Goal: Task Accomplishment & Management: Manage account settings

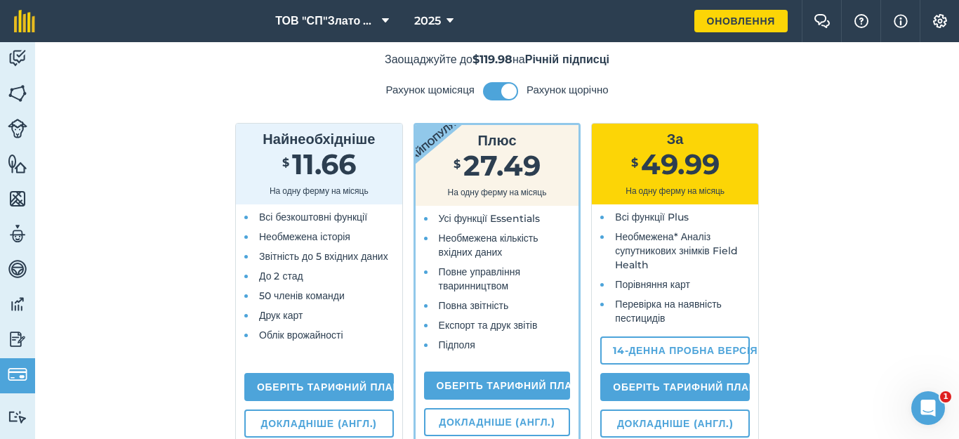
scroll to position [187, 0]
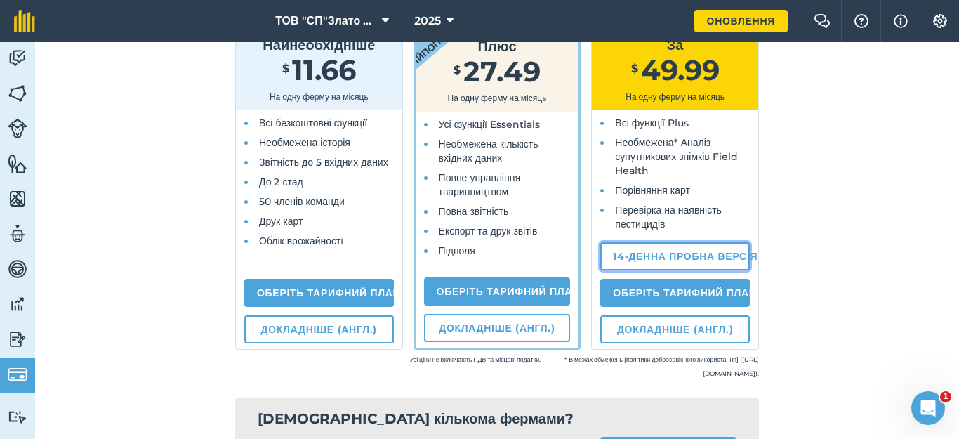
click at [648, 257] on link "14-денна пробна версія" at bounding box center [675, 256] width 150 height 28
select select "UA"
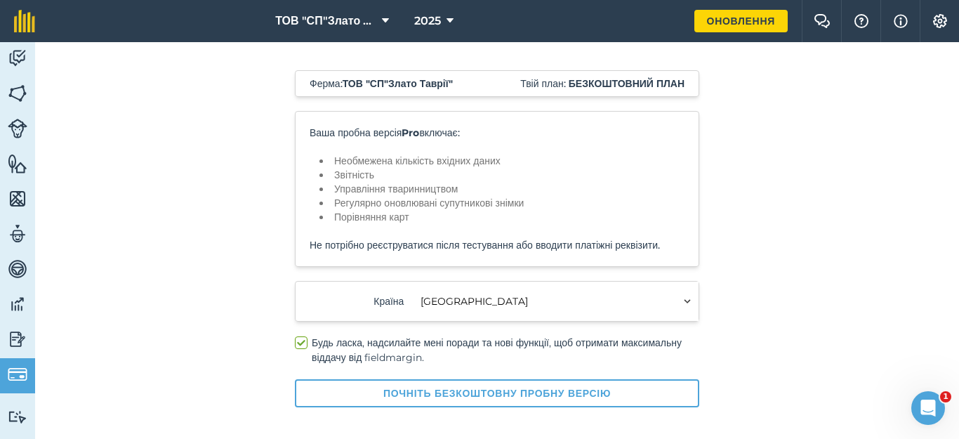
scroll to position [65, 0]
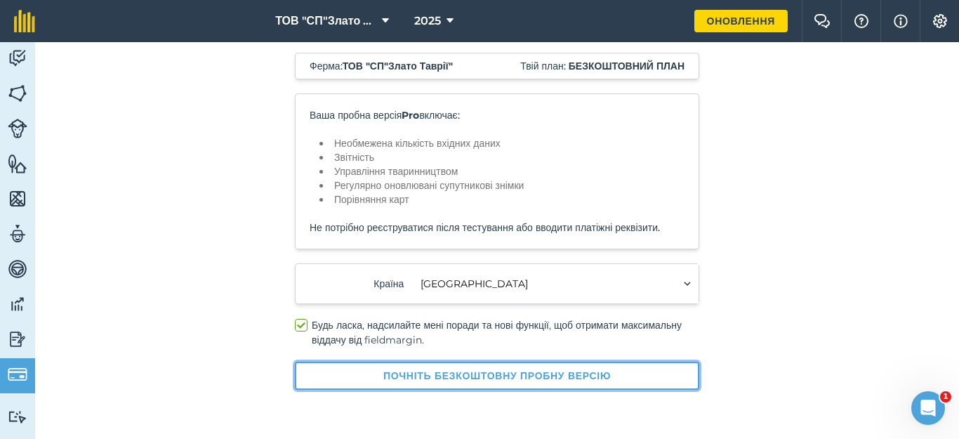
click at [468, 373] on button "Почніть безкоштовну пробну версію" at bounding box center [497, 376] width 404 height 28
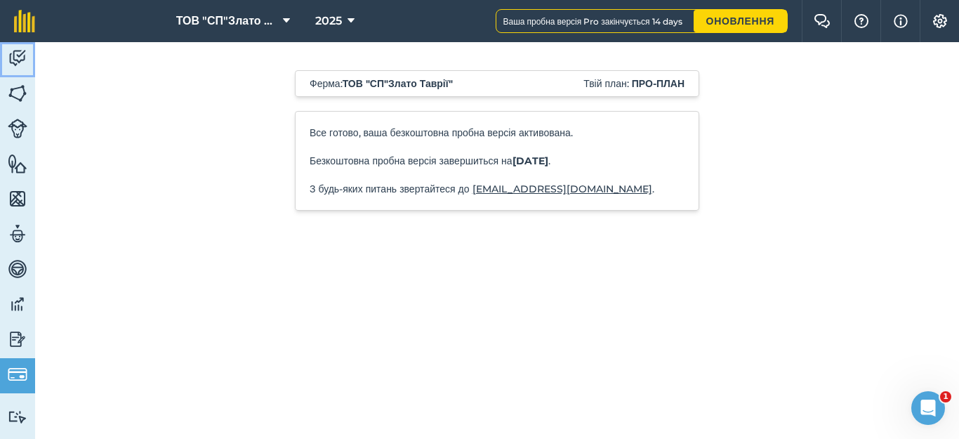
click at [20, 60] on img at bounding box center [18, 58] width 20 height 21
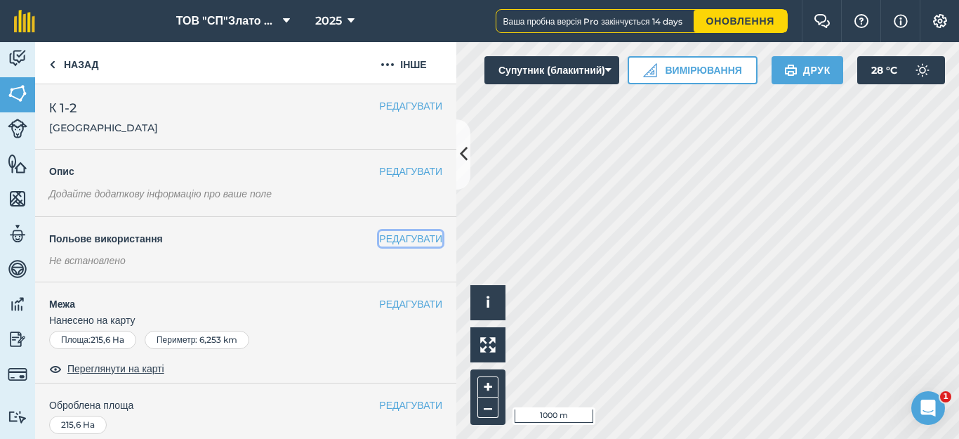
click at [390, 239] on button "РЕДАГУВАТИ" at bounding box center [410, 238] width 63 height 15
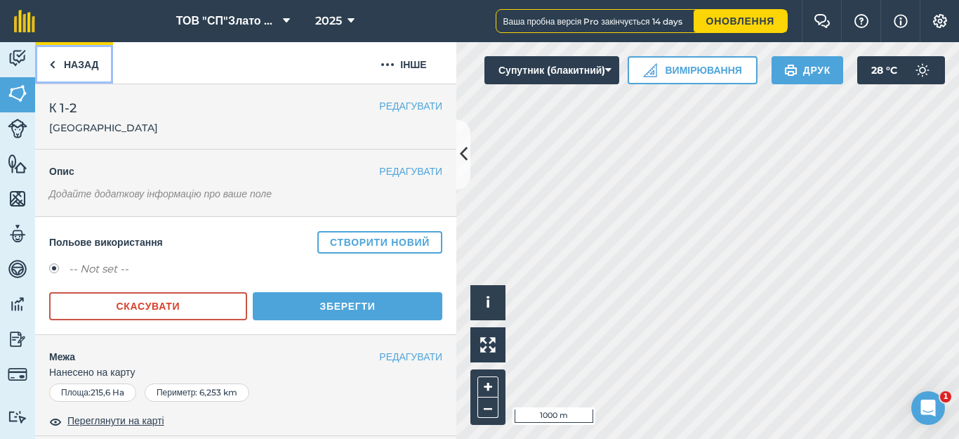
click at [62, 65] on link "Назад" at bounding box center [74, 62] width 78 height 41
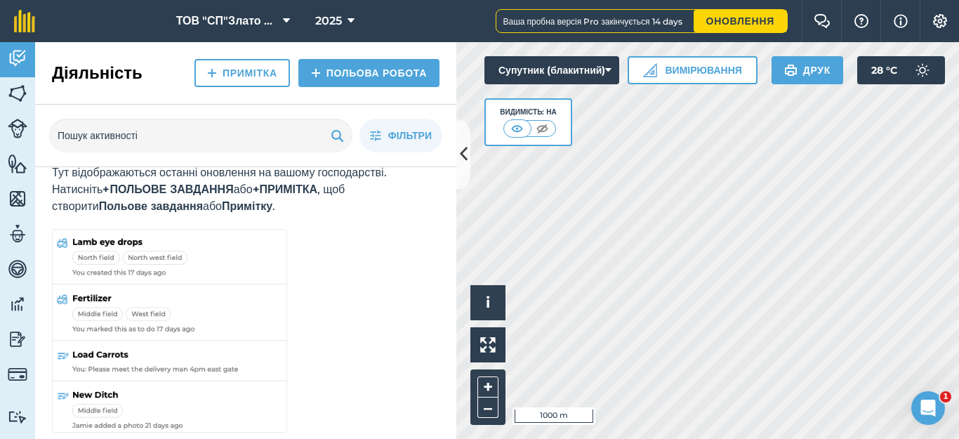
scroll to position [65, 0]
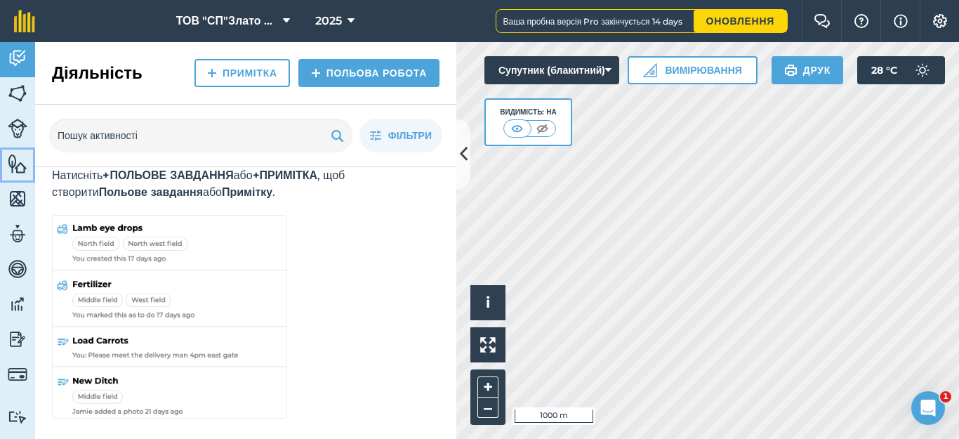
click at [18, 167] on img at bounding box center [18, 163] width 20 height 21
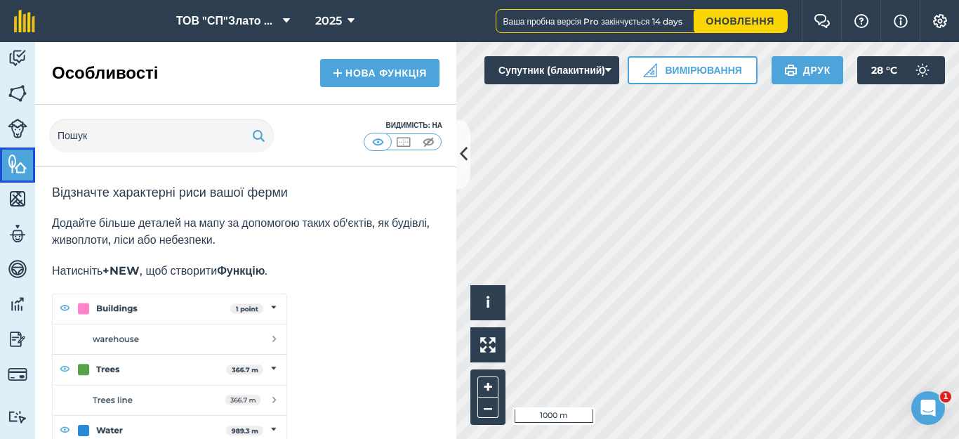
scroll to position [56, 0]
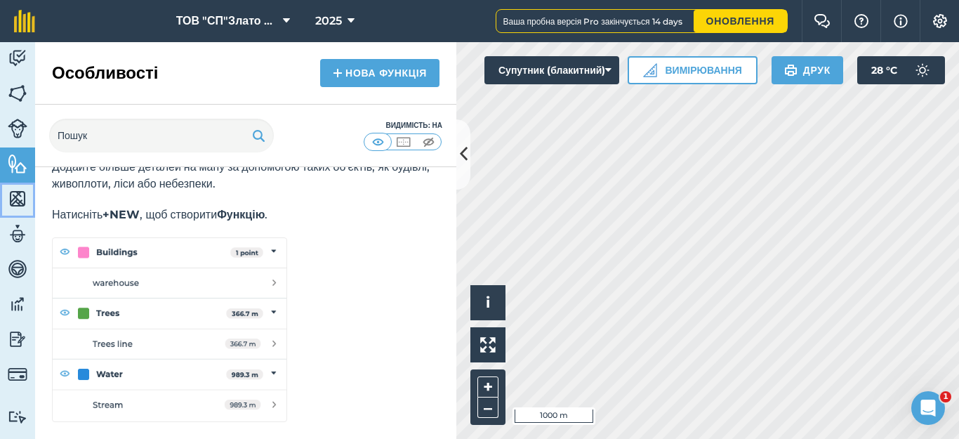
click at [15, 202] on img at bounding box center [18, 198] width 20 height 21
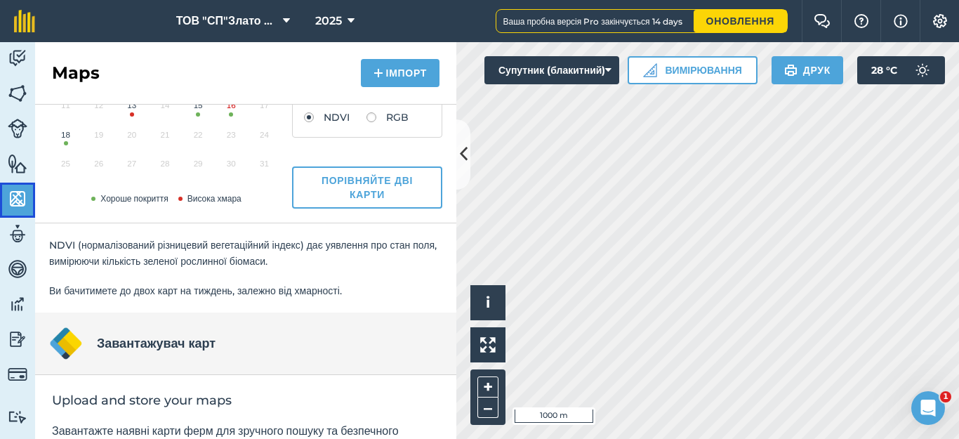
scroll to position [183, 0]
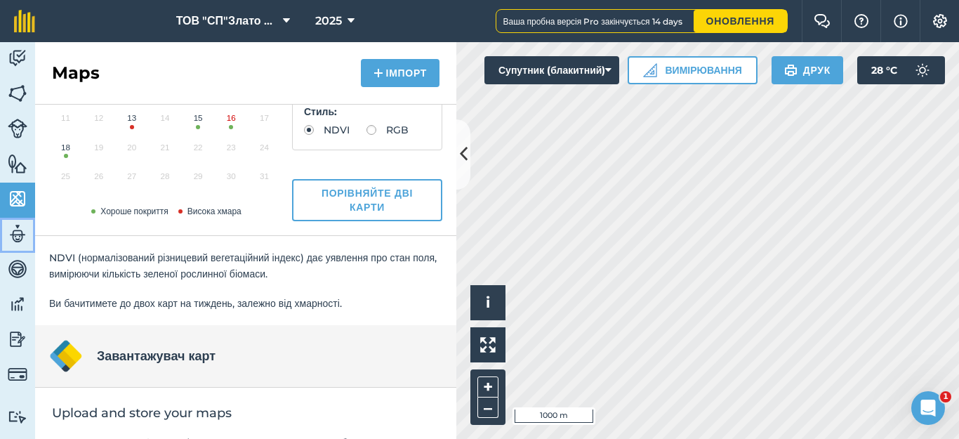
click at [15, 234] on img at bounding box center [18, 233] width 20 height 21
select select "MEMBER"
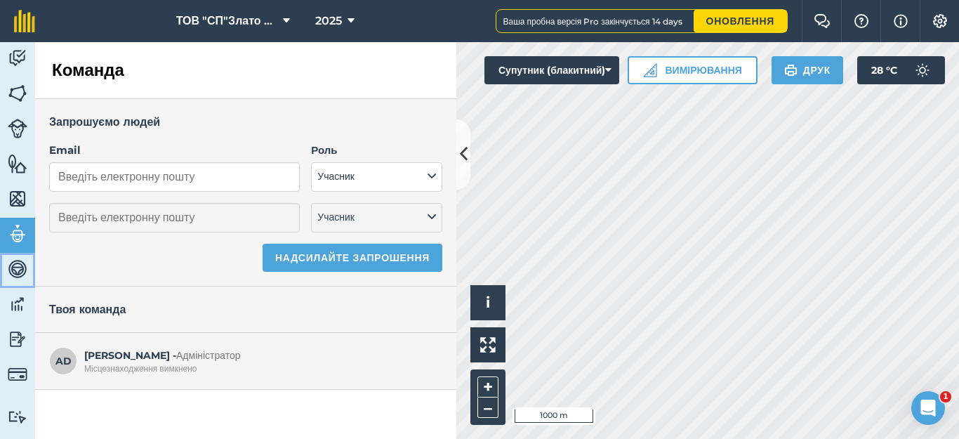
click at [21, 270] on img at bounding box center [18, 268] width 20 height 21
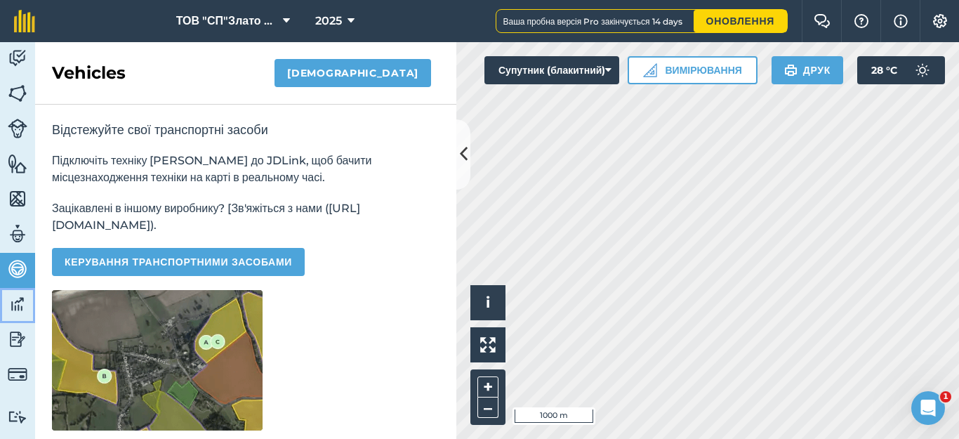
click at [18, 303] on img at bounding box center [18, 304] width 20 height 21
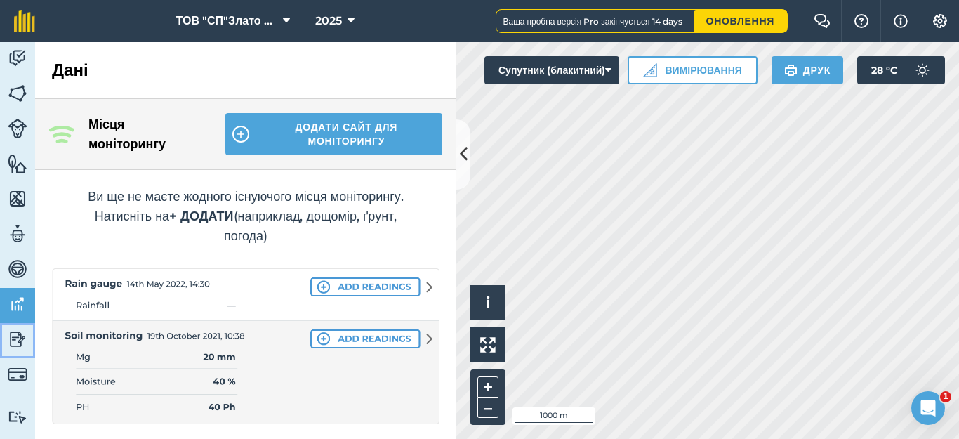
click at [16, 340] on img at bounding box center [18, 339] width 20 height 21
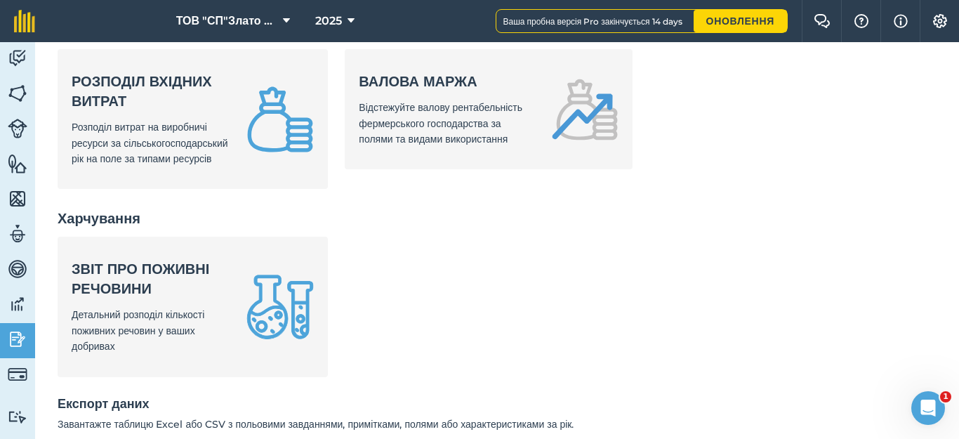
scroll to position [383, 0]
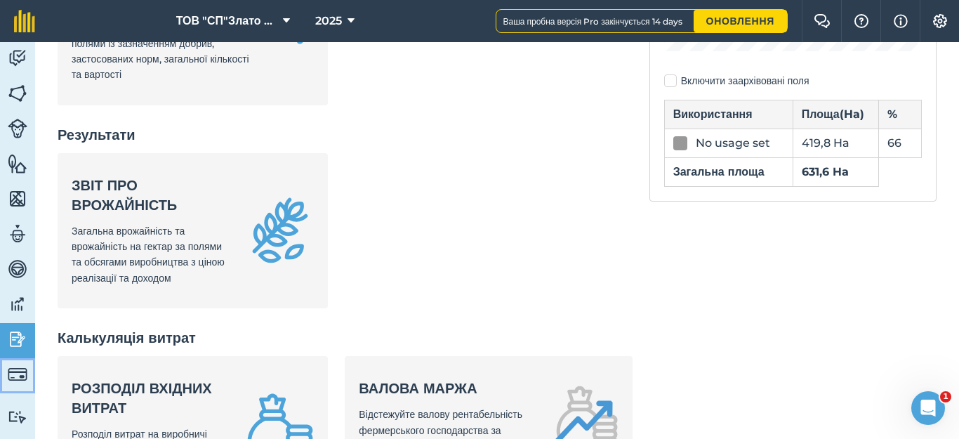
click at [21, 375] on img at bounding box center [18, 374] width 20 height 20
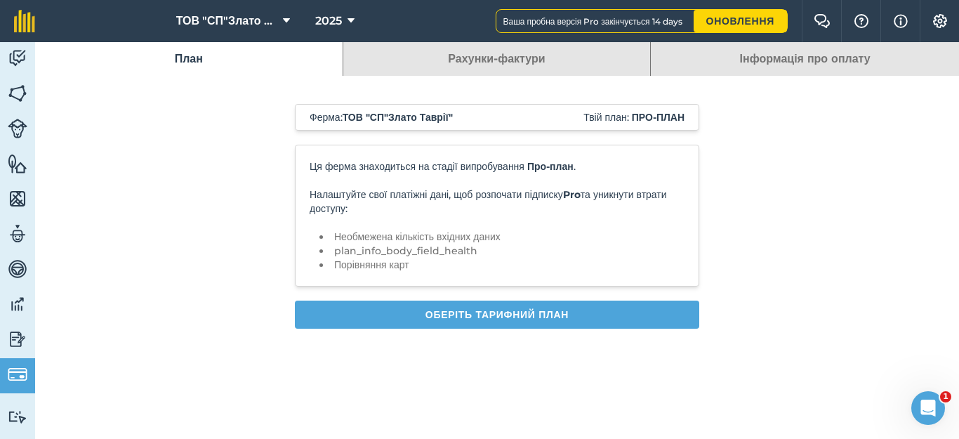
click at [471, 56] on link "Рахунки-фактури" at bounding box center [497, 59] width 308 height 34
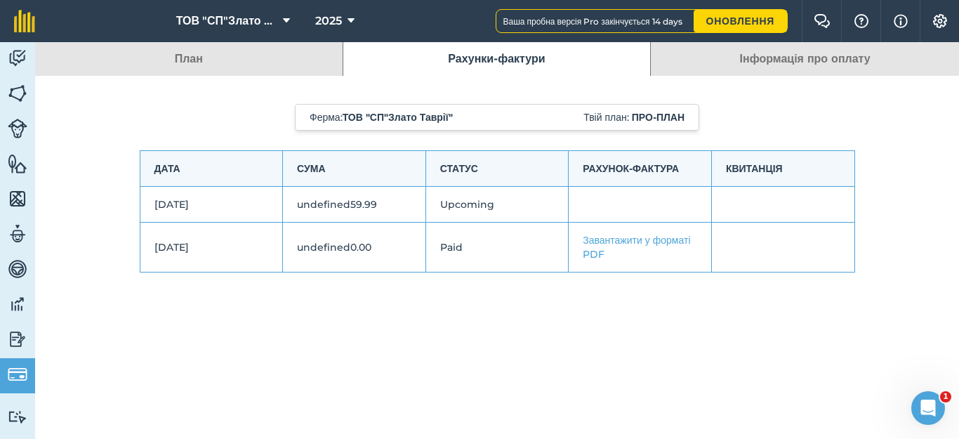
click at [741, 60] on link "Інформація про оплату" at bounding box center [805, 59] width 308 height 34
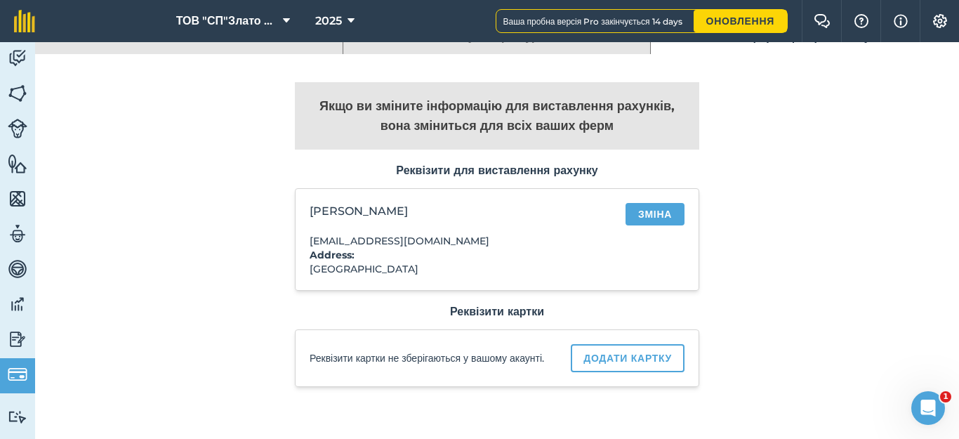
scroll to position [33, 0]
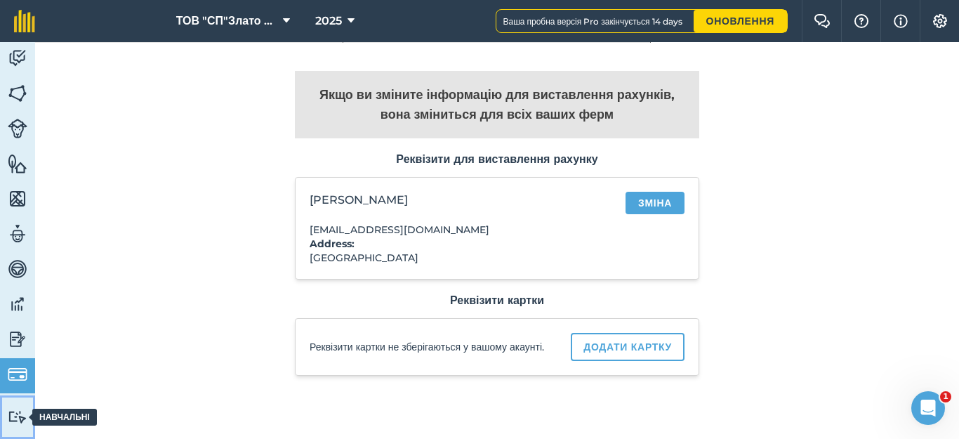
click at [12, 414] on img at bounding box center [18, 416] width 20 height 13
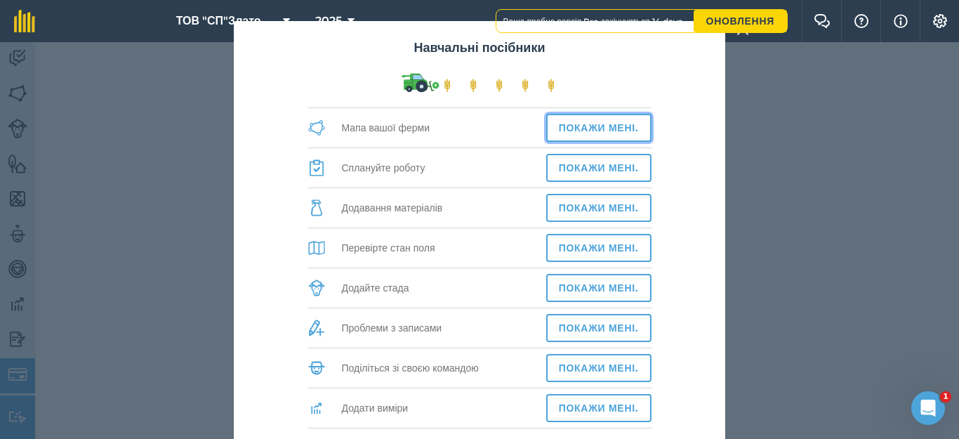
click at [582, 131] on button "Покажи мені." at bounding box center [598, 128] width 105 height 28
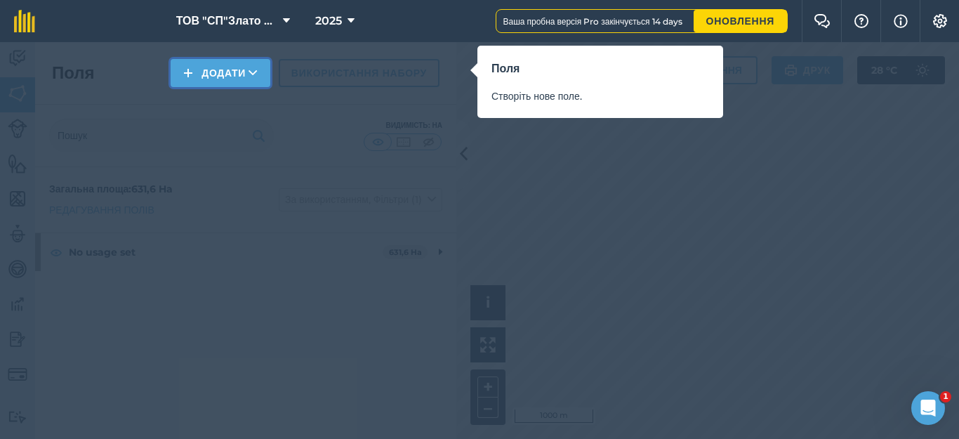
click at [237, 74] on button "Додати" at bounding box center [221, 73] width 100 height 28
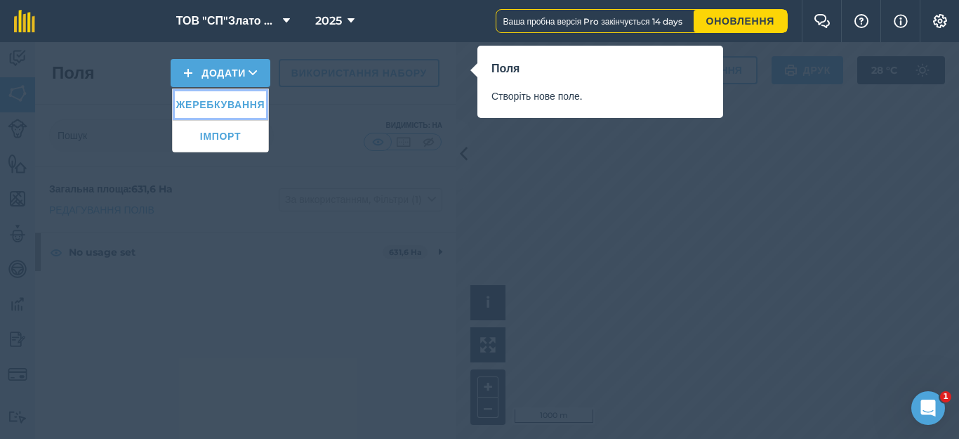
click at [208, 105] on link "Жеребкування" at bounding box center [221, 104] width 96 height 31
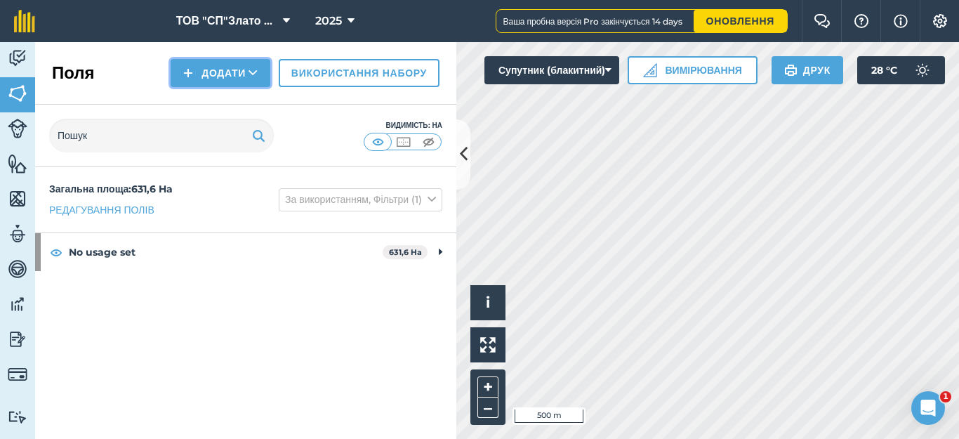
click at [249, 68] on icon at bounding box center [253, 73] width 9 height 14
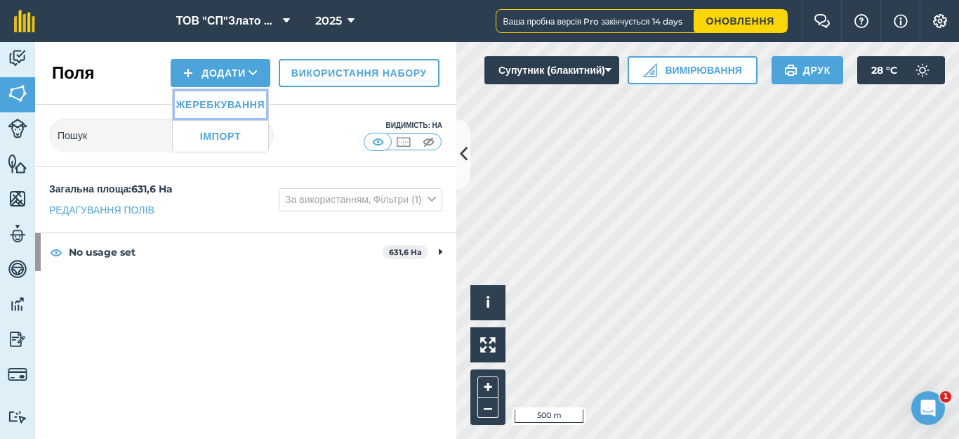
click at [231, 105] on link "Жеребкування" at bounding box center [221, 104] width 96 height 31
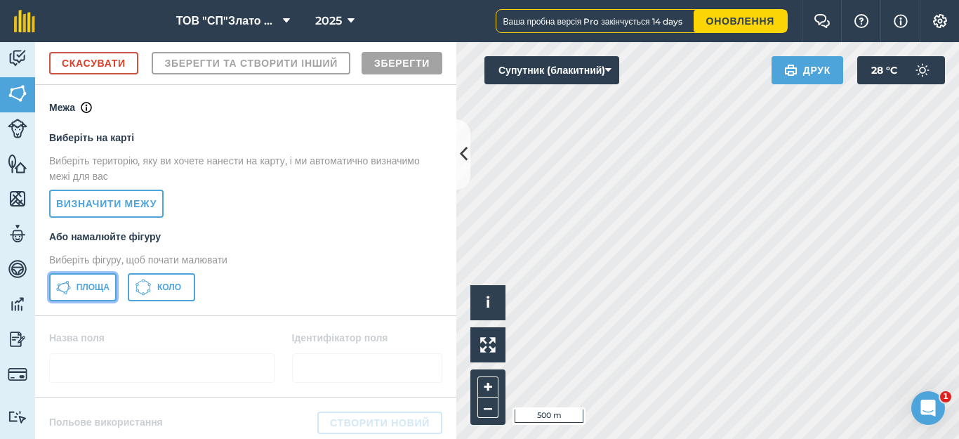
click at [98, 293] on span "Площа" at bounding box center [93, 287] width 33 height 11
click at [554, 316] on div "Click to start drawing i © 2025 TomTom, Microsoft 100 m + –" at bounding box center [707, 240] width 503 height 397
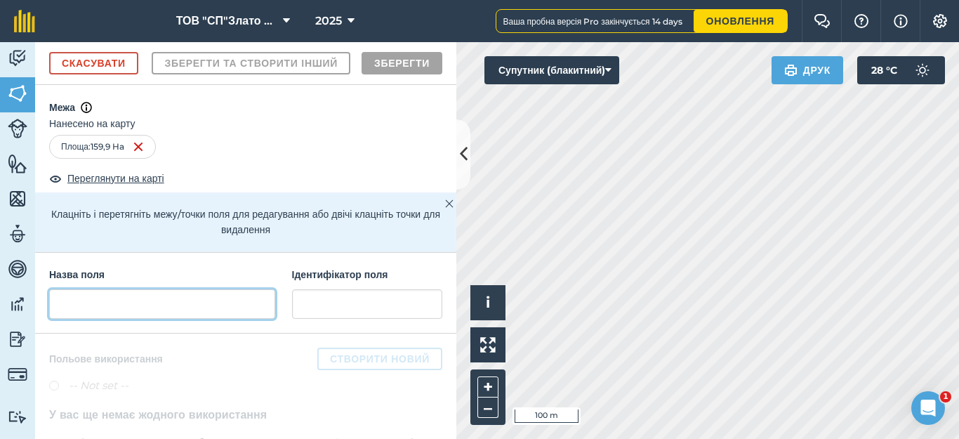
click at [68, 319] on input "text" at bounding box center [162, 303] width 226 height 29
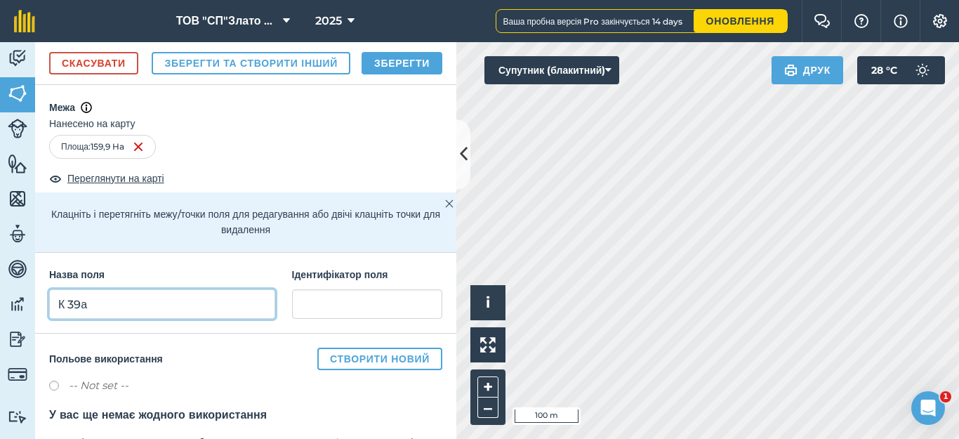
type input "К 39а"
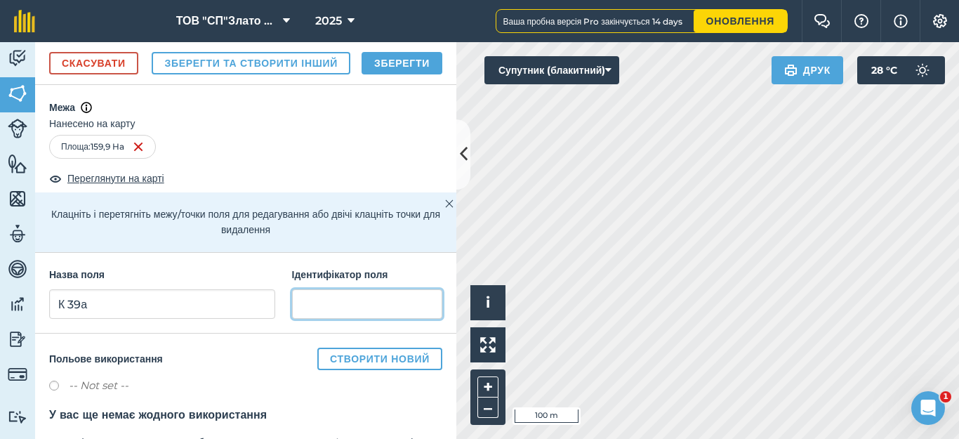
click at [305, 319] on input "text" at bounding box center [367, 303] width 150 height 29
click at [317, 319] on input "[GEOGRAPHIC_DATA]" at bounding box center [367, 303] width 150 height 29
click at [320, 319] on input "[GEOGRAPHIC_DATA]" at bounding box center [367, 303] width 150 height 29
type input "[GEOGRAPHIC_DATA]"
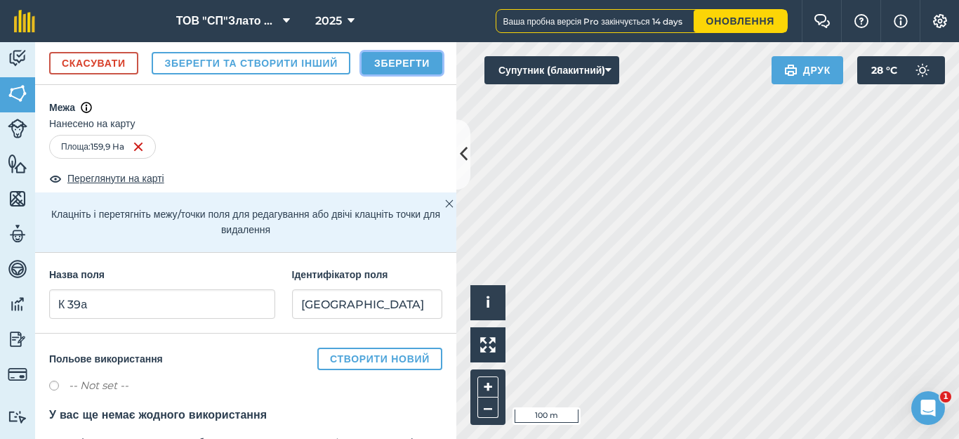
click at [381, 74] on button "Зберегти" at bounding box center [402, 63] width 81 height 22
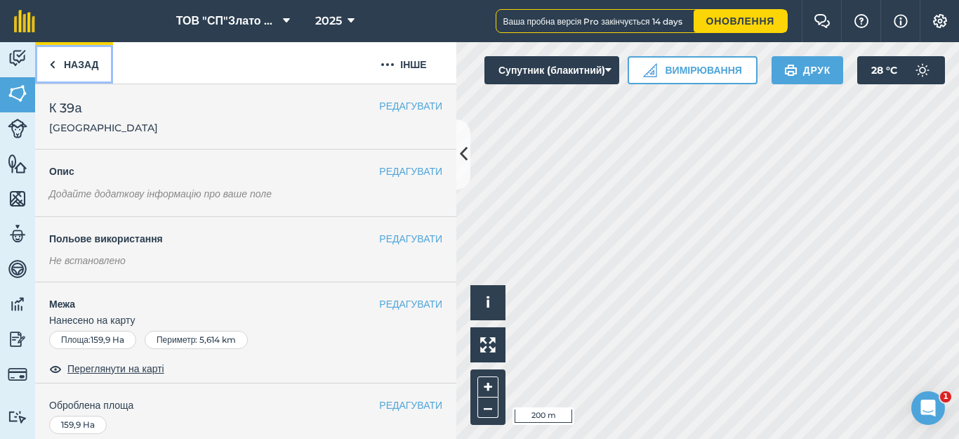
click at [61, 67] on link "Назад" at bounding box center [74, 62] width 78 height 41
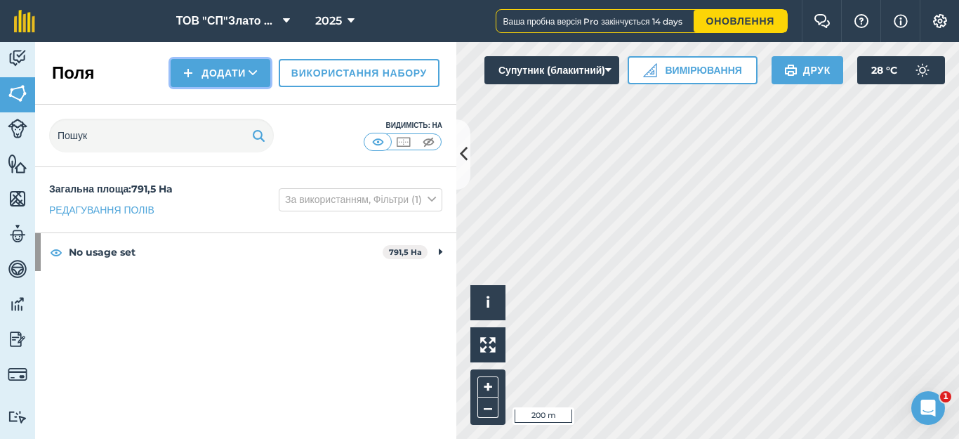
click at [213, 79] on button "Додати" at bounding box center [221, 73] width 100 height 28
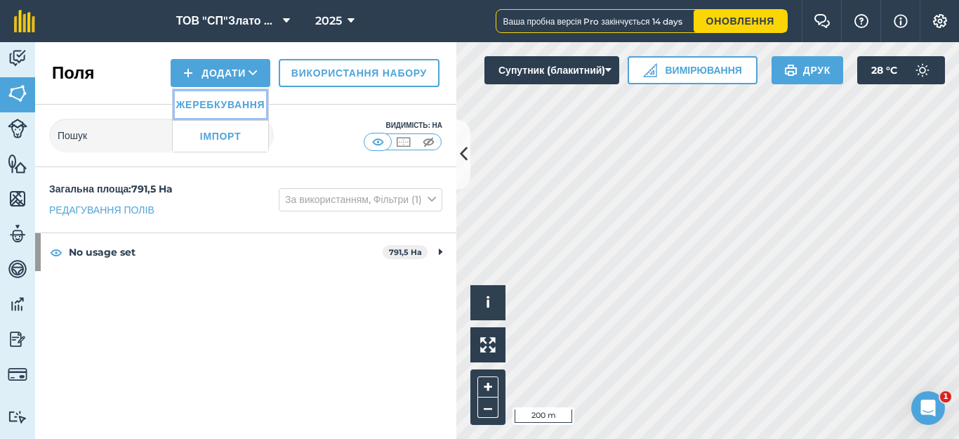
click at [217, 110] on link "Жеребкування" at bounding box center [221, 104] width 96 height 31
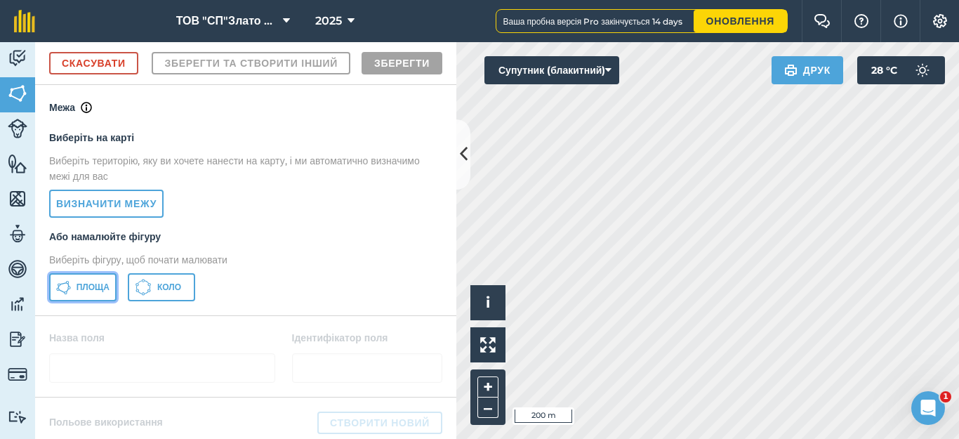
click at [84, 293] on span "Площа" at bounding box center [93, 287] width 33 height 11
click at [449, 217] on div "Діяльність [PERSON_NAME] Особливості Карти Команда Транспортні засоби Дані Звіт…" at bounding box center [479, 240] width 959 height 397
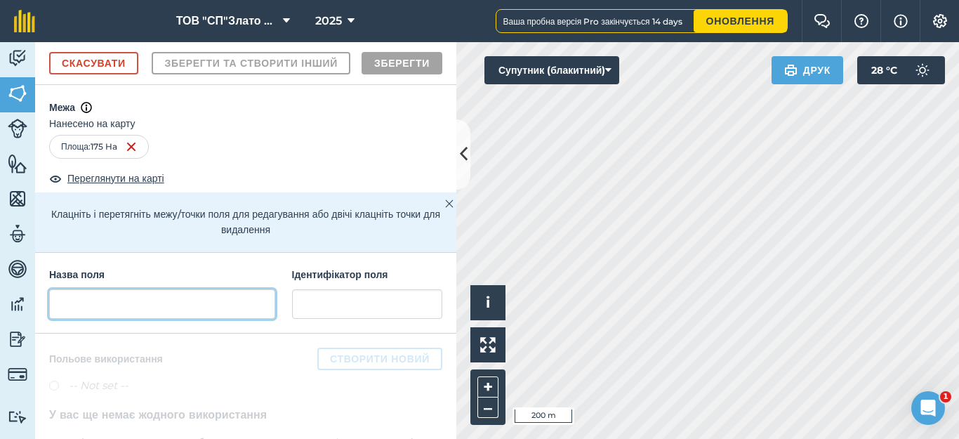
click at [84, 319] on input "text" at bounding box center [162, 303] width 226 height 29
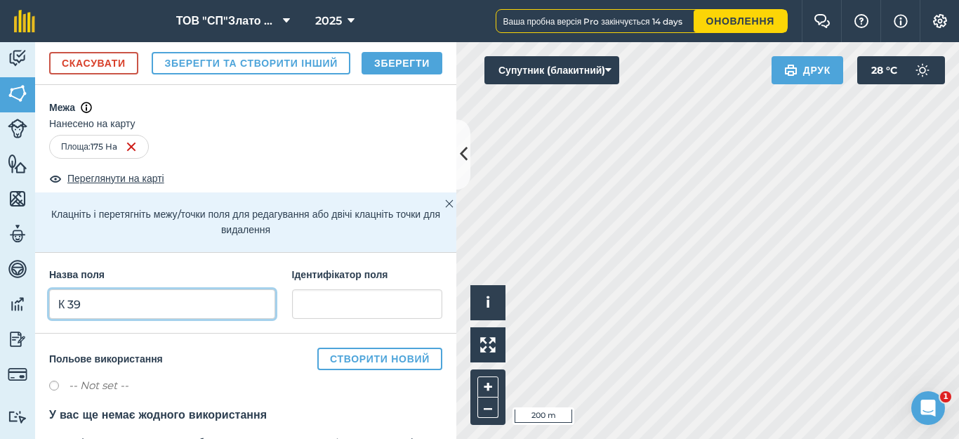
type input "К 39"
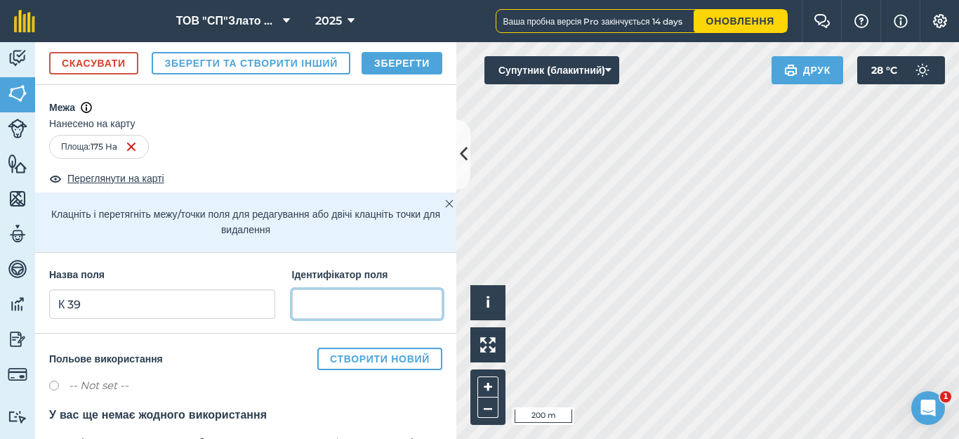
click at [306, 319] on input "text" at bounding box center [367, 303] width 150 height 29
type input "[GEOGRAPHIC_DATA]"
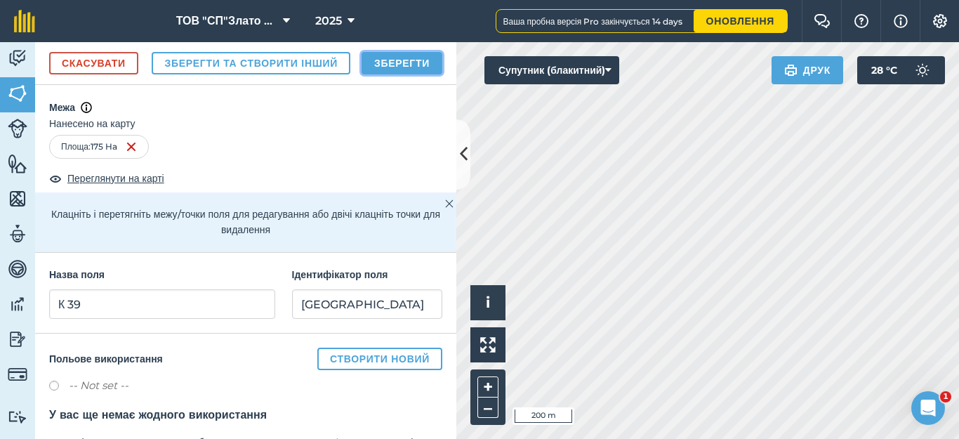
click at [425, 74] on button "Зберегти" at bounding box center [402, 63] width 81 height 22
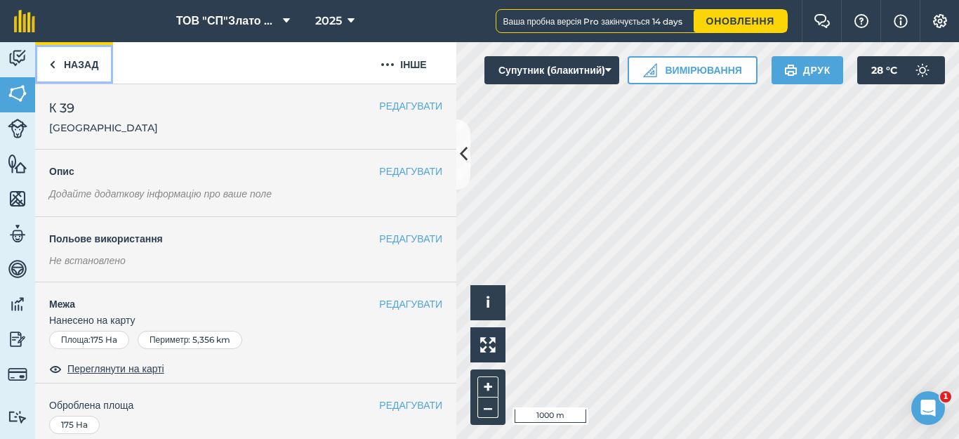
click at [56, 68] on link "Назад" at bounding box center [74, 62] width 78 height 41
click at [52, 69] on img at bounding box center [52, 64] width 6 height 17
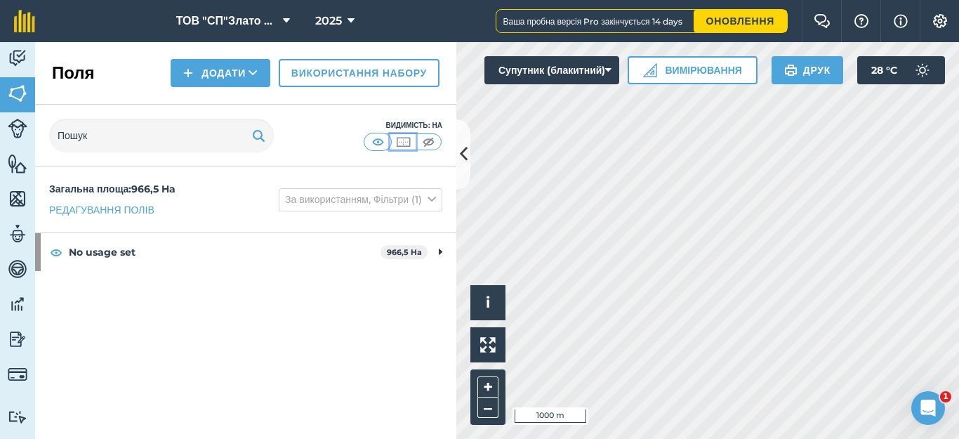
click at [404, 141] on img at bounding box center [404, 142] width 18 height 14
click at [430, 138] on img at bounding box center [429, 142] width 18 height 14
click at [397, 138] on img at bounding box center [404, 142] width 18 height 14
click at [374, 139] on img at bounding box center [378, 142] width 18 height 14
click at [9, 135] on img at bounding box center [18, 129] width 20 height 20
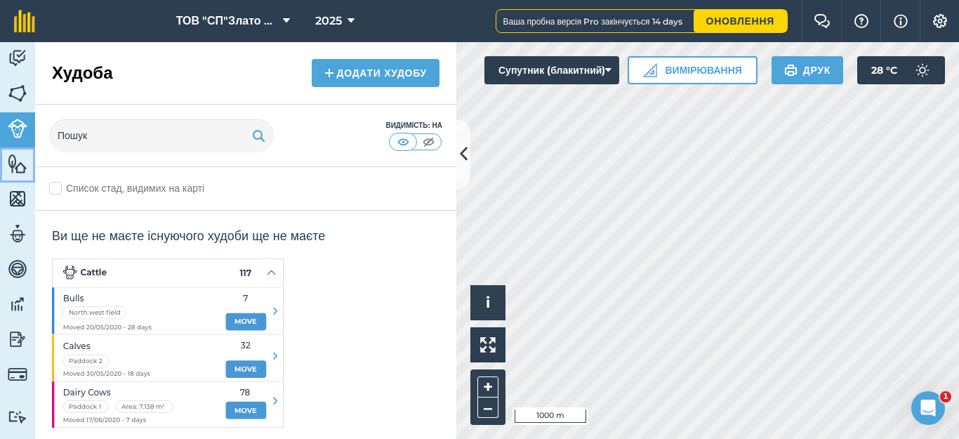
click at [18, 162] on img at bounding box center [18, 163] width 20 height 21
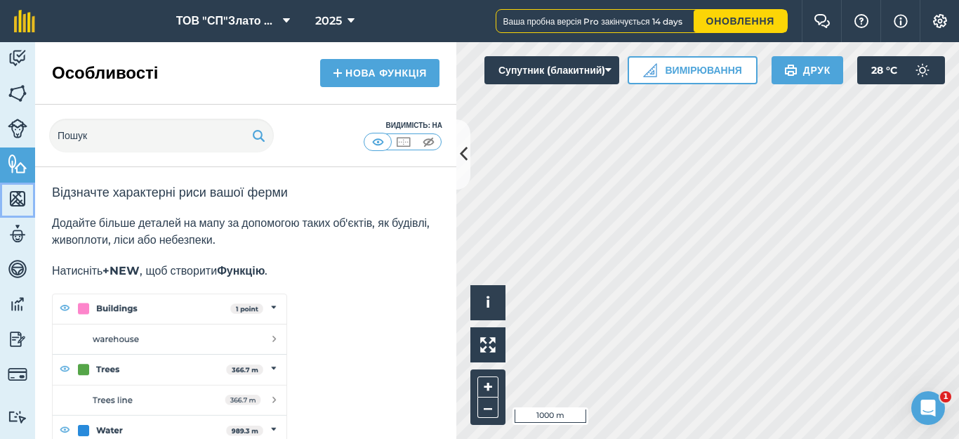
click at [0, 187] on link "Карти" at bounding box center [17, 200] width 35 height 35
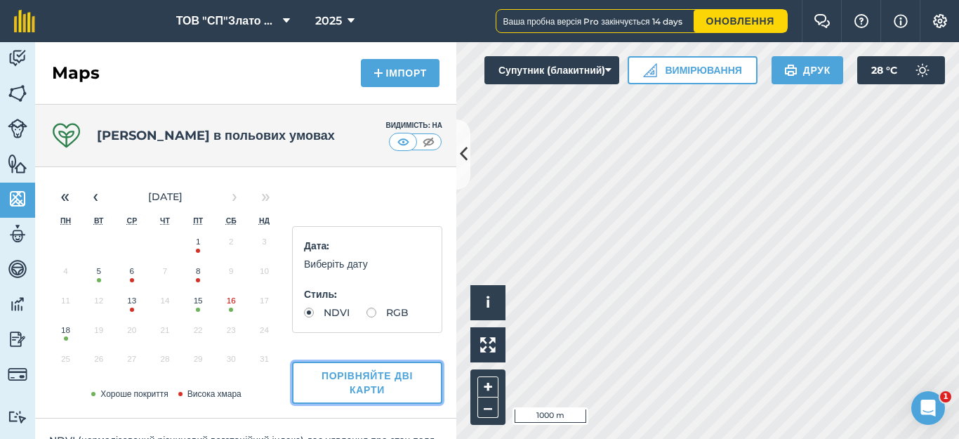
click at [360, 387] on button "Порівняйте дві карти" at bounding box center [367, 383] width 150 height 42
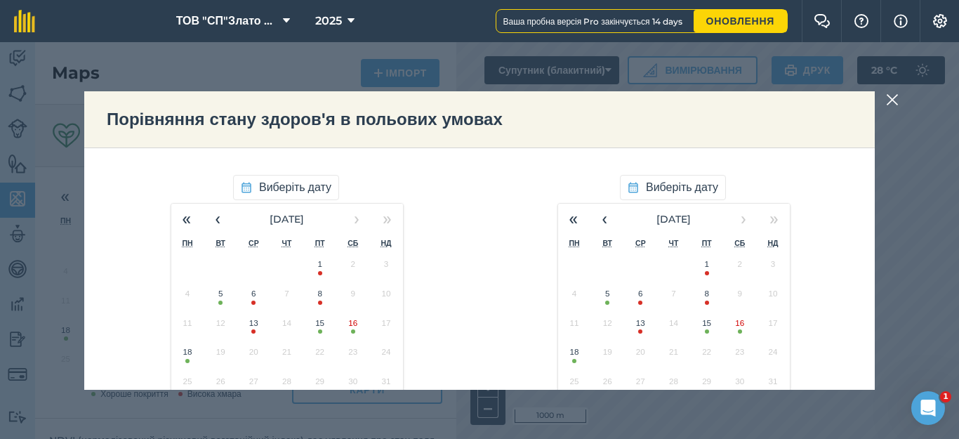
click at [212, 303] on button "5" at bounding box center [220, 296] width 33 height 29
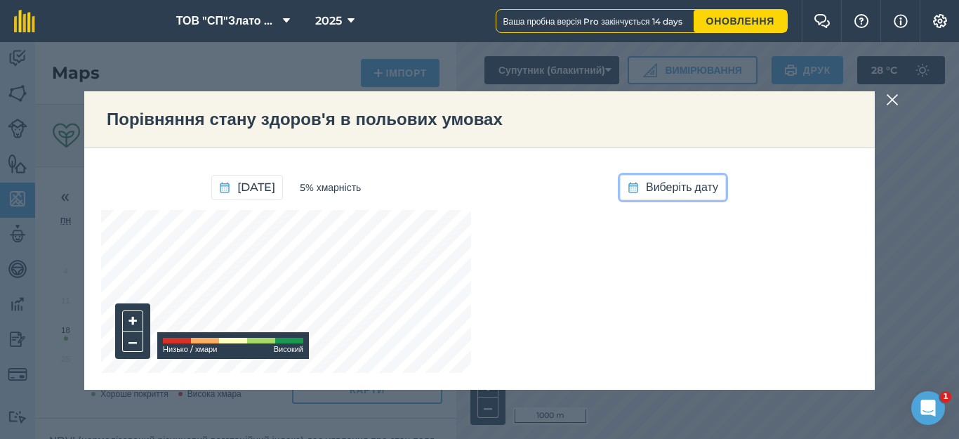
click at [699, 187] on span "Виберіть дату" at bounding box center [682, 187] width 72 height 18
click at [567, 354] on button "18" at bounding box center [574, 355] width 33 height 29
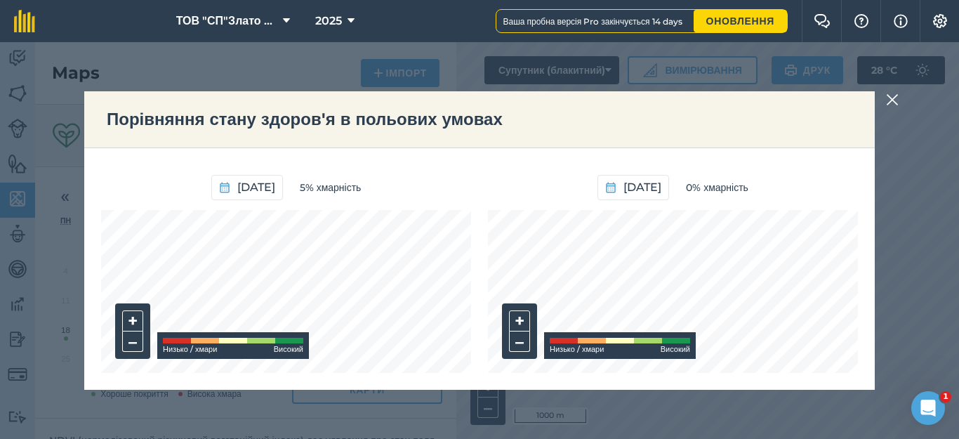
click at [890, 100] on img at bounding box center [892, 99] width 13 height 17
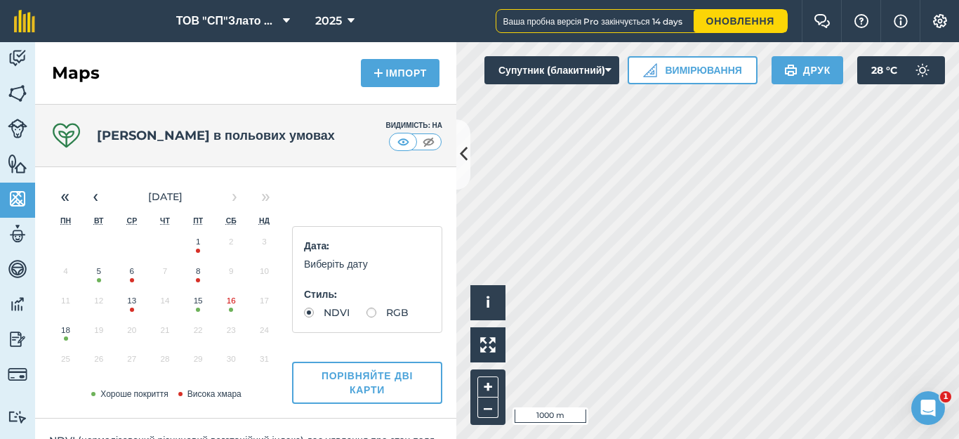
click at [367, 317] on label "RGB" at bounding box center [388, 313] width 42 height 10
radio input "true"
click at [345, 381] on button "Порівняйте дві карти" at bounding box center [367, 383] width 150 height 42
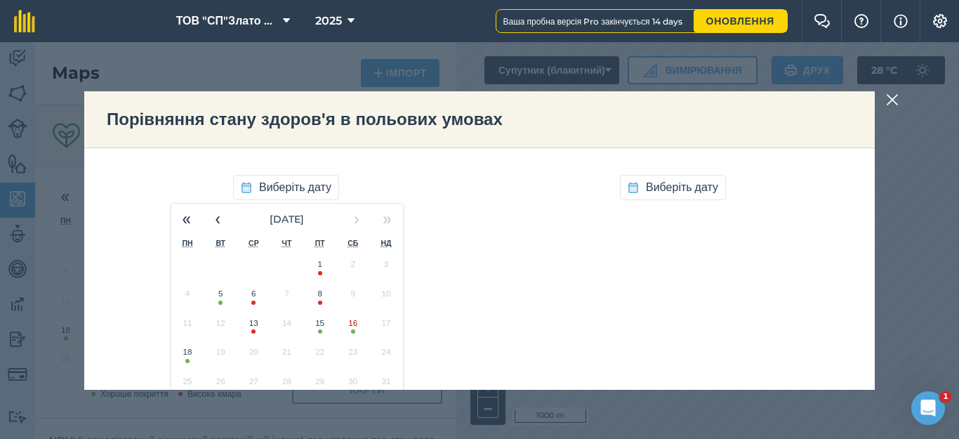
click at [213, 298] on button "5" at bounding box center [220, 296] width 33 height 29
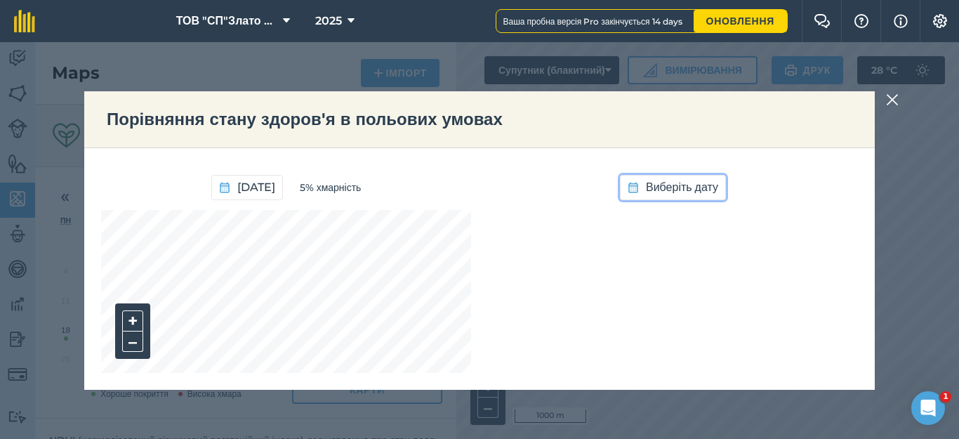
click at [676, 190] on span "Виберіть дату" at bounding box center [682, 187] width 72 height 18
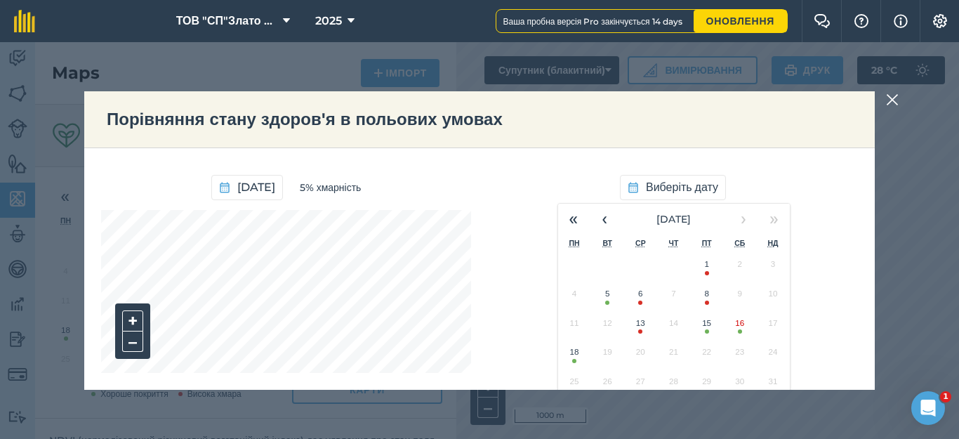
click at [567, 354] on button "18" at bounding box center [574, 355] width 33 height 29
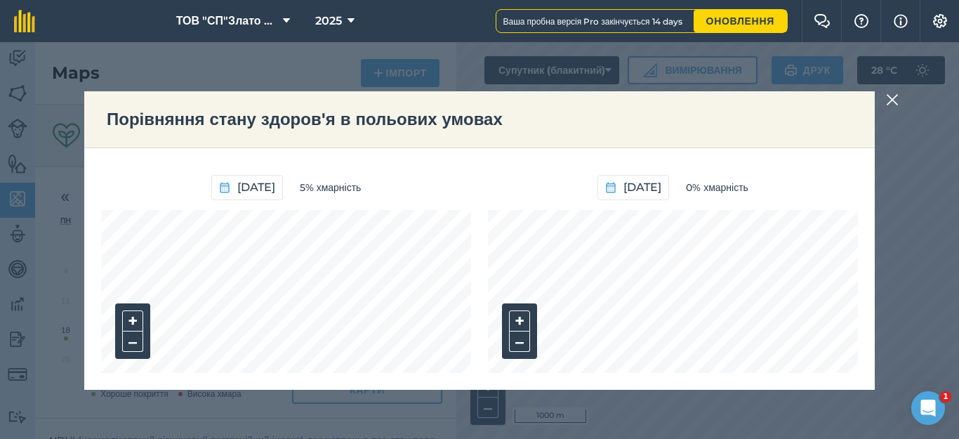
click at [889, 100] on img at bounding box center [892, 99] width 13 height 17
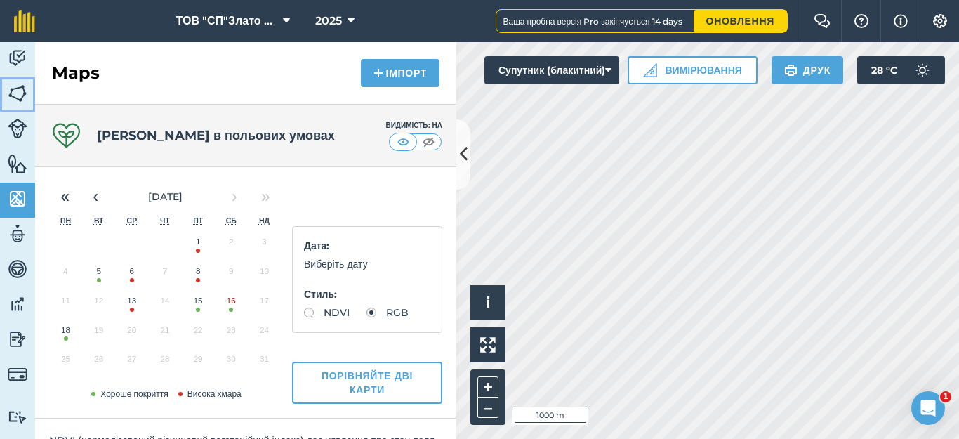
click at [13, 90] on img at bounding box center [18, 93] width 20 height 21
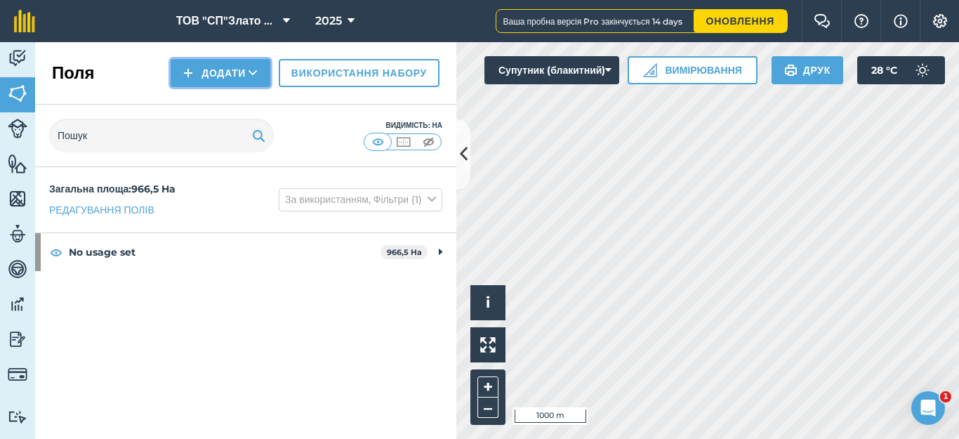
click at [219, 73] on button "Додати" at bounding box center [221, 73] width 100 height 28
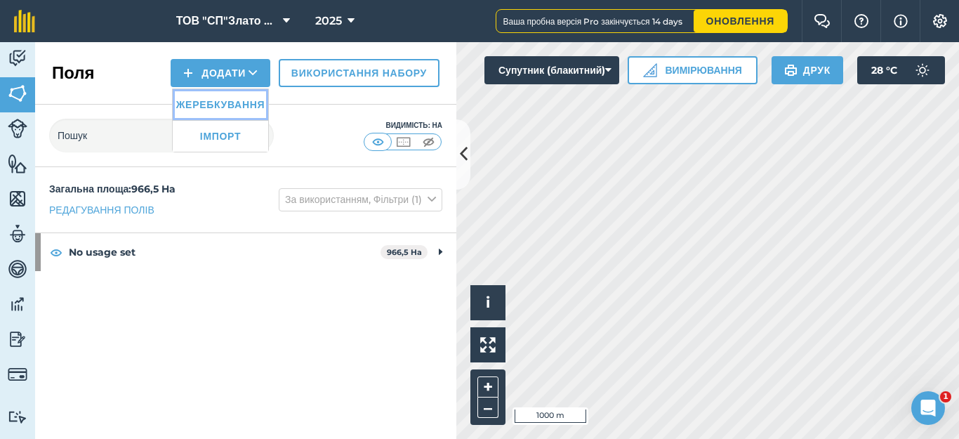
click at [225, 107] on link "Жеребкування" at bounding box center [221, 104] width 96 height 31
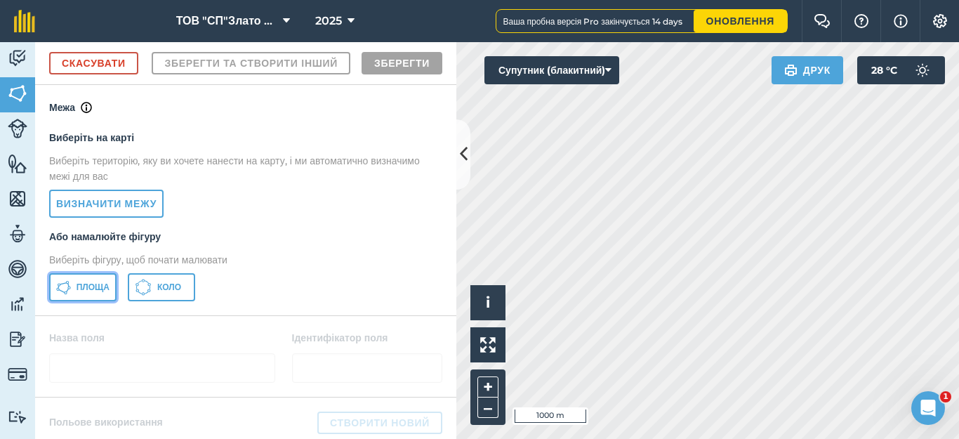
click at [77, 293] on span "Площа" at bounding box center [93, 287] width 33 height 11
click at [455, 381] on div "Діяльність [PERSON_NAME] Особливості Карти Команда Транспортні засоби Дані Звіт…" at bounding box center [479, 240] width 959 height 397
click at [504, 408] on div "Click to start drawing i © 2025 TomTom, Microsoft 20 m + –" at bounding box center [707, 240] width 503 height 397
click at [463, 182] on div "Діяльність [PERSON_NAME] Особливості Карти Команда Транспортні засоби Дані Звіт…" at bounding box center [479, 240] width 959 height 397
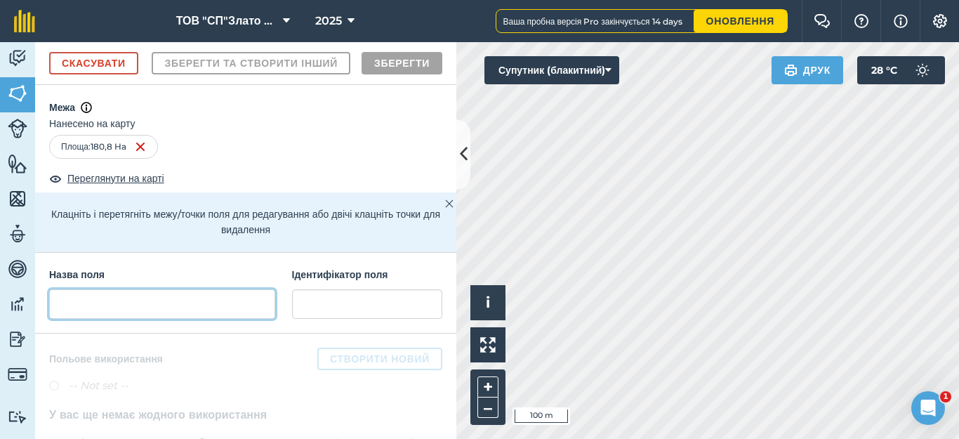
click at [69, 319] on input "text" at bounding box center [162, 303] width 226 height 29
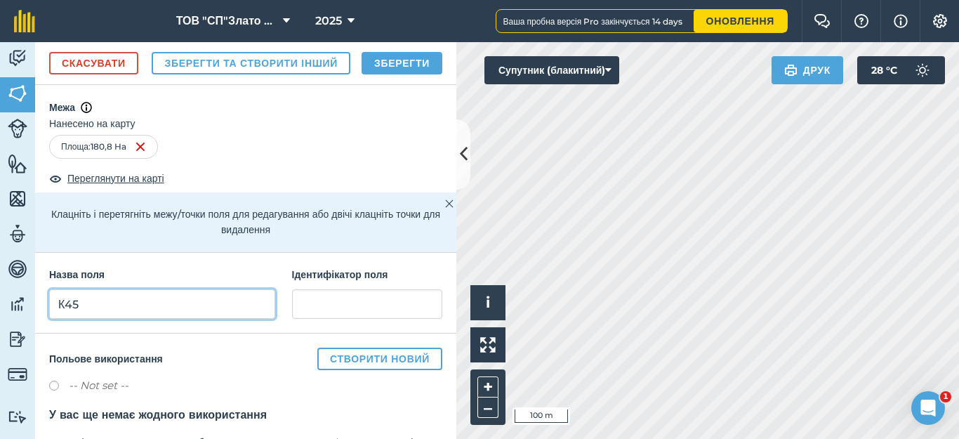
type input "К45"
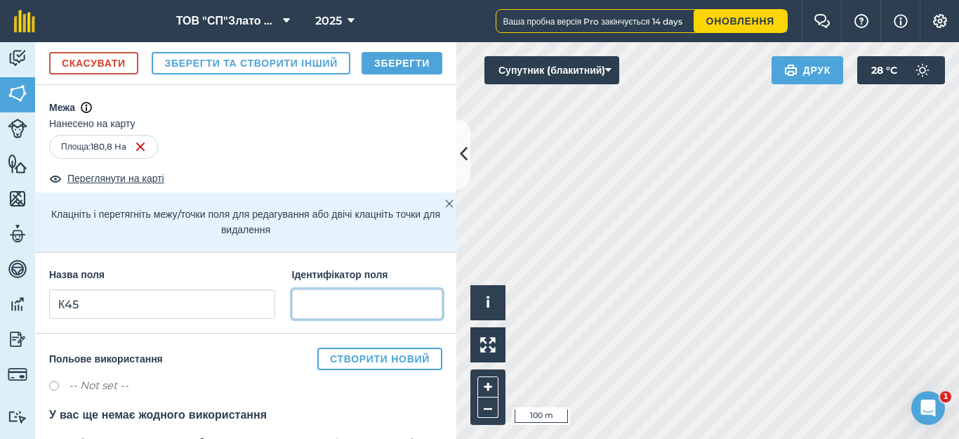
click at [316, 319] on input "text" at bounding box center [367, 303] width 150 height 29
type input "[GEOGRAPHIC_DATA]"
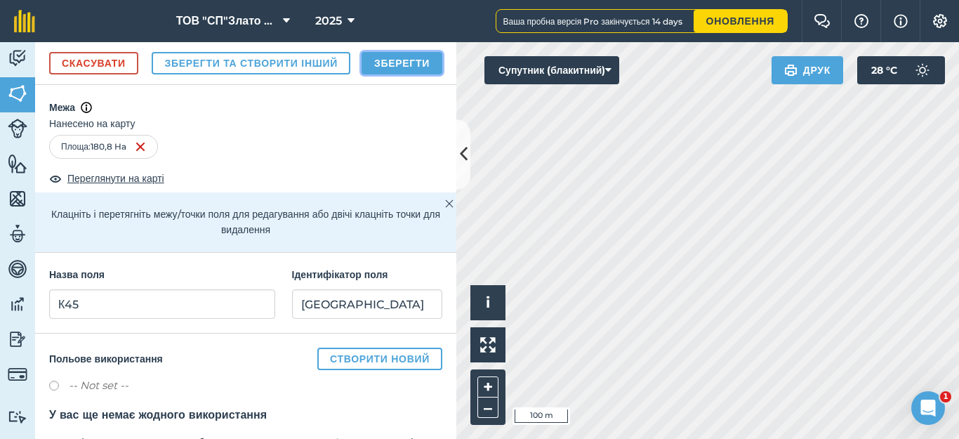
click at [403, 74] on button "Зберегти" at bounding box center [402, 63] width 81 height 22
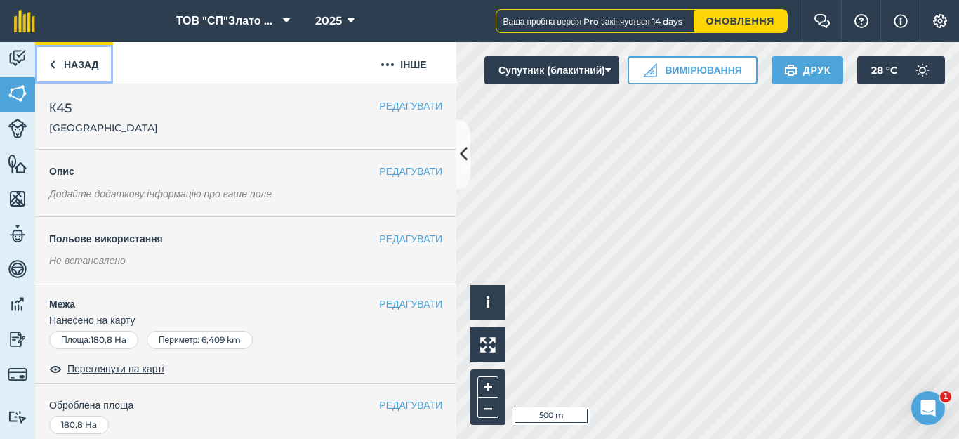
click at [58, 66] on link "Назад" at bounding box center [74, 62] width 78 height 41
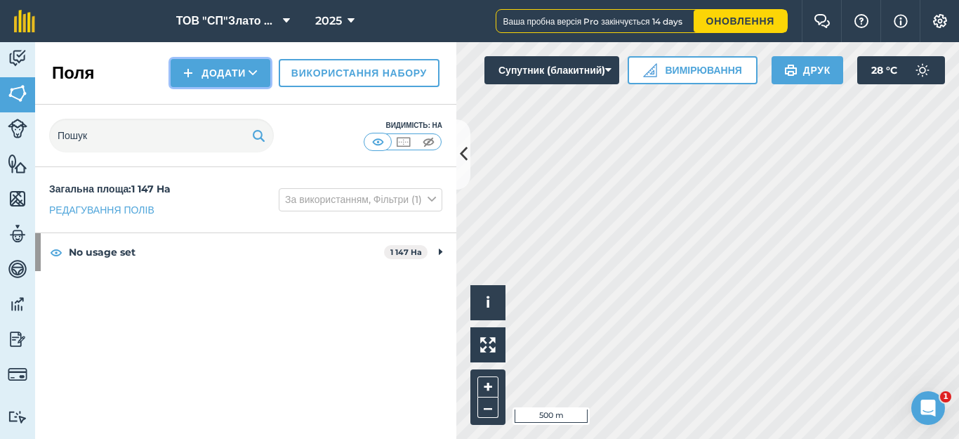
click at [199, 75] on button "Додати" at bounding box center [221, 73] width 100 height 28
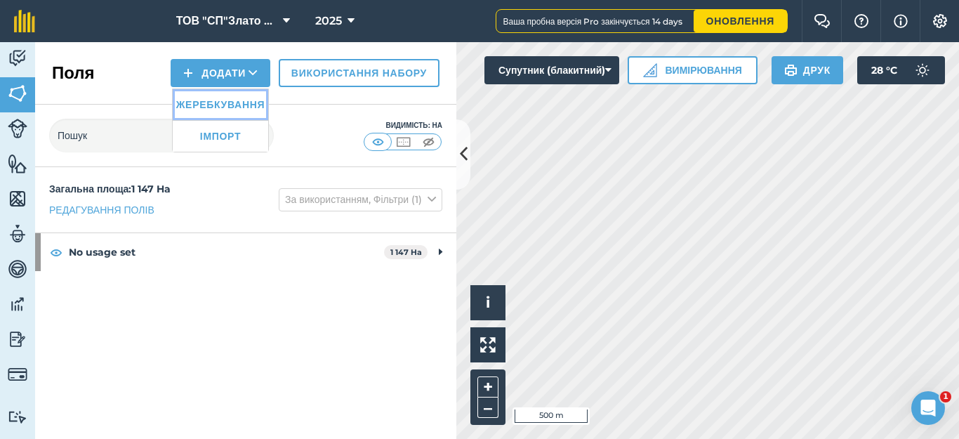
click at [215, 104] on link "Жеребкування" at bounding box center [221, 104] width 96 height 31
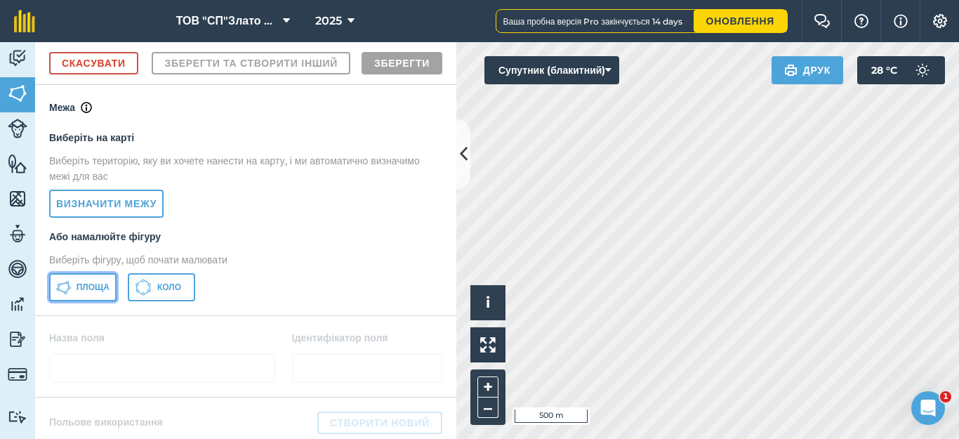
click at [79, 293] on span "Площа" at bounding box center [93, 287] width 33 height 11
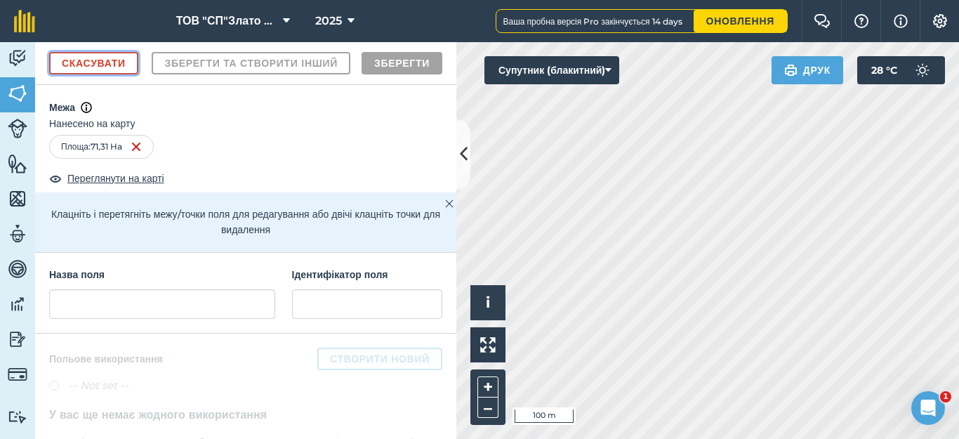
click at [117, 55] on link "Скасувати" at bounding box center [93, 63] width 89 height 22
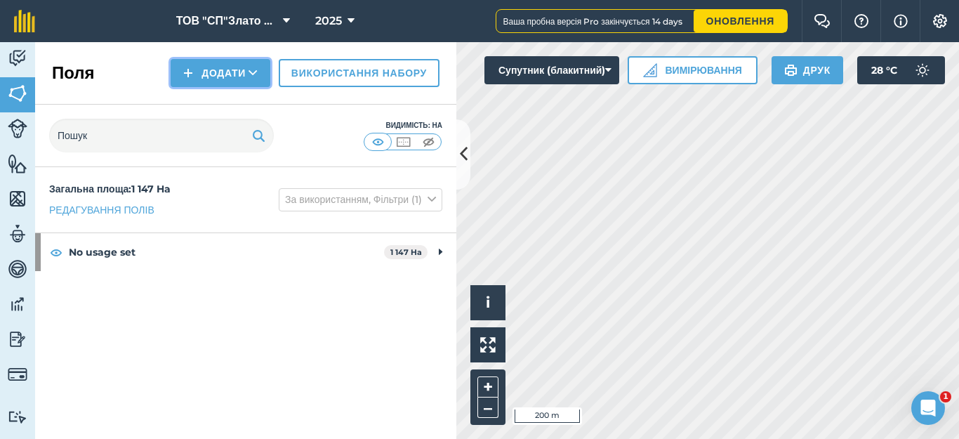
click at [199, 68] on button "Додати" at bounding box center [221, 73] width 100 height 28
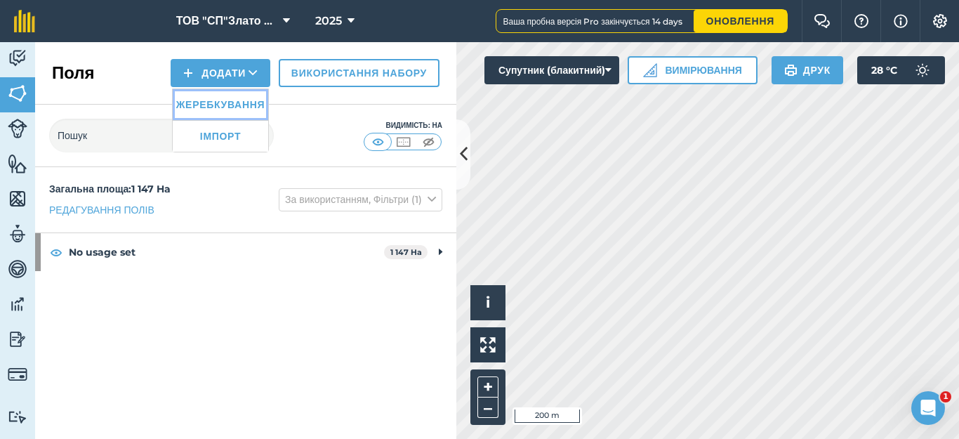
click at [216, 105] on link "Жеребкування" at bounding box center [221, 104] width 96 height 31
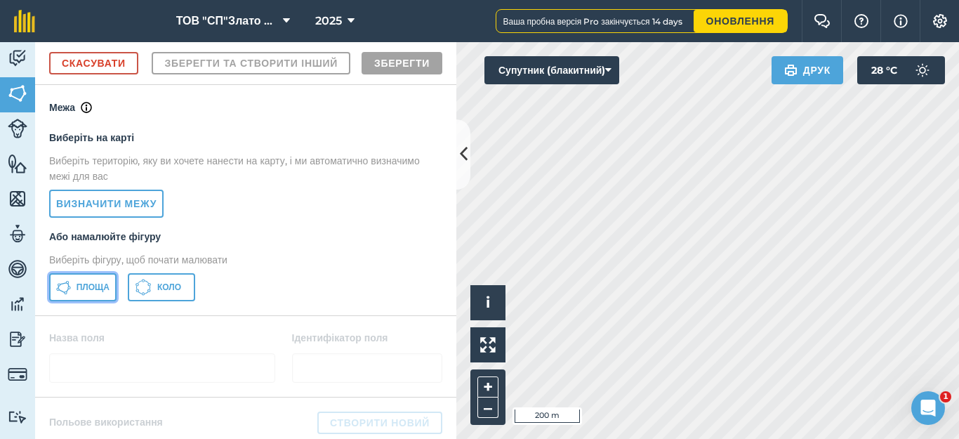
click at [86, 293] on span "Площа" at bounding box center [93, 287] width 33 height 11
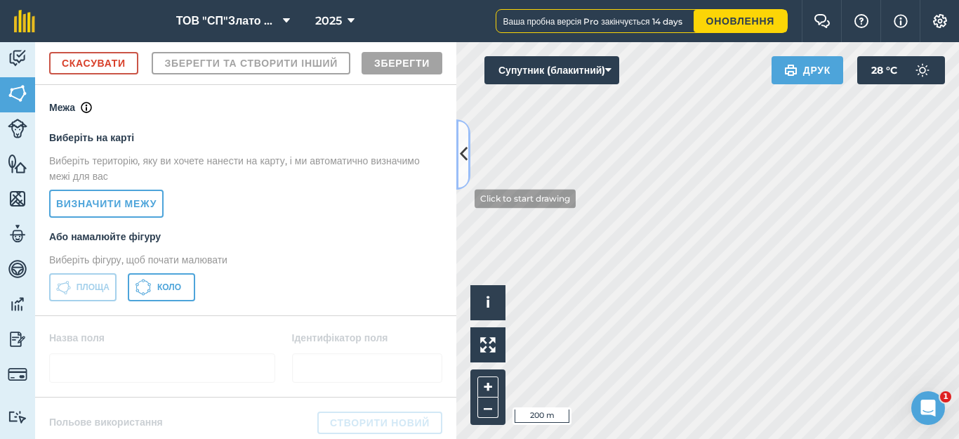
click at [464, 199] on div "Діяльність [PERSON_NAME] Особливості Карти Команда Транспортні засоби Дані Звіт…" at bounding box center [479, 240] width 959 height 397
drag, startPoint x: 461, startPoint y: 187, endPoint x: 631, endPoint y: 454, distance: 316.0
click at [631, 438] on html "ТОВ "СП"Злато Таврії" 2025 Ваша пробна версія Pro закінчується 14 days Оновленн…" at bounding box center [479, 219] width 959 height 439
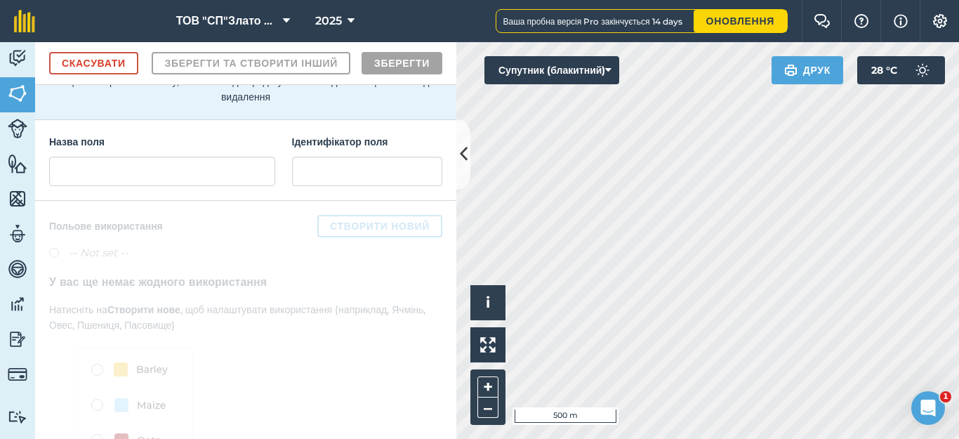
scroll to position [187, 0]
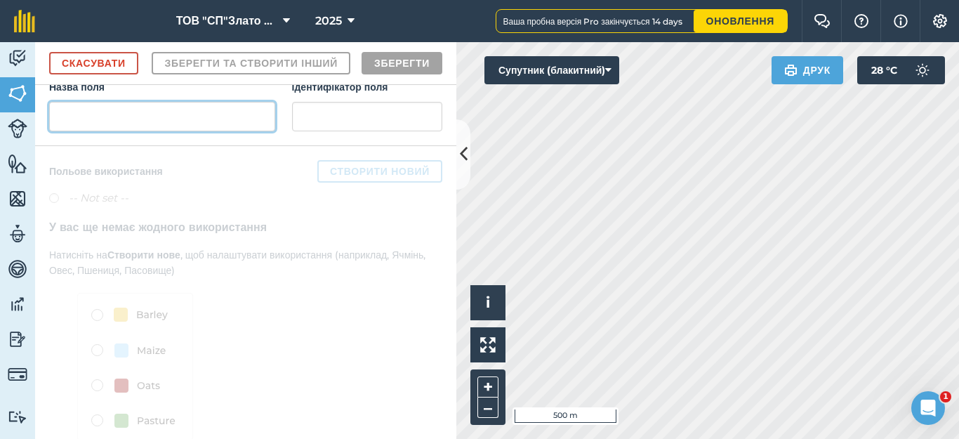
click at [75, 131] on input "text" at bounding box center [162, 116] width 226 height 29
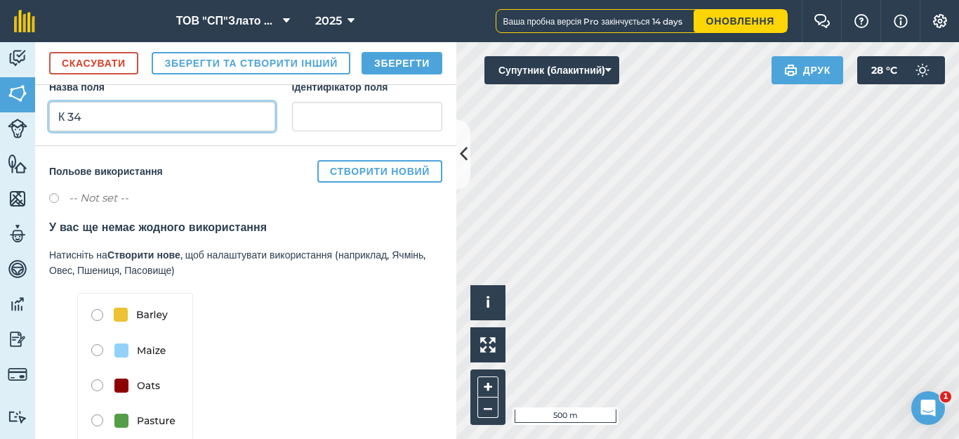
type input "К 34"
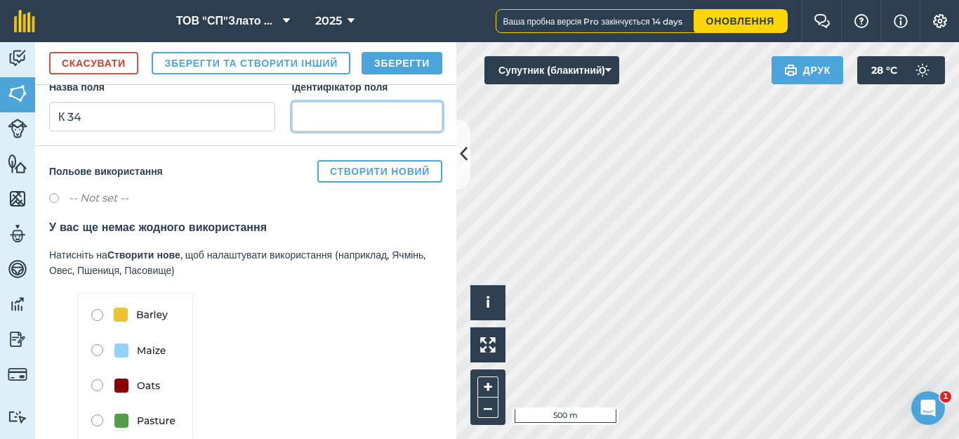
click at [302, 131] on input "text" at bounding box center [367, 116] width 150 height 29
type input "[GEOGRAPHIC_DATA]"
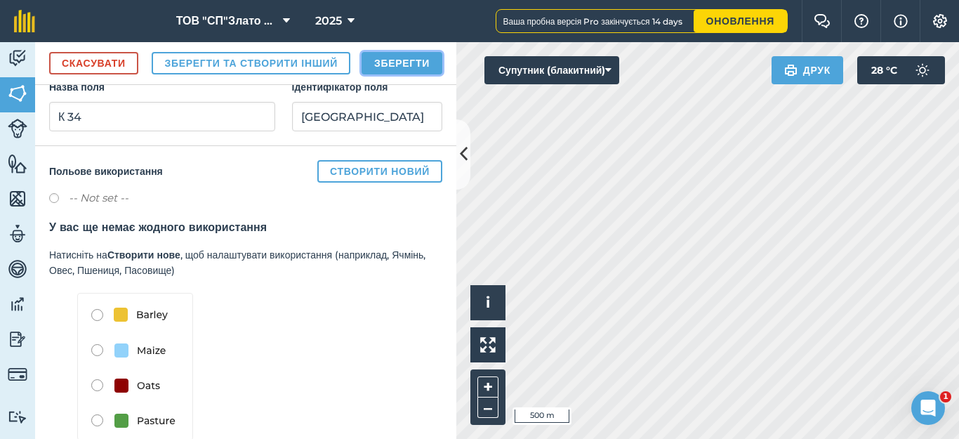
click at [393, 74] on button "Зберегти" at bounding box center [402, 63] width 81 height 22
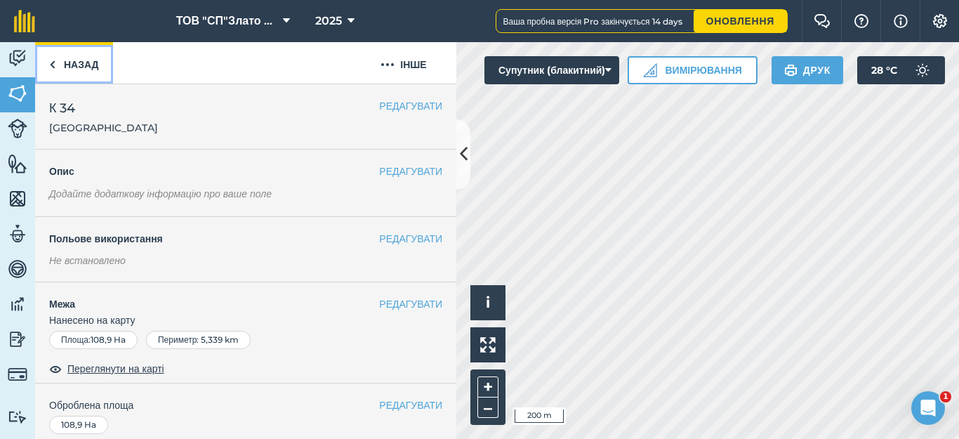
click at [58, 62] on link "Назад" at bounding box center [74, 62] width 78 height 41
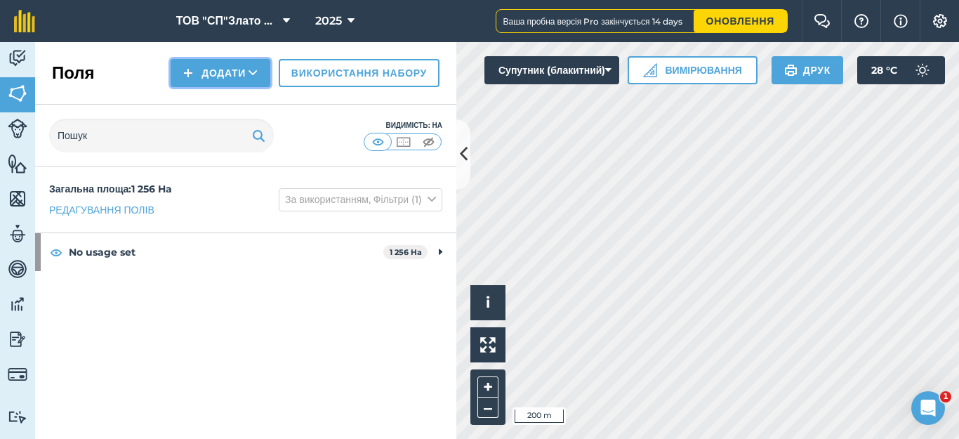
click at [204, 72] on button "Додати" at bounding box center [221, 73] width 100 height 28
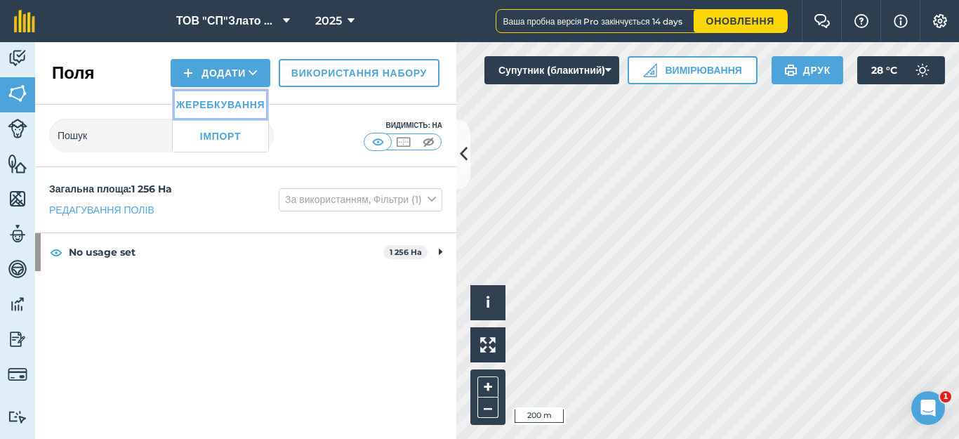
click at [211, 107] on link "Жеребкування" at bounding box center [221, 104] width 96 height 31
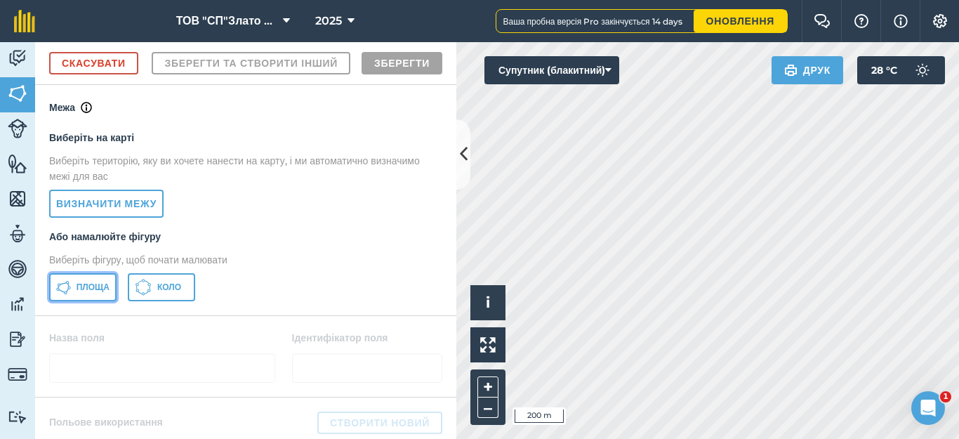
click at [85, 293] on span "Площа" at bounding box center [93, 287] width 33 height 11
click at [911, 420] on body "ТОВ "СП"Злато Таврії" 2025 Ваша пробна версія Pro закінчується 14 days Оновленн…" at bounding box center [479, 219] width 959 height 439
drag, startPoint x: 855, startPoint y: 401, endPoint x: 437, endPoint y: 113, distance: 507.4
click at [437, 113] on div "Діяльність [PERSON_NAME] Особливості Карти Команда Транспортні засоби Дані Звіт…" at bounding box center [479, 240] width 959 height 397
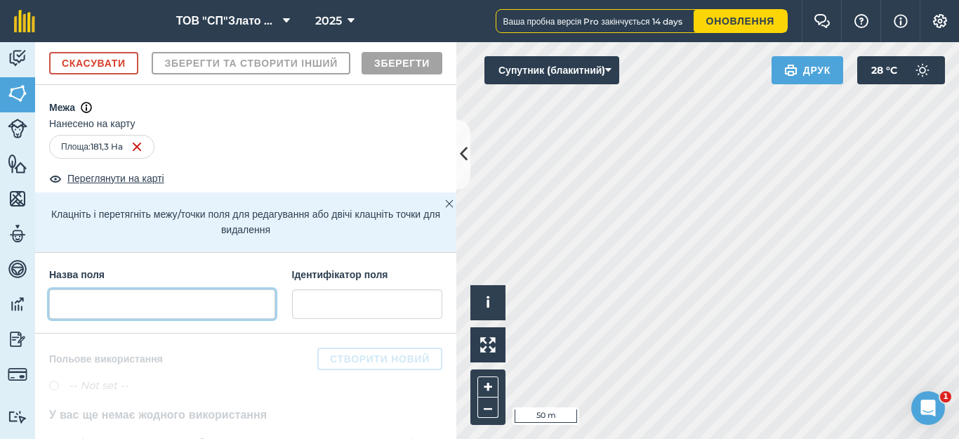
click at [78, 319] on input "text" at bounding box center [162, 303] width 226 height 29
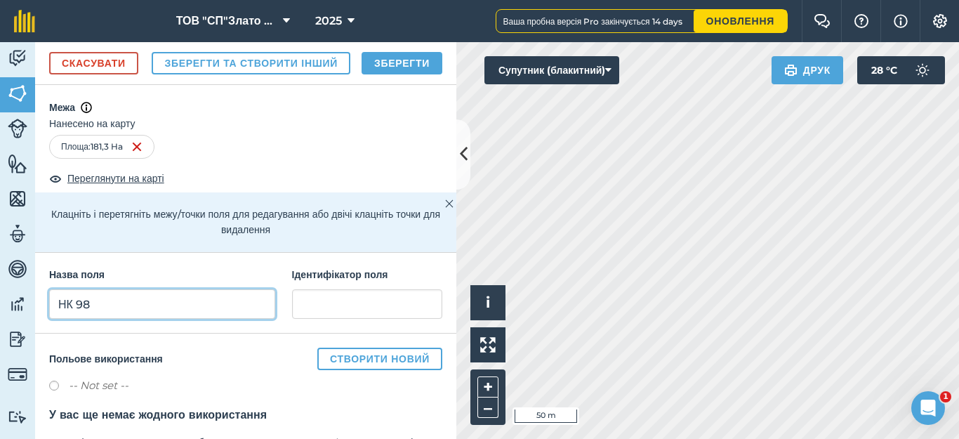
type input "НК 98"
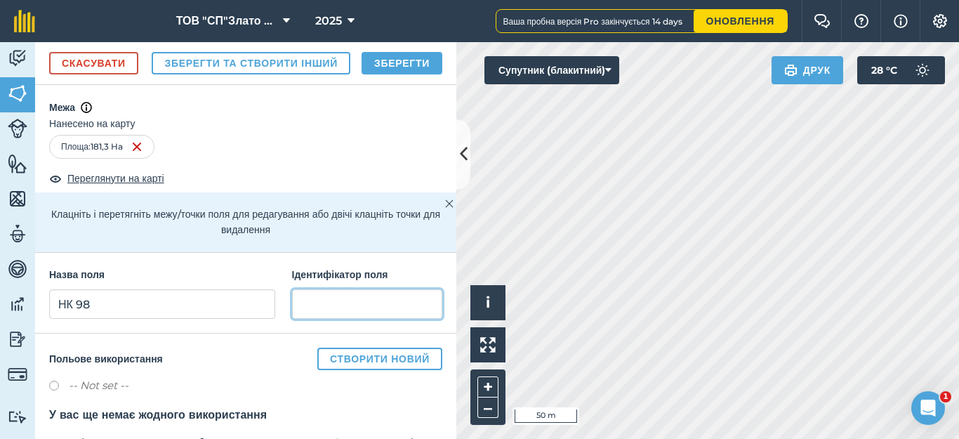
click at [302, 319] on input "text" at bounding box center [367, 303] width 150 height 29
type input "Кам'янка"
click at [393, 74] on button "Зберегти" at bounding box center [402, 63] width 81 height 22
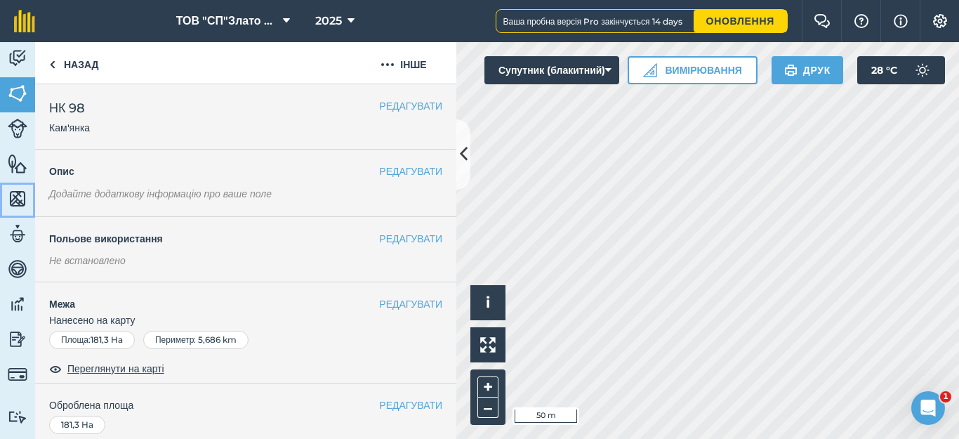
click at [20, 203] on img at bounding box center [18, 198] width 20 height 21
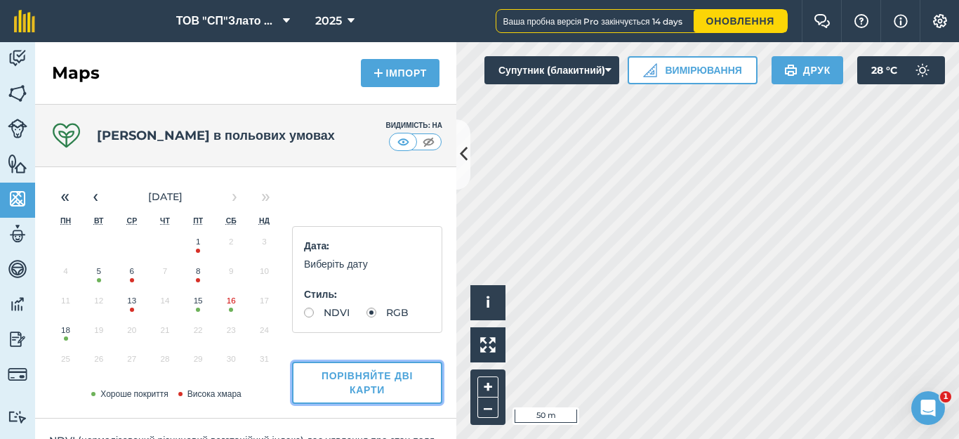
click at [369, 388] on button "Порівняйте дві карти" at bounding box center [367, 383] width 150 height 42
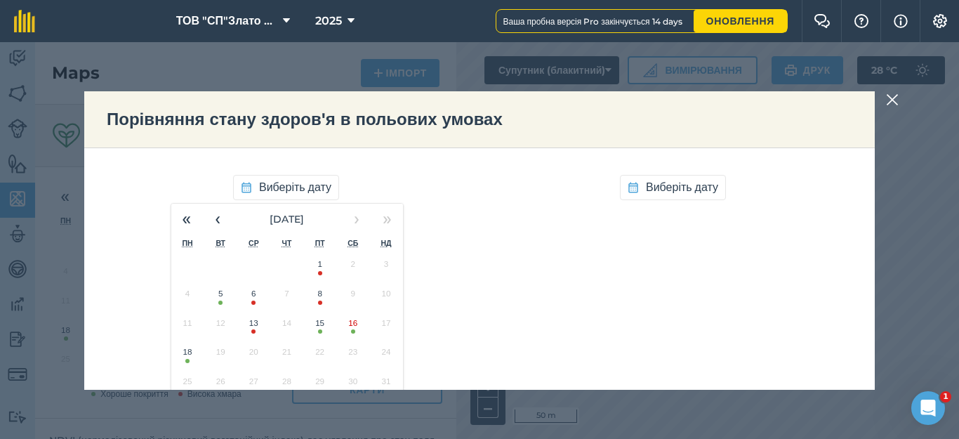
click at [211, 301] on button "5" at bounding box center [220, 296] width 33 height 29
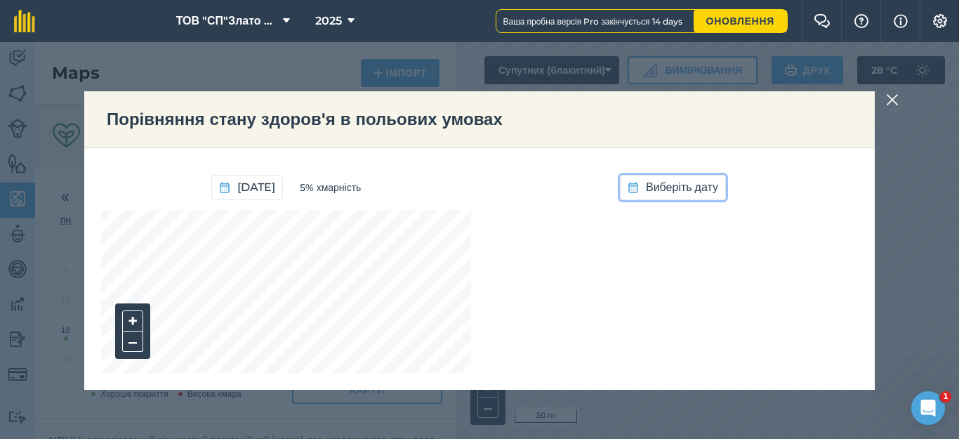
click at [671, 186] on span "Виберіть дату" at bounding box center [682, 187] width 72 height 18
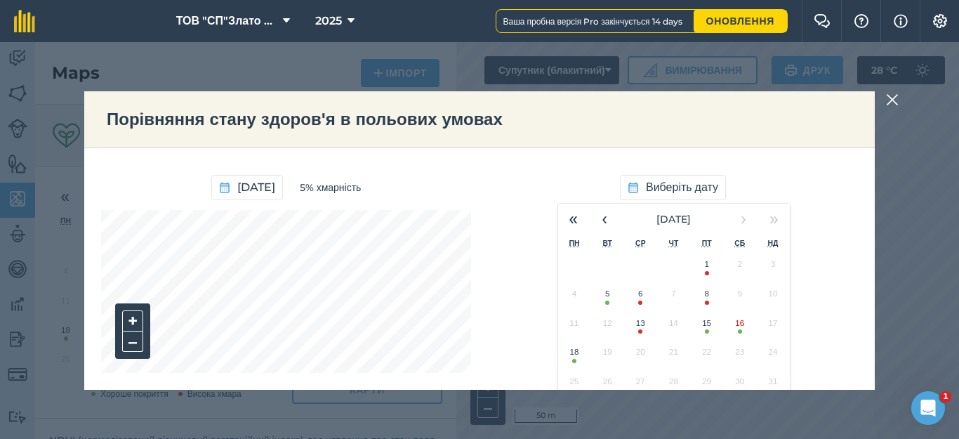
click at [565, 357] on button "18" at bounding box center [574, 355] width 33 height 29
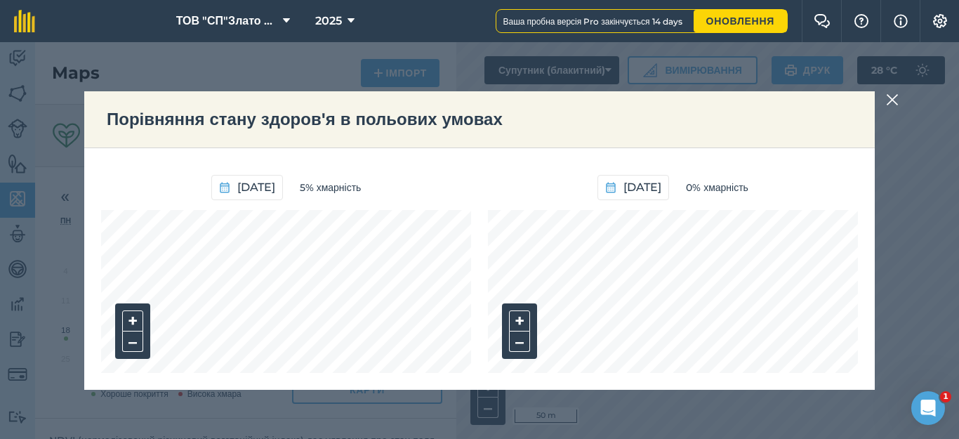
click at [799, 407] on div "Порівняння стану здоров'я в польових умовах [DATE] 5% хмарність + – [DATE] 0% х…" at bounding box center [479, 240] width 959 height 397
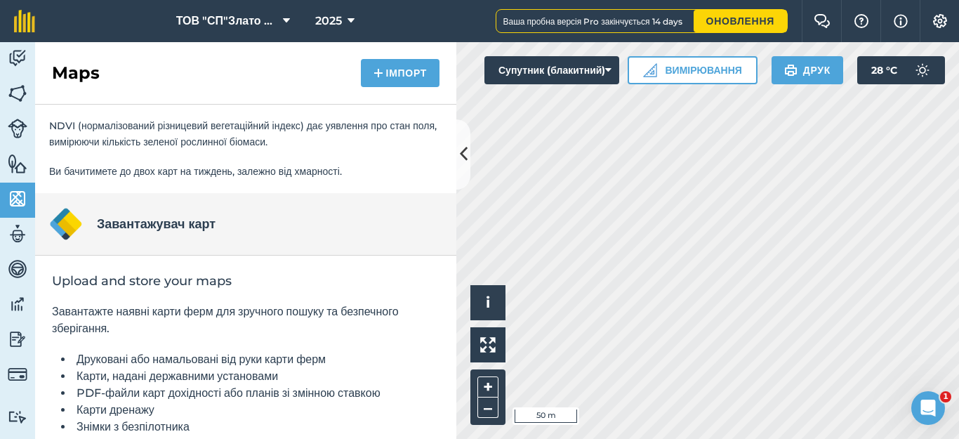
scroll to position [370, 0]
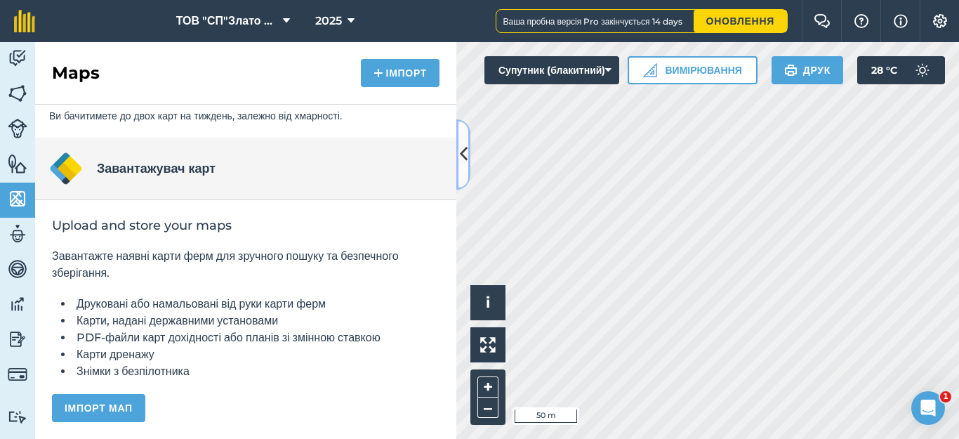
click at [463, 154] on icon at bounding box center [464, 154] width 8 height 25
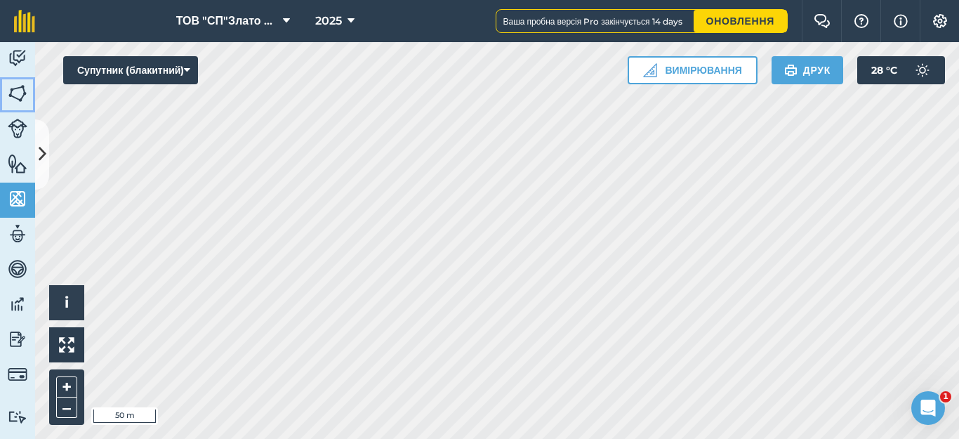
click at [18, 84] on img at bounding box center [18, 93] width 20 height 21
click at [20, 91] on img at bounding box center [18, 93] width 20 height 21
click at [41, 153] on icon at bounding box center [43, 154] width 8 height 25
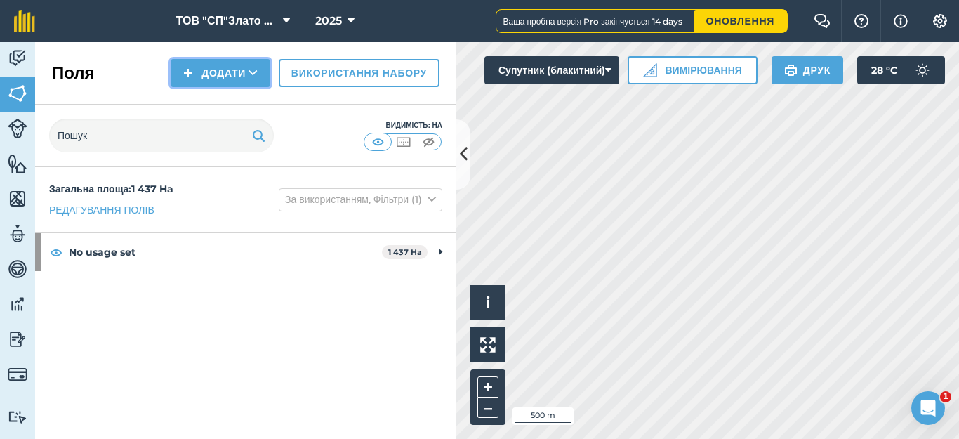
click at [223, 74] on button "Додати" at bounding box center [221, 73] width 100 height 28
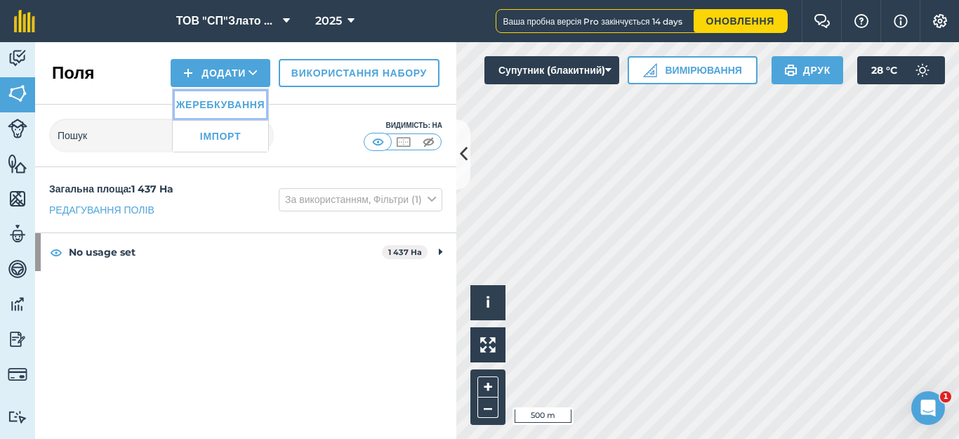
click at [218, 110] on link "Жеребкування" at bounding box center [221, 104] width 96 height 31
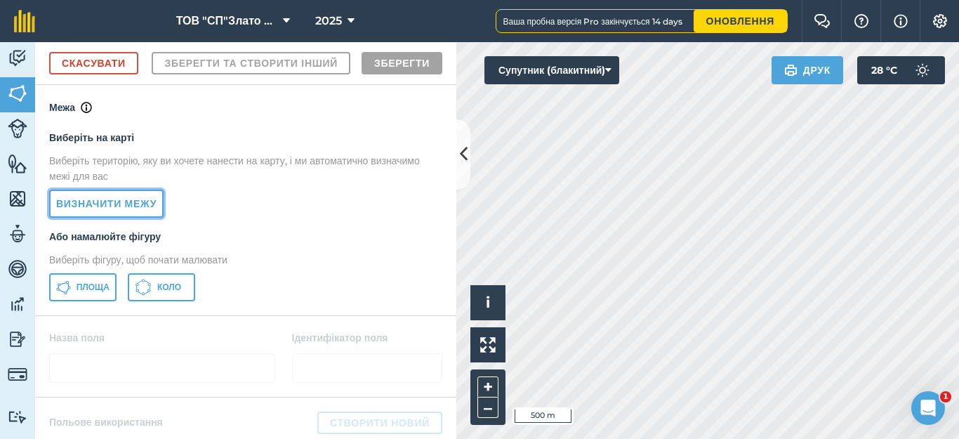
click at [147, 218] on link "Визначити межу" at bounding box center [106, 204] width 114 height 28
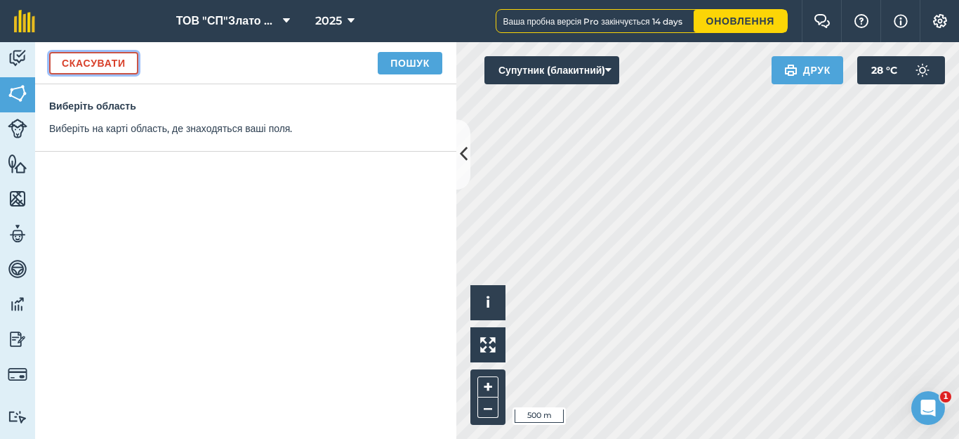
click at [103, 64] on link "Скасувати" at bounding box center [93, 63] width 89 height 22
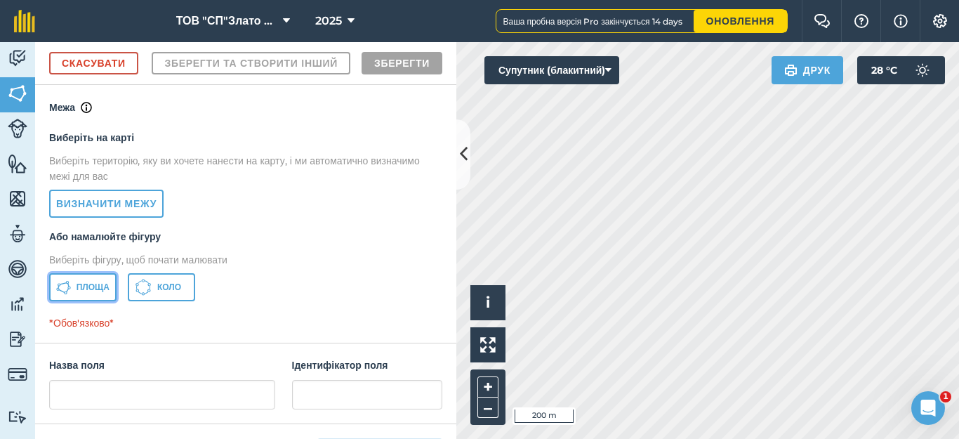
click at [81, 293] on span "Площа" at bounding box center [93, 287] width 33 height 11
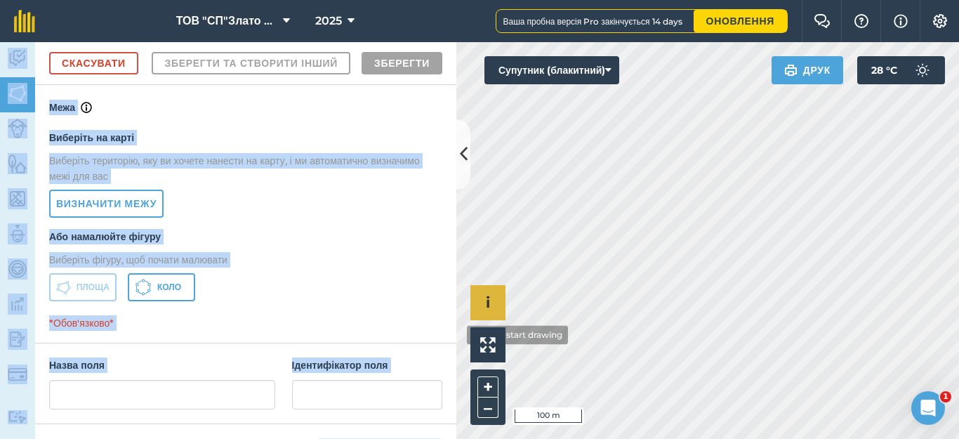
click at [456, 335] on div "ТОВ "СП"Злато Таврії" 2025 Ваша пробна версія Pro закінчується 14 days Оновленн…" at bounding box center [479, 219] width 959 height 439
drag, startPoint x: 685, startPoint y: 34, endPoint x: 419, endPoint y: 380, distance: 436.7
click at [419, 383] on div "Діяльність [PERSON_NAME] Особливості Карти Команда Транспортні засоби Дані Звіт…" at bounding box center [479, 240] width 959 height 397
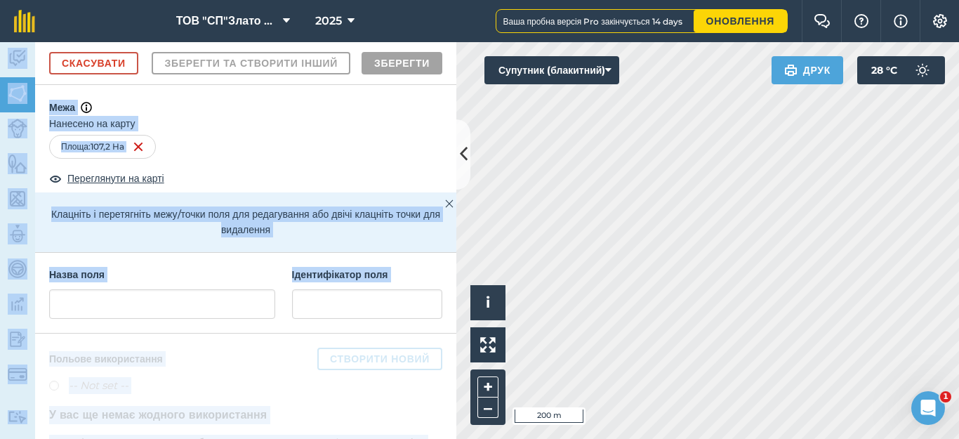
click at [202, 159] on div "Площа : 107,2 Ha" at bounding box center [245, 147] width 393 height 24
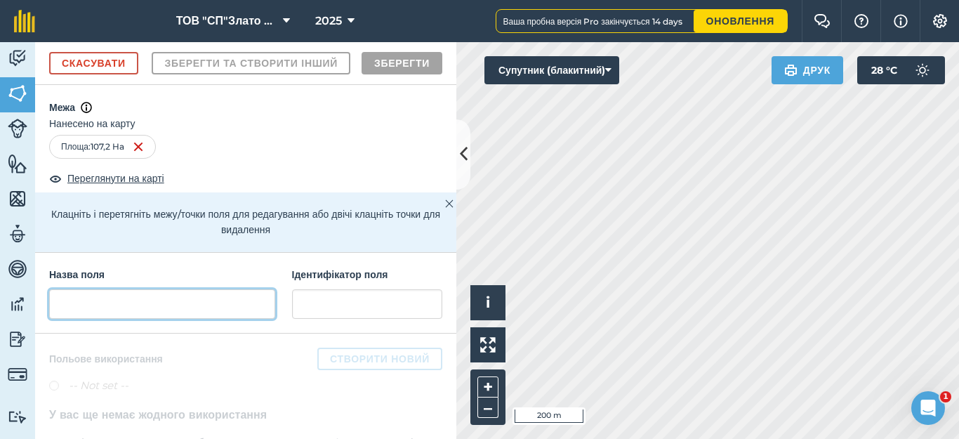
click at [108, 319] on input "text" at bounding box center [162, 303] width 226 height 29
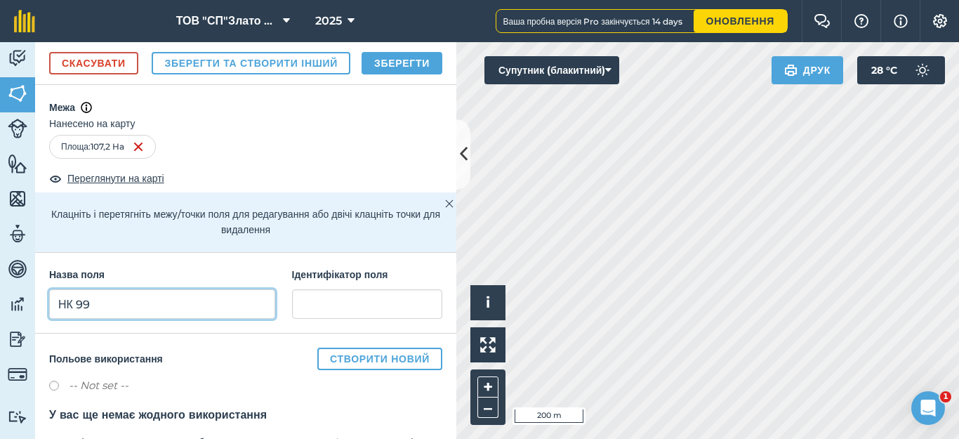
type input "НК 99"
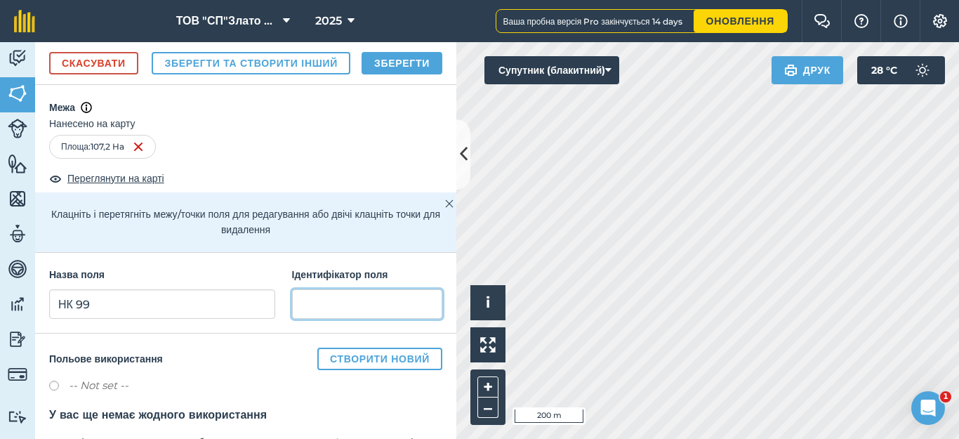
click at [314, 319] on input "text" at bounding box center [367, 303] width 150 height 29
type input "Кам'янка"
click at [390, 74] on button "Зберегти" at bounding box center [402, 63] width 81 height 22
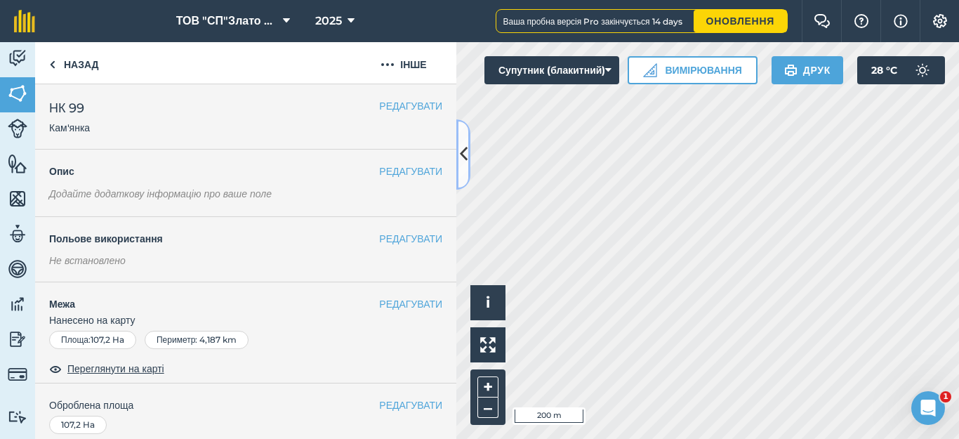
click at [459, 156] on button at bounding box center [463, 154] width 14 height 70
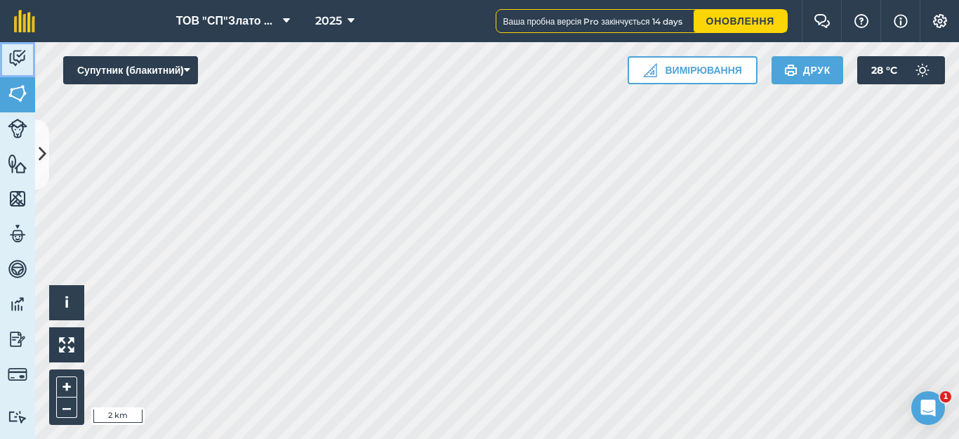
click at [20, 55] on img at bounding box center [18, 58] width 20 height 21
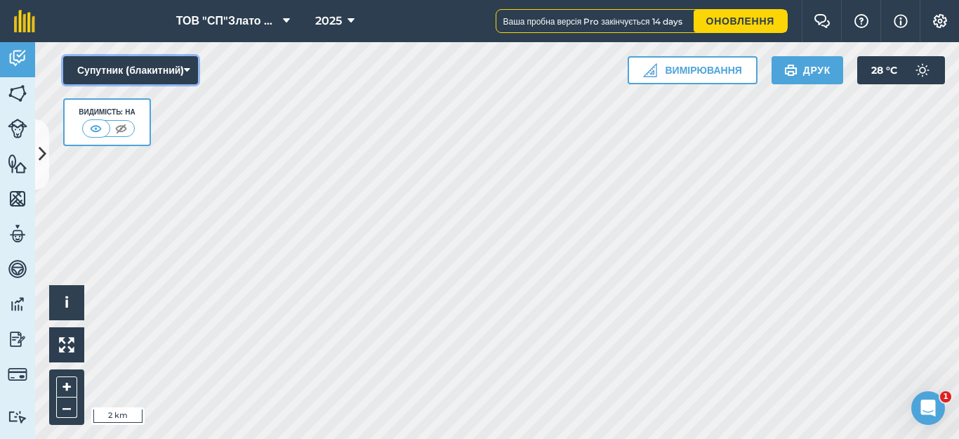
click at [190, 65] on icon at bounding box center [187, 70] width 6 height 14
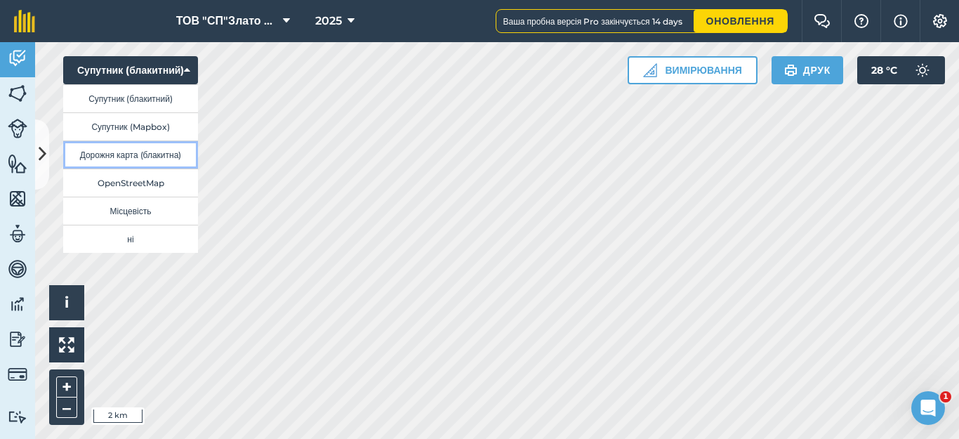
click at [151, 157] on button "Дорожня карта (блакитна)" at bounding box center [130, 154] width 135 height 28
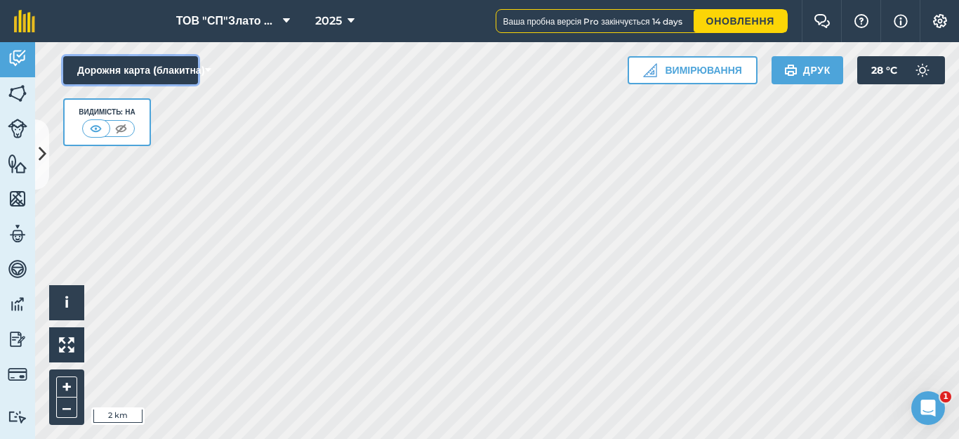
click at [176, 68] on button "Дорожня карта (блакитна)" at bounding box center [130, 70] width 135 height 28
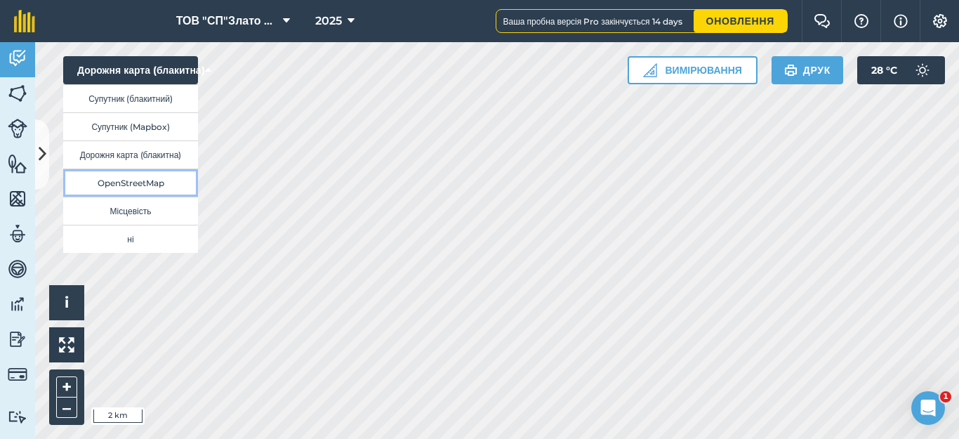
click at [160, 187] on button "OpenStreetMap" at bounding box center [130, 183] width 135 height 28
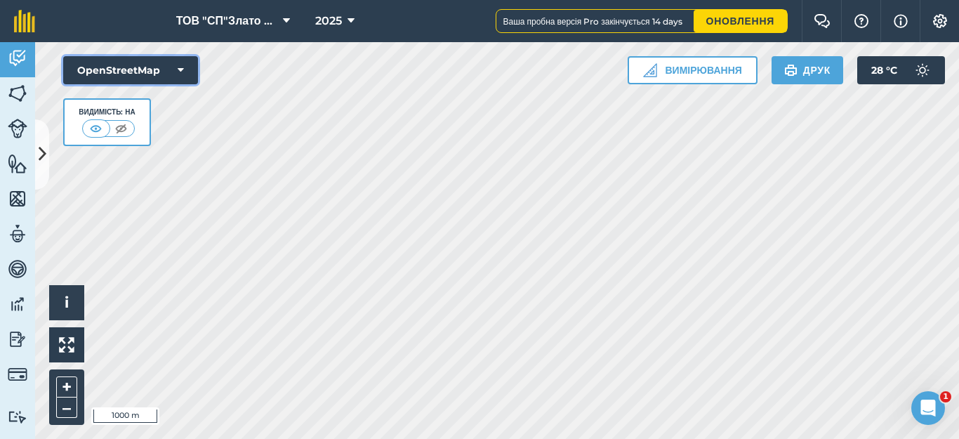
click at [184, 69] on button "OpenStreetMap" at bounding box center [130, 70] width 135 height 28
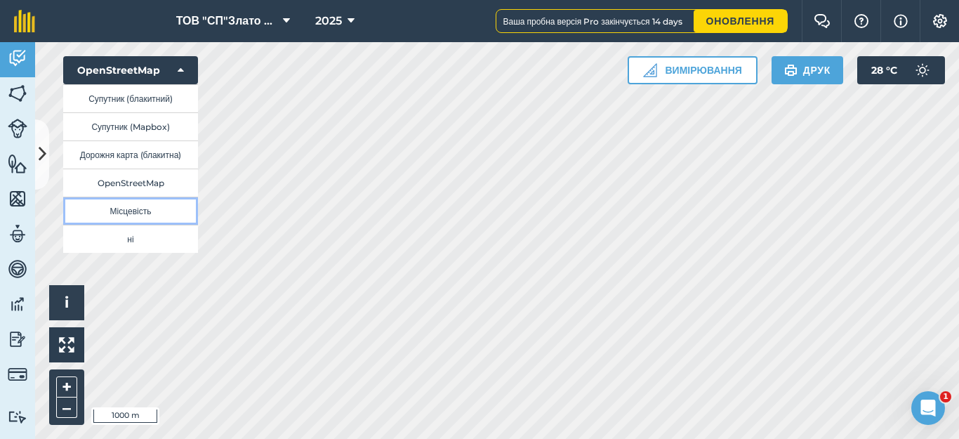
click at [150, 215] on button "Місцевість" at bounding box center [130, 211] width 135 height 28
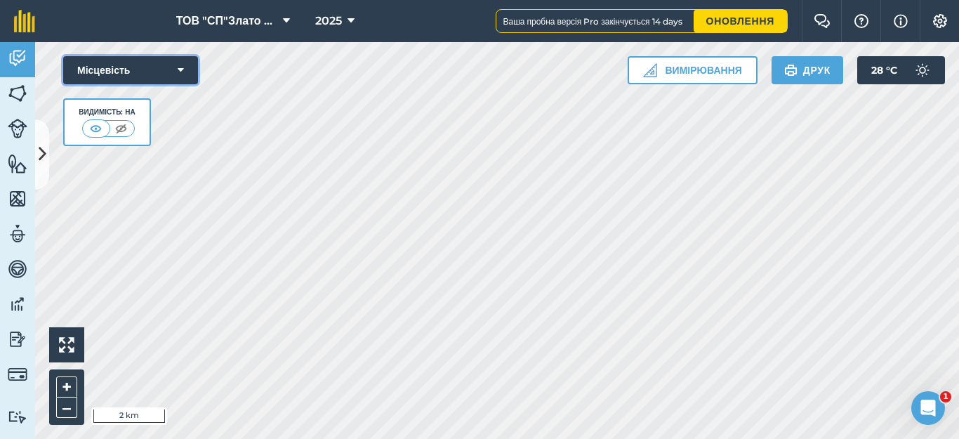
click at [183, 74] on icon at bounding box center [181, 70] width 6 height 14
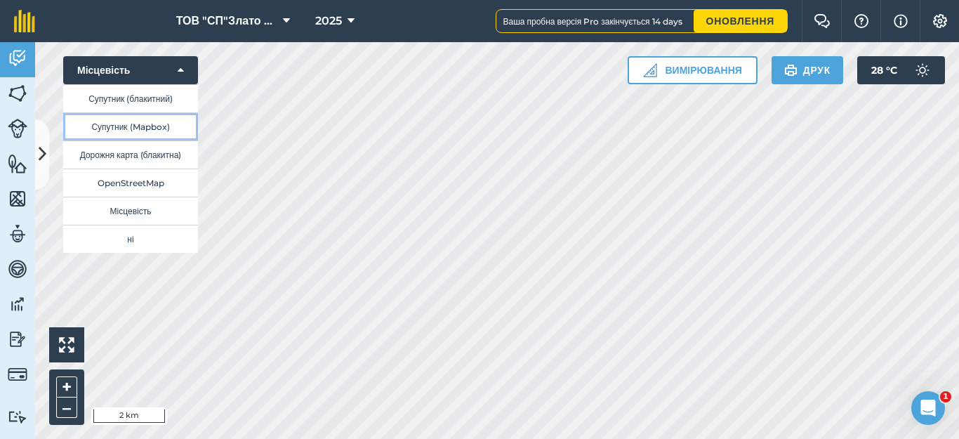
click at [162, 124] on button "Супутник (Mapbox)" at bounding box center [130, 126] width 135 height 28
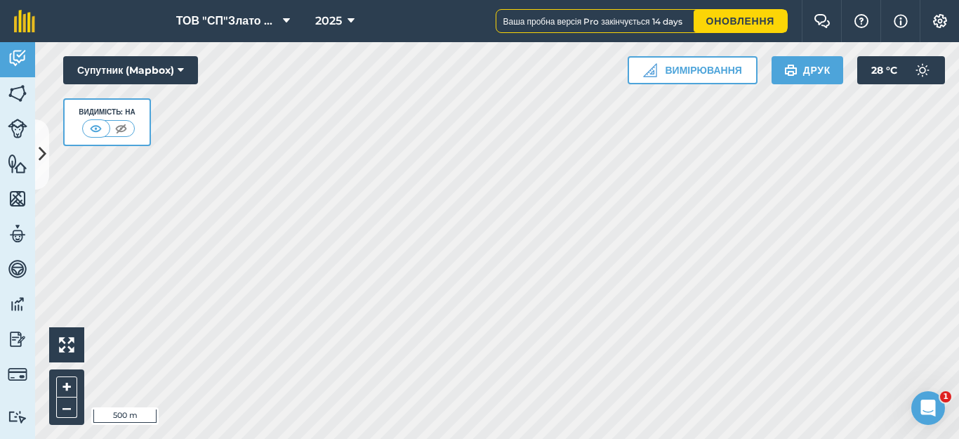
click at [652, 438] on html "ТОВ "СП"Злато Таврії" 2025 Ваша пробна версія Pro закінчується 14 days Оновленн…" at bounding box center [479, 219] width 959 height 439
click at [926, 397] on icon "Open Intercom Messenger" at bounding box center [926, 406] width 23 height 23
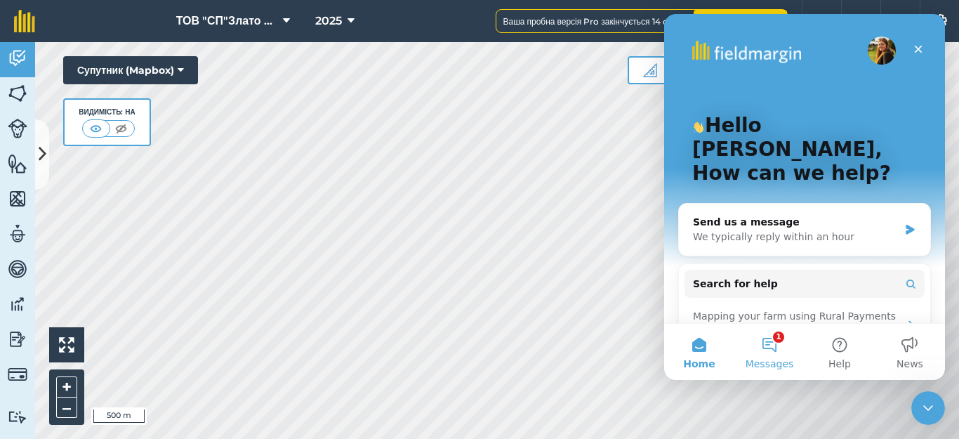
click at [764, 343] on button "1 Messages" at bounding box center [770, 352] width 70 height 56
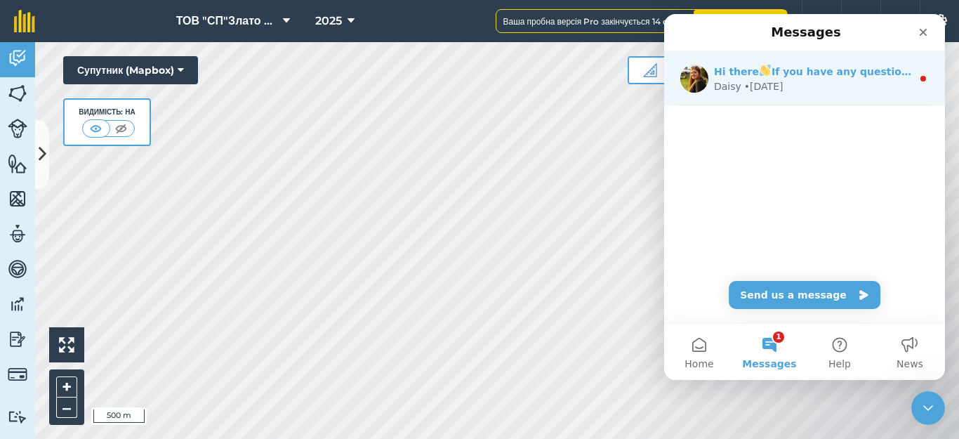
click at [883, 84] on div "Daisy • [DATE]" at bounding box center [813, 86] width 198 height 15
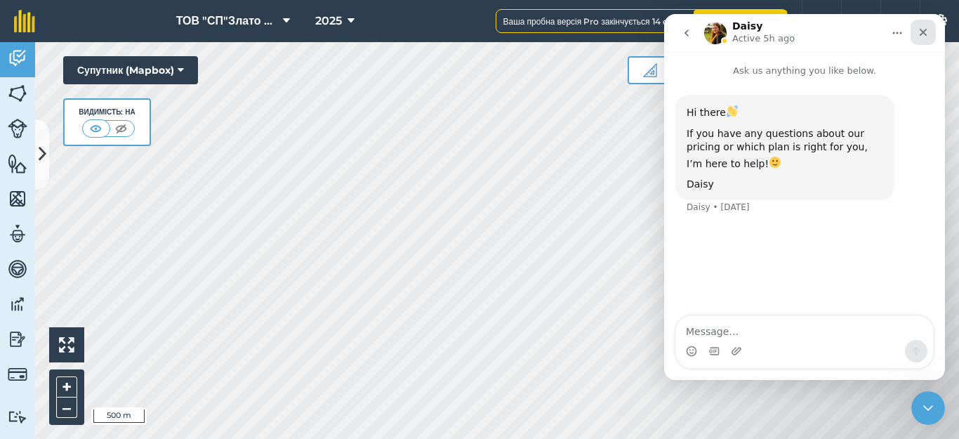
click at [918, 34] on icon "Close" at bounding box center [923, 32] width 11 height 11
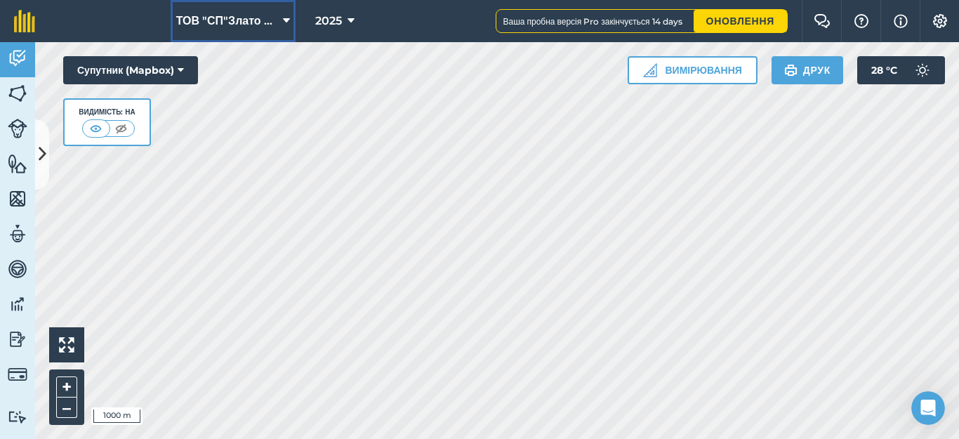
click at [283, 19] on icon at bounding box center [286, 21] width 7 height 17
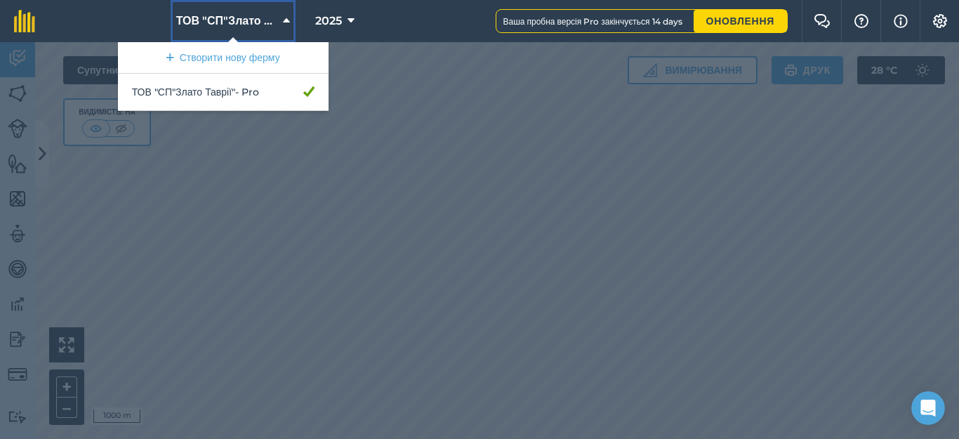
click at [283, 19] on icon at bounding box center [286, 21] width 7 height 17
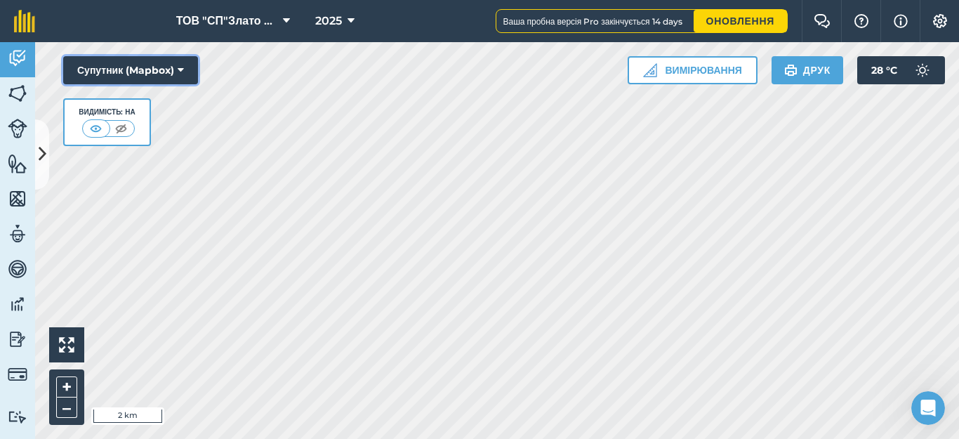
click at [183, 68] on icon at bounding box center [181, 70] width 6 height 14
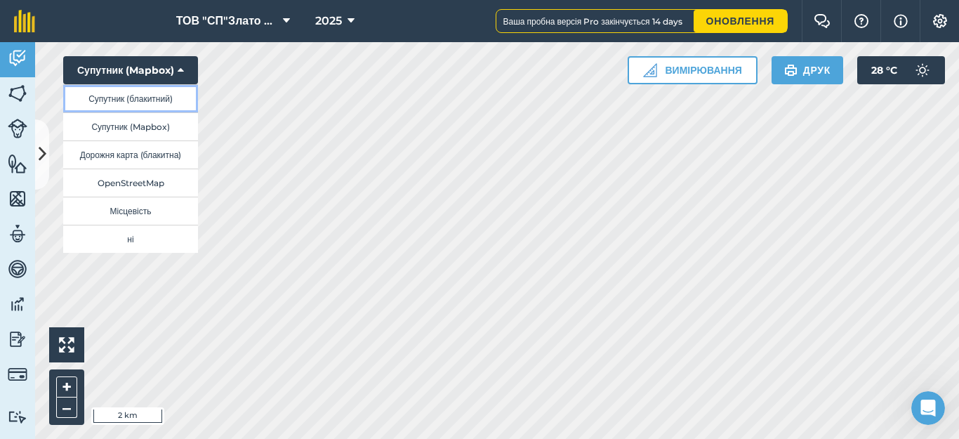
click at [176, 98] on button "Супутник (блакитний)" at bounding box center [130, 98] width 135 height 28
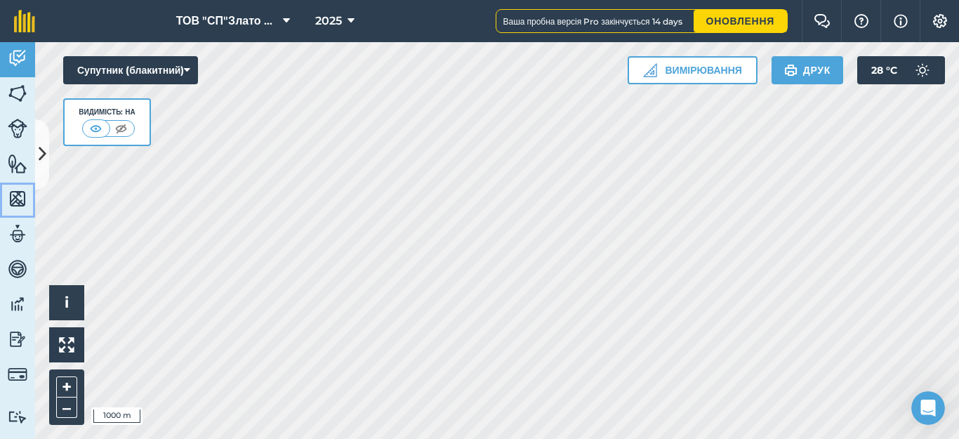
click at [15, 194] on img at bounding box center [18, 198] width 20 height 21
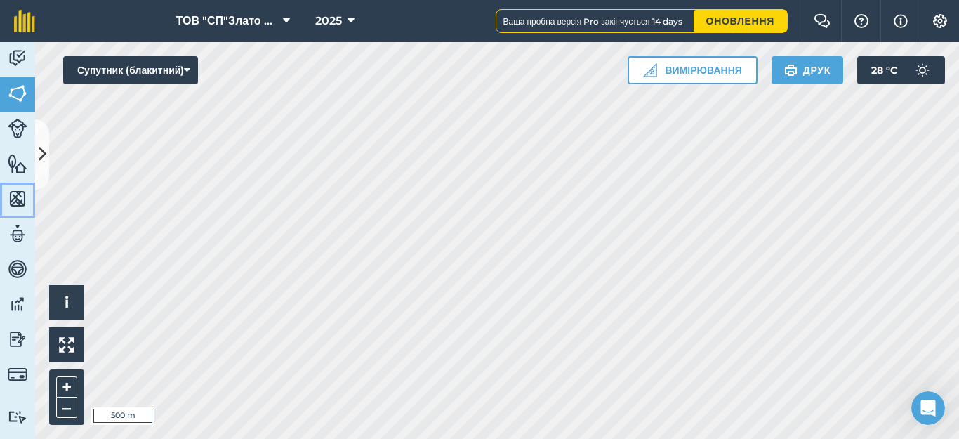
click at [19, 197] on img at bounding box center [18, 198] width 20 height 21
click at [39, 150] on icon at bounding box center [43, 154] width 8 height 25
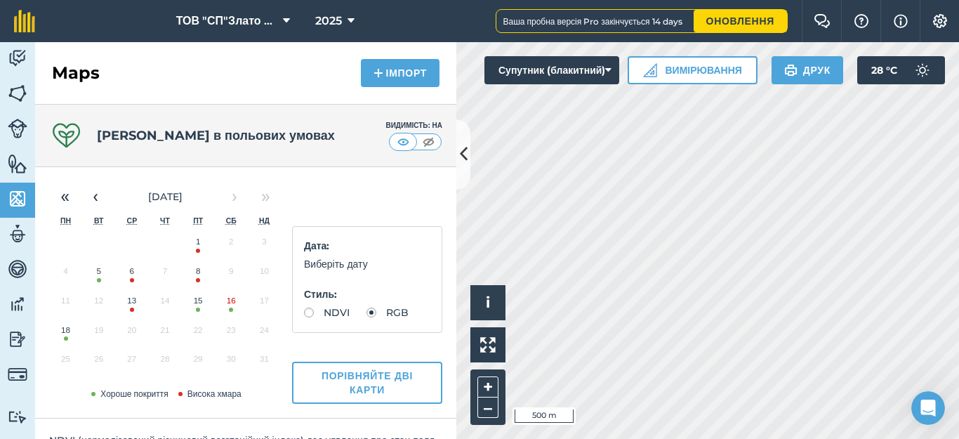
click at [308, 307] on div "Дата : Виберіть дату Стиль : NDVI RGB" at bounding box center [367, 279] width 150 height 107
click at [309, 313] on label "NDVI" at bounding box center [327, 313] width 46 height 10
radio input "true"
click at [347, 386] on button "Порівняйте дві карти" at bounding box center [367, 383] width 150 height 42
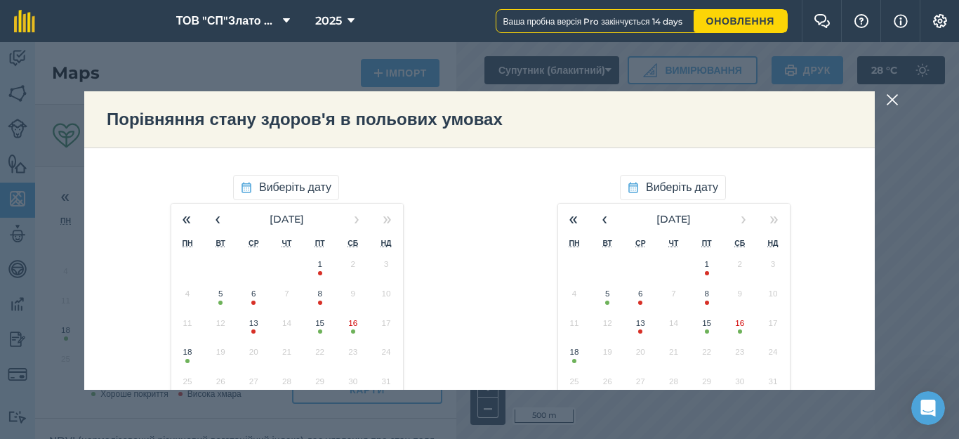
click at [213, 300] on button "5" at bounding box center [220, 296] width 33 height 29
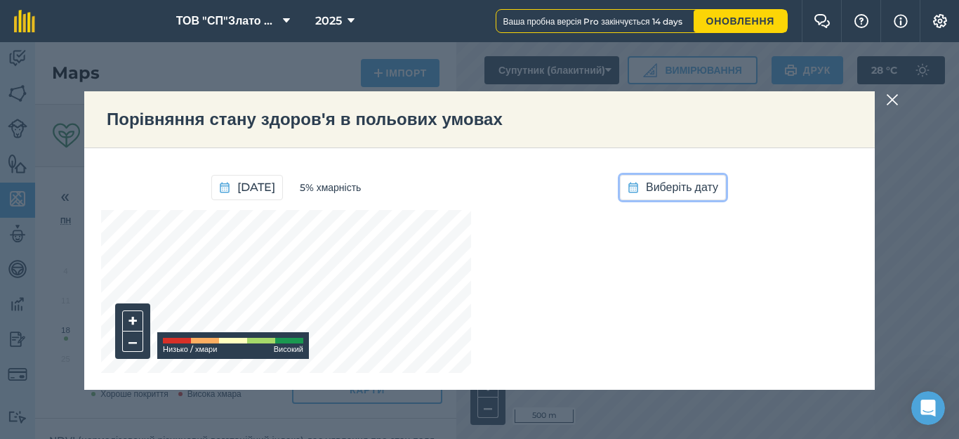
click at [667, 185] on span "Виберіть дату" at bounding box center [682, 187] width 72 height 18
click at [561, 360] on button "18" at bounding box center [574, 355] width 33 height 29
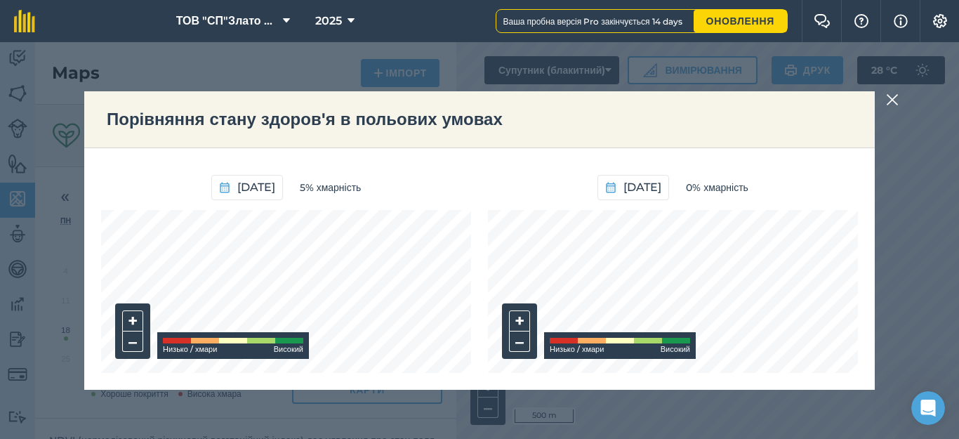
click at [404, 209] on div "[DATE] 5% хмарність + – Низько / [PERSON_NAME]" at bounding box center [286, 269] width 370 height 208
click at [639, 344] on div "+ – [PERSON_NAME] / [PERSON_NAME]" at bounding box center [673, 291] width 370 height 163
click at [345, 398] on div "Порівняння стану здоров'я в польових умовах [DATE] 5% хмарність + – Низько / хм…" at bounding box center [479, 240] width 959 height 397
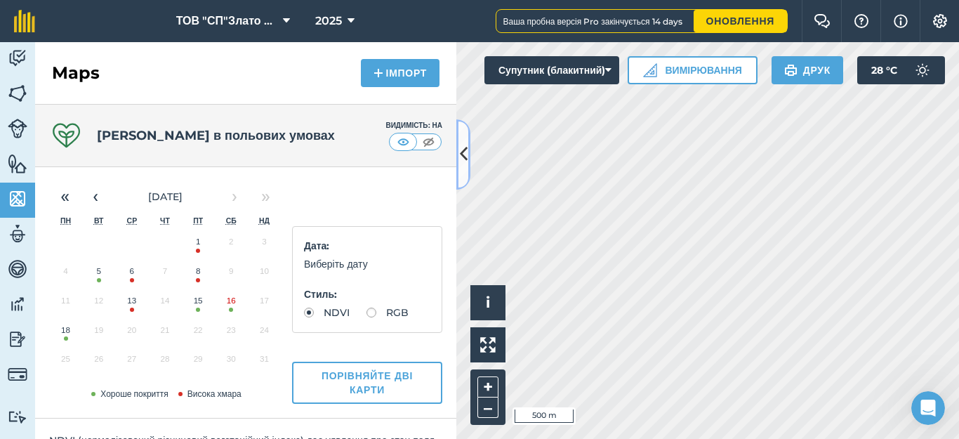
click at [461, 163] on icon at bounding box center [464, 154] width 8 height 25
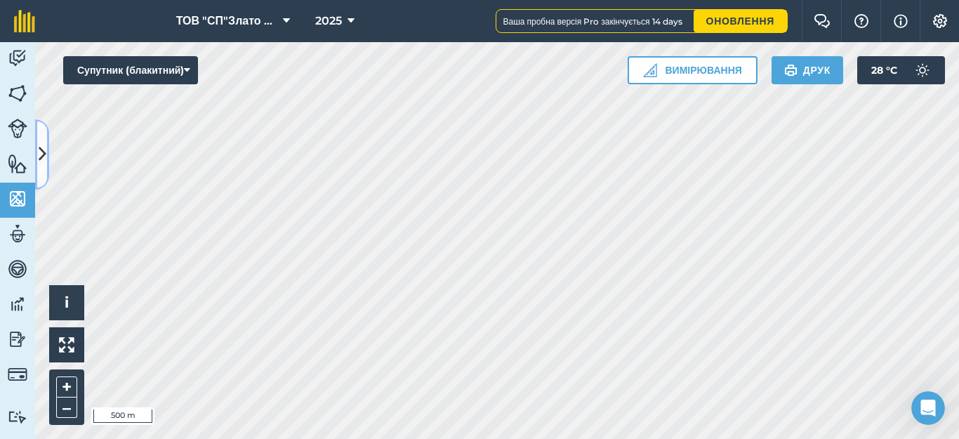
click at [37, 159] on button at bounding box center [42, 154] width 14 height 70
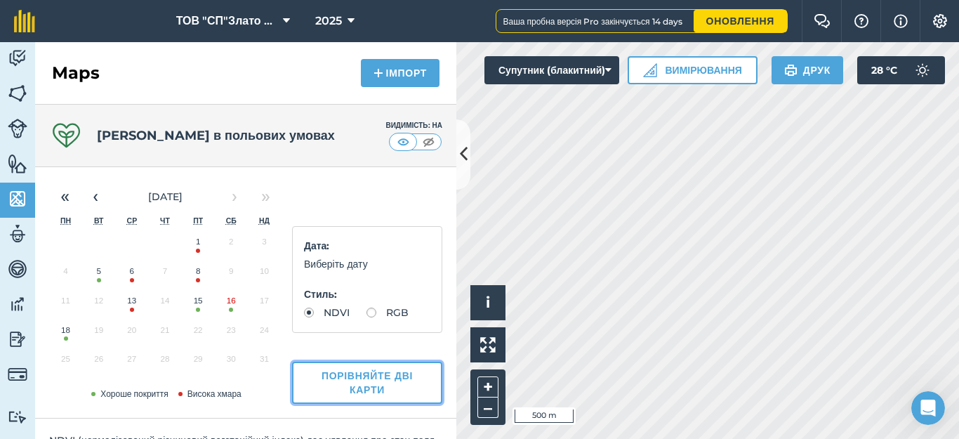
click at [367, 381] on button "Порівняйте дві карти" at bounding box center [367, 383] width 150 height 42
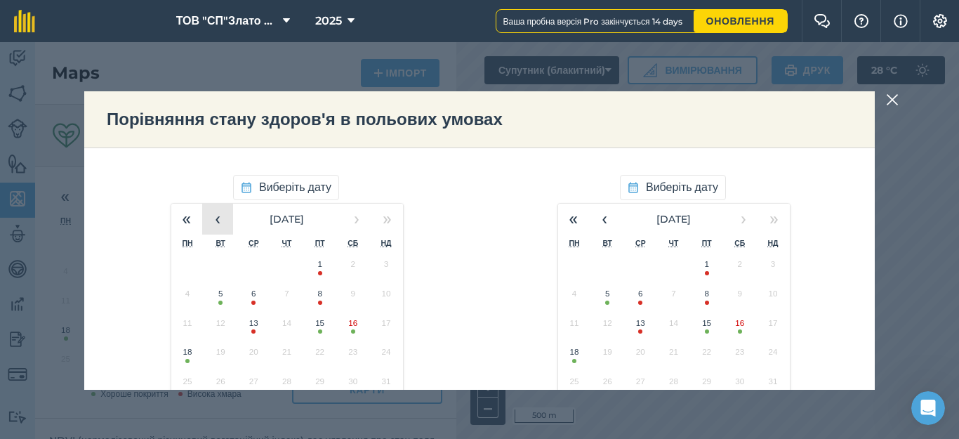
click at [216, 222] on button "‹" at bounding box center [217, 219] width 31 height 31
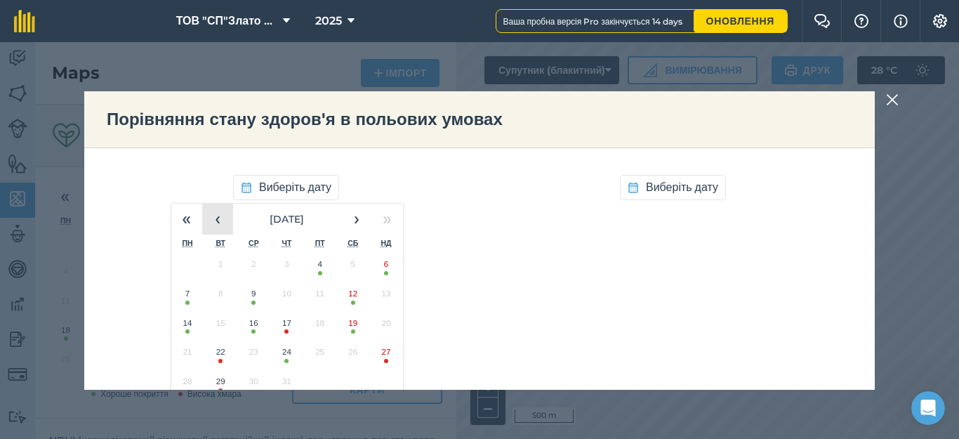
click at [216, 222] on button "‹" at bounding box center [217, 219] width 31 height 31
click at [344, 275] on button "3" at bounding box center [352, 267] width 33 height 29
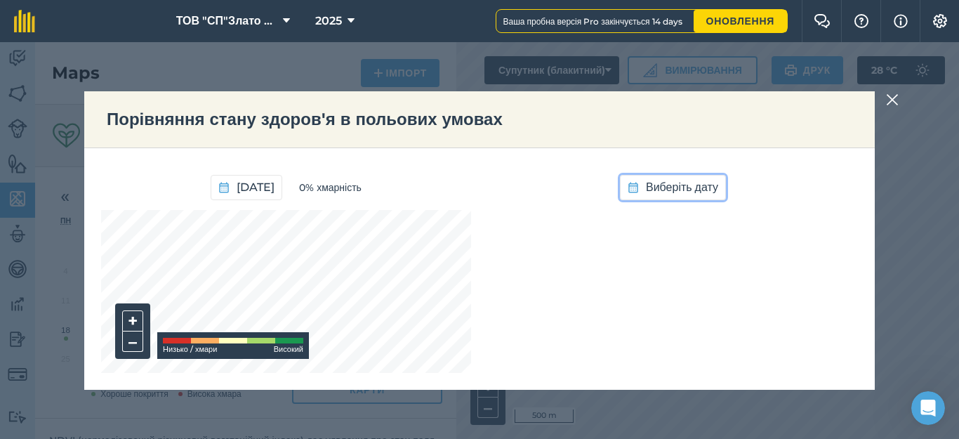
click at [652, 195] on span "Виберіть дату" at bounding box center [682, 187] width 72 height 18
click at [569, 360] on button "18" at bounding box center [574, 355] width 33 height 29
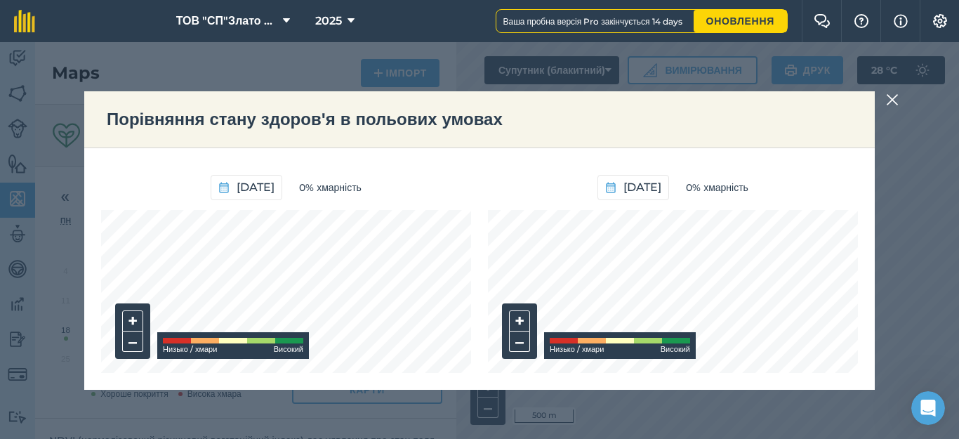
click at [581, 333] on div "+ – [PERSON_NAME] / [PERSON_NAME]" at bounding box center [673, 291] width 370 height 163
click at [890, 95] on img at bounding box center [892, 99] width 13 height 17
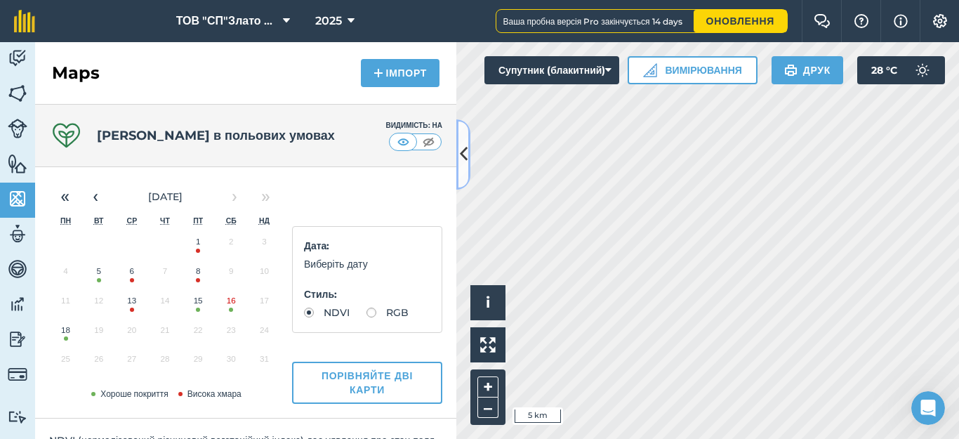
click at [468, 153] on button at bounding box center [463, 154] width 14 height 70
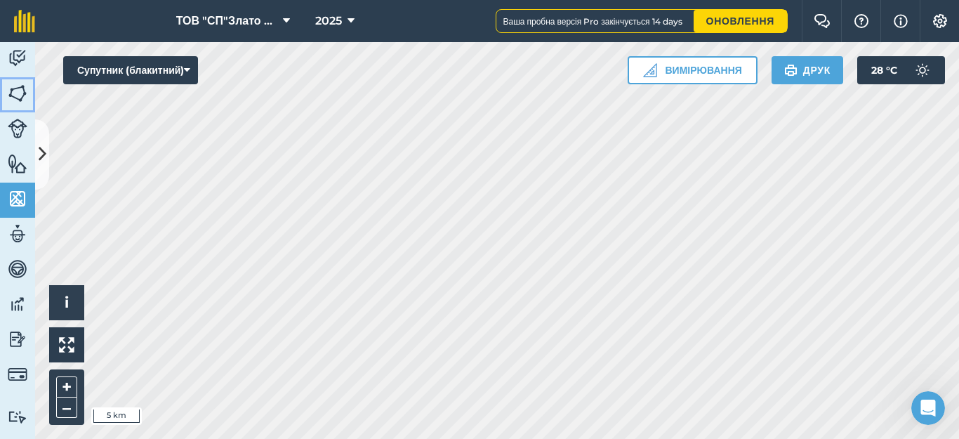
click at [20, 96] on img at bounding box center [18, 93] width 20 height 21
click at [39, 147] on icon at bounding box center [43, 154] width 8 height 25
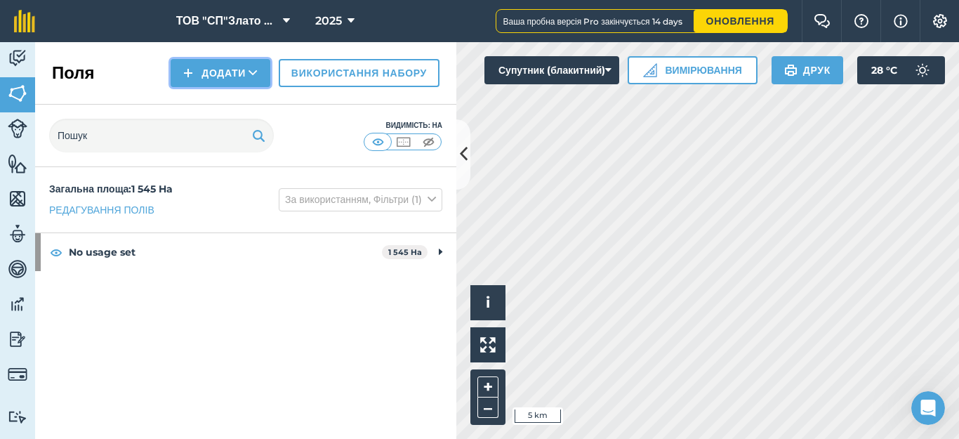
click at [198, 72] on button "Додати" at bounding box center [221, 73] width 100 height 28
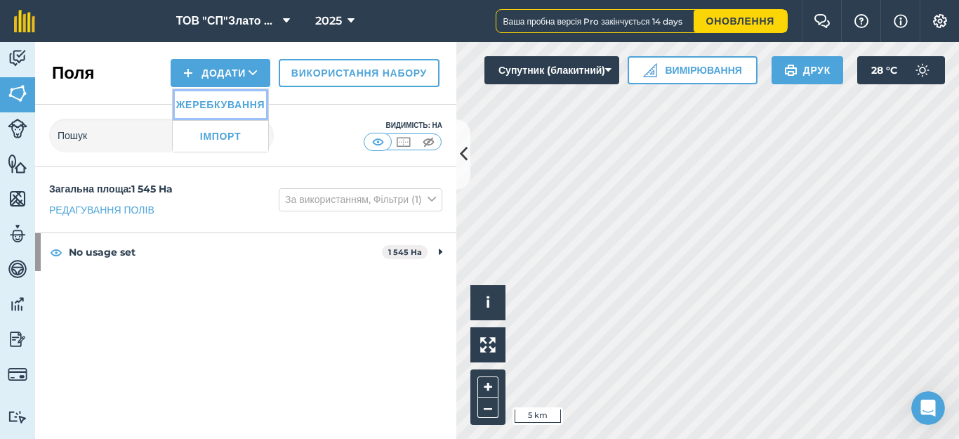
click at [209, 104] on link "Жеребкування" at bounding box center [221, 104] width 96 height 31
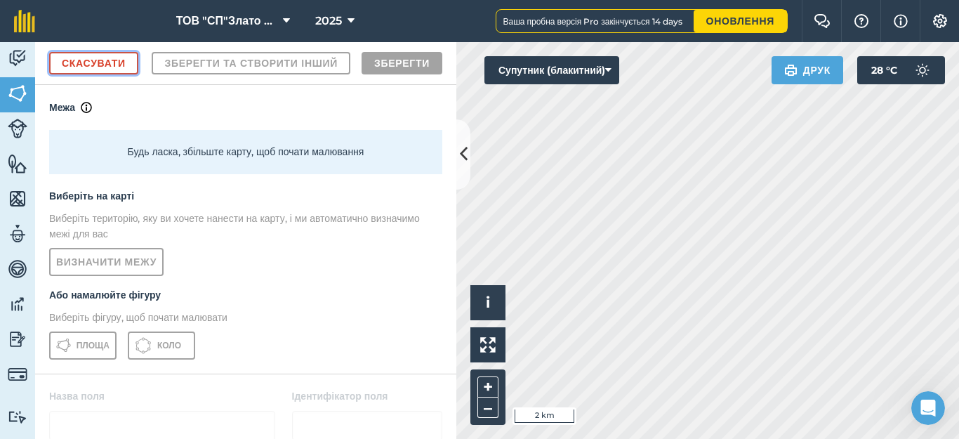
click at [98, 62] on link "Скасувати" at bounding box center [93, 63] width 89 height 22
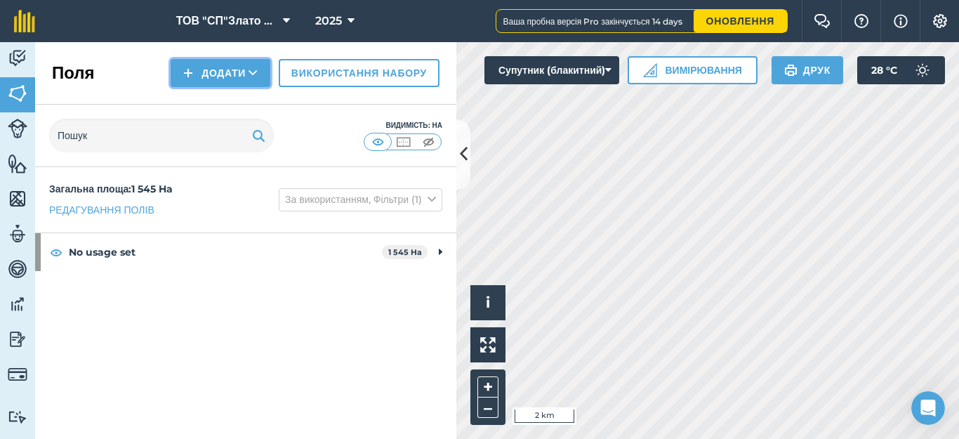
click at [187, 77] on button "Додати" at bounding box center [221, 73] width 100 height 28
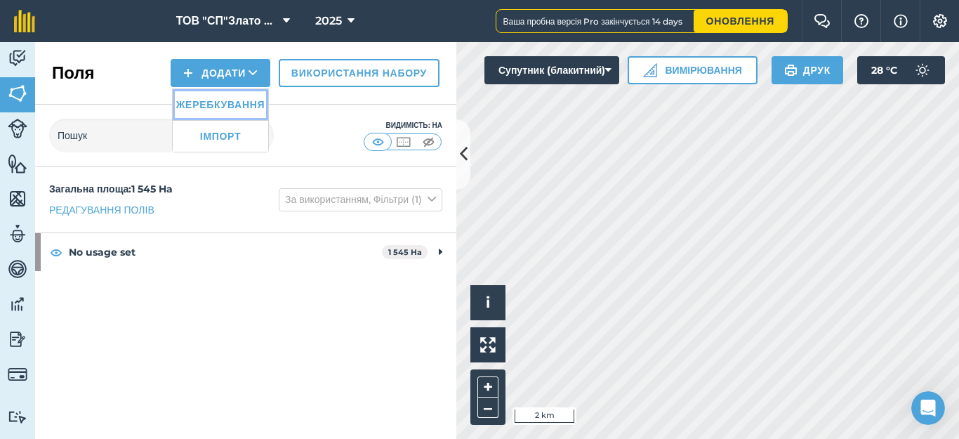
click at [211, 109] on link "Жеребкування" at bounding box center [221, 104] width 96 height 31
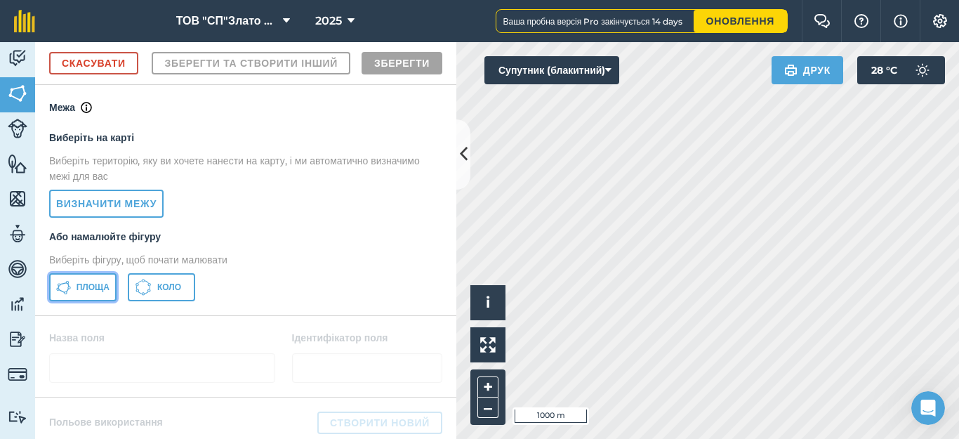
click at [88, 293] on span "Площа" at bounding box center [93, 287] width 33 height 11
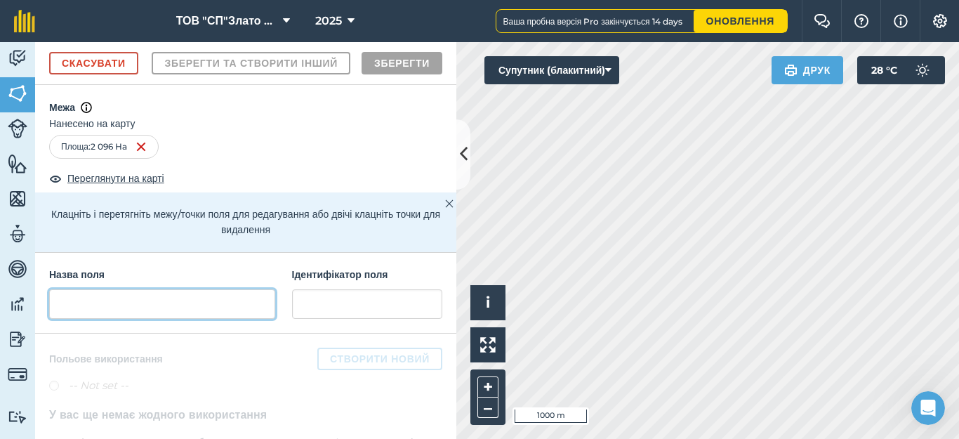
click at [117, 319] on input "text" at bounding box center [162, 303] width 226 height 29
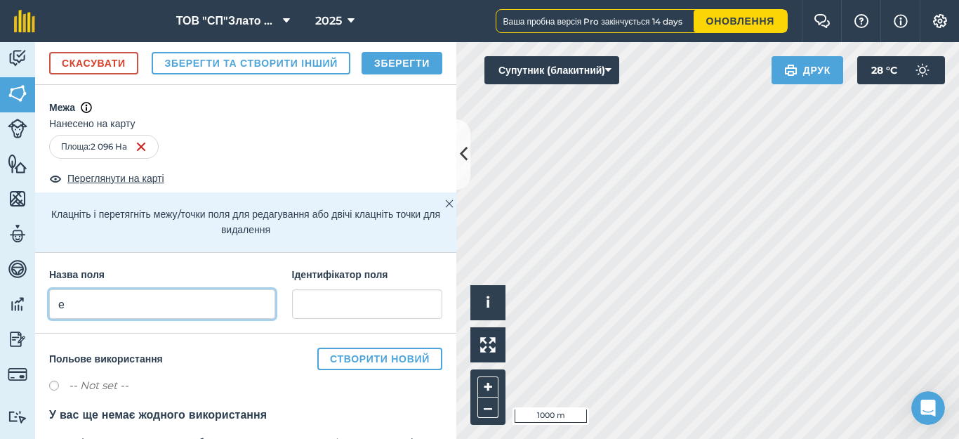
type input "е"
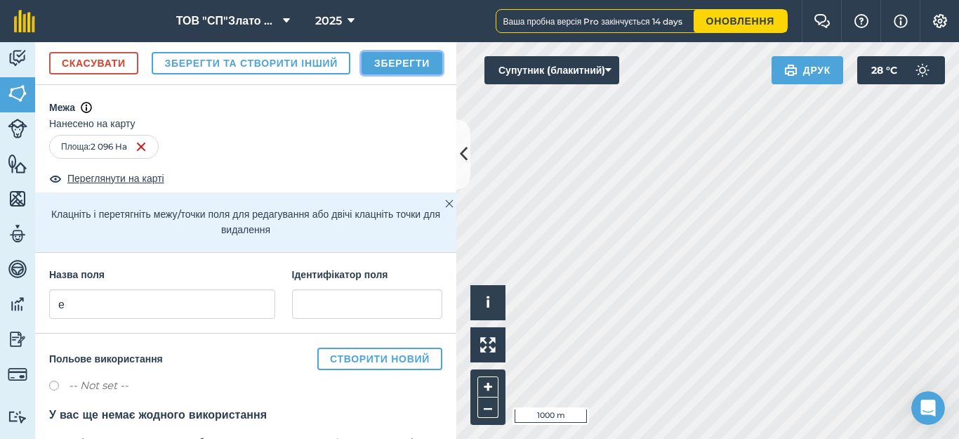
click at [394, 74] on button "Зберегти" at bounding box center [402, 63] width 81 height 22
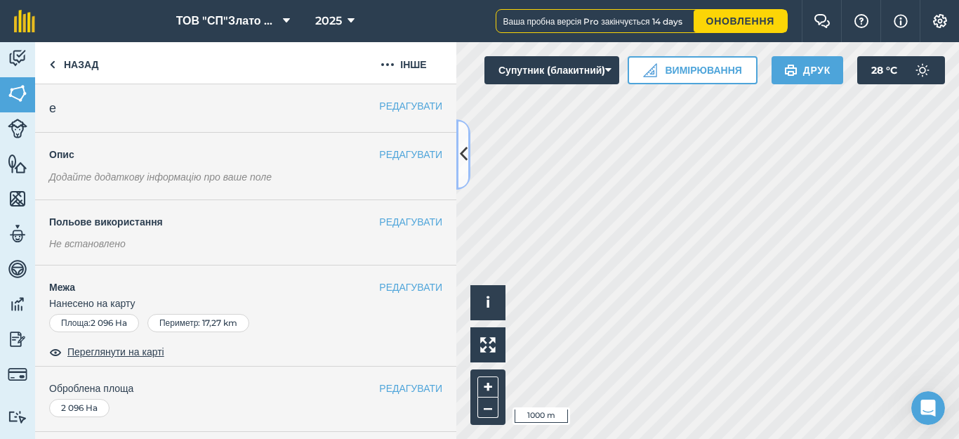
click at [463, 150] on icon at bounding box center [464, 154] width 8 height 25
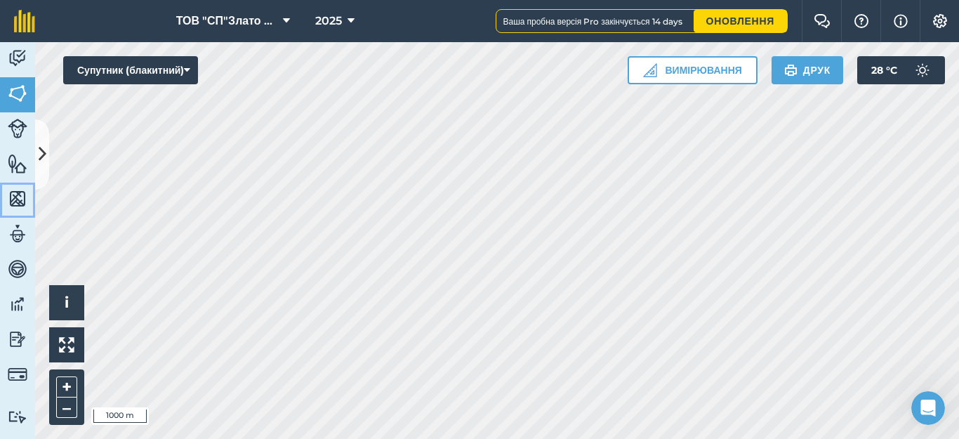
click at [14, 198] on img at bounding box center [18, 198] width 20 height 21
click at [41, 164] on icon at bounding box center [43, 154] width 8 height 25
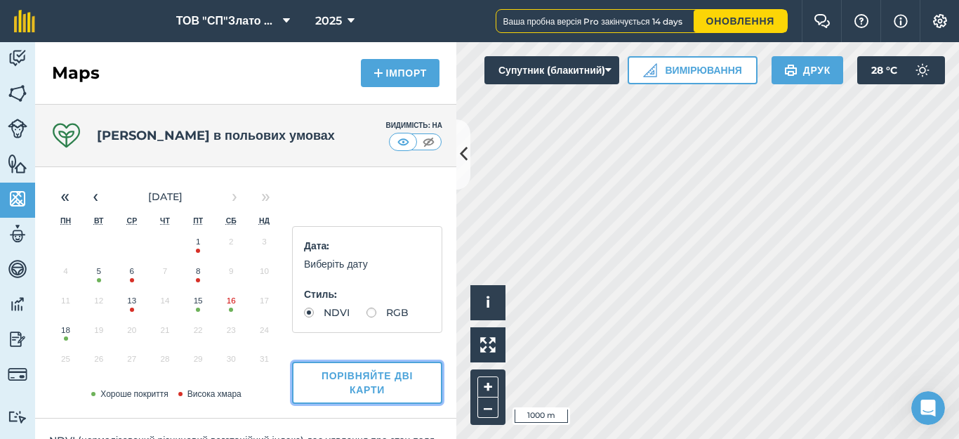
click at [348, 388] on button "Порівняйте дві карти" at bounding box center [367, 383] width 150 height 42
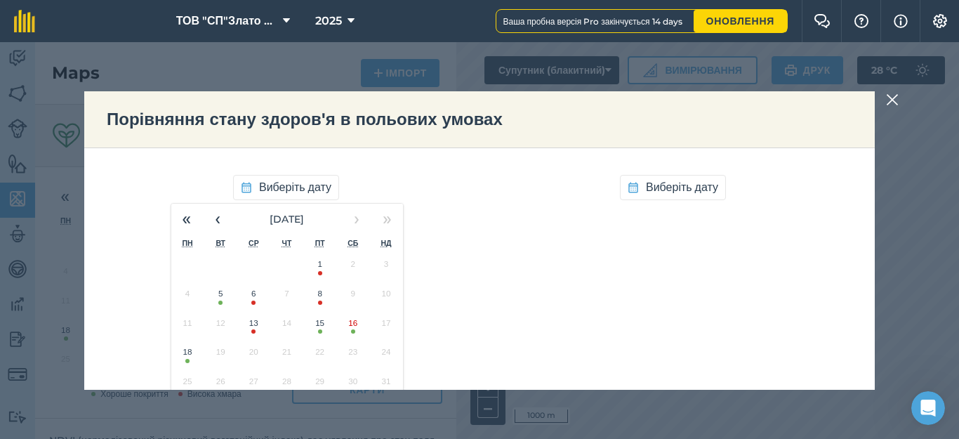
click at [216, 301] on button "5" at bounding box center [220, 296] width 33 height 29
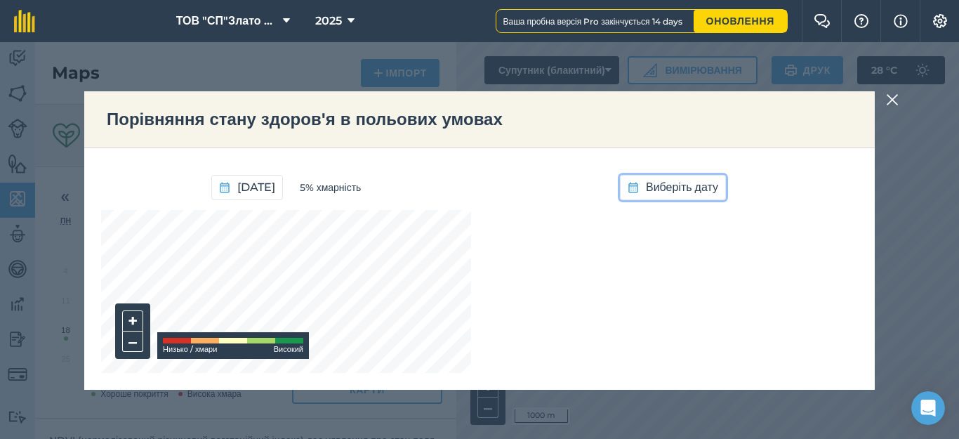
click at [701, 183] on span "Виберіть дату" at bounding box center [682, 187] width 72 height 18
click at [569, 357] on button "18" at bounding box center [574, 355] width 33 height 29
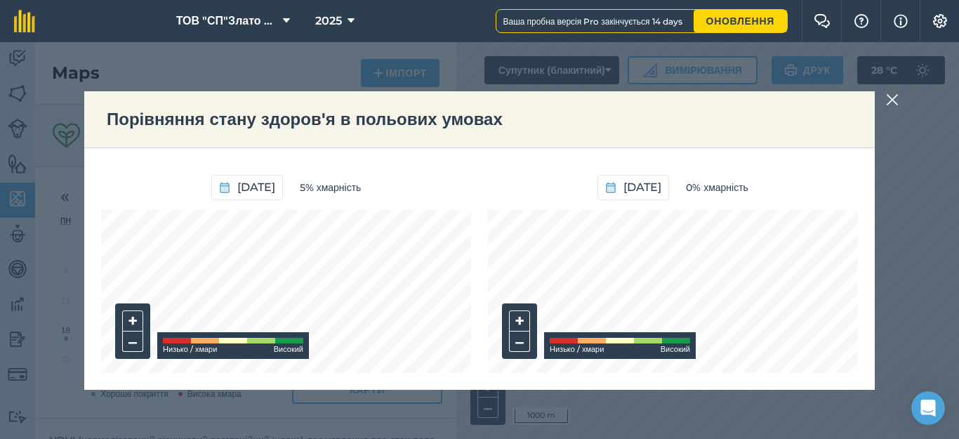
click at [601, 336] on div "+ – [PERSON_NAME] / [PERSON_NAME]" at bounding box center [673, 291] width 370 height 163
click at [246, 183] on span "[DATE]" at bounding box center [256, 187] width 38 height 18
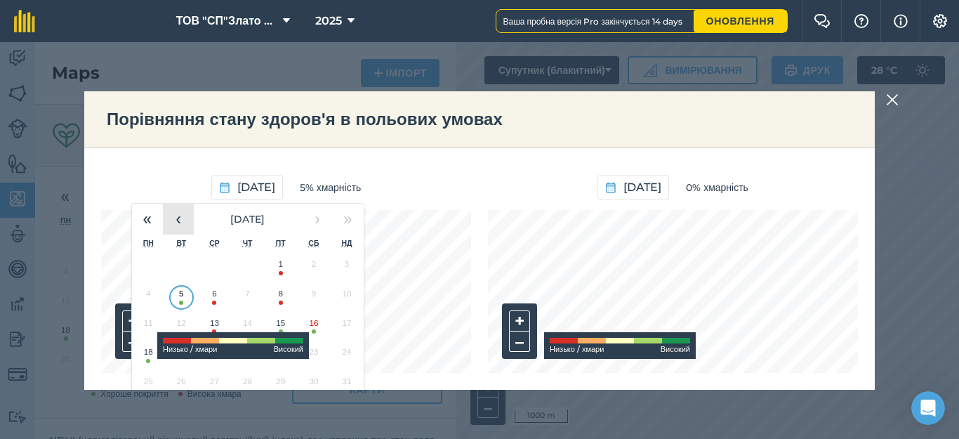
click at [169, 223] on button "‹" at bounding box center [178, 219] width 31 height 31
click at [305, 270] on button "3" at bounding box center [313, 267] width 33 height 29
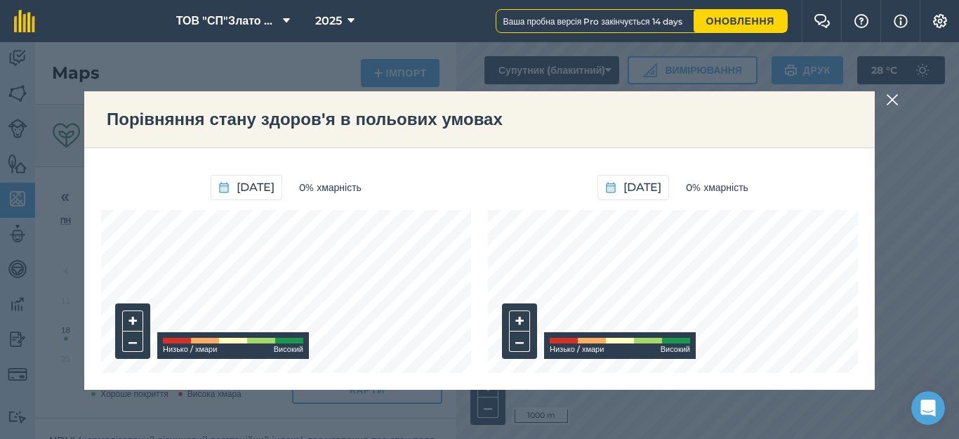
click at [896, 100] on img at bounding box center [892, 99] width 13 height 17
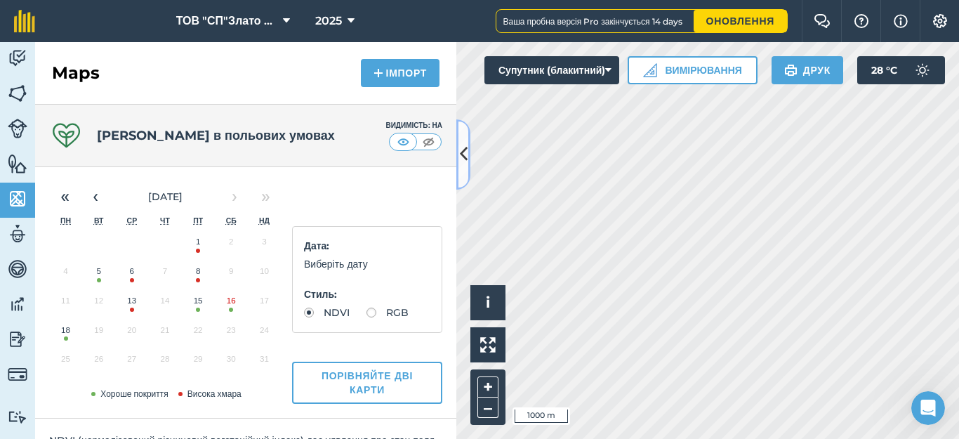
click at [461, 161] on icon at bounding box center [464, 154] width 8 height 25
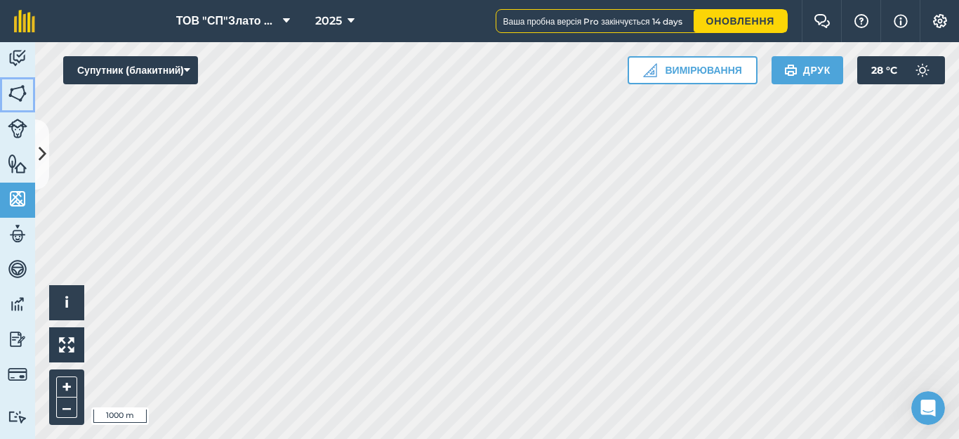
click at [16, 93] on img at bounding box center [18, 93] width 20 height 21
click at [40, 157] on icon at bounding box center [43, 154] width 8 height 25
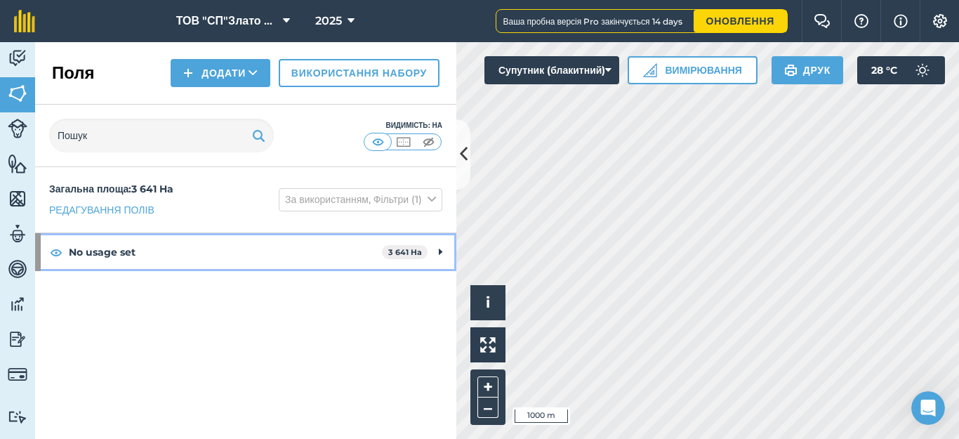
click at [441, 254] on icon at bounding box center [441, 251] width 4 height 15
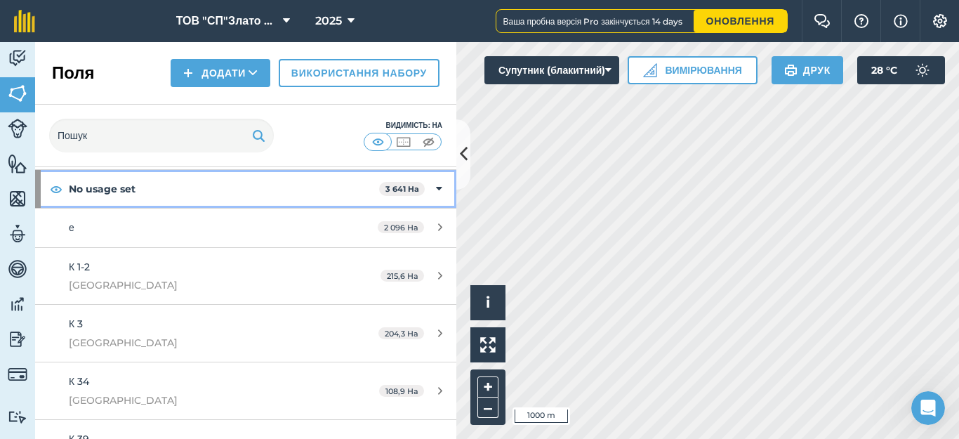
scroll to position [93, 0]
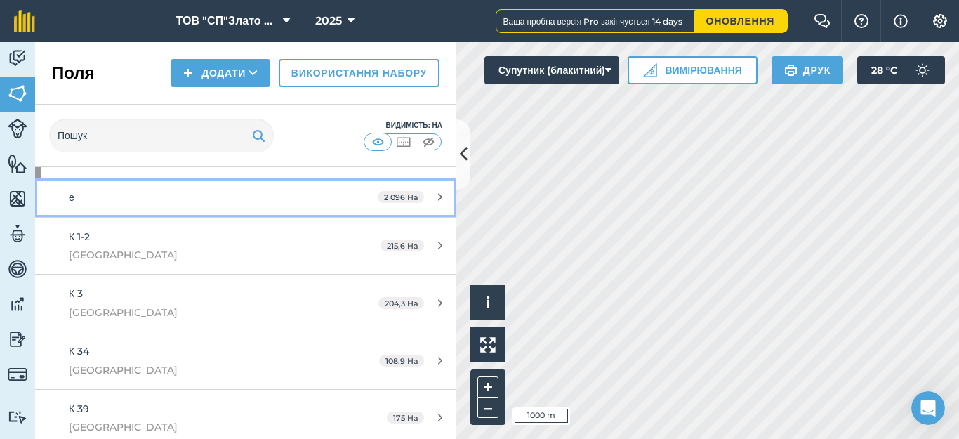
click at [294, 188] on link "е 2 096 Ha" at bounding box center [245, 197] width 421 height 38
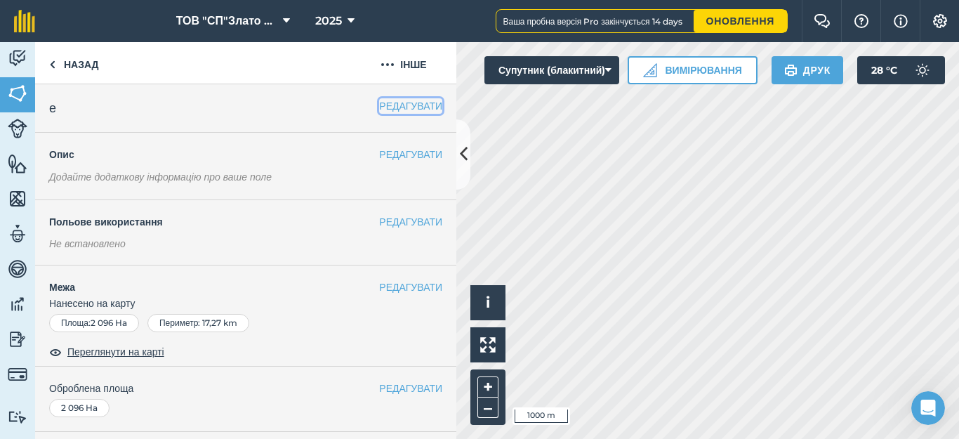
click at [385, 107] on button "РЕДАГУВАТИ" at bounding box center [410, 105] width 63 height 15
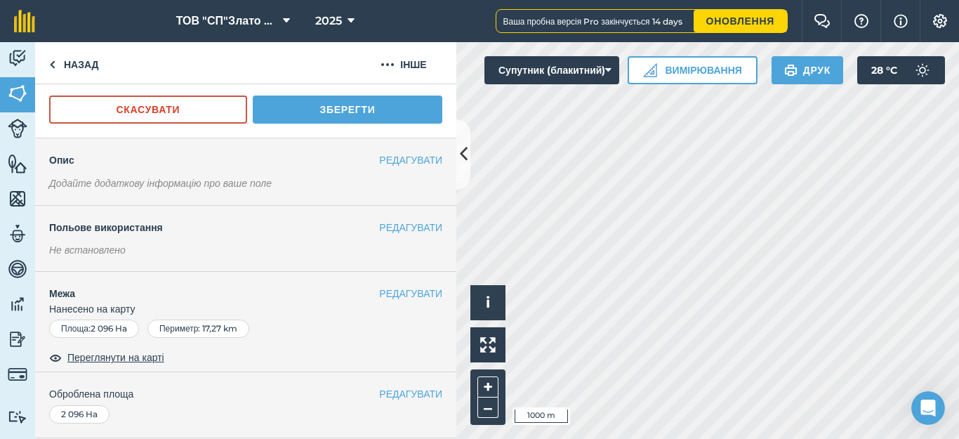
scroll to position [93, 0]
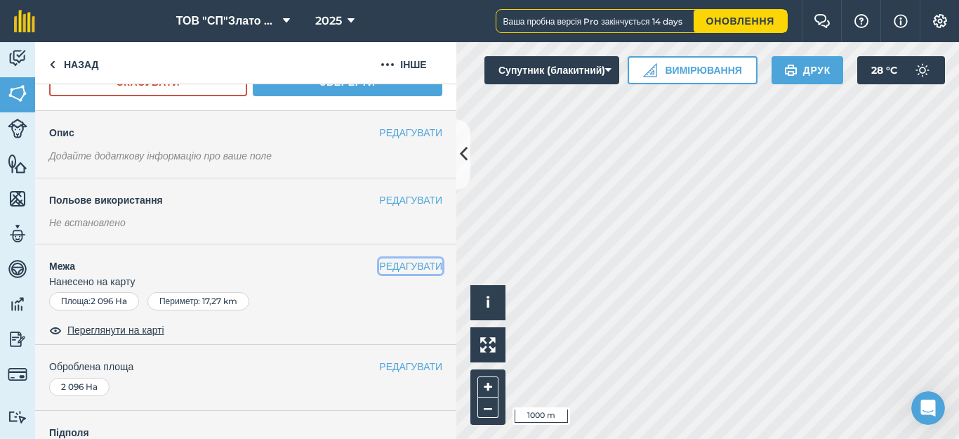
click at [390, 264] on button "РЕДАГУВАТИ" at bounding box center [410, 265] width 63 height 15
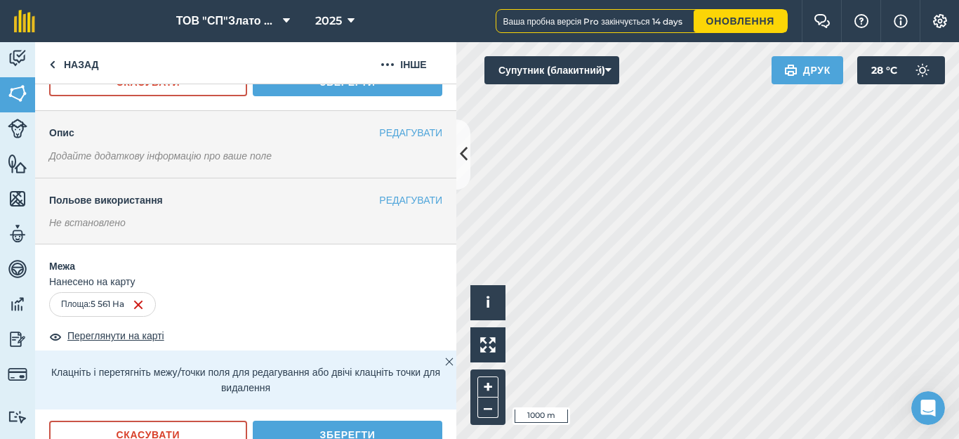
scroll to position [187, 0]
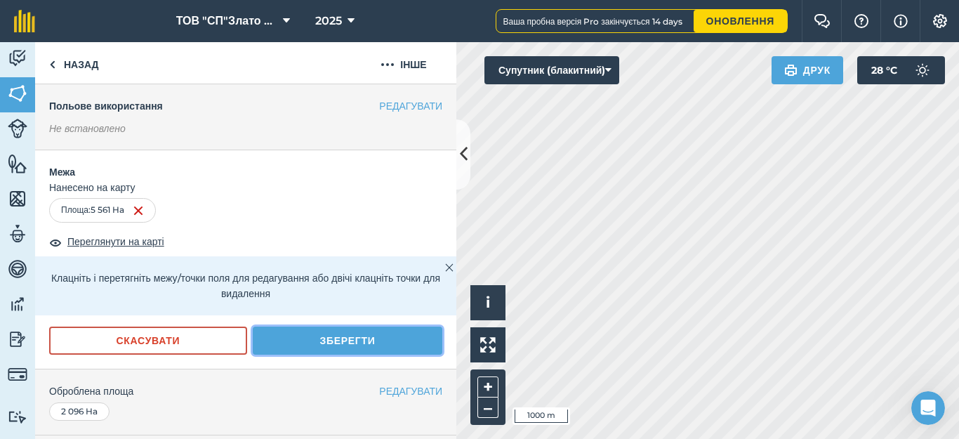
click at [348, 346] on button "Зберегти" at bounding box center [348, 341] width 190 height 28
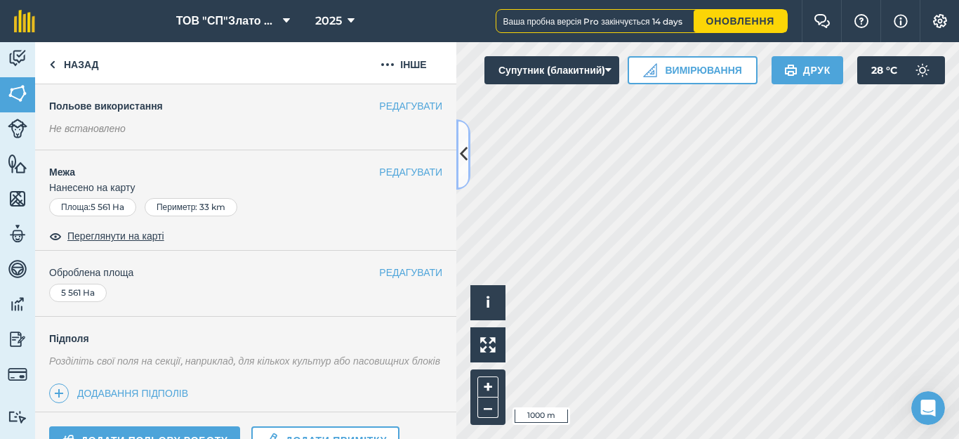
click at [465, 159] on icon at bounding box center [464, 154] width 8 height 25
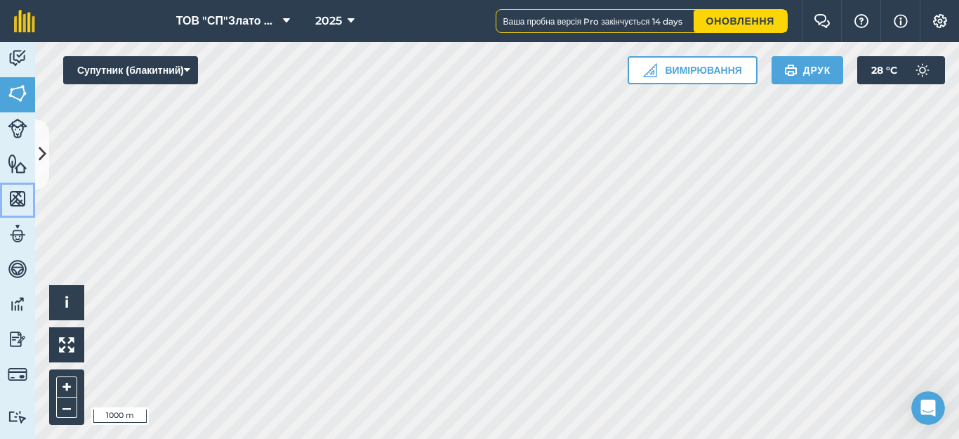
click at [11, 197] on img at bounding box center [18, 198] width 20 height 21
click at [34, 162] on link "Особливості" at bounding box center [17, 164] width 35 height 35
click at [22, 201] on img at bounding box center [18, 198] width 20 height 21
click at [39, 166] on icon at bounding box center [43, 154] width 8 height 25
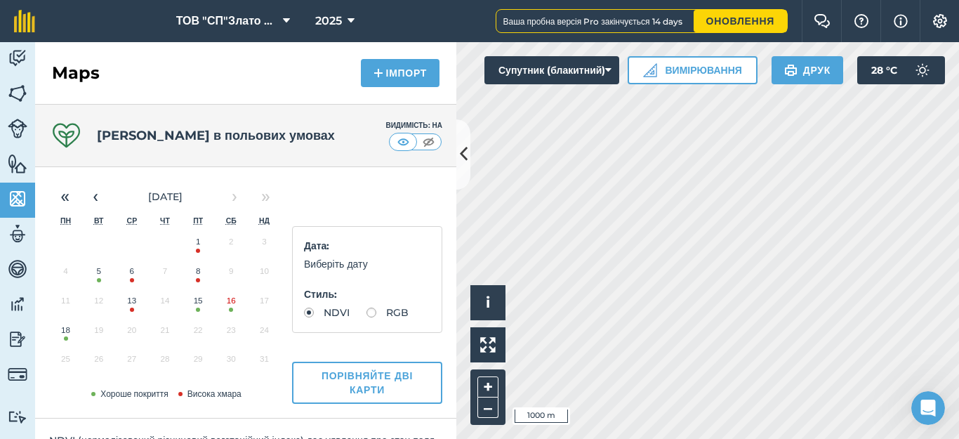
click at [367, 317] on label "RGB" at bounding box center [388, 313] width 42 height 10
radio input "true"
click at [341, 381] on button "Порівняйте дві карти" at bounding box center [367, 383] width 150 height 42
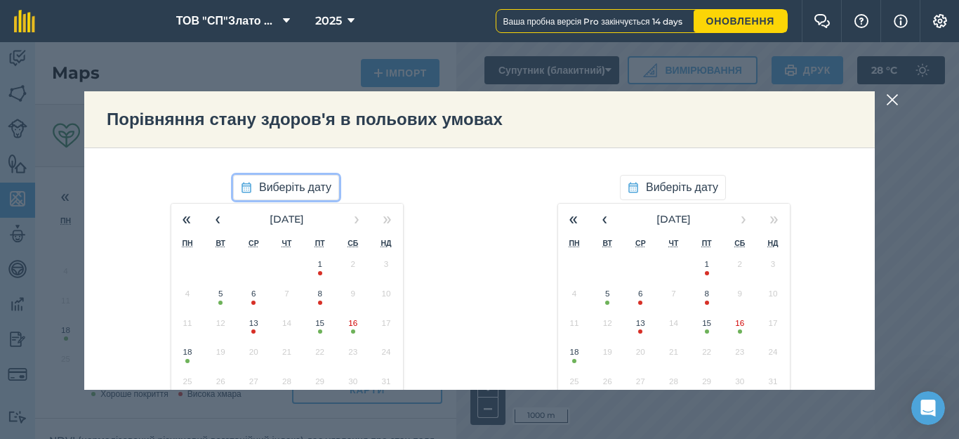
click at [265, 185] on span "Виберіть дату" at bounding box center [295, 187] width 72 height 18
click at [263, 190] on span "Виберіть дату" at bounding box center [295, 187] width 72 height 18
click at [213, 220] on button "‹" at bounding box center [217, 219] width 31 height 31
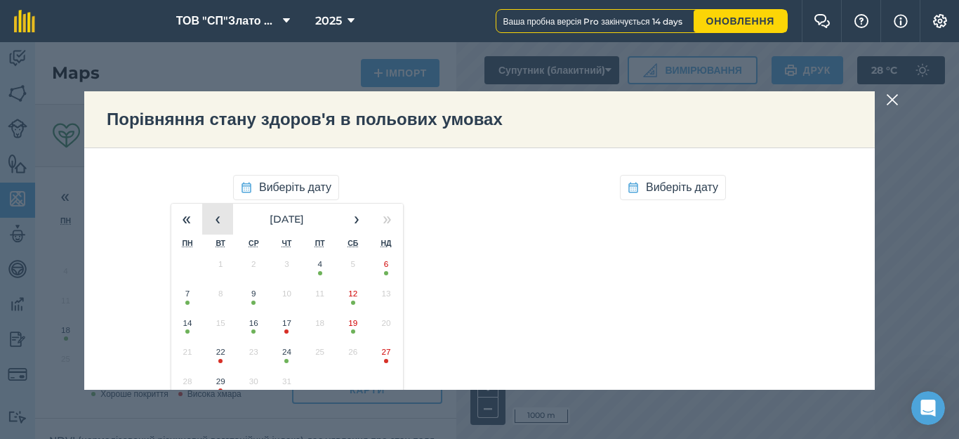
click at [213, 220] on button "‹" at bounding box center [217, 219] width 31 height 31
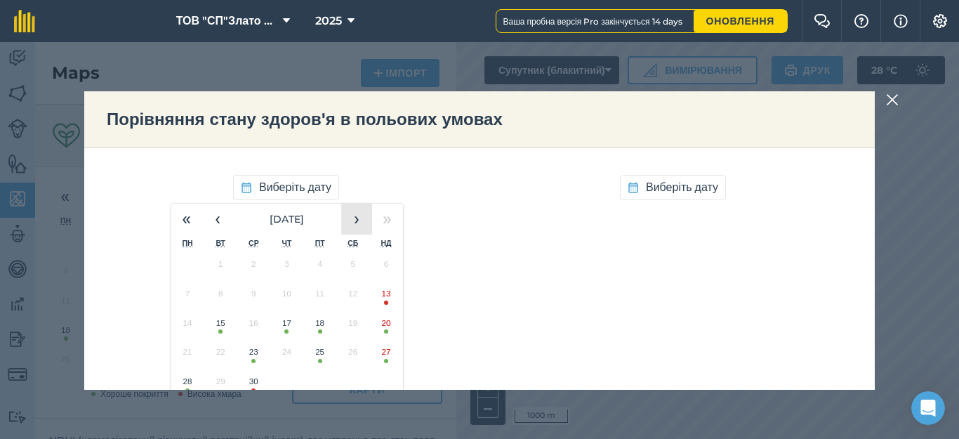
click at [346, 222] on button "›" at bounding box center [356, 219] width 31 height 31
click at [345, 272] on button "3" at bounding box center [352, 267] width 33 height 29
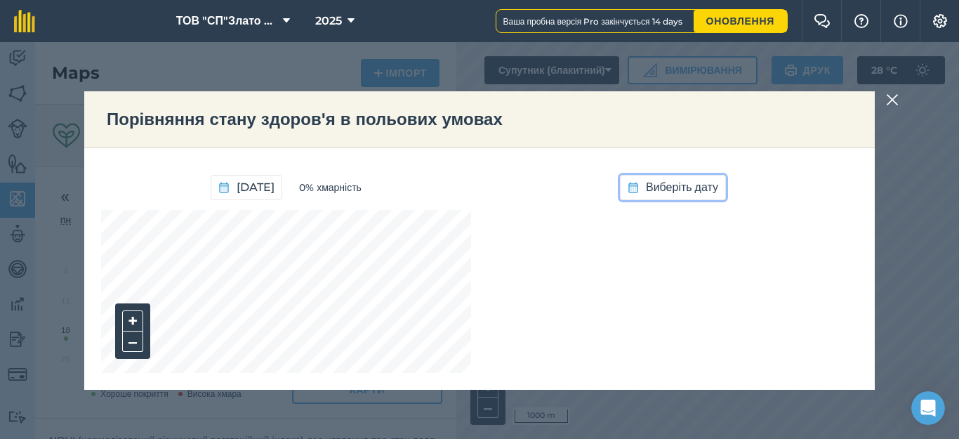
click at [667, 181] on span "Виберіть дату" at bounding box center [682, 187] width 72 height 18
click at [563, 359] on button "18" at bounding box center [574, 355] width 33 height 29
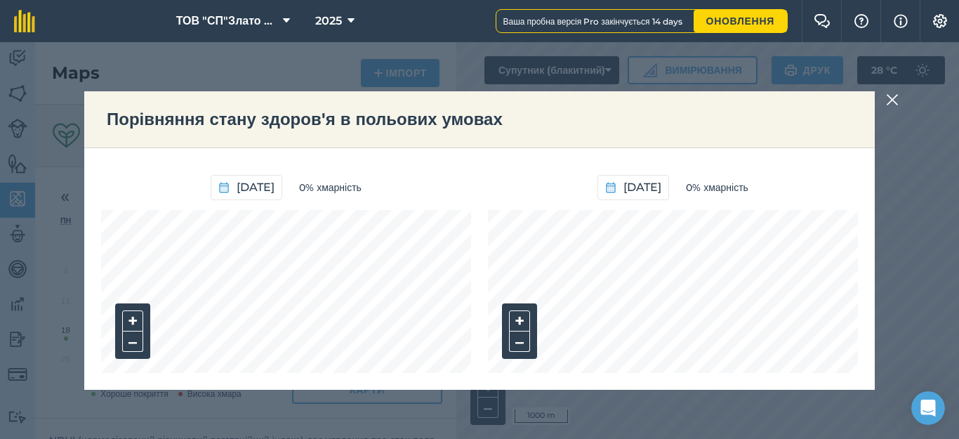
click at [894, 99] on img at bounding box center [892, 99] width 13 height 17
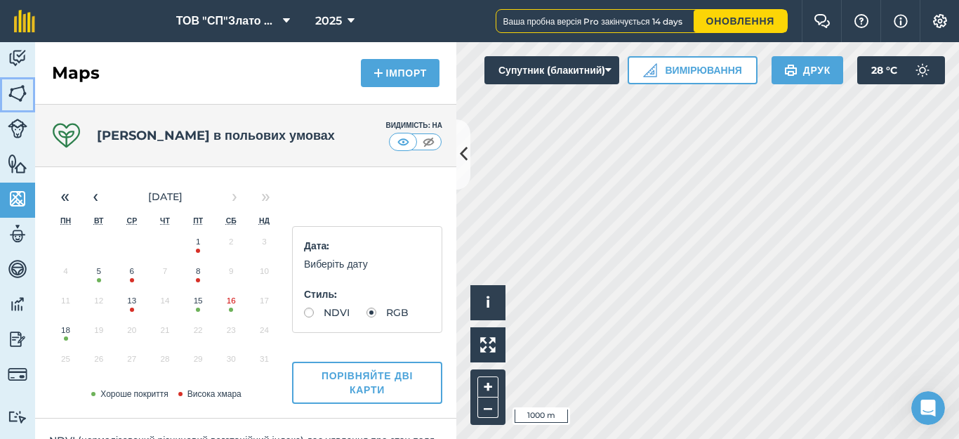
click at [11, 91] on img at bounding box center [18, 93] width 20 height 21
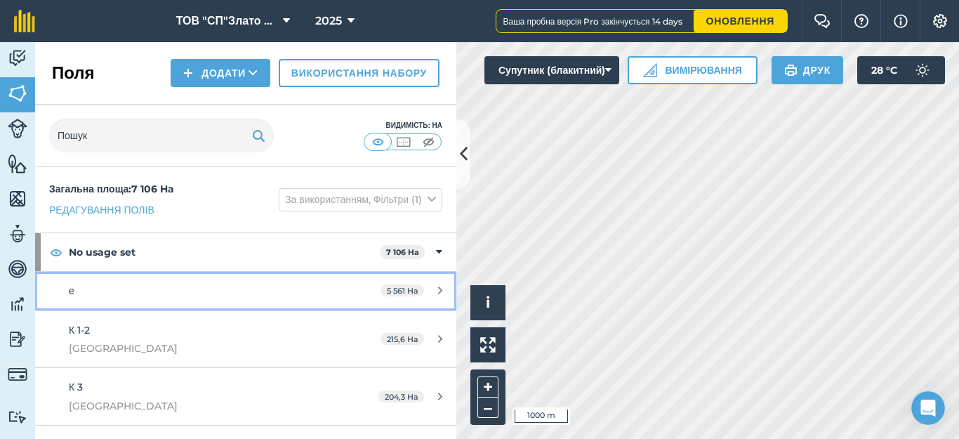
click at [438, 286] on icon at bounding box center [440, 290] width 4 height 11
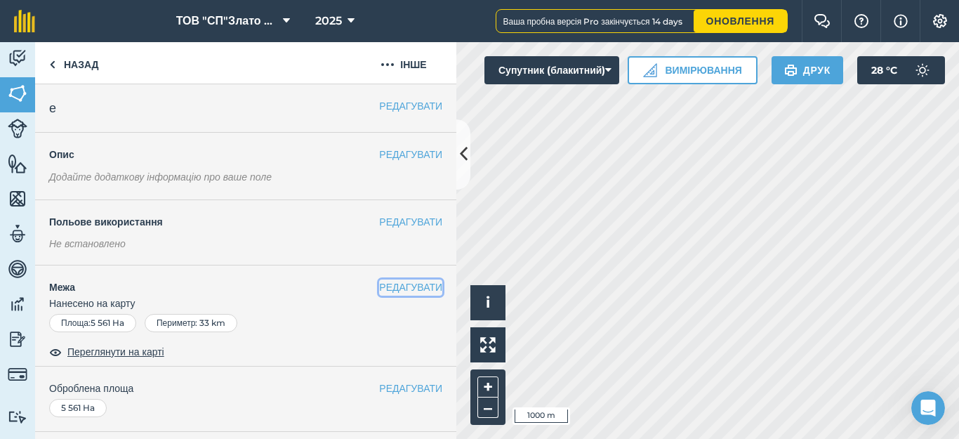
click at [395, 285] on button "РЕДАГУВАТИ" at bounding box center [410, 286] width 63 height 15
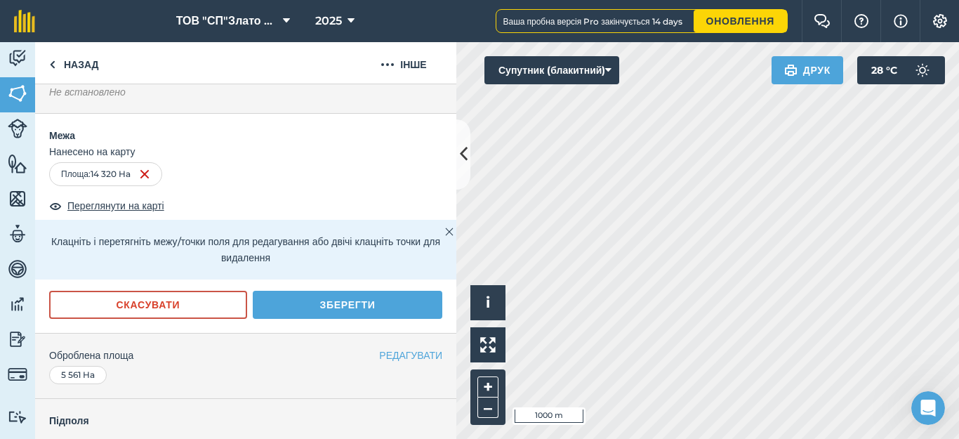
scroll to position [187, 0]
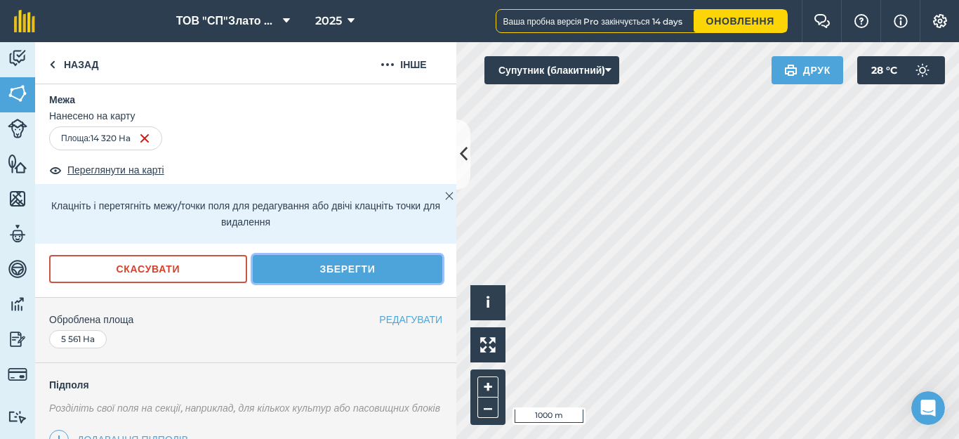
click at [351, 272] on button "Зберегти" at bounding box center [348, 269] width 190 height 28
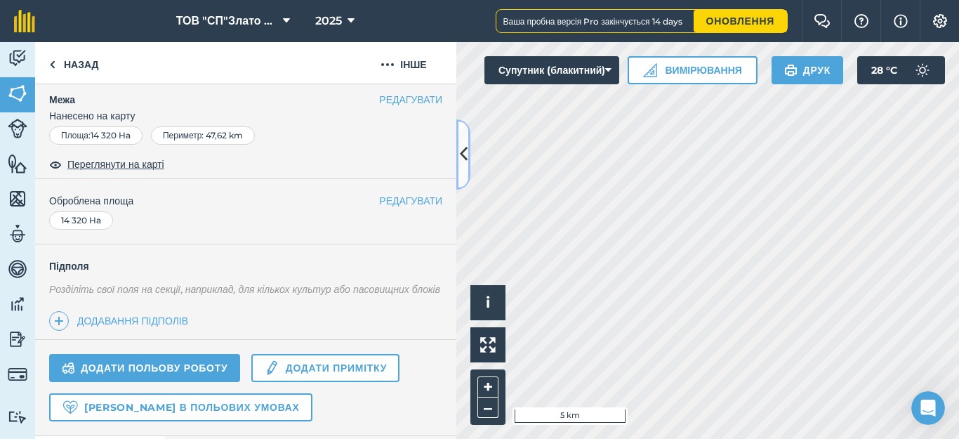
click at [466, 159] on icon at bounding box center [464, 154] width 8 height 25
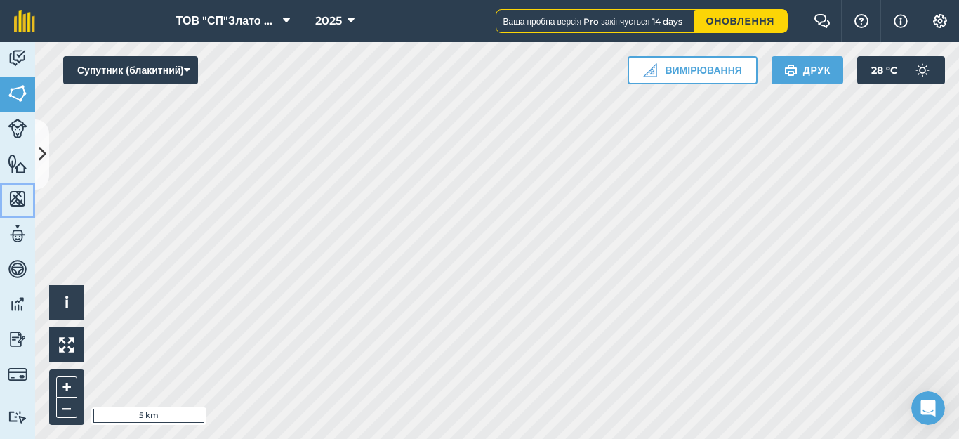
click at [8, 199] on img at bounding box center [18, 198] width 20 height 21
click at [36, 164] on button at bounding box center [42, 154] width 14 height 70
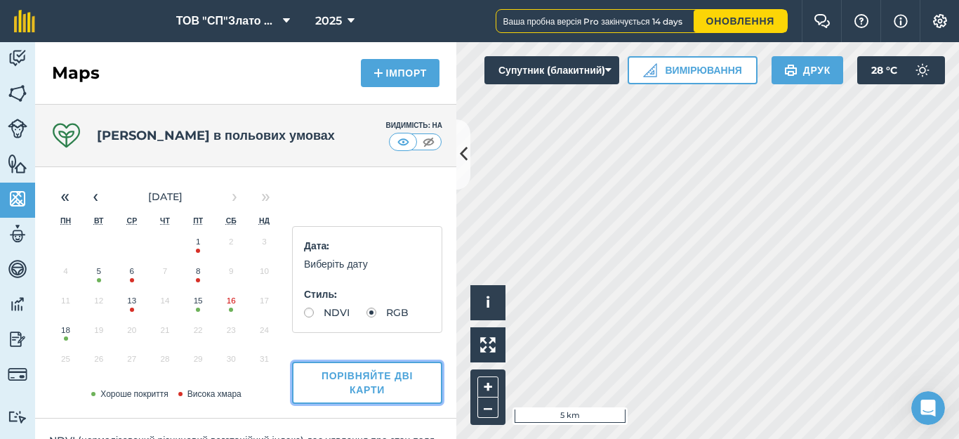
click at [346, 383] on button "Порівняйте дві карти" at bounding box center [367, 383] width 150 height 42
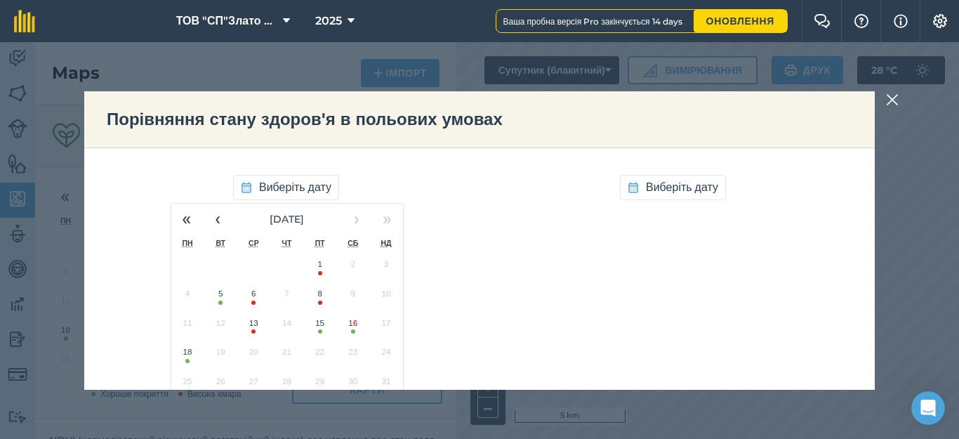
click at [213, 303] on button "5" at bounding box center [220, 296] width 33 height 29
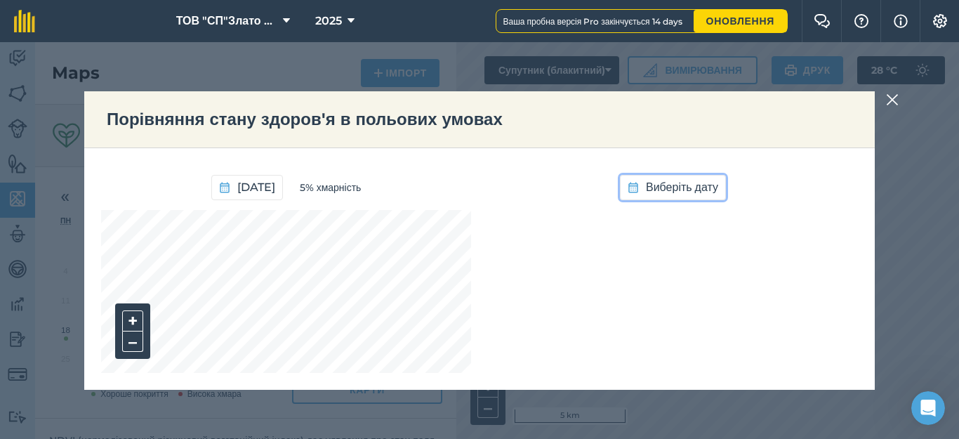
click at [675, 189] on span "Виберіть дату" at bounding box center [682, 187] width 72 height 18
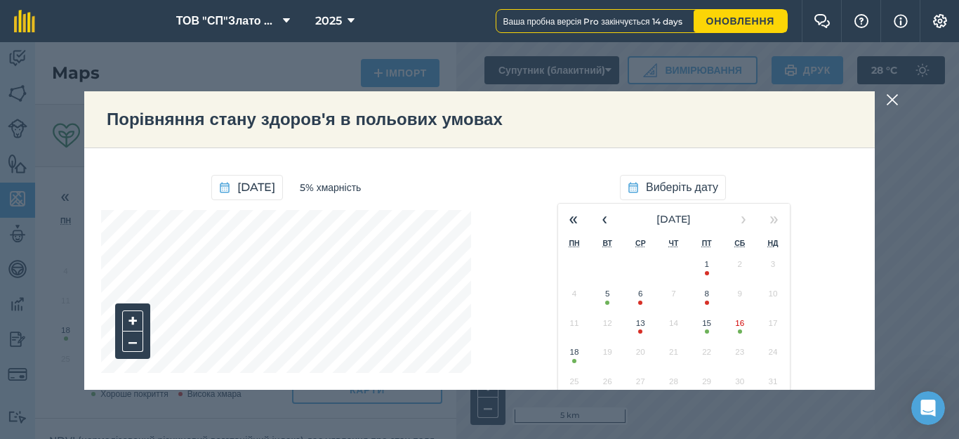
click at [570, 362] on button "18" at bounding box center [574, 355] width 33 height 29
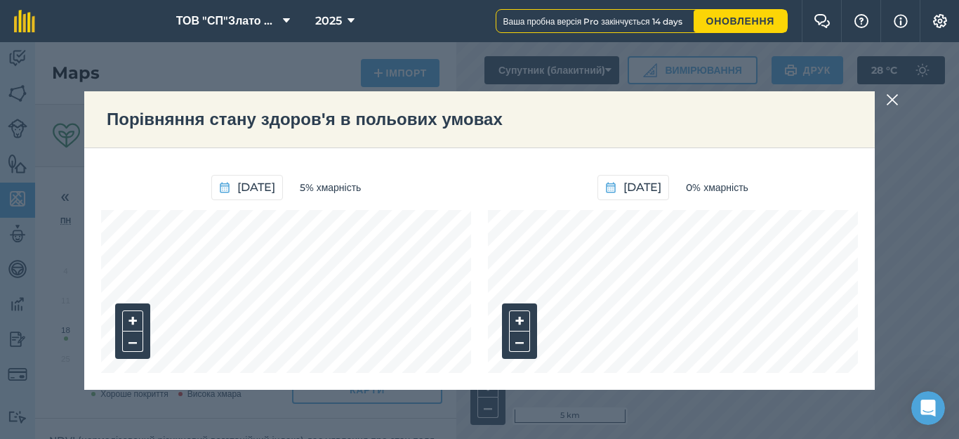
click at [782, 388] on div "[DATE] 5% хмарність + – [DATE] 0% хмарність + –" at bounding box center [479, 269] width 791 height 242
click at [786, 377] on div "[DATE] 5% хмарність + – [DATE] 0% хмарність + –" at bounding box center [479, 269] width 791 height 242
click at [890, 100] on img at bounding box center [892, 99] width 13 height 17
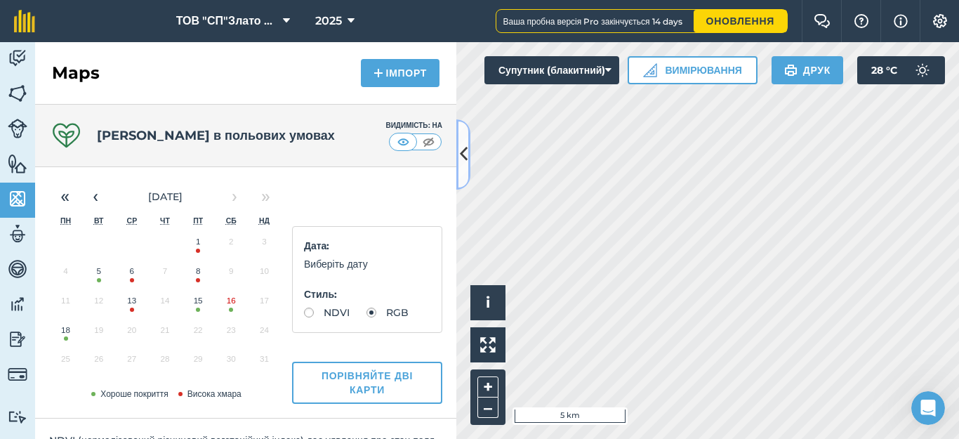
click at [463, 163] on icon at bounding box center [464, 154] width 8 height 25
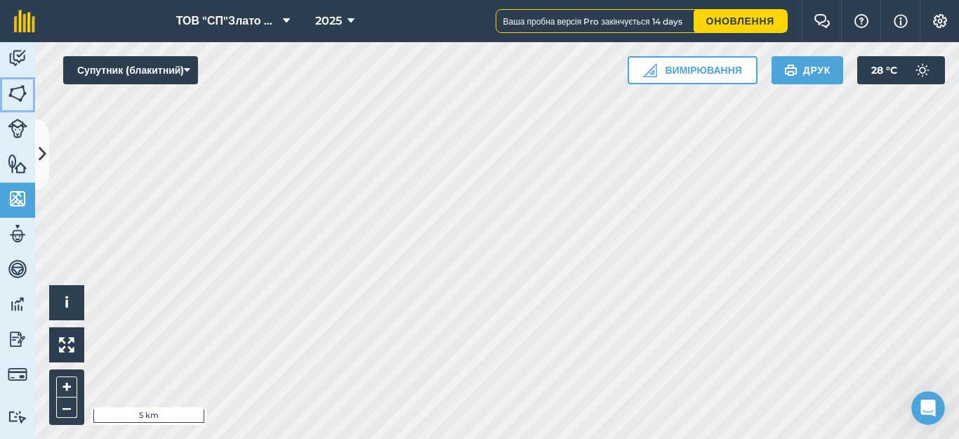
click at [17, 98] on img at bounding box center [18, 93] width 20 height 21
click at [44, 149] on icon at bounding box center [43, 154] width 8 height 25
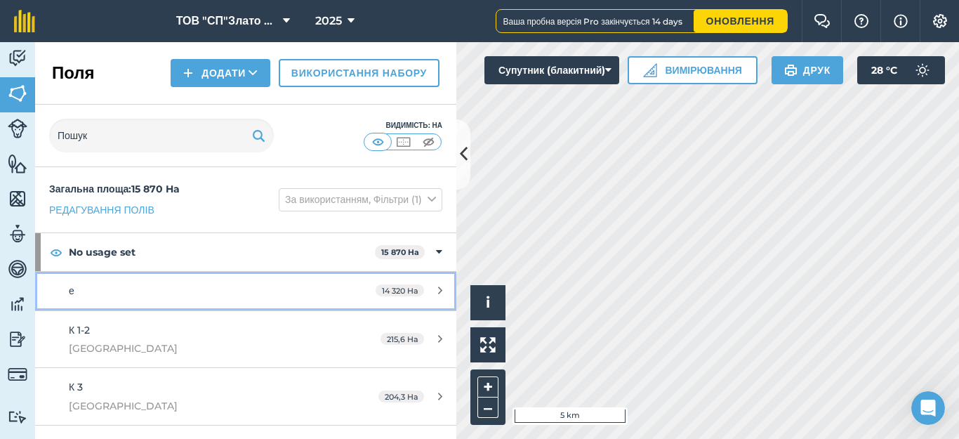
click at [438, 291] on icon at bounding box center [440, 290] width 4 height 11
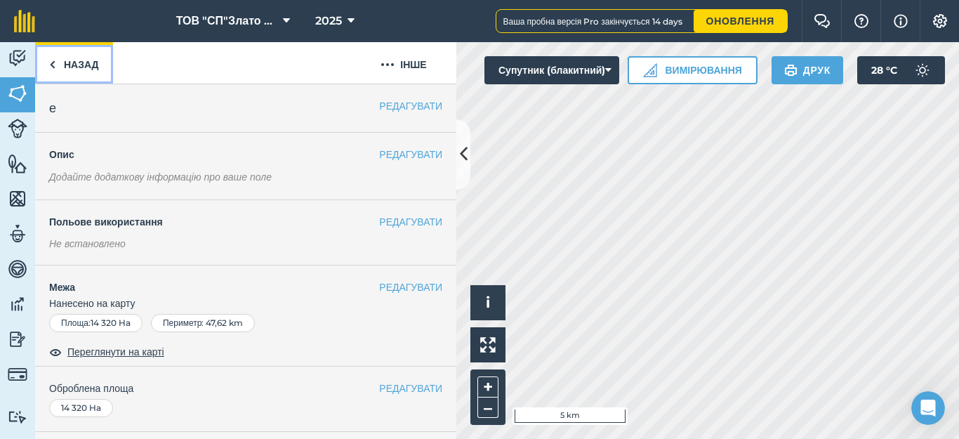
click at [48, 65] on link "Назад" at bounding box center [74, 62] width 78 height 41
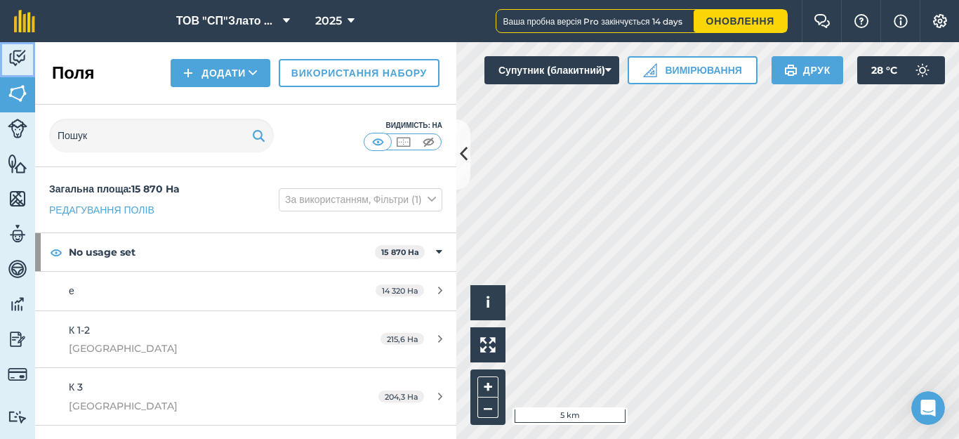
click at [16, 52] on img at bounding box center [18, 58] width 20 height 21
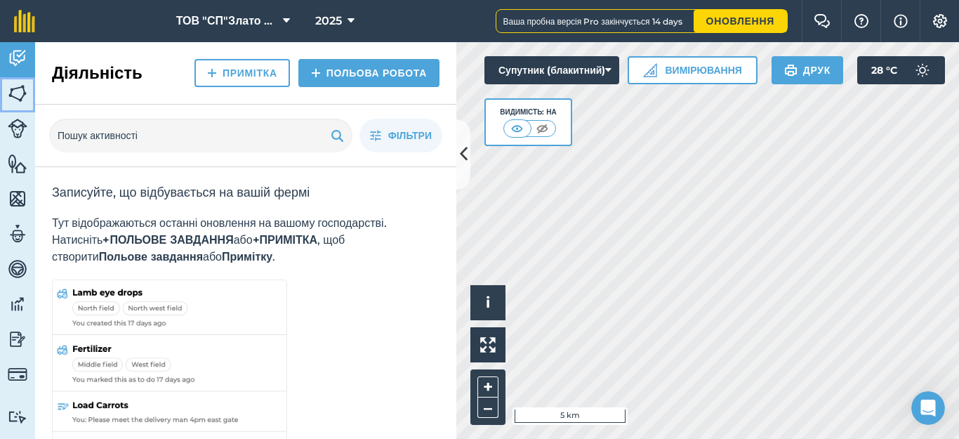
click at [11, 95] on img at bounding box center [18, 93] width 20 height 21
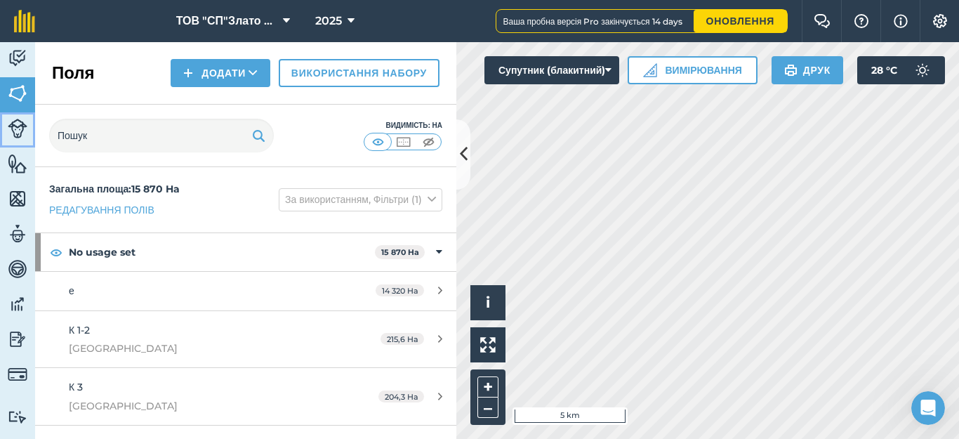
click at [8, 129] on img at bounding box center [18, 129] width 20 height 20
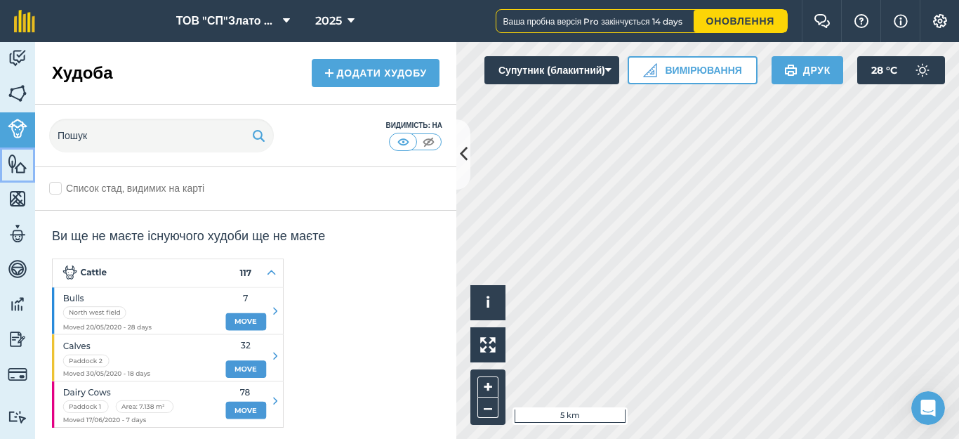
click at [23, 177] on link "Особливості" at bounding box center [17, 164] width 35 height 35
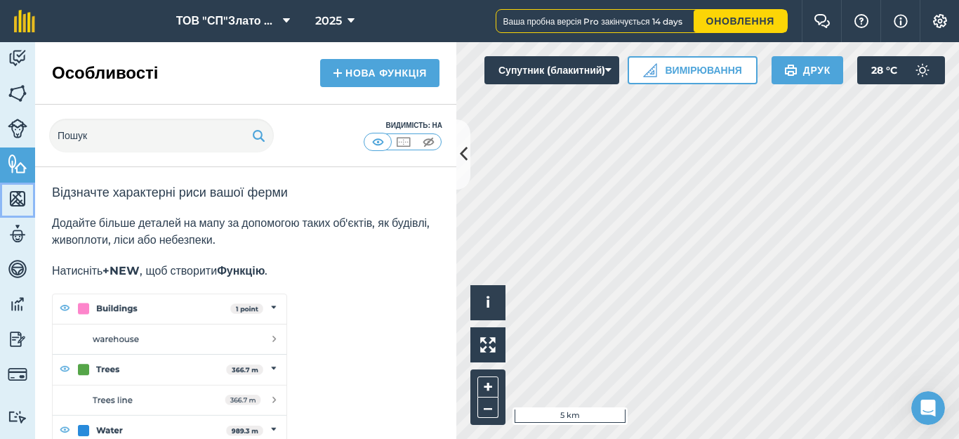
click at [16, 206] on img at bounding box center [18, 198] width 20 height 21
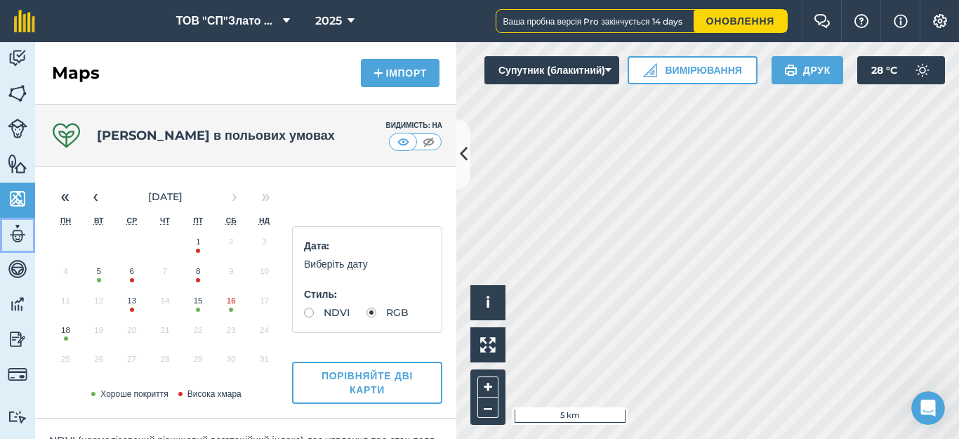
click at [13, 241] on img at bounding box center [18, 233] width 20 height 21
select select "MEMBER"
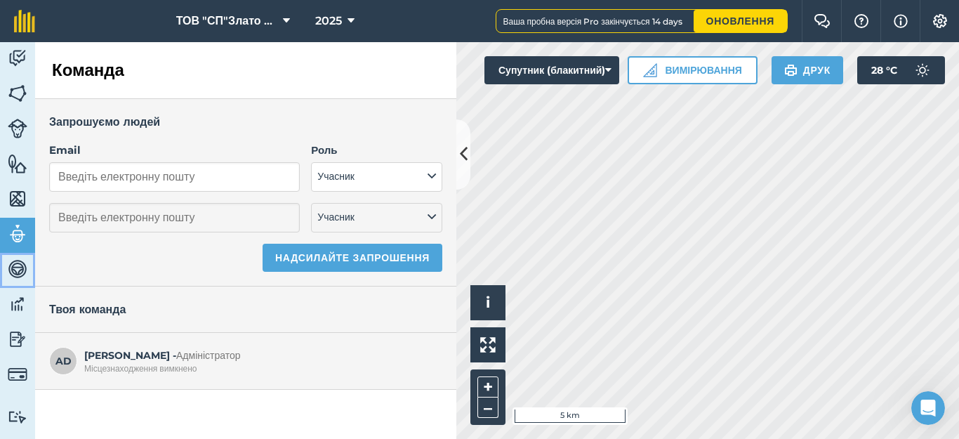
click at [20, 275] on img at bounding box center [18, 268] width 20 height 21
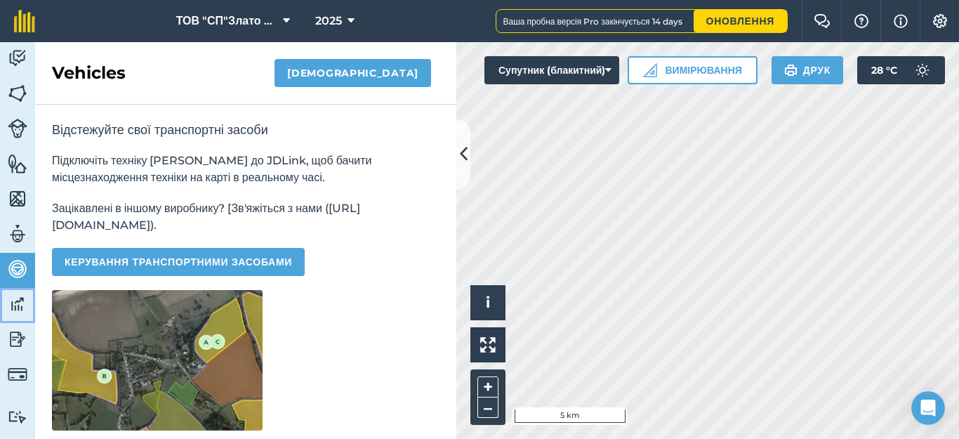
click at [18, 308] on img at bounding box center [18, 304] width 20 height 21
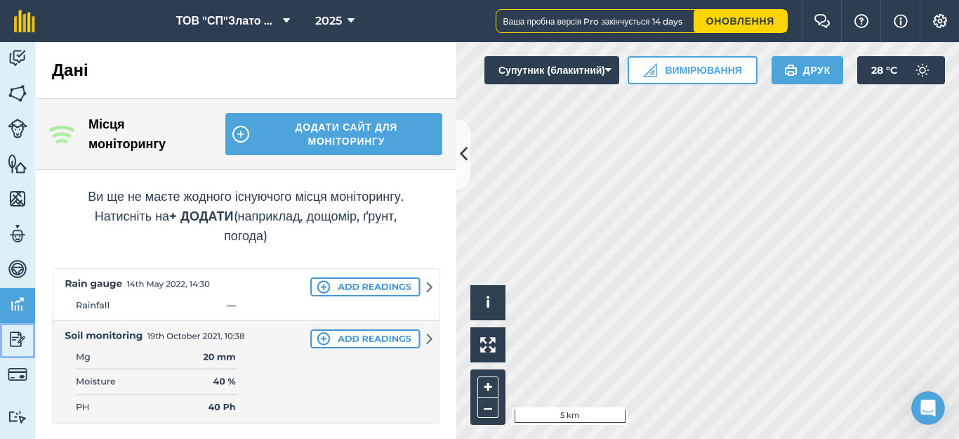
click at [14, 345] on img at bounding box center [18, 339] width 20 height 21
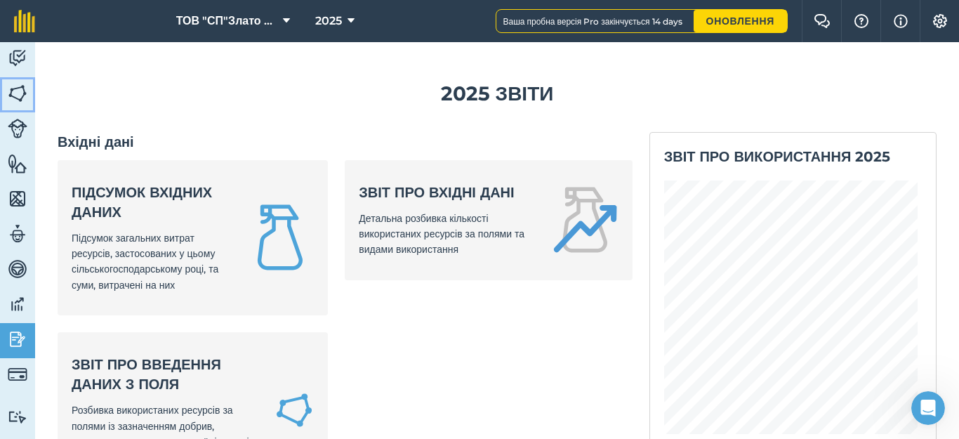
click at [16, 96] on img at bounding box center [18, 93] width 20 height 21
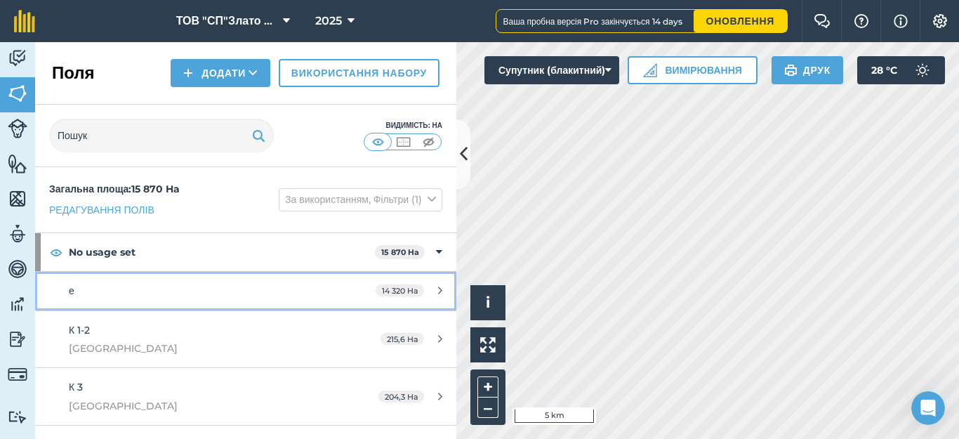
click at [425, 290] on div "14 320 Ha" at bounding box center [409, 290] width 95 height 11
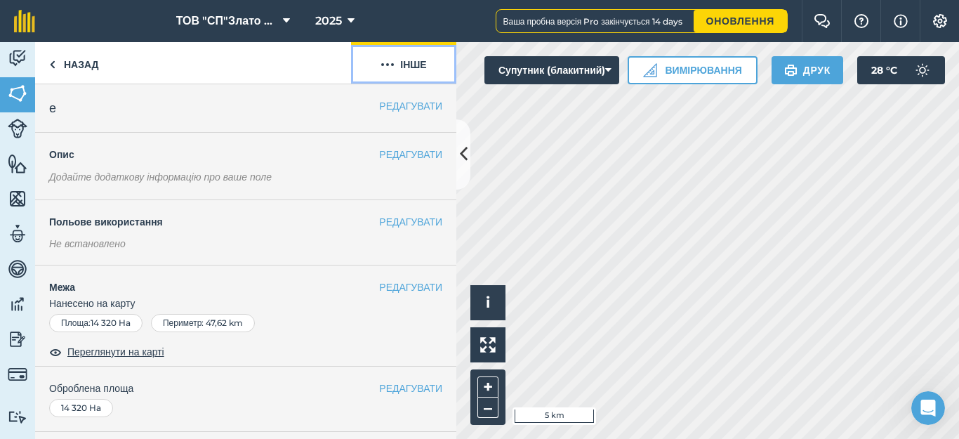
click at [403, 62] on button "Інше" at bounding box center [403, 62] width 105 height 41
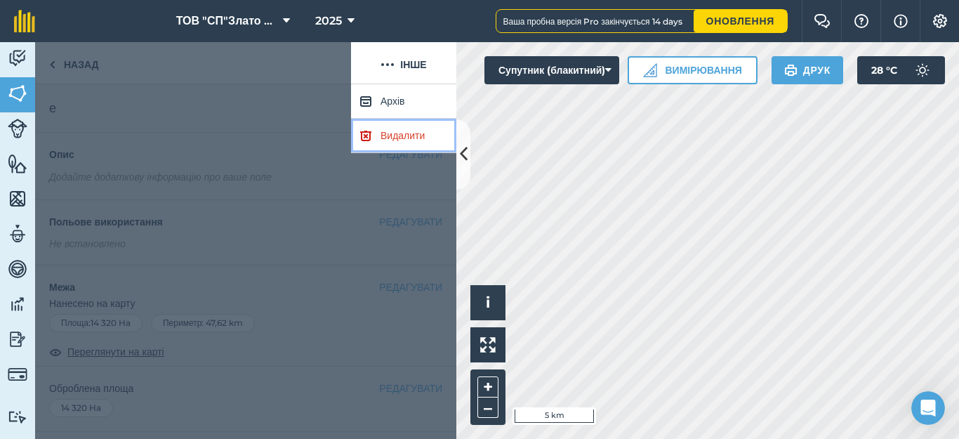
click at [407, 137] on link "Видалити" at bounding box center [403, 136] width 105 height 34
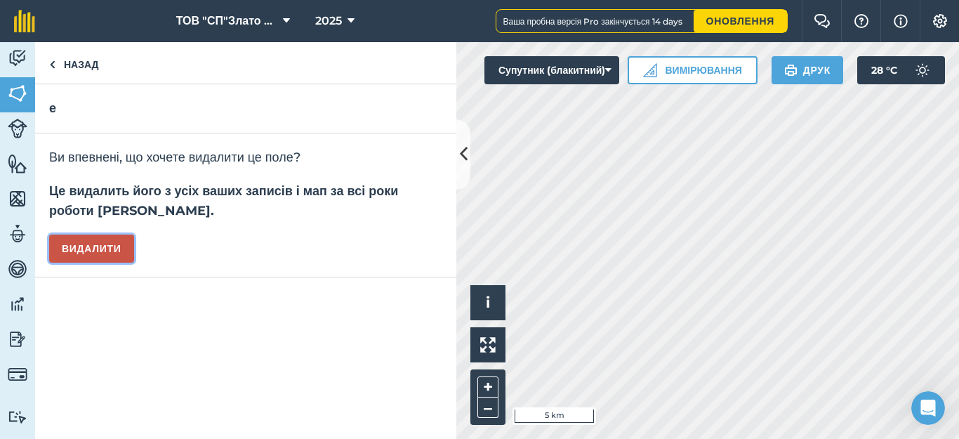
click at [102, 254] on button "Видалити" at bounding box center [91, 249] width 85 height 28
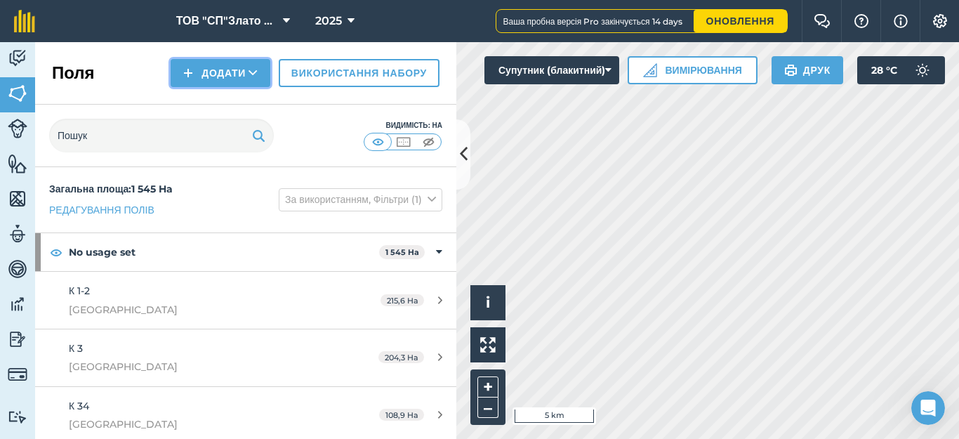
click at [206, 67] on button "Додати" at bounding box center [221, 73] width 100 height 28
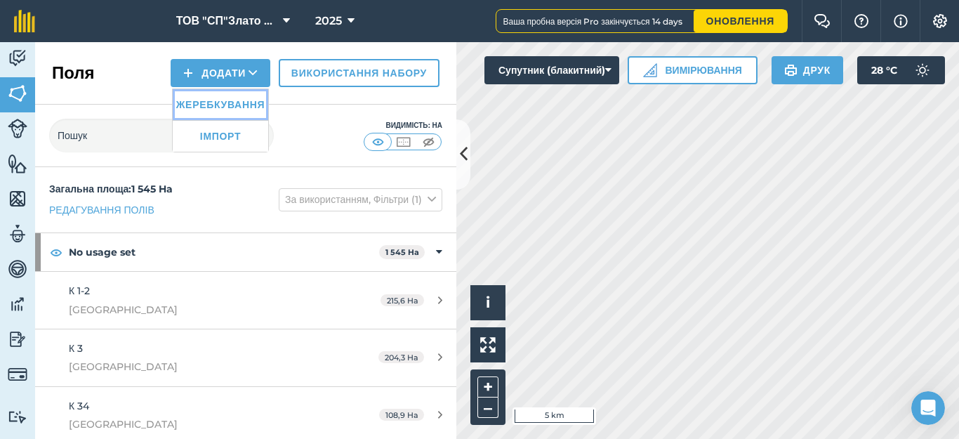
click at [180, 102] on link "Жеребкування" at bounding box center [221, 104] width 96 height 31
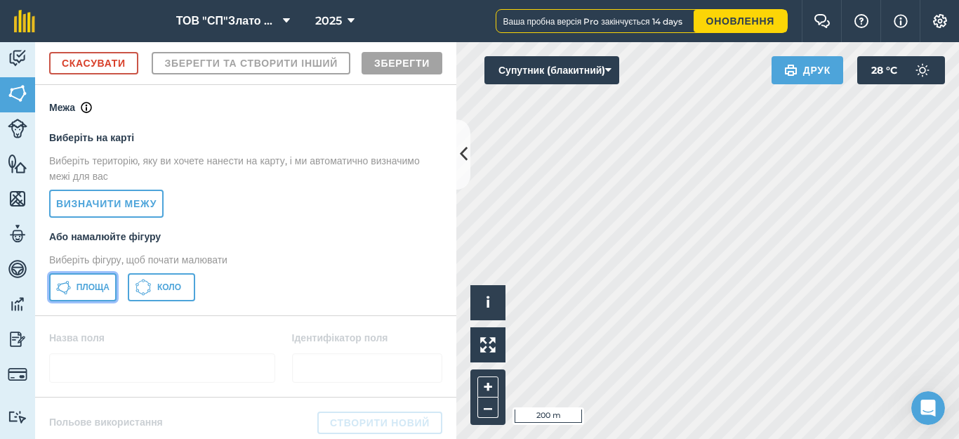
drag, startPoint x: 90, startPoint y: 327, endPoint x: 96, endPoint y: 322, distance: 8.5
click at [89, 301] on button "Площа" at bounding box center [82, 287] width 67 height 28
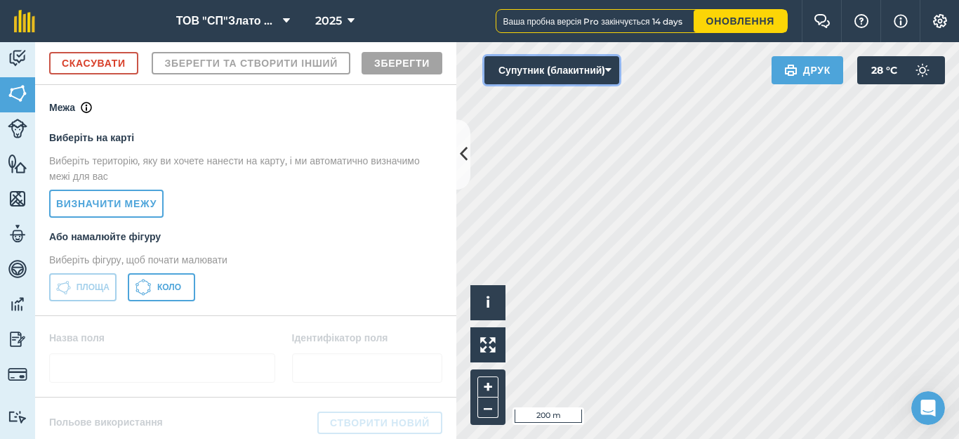
click at [615, 77] on button "Супутник (блакитний)" at bounding box center [552, 70] width 135 height 28
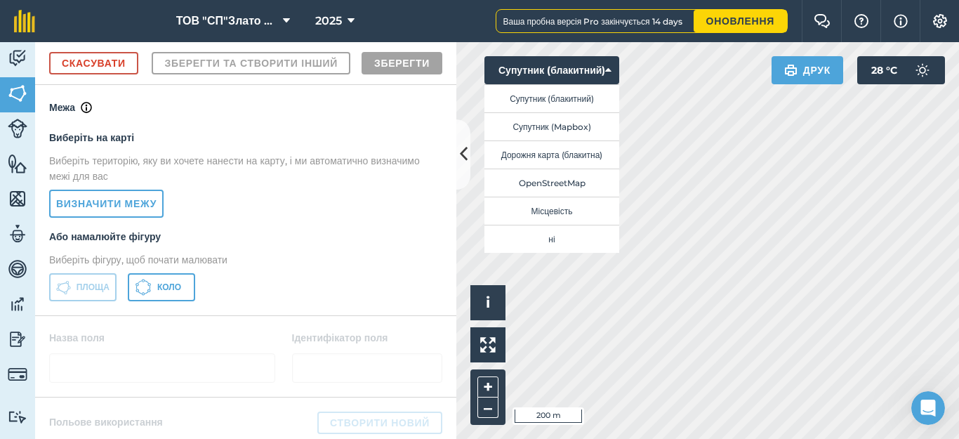
click at [772, 438] on html "ТОВ "СП"Злато Таврії" 2025 Ваша пробна версія Pro закінчується 14 days Оновленн…" at bounding box center [479, 219] width 959 height 439
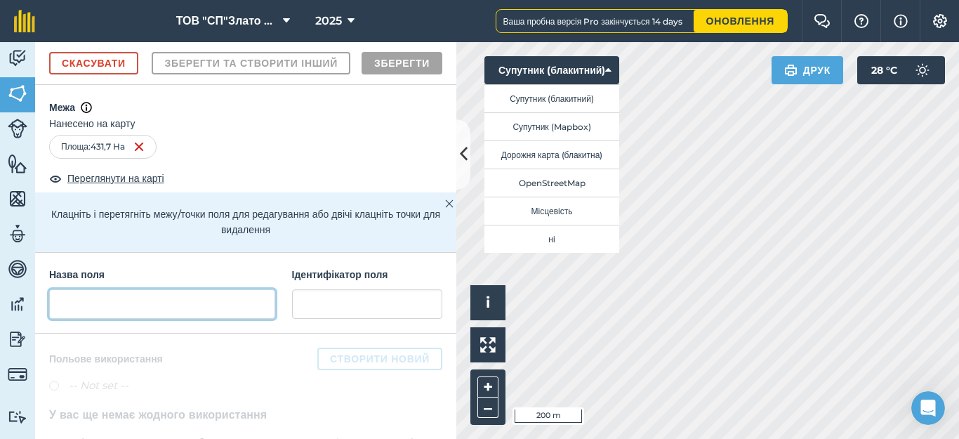
click at [109, 319] on input "text" at bounding box center [162, 303] width 226 height 29
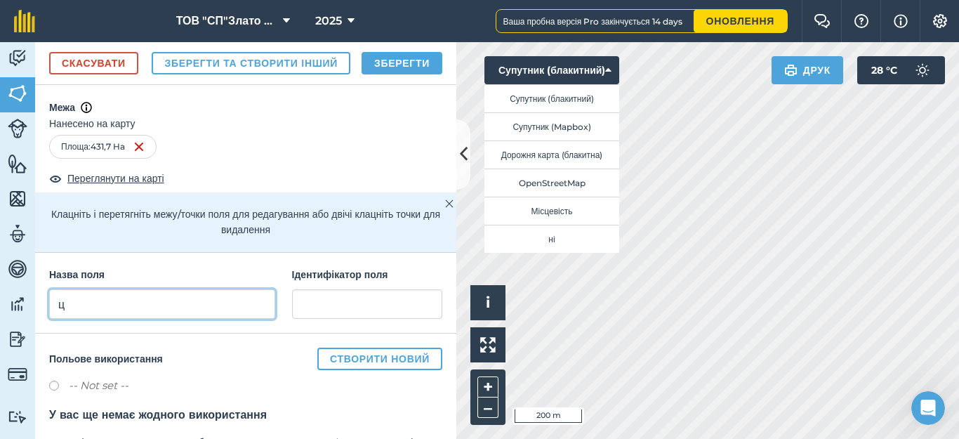
type input "ц"
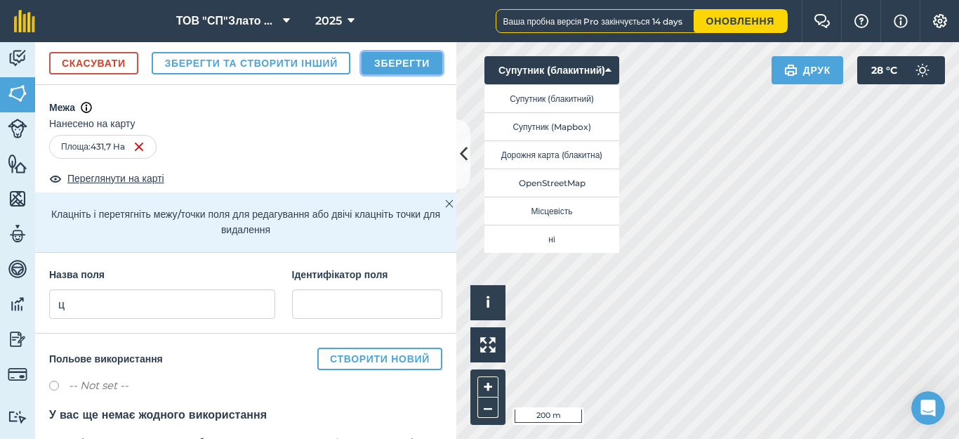
click at [405, 74] on button "Зберегти" at bounding box center [402, 63] width 81 height 22
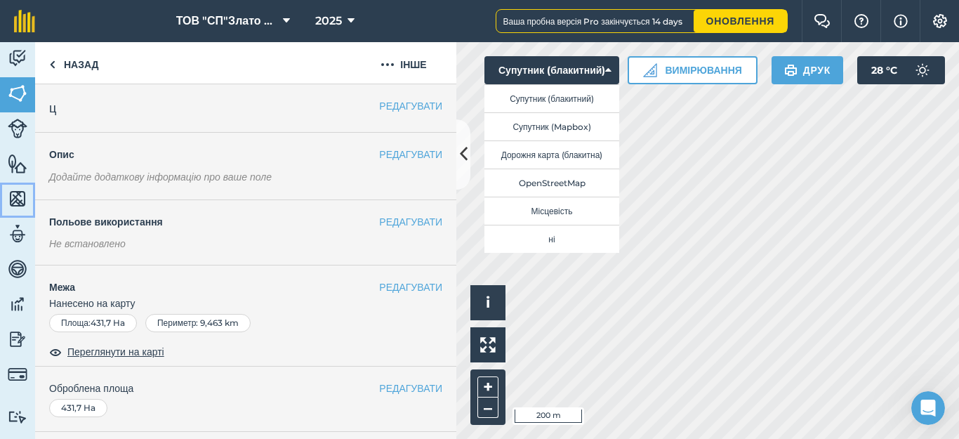
click at [18, 199] on img at bounding box center [18, 198] width 20 height 21
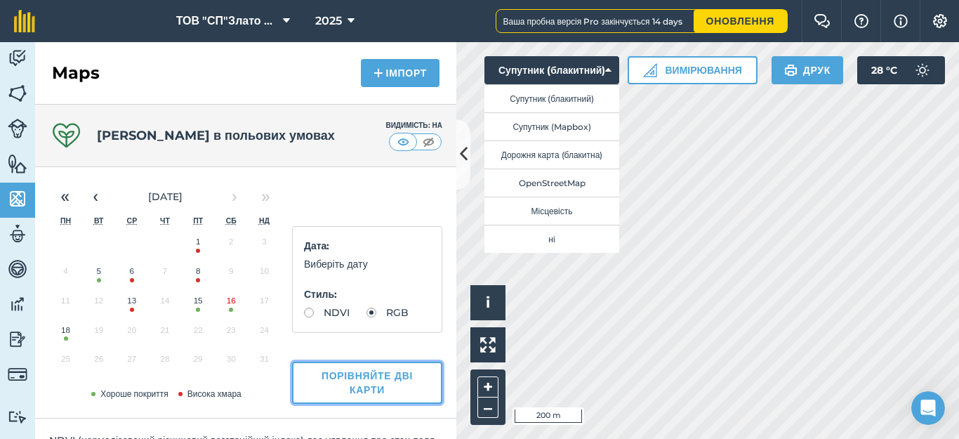
click at [348, 390] on button "Порівняйте дві карти" at bounding box center [367, 383] width 150 height 42
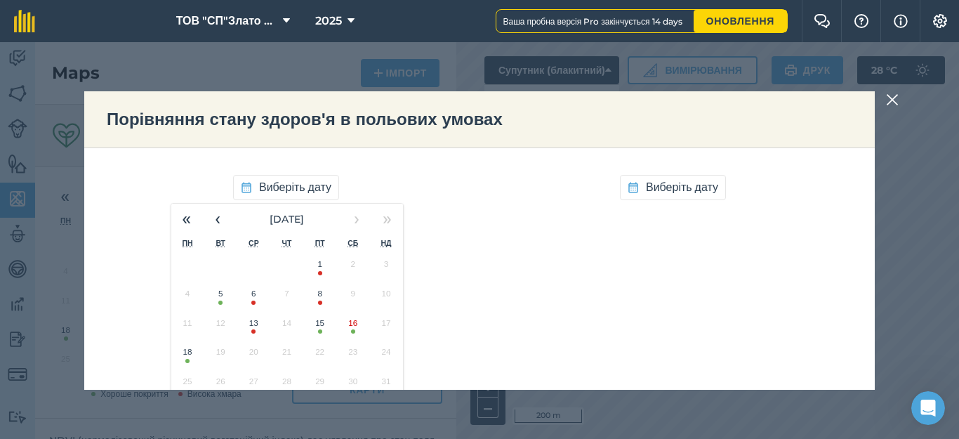
click at [216, 302] on button "5" at bounding box center [220, 296] width 33 height 29
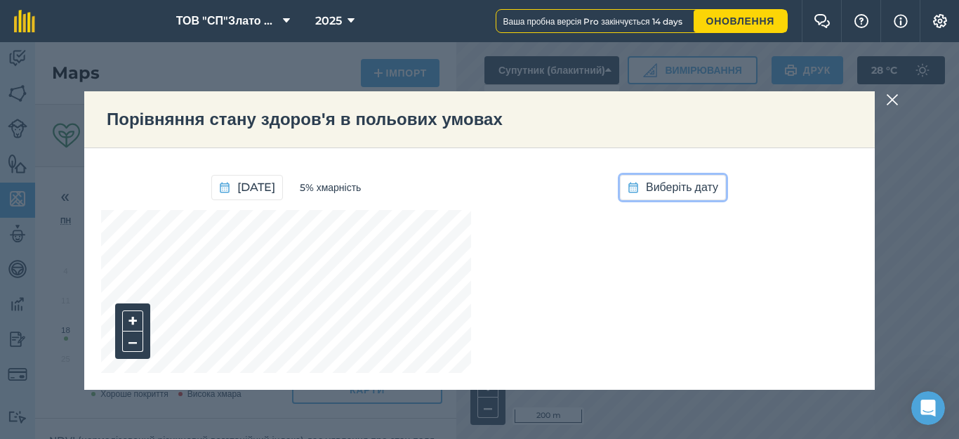
click at [667, 190] on span "Виберіть дату" at bounding box center [682, 187] width 72 height 18
click at [567, 359] on button "18" at bounding box center [574, 355] width 33 height 29
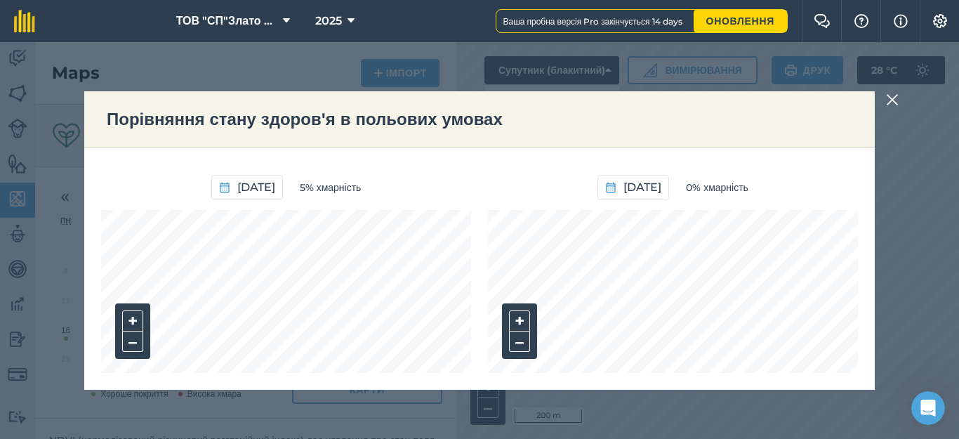
click at [673, 381] on div "[DATE] 5% хмарність + – [DATE] 0% хмарність + –" at bounding box center [479, 269] width 791 height 242
click at [666, 184] on div "[DATE] 0% хмарність + –" at bounding box center [673, 269] width 370 height 208
click at [703, 195] on div "[DATE] 0% хмарність + –" at bounding box center [673, 269] width 370 height 208
click at [576, 373] on div "[DATE] 5% хмарність + – [DATE] 0% хмарність + –" at bounding box center [479, 269] width 791 height 242
click at [274, 386] on div "[DATE] 5% хмарність + – [DATE] 0% хмарність + –" at bounding box center [479, 269] width 791 height 242
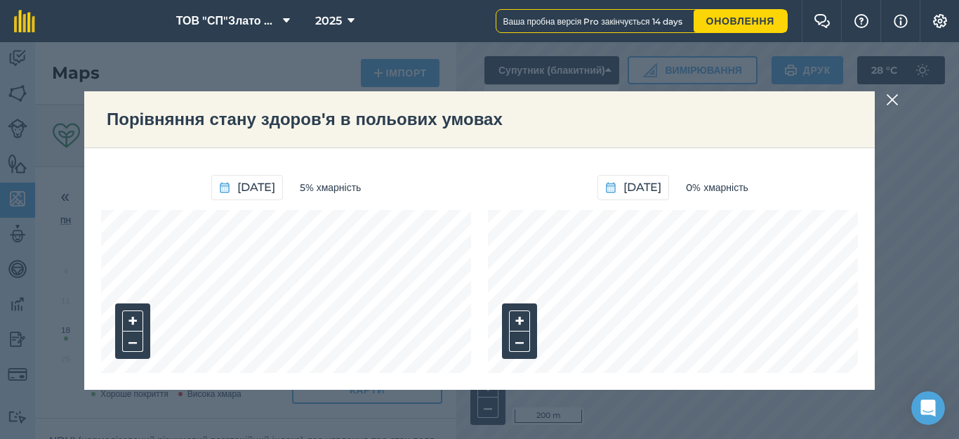
click at [316, 375] on div "[DATE] 5% хмарність + – [DATE] 0% хмарність + –" at bounding box center [479, 269] width 791 height 242
click at [390, 379] on div "[DATE] 5% хмарність + – [DATE] 0% хмарність + –" at bounding box center [479, 269] width 791 height 242
click at [377, 375] on div "[DATE] 5% хмарність + – [DATE] 0% хмарність + –" at bounding box center [479, 269] width 791 height 242
click at [890, 102] on img at bounding box center [892, 99] width 13 height 17
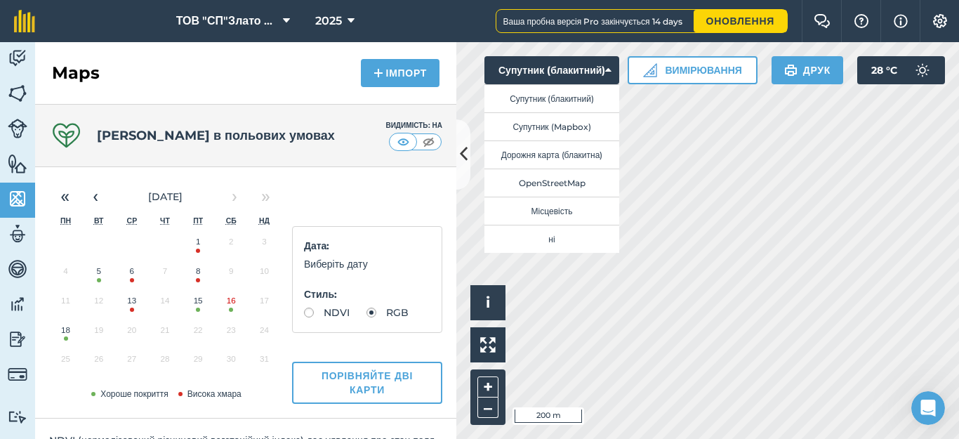
click at [307, 317] on label "NDVI" at bounding box center [327, 313] width 46 height 10
radio input "true"
click at [348, 383] on button "Порівняйте дві карти" at bounding box center [367, 383] width 150 height 42
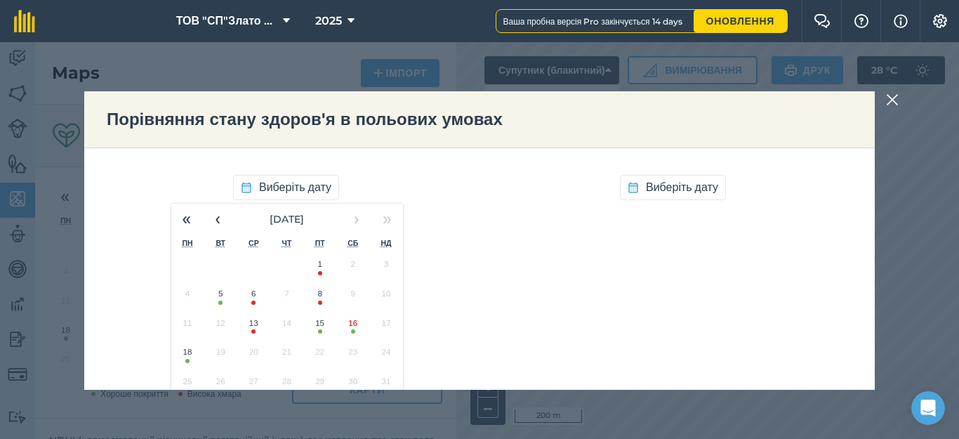
click at [218, 305] on button "5" at bounding box center [220, 296] width 33 height 29
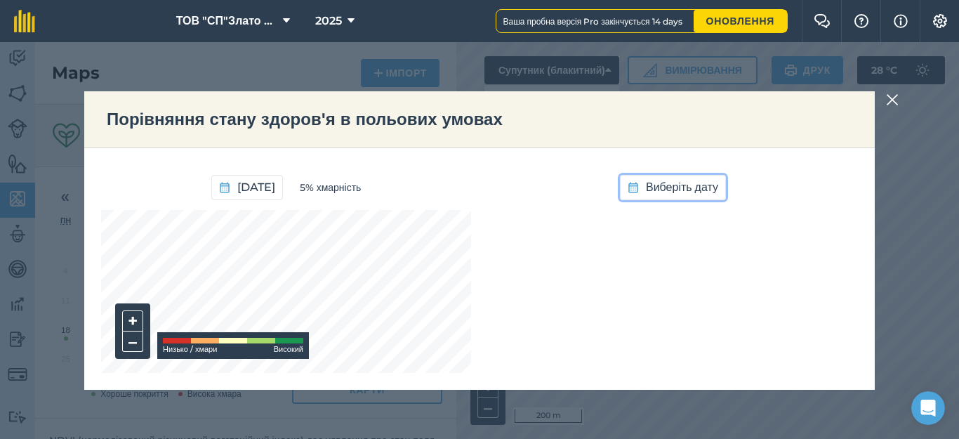
click at [669, 187] on span "Виберіть дату" at bounding box center [682, 187] width 72 height 18
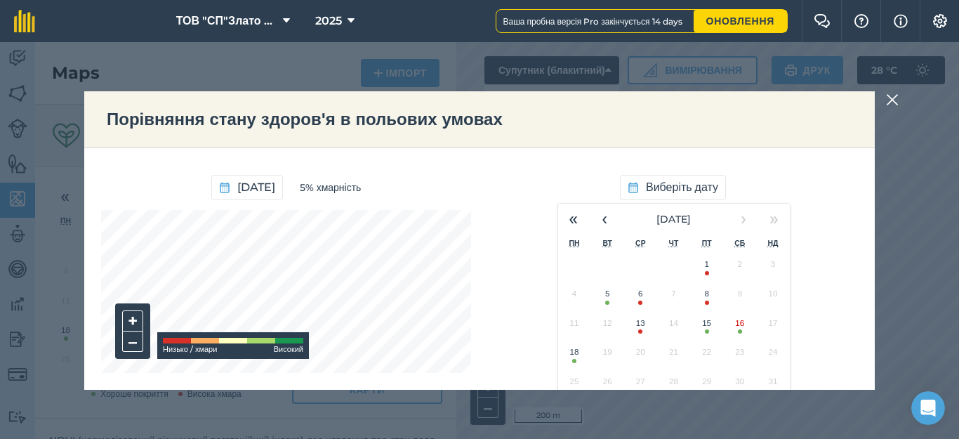
click at [565, 360] on button "18" at bounding box center [574, 355] width 33 height 29
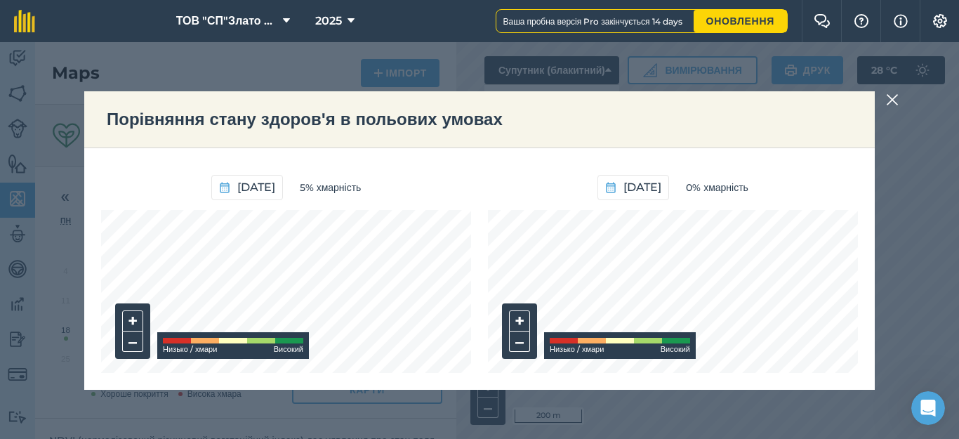
click at [893, 100] on img at bounding box center [892, 99] width 13 height 17
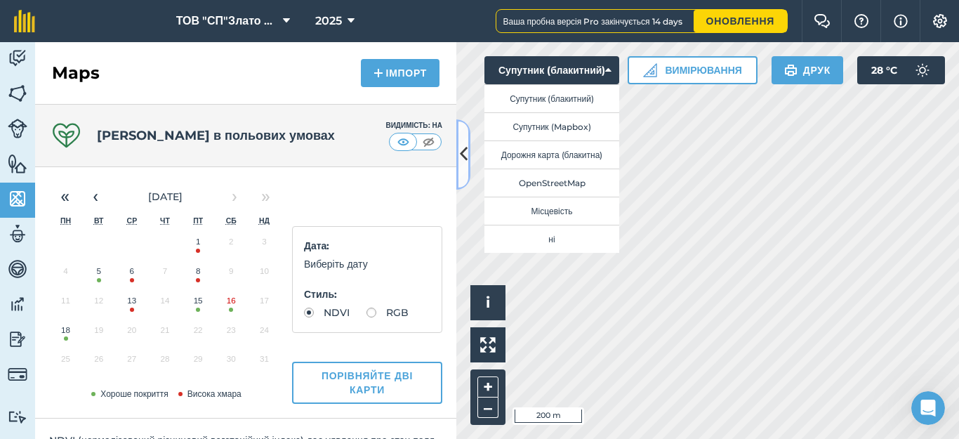
click at [461, 163] on icon at bounding box center [464, 154] width 8 height 25
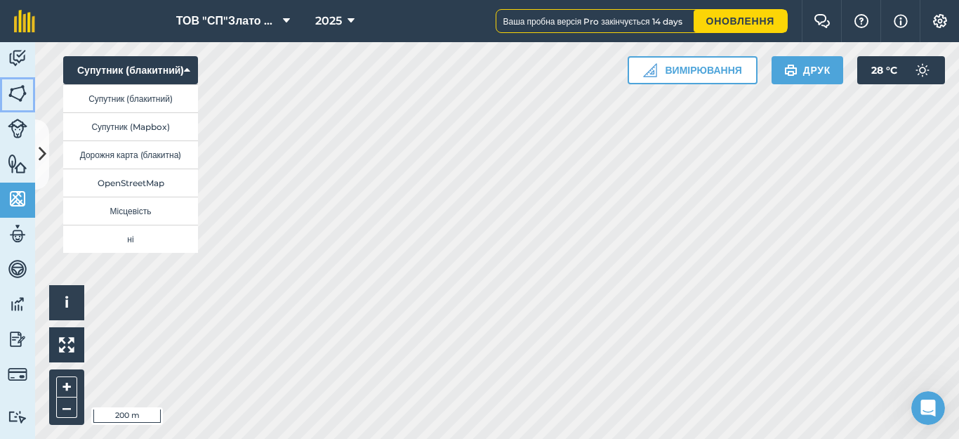
click at [10, 98] on img at bounding box center [18, 93] width 20 height 21
click at [42, 157] on icon at bounding box center [43, 154] width 8 height 25
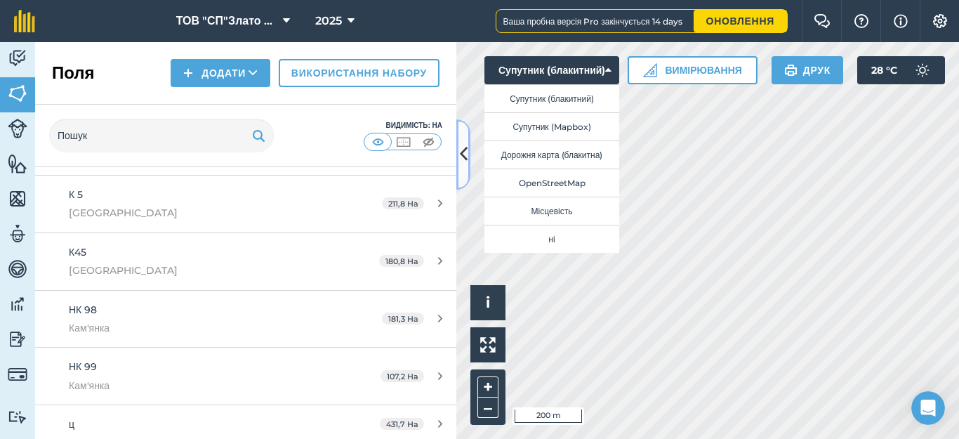
scroll to position [388, 0]
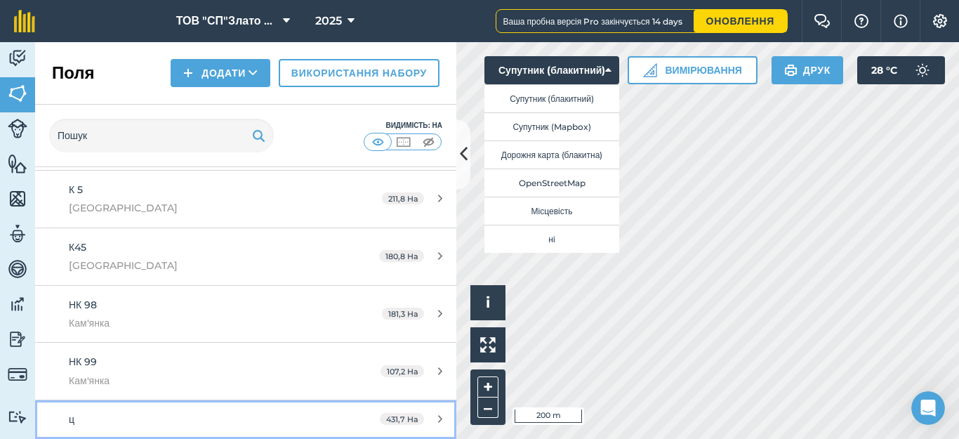
click at [438, 419] on icon at bounding box center [440, 419] width 4 height 11
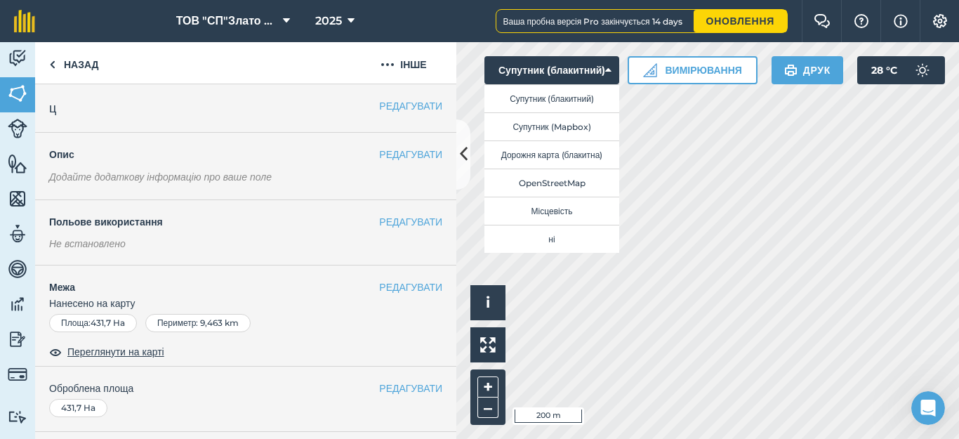
scroll to position [93, 0]
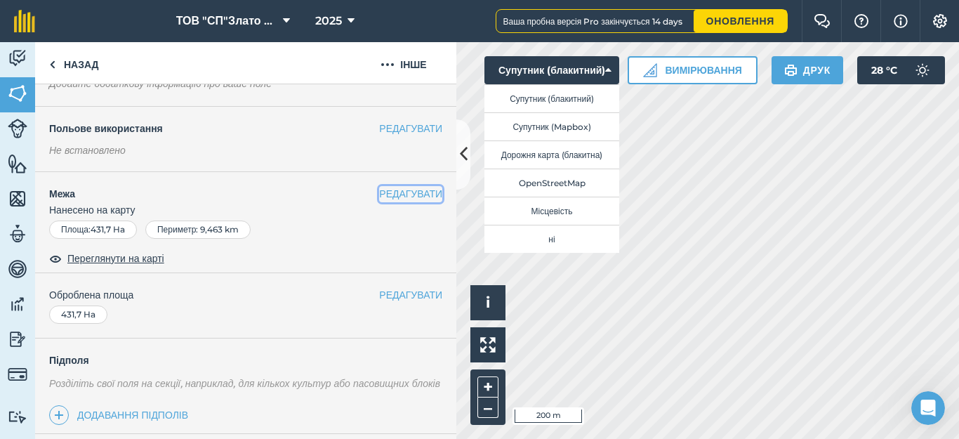
click at [386, 191] on button "РЕДАГУВАТИ" at bounding box center [410, 193] width 63 height 15
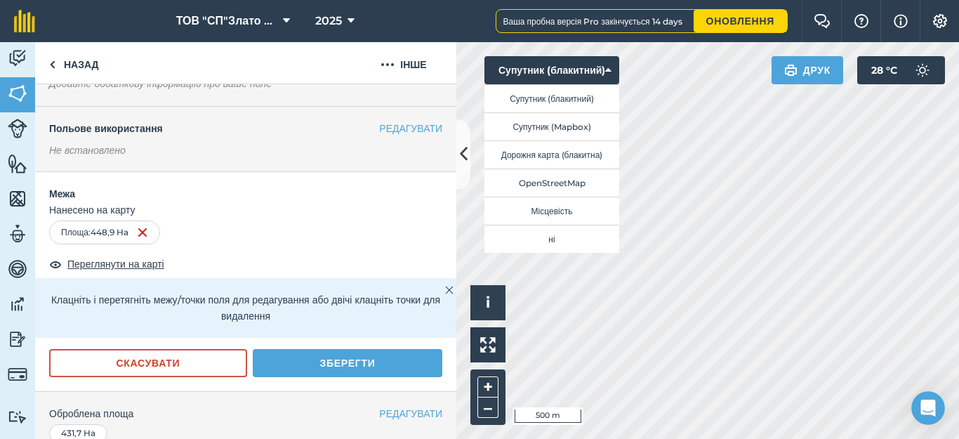
click at [499, 220] on div "Click to start drawing i © 2025 TomTom, Microsoft 500 m + – Супутник (блакитний…" at bounding box center [707, 240] width 503 height 397
click at [726, 438] on html "ТОВ "СП"Злато Таврії" 2025 Ваша пробна версія Pro закінчується 14 days Оновленн…" at bounding box center [479, 219] width 959 height 439
click at [687, 438] on html "ТОВ "СП"Злато Таврії" 2025 Ваша пробна версія Pro закінчується 14 days Оновленн…" at bounding box center [479, 219] width 959 height 439
click at [739, 438] on html "ТОВ "СП"Злато Таврії" 2025 Ваша пробна версія Pro закінчується 14 days Оновленн…" at bounding box center [479, 219] width 959 height 439
click at [775, 438] on html "ТОВ "СП"Злато Таврії" 2025 Ваша пробна версія Pro закінчується 14 days Оновленн…" at bounding box center [479, 219] width 959 height 439
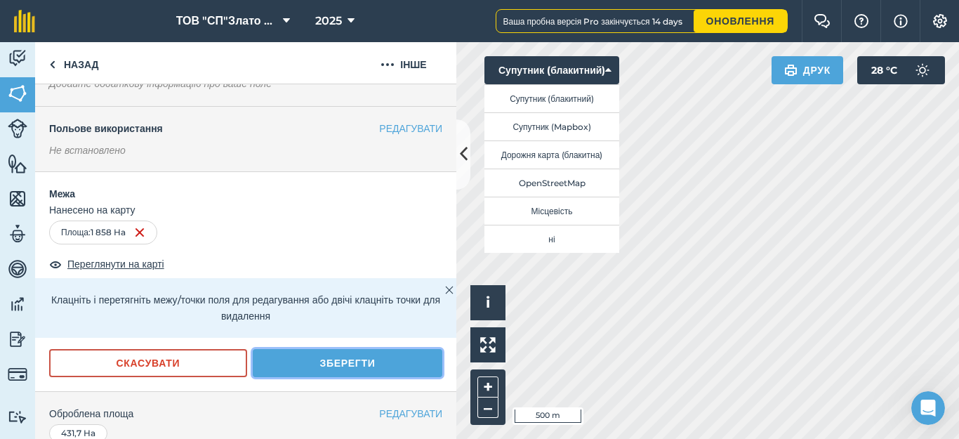
click at [357, 362] on button "Зберегти" at bounding box center [348, 363] width 190 height 28
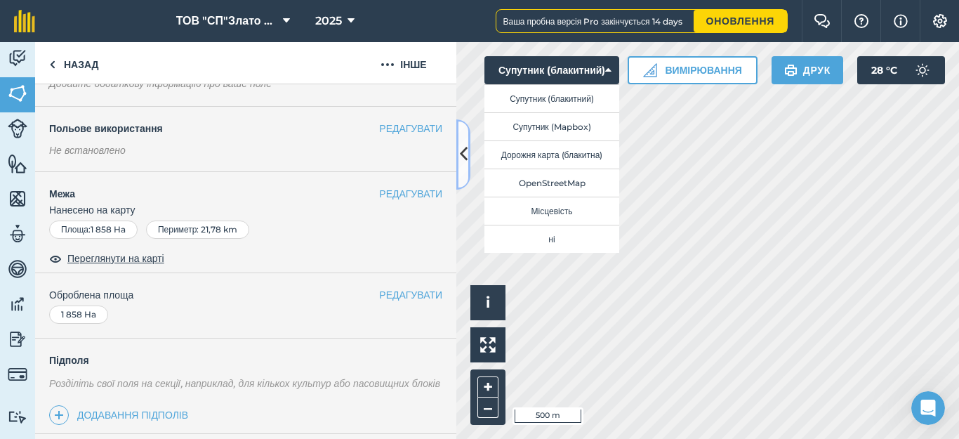
click at [466, 148] on icon at bounding box center [464, 154] width 8 height 25
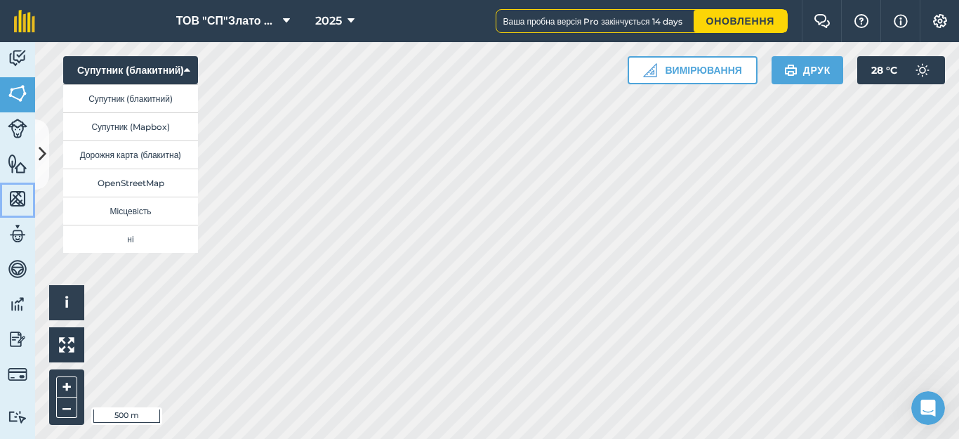
click at [13, 194] on img at bounding box center [18, 198] width 20 height 21
click at [39, 158] on icon at bounding box center [43, 154] width 8 height 25
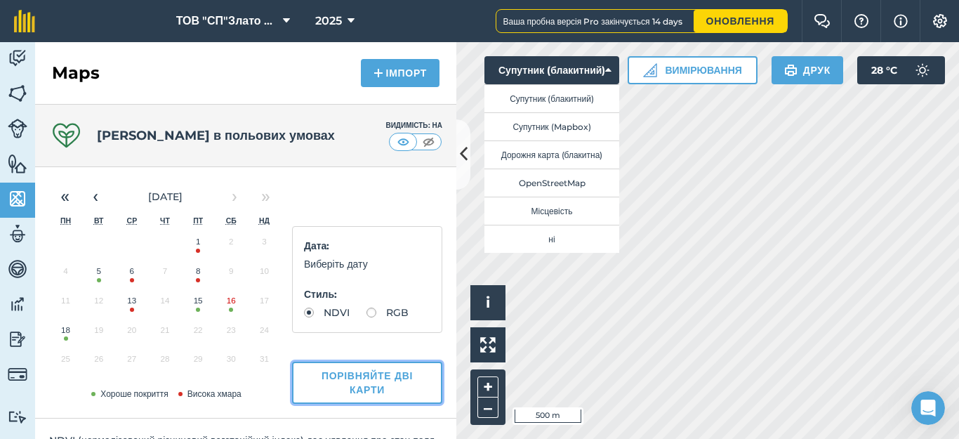
click at [341, 388] on button "Порівняйте дві карти" at bounding box center [367, 383] width 150 height 42
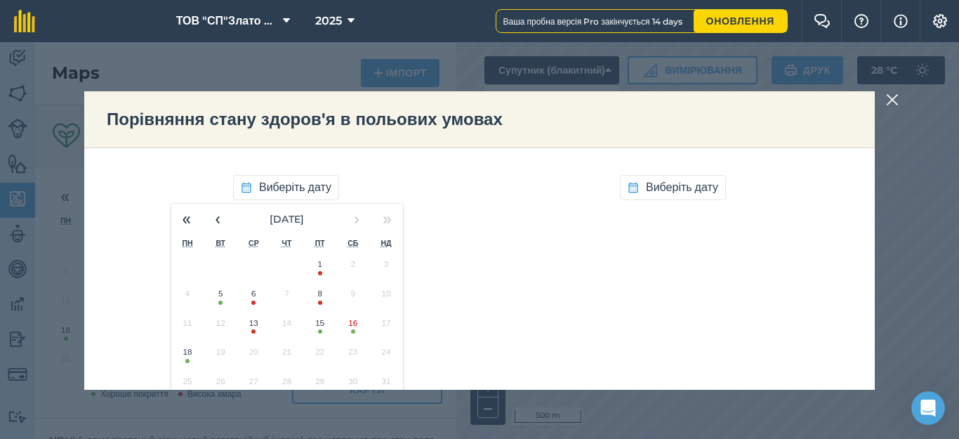
click at [213, 301] on button "5" at bounding box center [220, 296] width 33 height 29
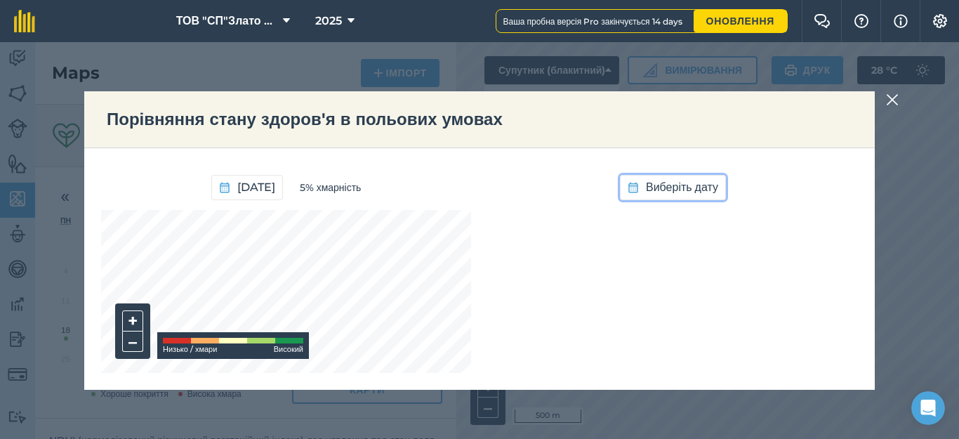
click at [661, 187] on span "Виберіть дату" at bounding box center [682, 187] width 72 height 18
click at [570, 358] on button "18" at bounding box center [574, 355] width 33 height 29
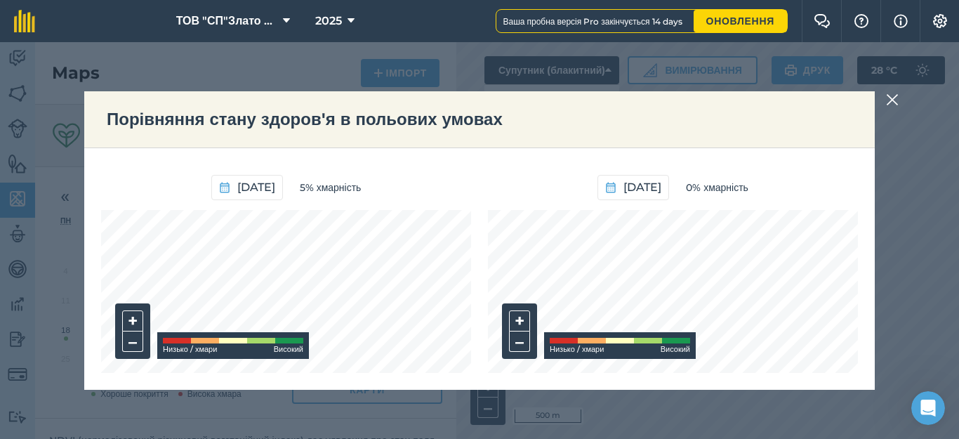
click at [487, 348] on div "[DATE] 5% хмарність + – Низько / [PERSON_NAME] [DATE] 0% хмарність + – Низько /…" at bounding box center [479, 269] width 791 height 242
click at [313, 384] on div "[DATE] 5% хмарність + – Низько / [PERSON_NAME] [DATE] 0% хмарність + – Низько /…" at bounding box center [479, 269] width 791 height 242
click at [350, 376] on div "[DATE] 5% хмарність + – Низько / [PERSON_NAME] [DATE] 0% хмарність + – Низько /…" at bounding box center [479, 269] width 791 height 242
click at [610, 197] on div "[DATE] 0% хмарність + – Низько / [PERSON_NAME]" at bounding box center [673, 269] width 370 height 208
click at [893, 98] on img at bounding box center [892, 99] width 13 height 17
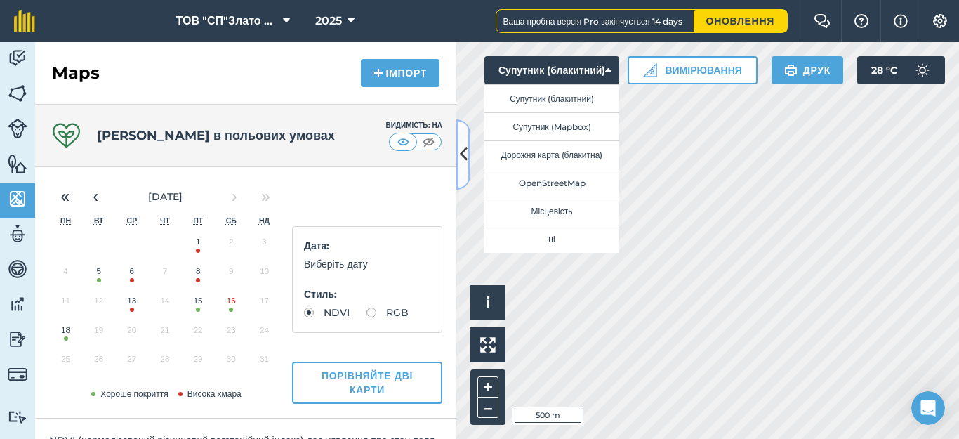
click at [463, 157] on icon at bounding box center [464, 154] width 8 height 25
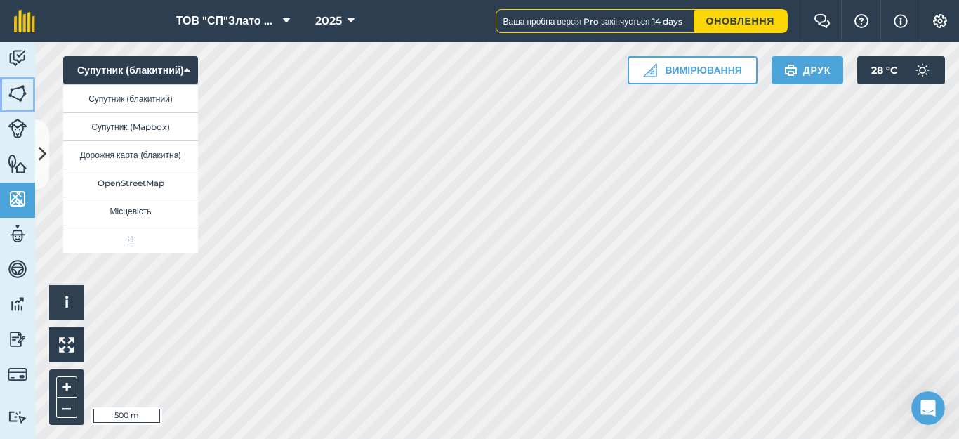
click at [15, 91] on img at bounding box center [18, 93] width 20 height 21
click at [40, 157] on icon at bounding box center [43, 154] width 8 height 25
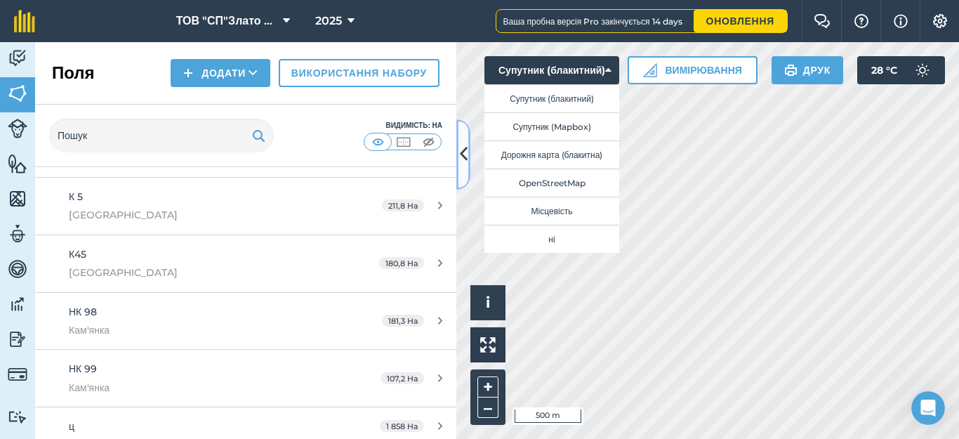
scroll to position [388, 0]
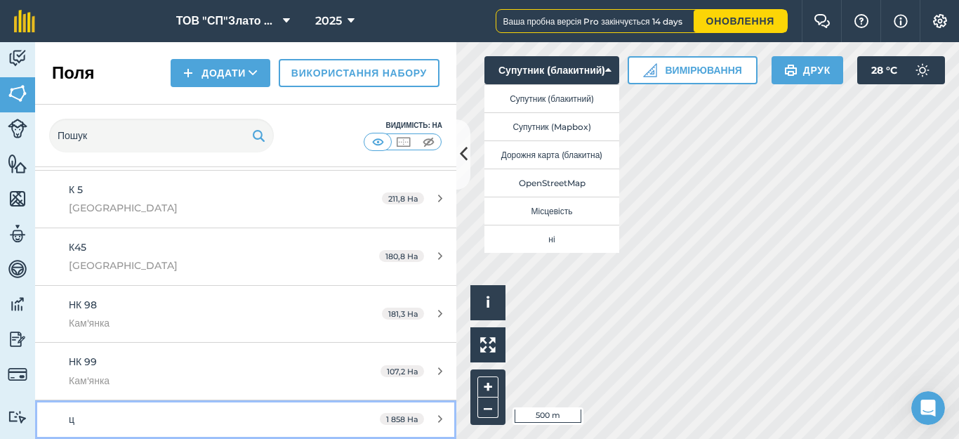
click at [438, 416] on icon at bounding box center [440, 419] width 4 height 11
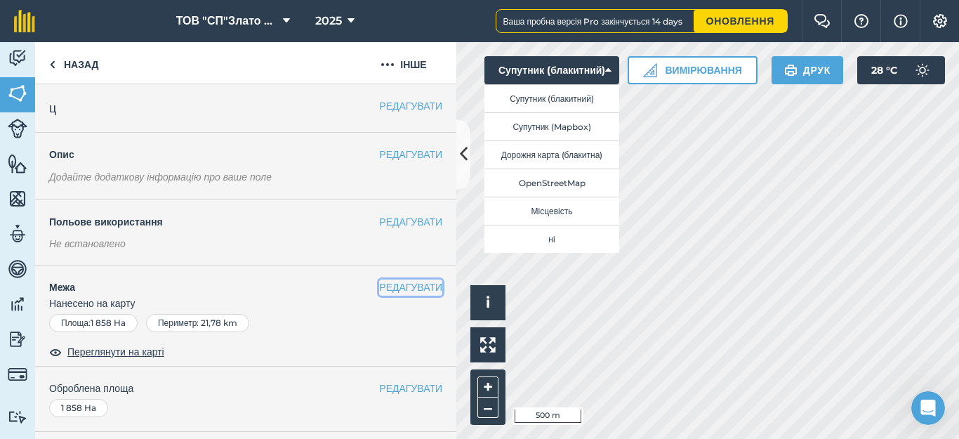
click at [379, 282] on button "РЕДАГУВАТИ" at bounding box center [410, 286] width 63 height 15
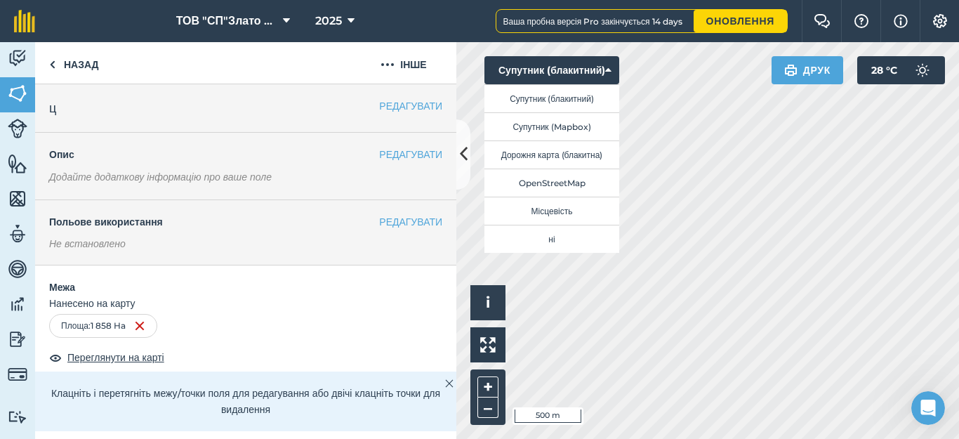
click at [498, 251] on div "Click to start drawing i © 2025 TomTom, Microsoft 500 m + – Супутник (блакитний…" at bounding box center [707, 240] width 503 height 397
click at [881, 64] on div "Click to start drawing i © 2025 TomTom, Microsoft 2 km + – Супутник (блакитний)…" at bounding box center [707, 240] width 503 height 397
click at [743, 438] on html "ТОВ "СП"Злато Таврії" 2025 Ваша пробна версія Pro закінчується 14 days Оновленн…" at bounding box center [479, 219] width 959 height 439
click at [451, 438] on html "ТОВ "СП"Злато Таврії" 2025 Ваша пробна версія Pro закінчується 14 days Оновленн…" at bounding box center [479, 219] width 959 height 439
click at [826, 438] on html "ТОВ "СП"Злато Таврії" 2025 Ваша пробна версія Pro закінчується 14 days Оновленн…" at bounding box center [479, 219] width 959 height 439
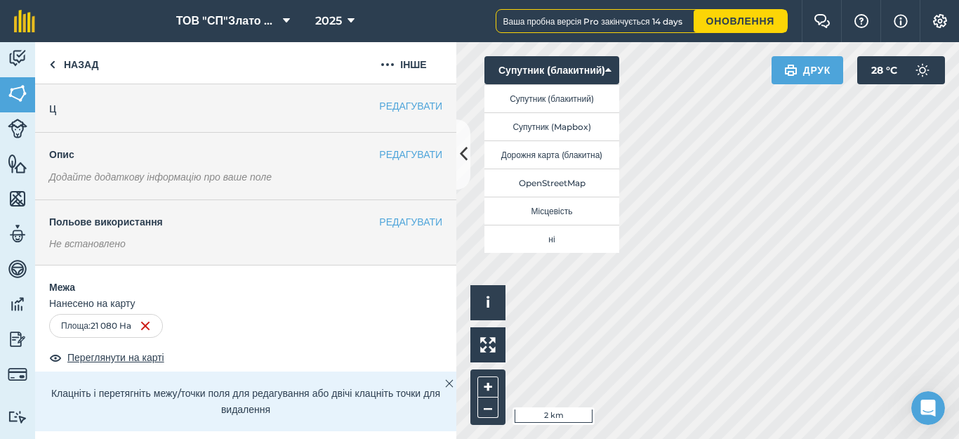
click at [570, 438] on html "ТОВ "СП"Злато Таврії" 2025 Ваша пробна версія Pro закінчується 14 days Оновленн…" at bounding box center [479, 219] width 959 height 439
click at [581, 438] on html "ТОВ "СП"Злато Таврії" 2025 Ваша пробна версія Pro закінчується 14 days Оновленн…" at bounding box center [479, 219] width 959 height 439
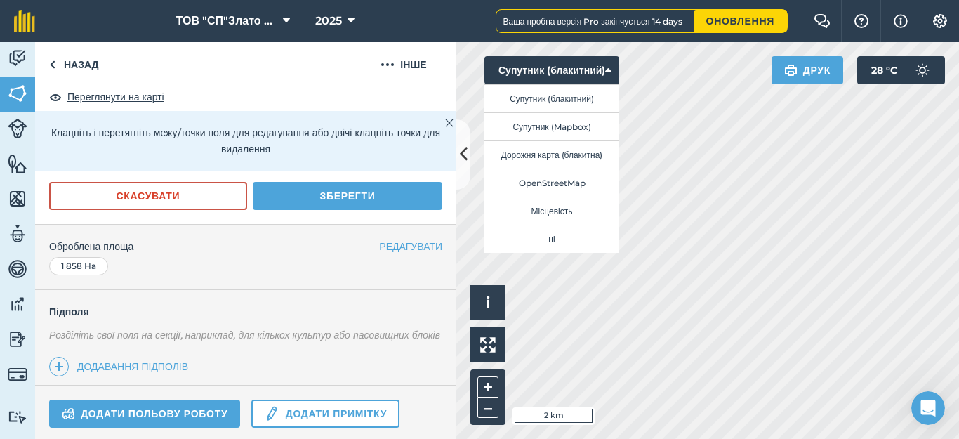
scroll to position [187, 0]
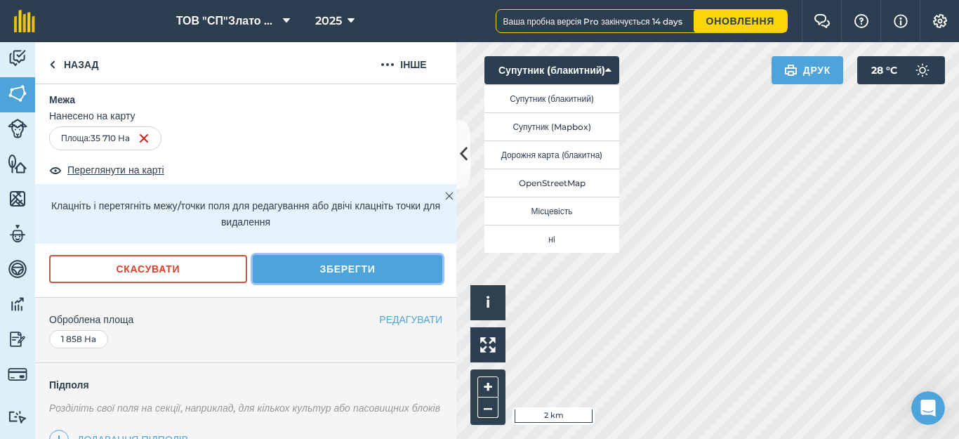
click at [332, 270] on button "Зберегти" at bounding box center [348, 269] width 190 height 28
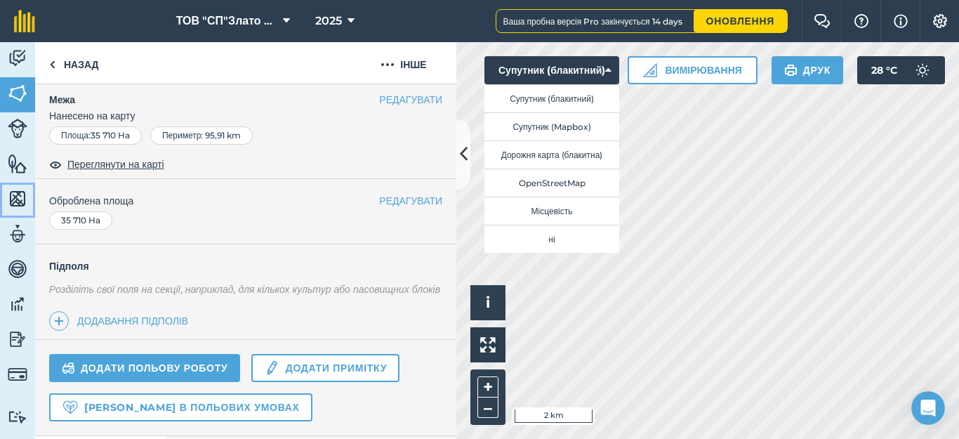
click at [19, 195] on img at bounding box center [18, 198] width 20 height 21
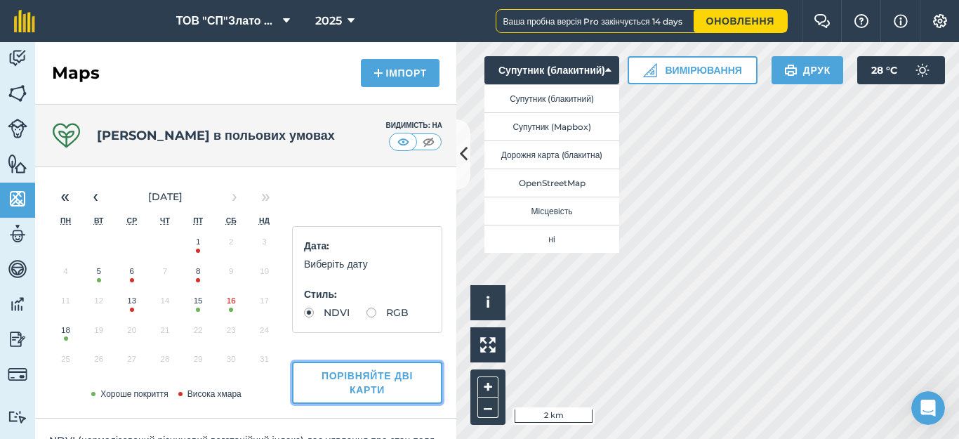
click at [343, 392] on button "Порівняйте дві карти" at bounding box center [367, 383] width 150 height 42
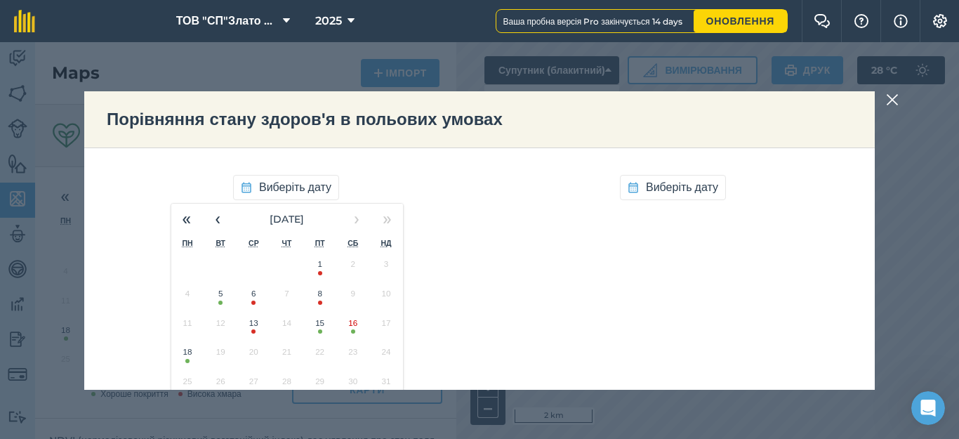
click at [211, 303] on button "5" at bounding box center [220, 296] width 33 height 29
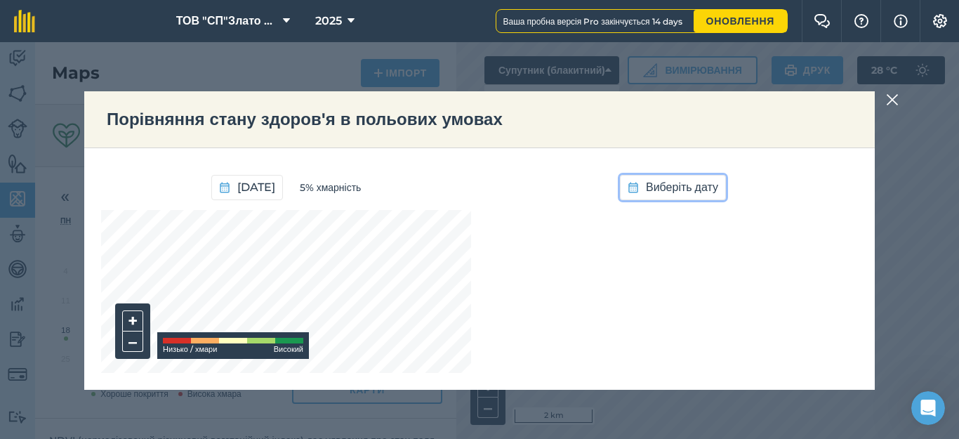
click at [658, 188] on span "Виберіть дату" at bounding box center [682, 187] width 72 height 18
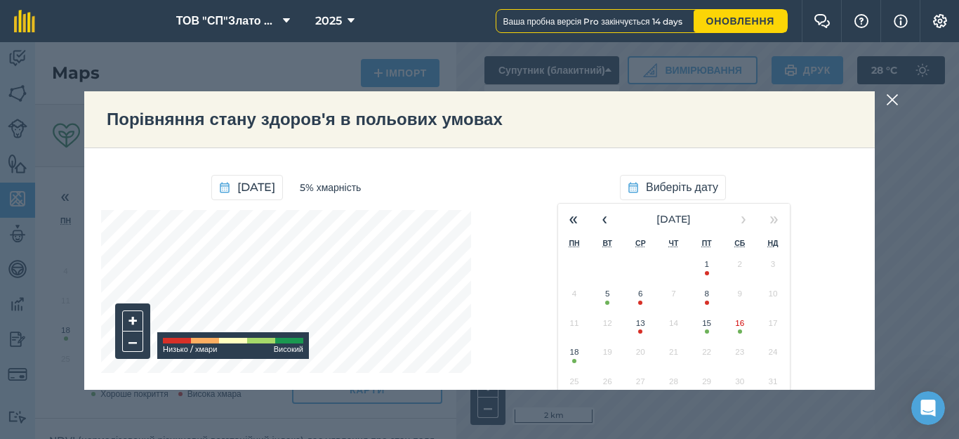
click at [567, 362] on button "18" at bounding box center [574, 355] width 33 height 29
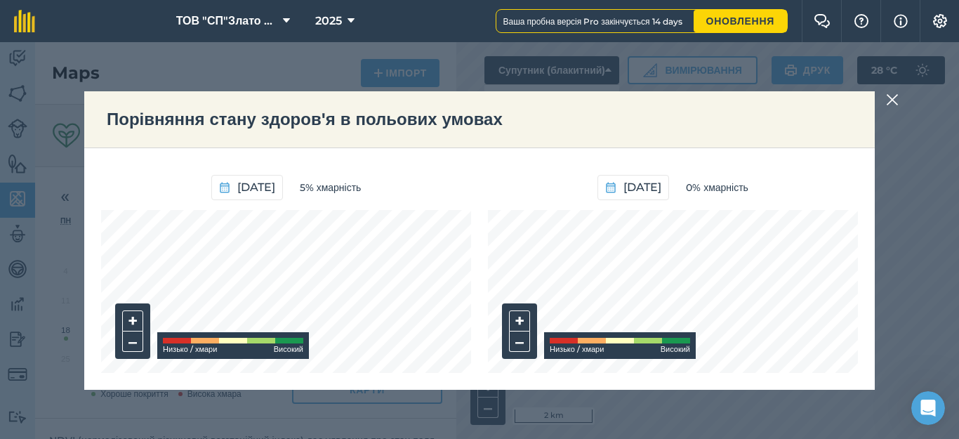
click at [360, 395] on div "Порівняння стану здоров'я в польових умовах [DATE] 5% хмарність + – Низько / хм…" at bounding box center [479, 240] width 959 height 397
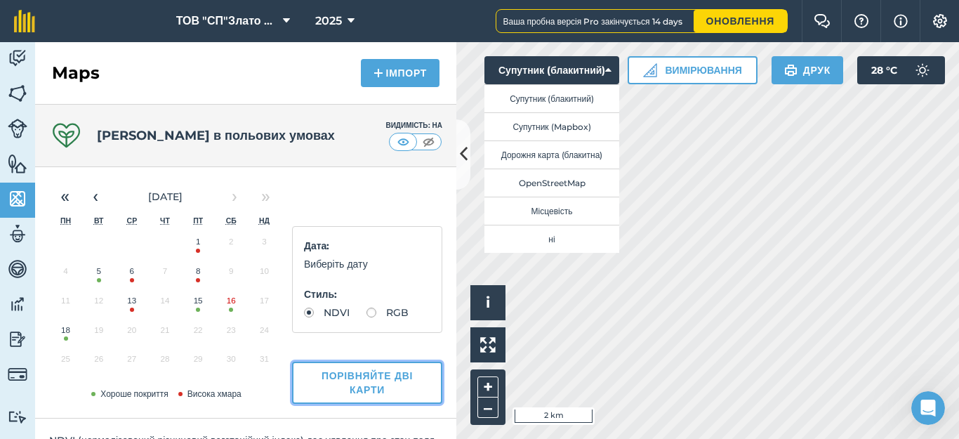
click at [367, 377] on button "Порівняйте дві карти" at bounding box center [367, 383] width 150 height 42
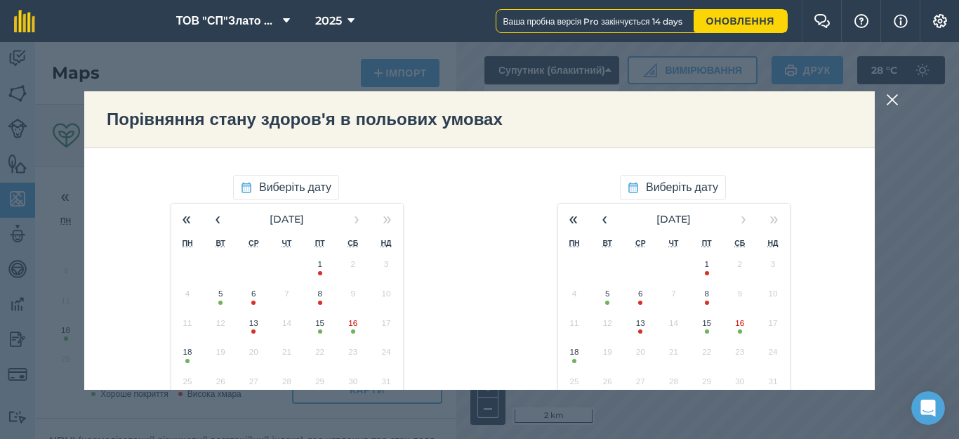
click at [211, 300] on button "5" at bounding box center [220, 296] width 33 height 29
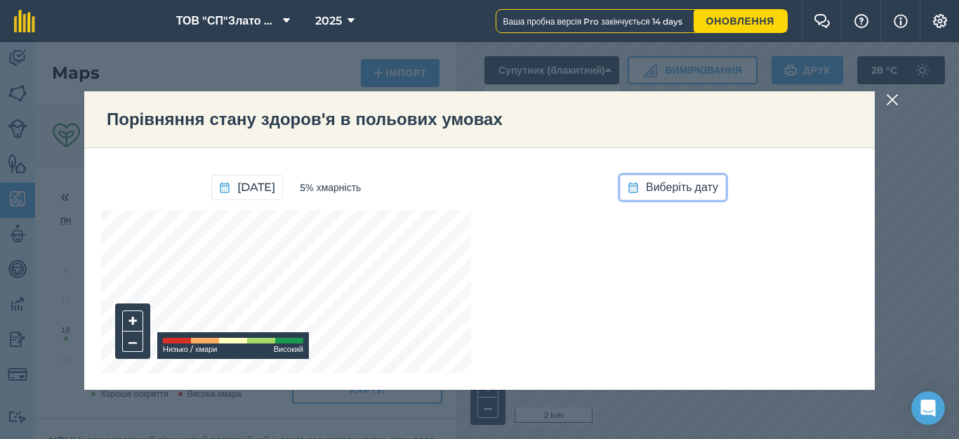
click at [659, 183] on span "Виберіть дату" at bounding box center [682, 187] width 72 height 18
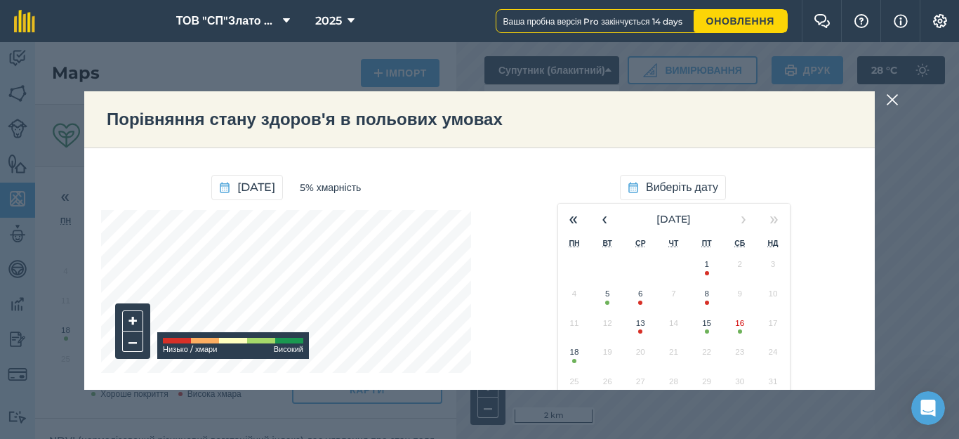
click at [566, 355] on button "18" at bounding box center [574, 355] width 33 height 29
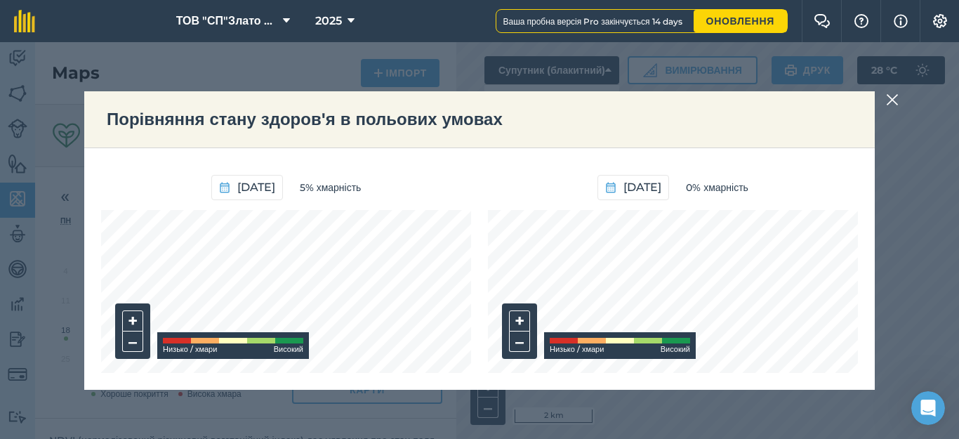
click at [894, 103] on img at bounding box center [892, 99] width 13 height 17
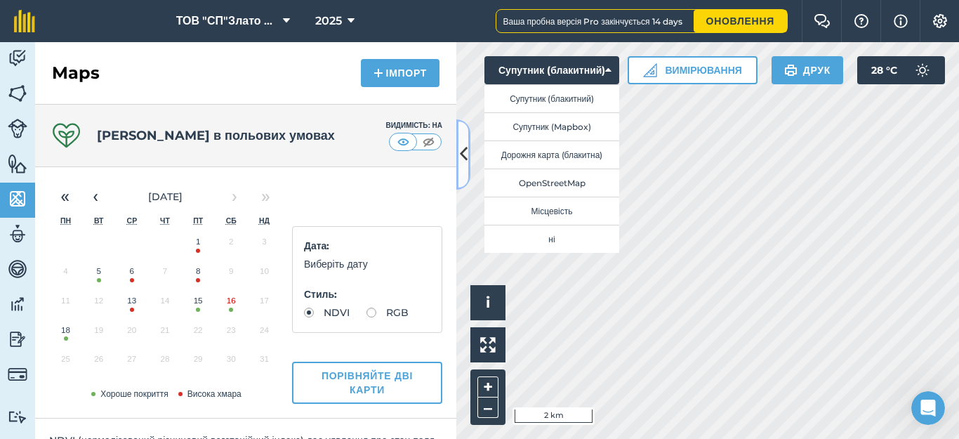
click at [457, 157] on button at bounding box center [463, 154] width 14 height 70
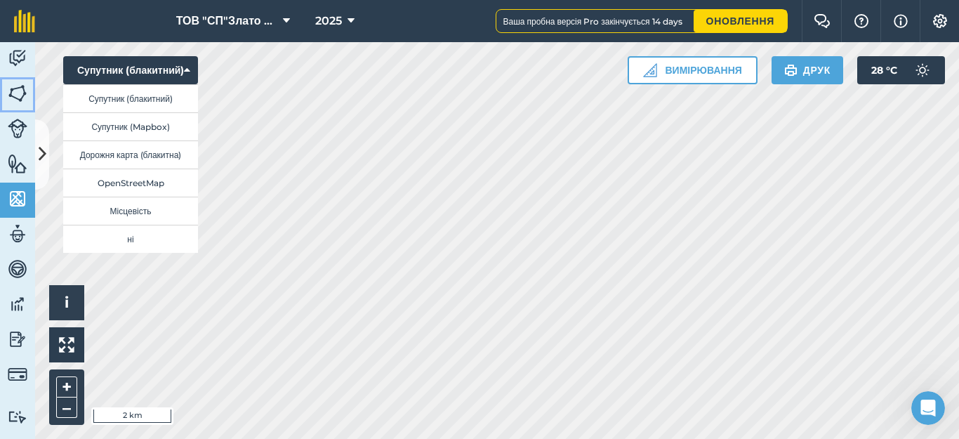
click at [14, 87] on img at bounding box center [18, 93] width 20 height 21
click at [40, 157] on icon at bounding box center [43, 154] width 8 height 25
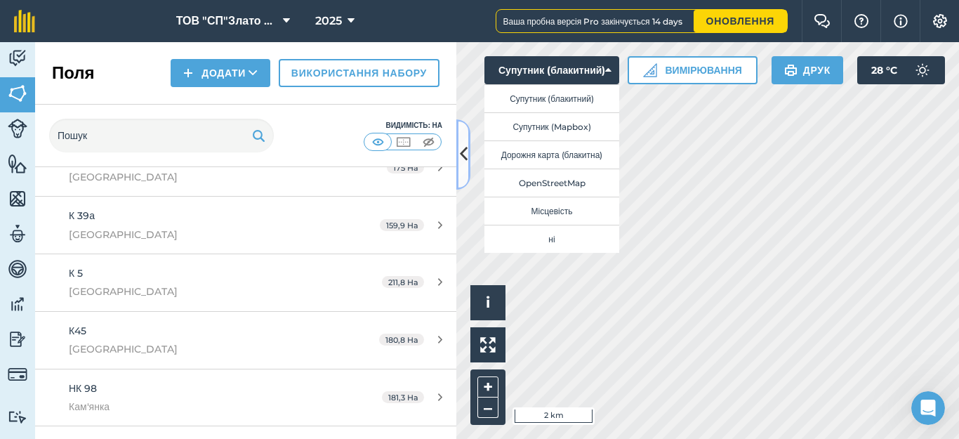
scroll to position [388, 0]
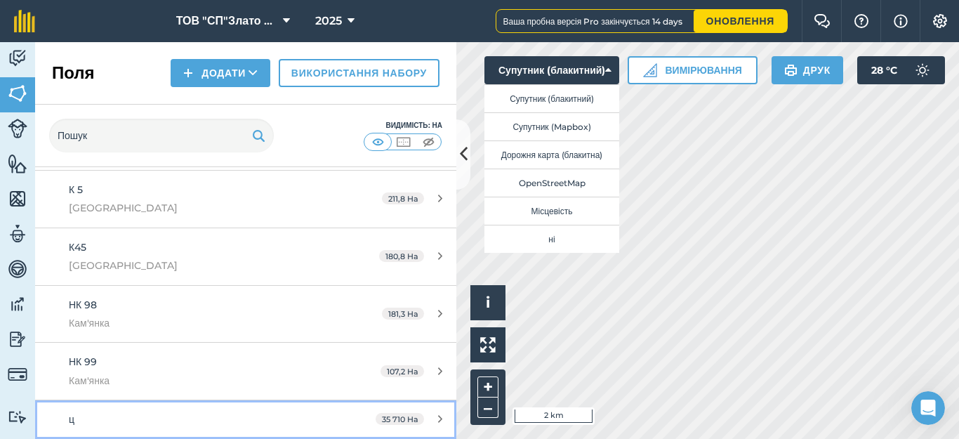
click at [425, 417] on div "35 710 Ha" at bounding box center [409, 419] width 95 height 11
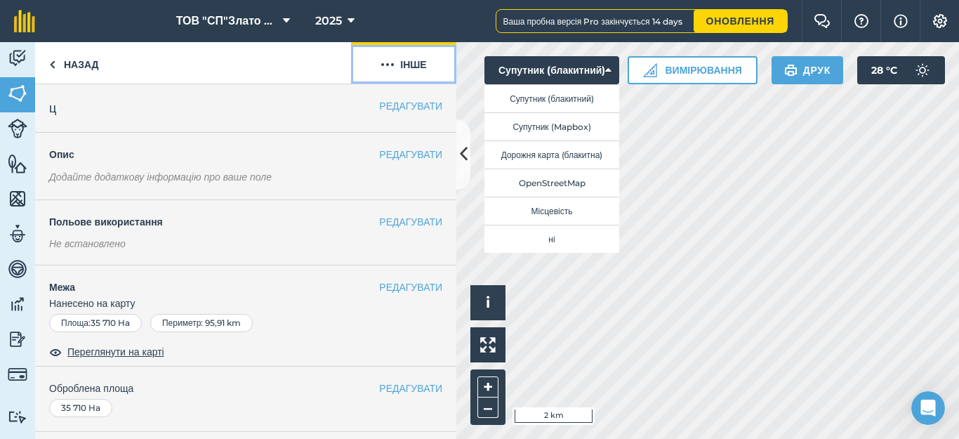
click at [404, 62] on button "Інше" at bounding box center [403, 62] width 105 height 41
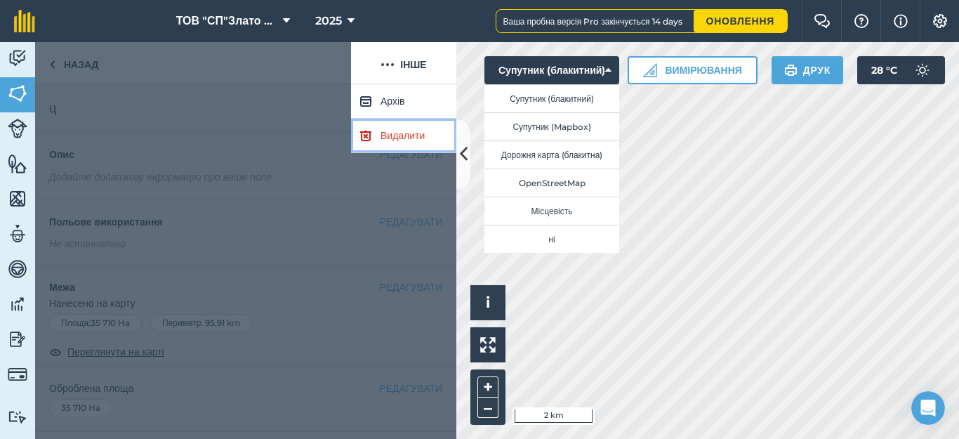
click at [392, 141] on link "Видалити" at bounding box center [403, 136] width 105 height 34
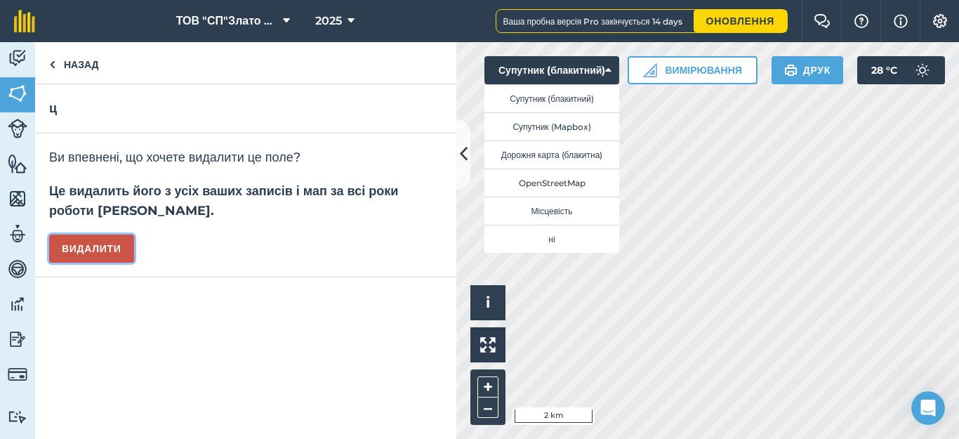
click at [114, 246] on button "Видалити" at bounding box center [91, 249] width 85 height 28
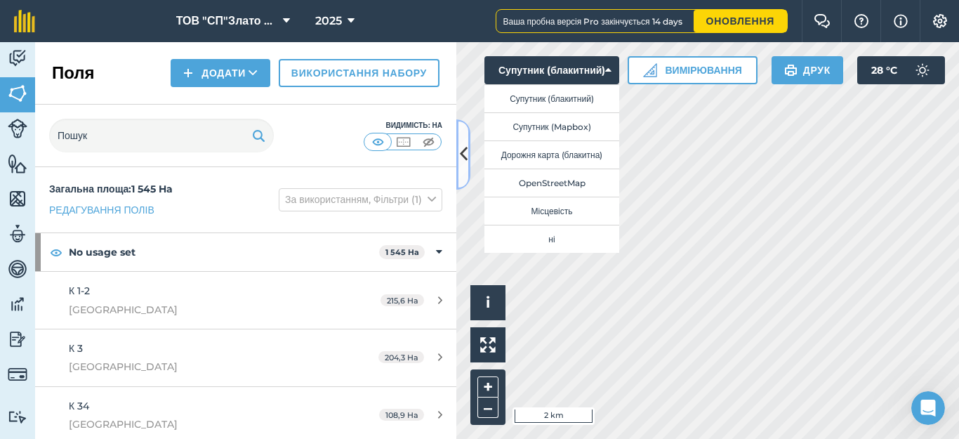
click at [460, 148] on icon at bounding box center [464, 154] width 8 height 25
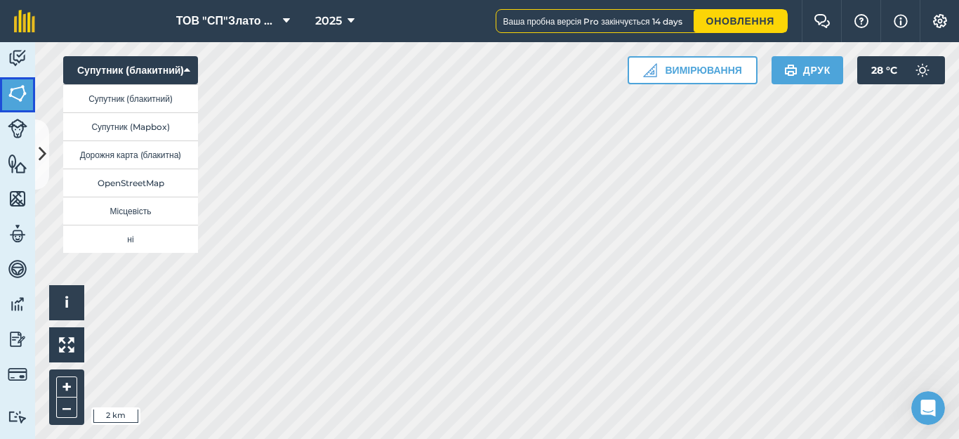
click at [21, 96] on img at bounding box center [18, 93] width 20 height 21
click at [38, 139] on button at bounding box center [42, 154] width 14 height 70
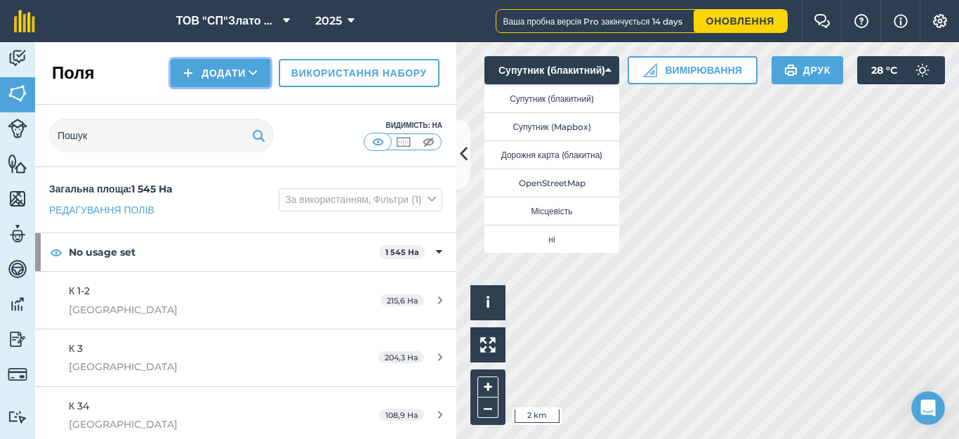
click at [195, 62] on button "Додати" at bounding box center [221, 73] width 100 height 28
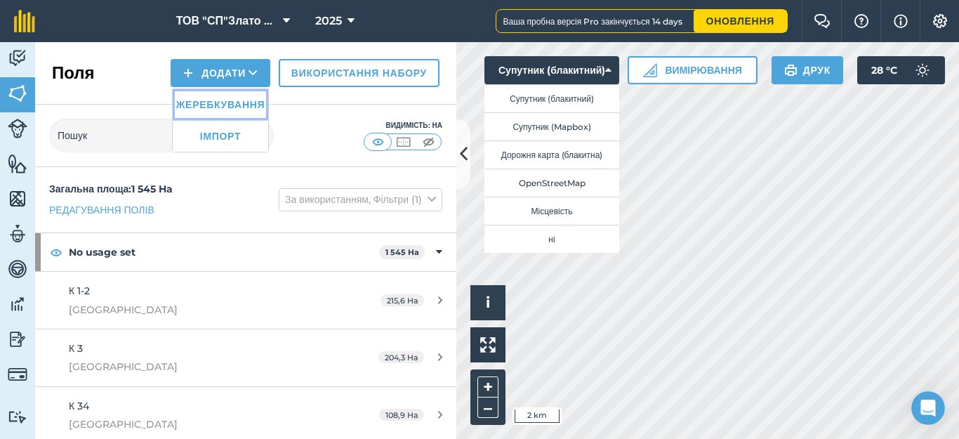
click at [195, 105] on link "Жеребкування" at bounding box center [221, 104] width 96 height 31
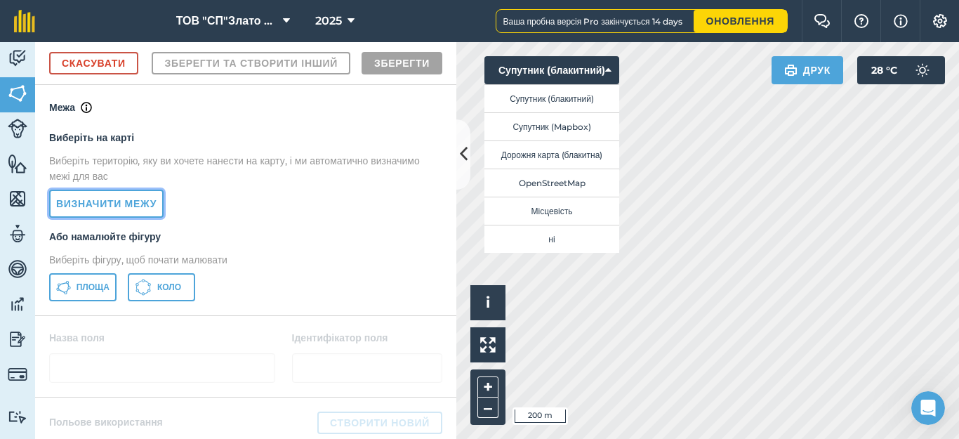
click at [136, 218] on link "Визначити межу" at bounding box center [106, 204] width 114 height 28
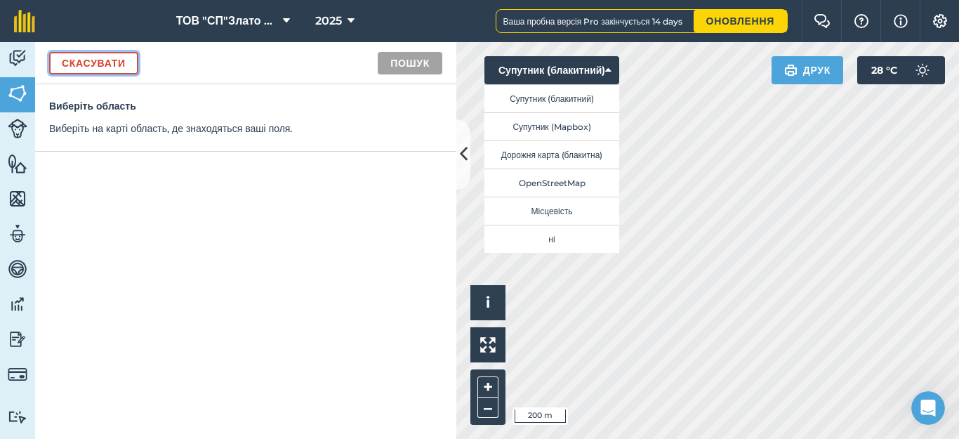
click at [85, 60] on link "Скасувати" at bounding box center [93, 63] width 89 height 22
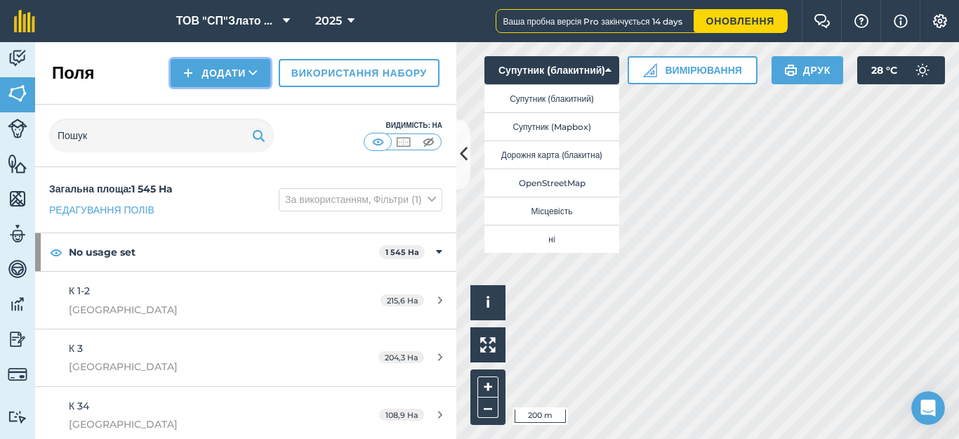
click at [197, 76] on button "Додати" at bounding box center [221, 73] width 100 height 28
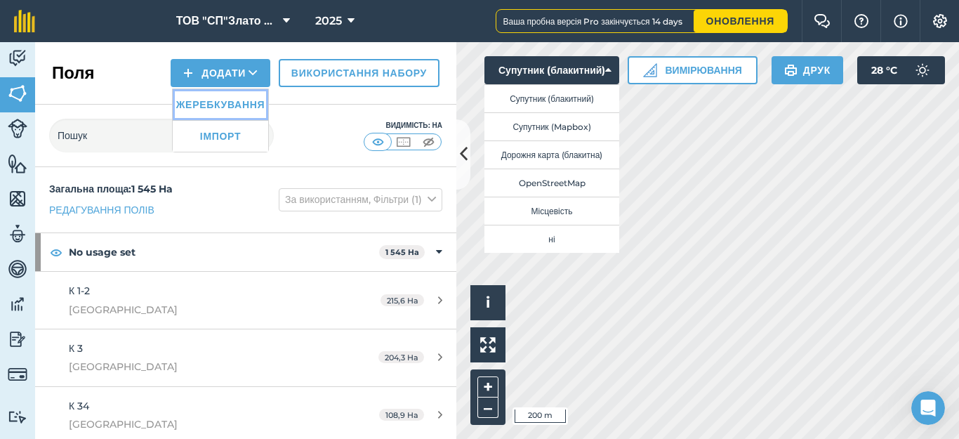
click at [198, 106] on link "Жеребкування" at bounding box center [221, 104] width 96 height 31
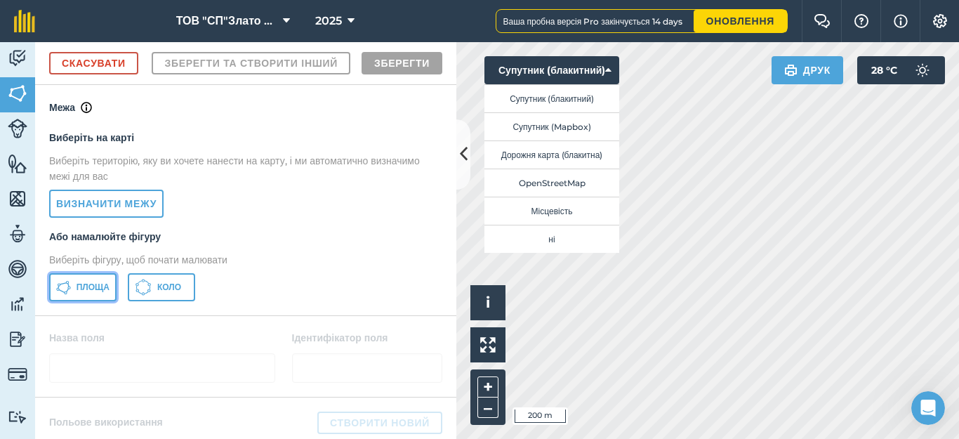
click at [85, 293] on span "Площа" at bounding box center [93, 287] width 33 height 11
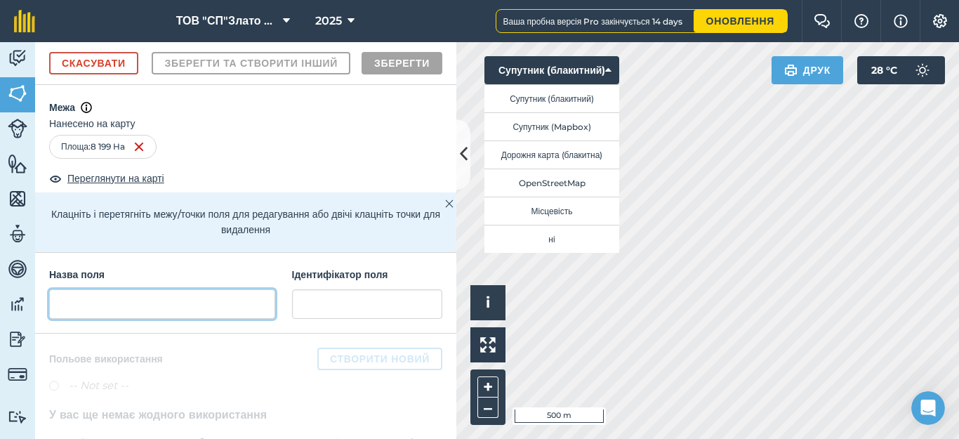
click at [110, 319] on input "text" at bounding box center [162, 303] width 226 height 29
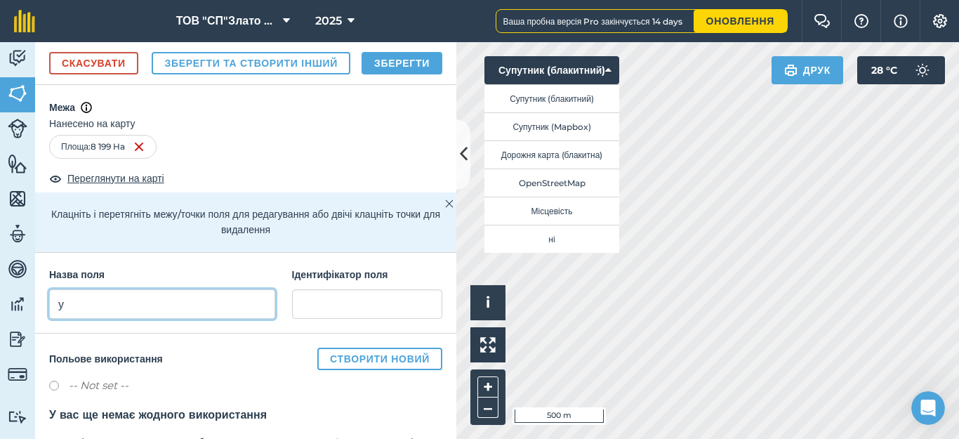
type input "у"
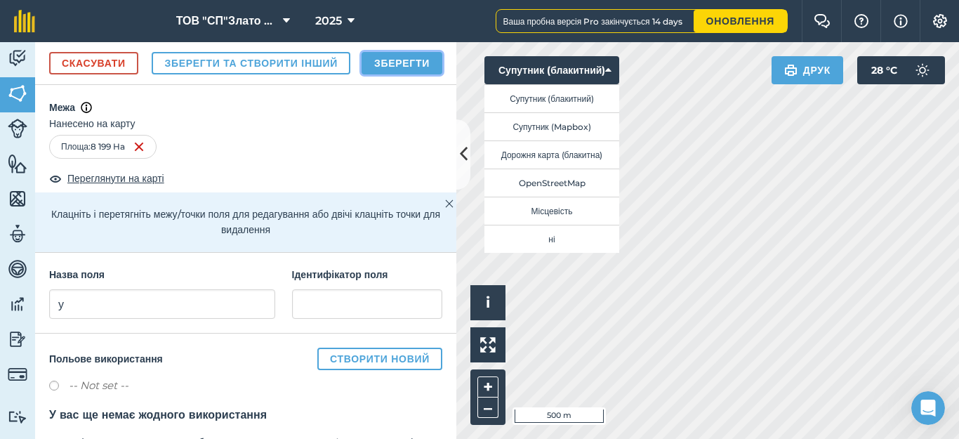
click at [415, 74] on button "Зберегти" at bounding box center [402, 63] width 81 height 22
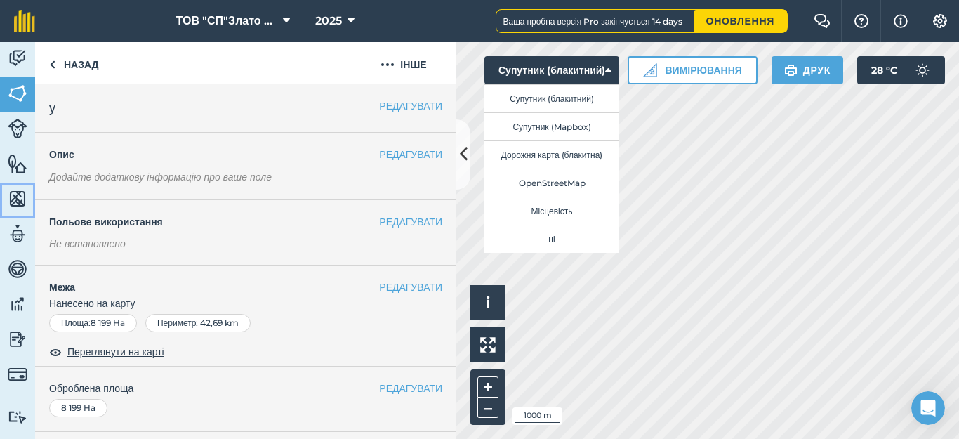
click at [11, 202] on img at bounding box center [18, 198] width 20 height 21
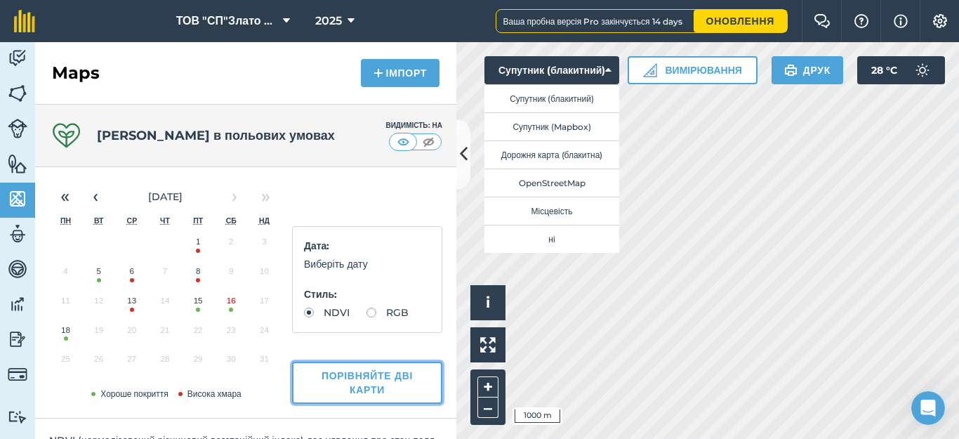
click at [353, 376] on button "Порівняйте дві карти" at bounding box center [367, 383] width 150 height 42
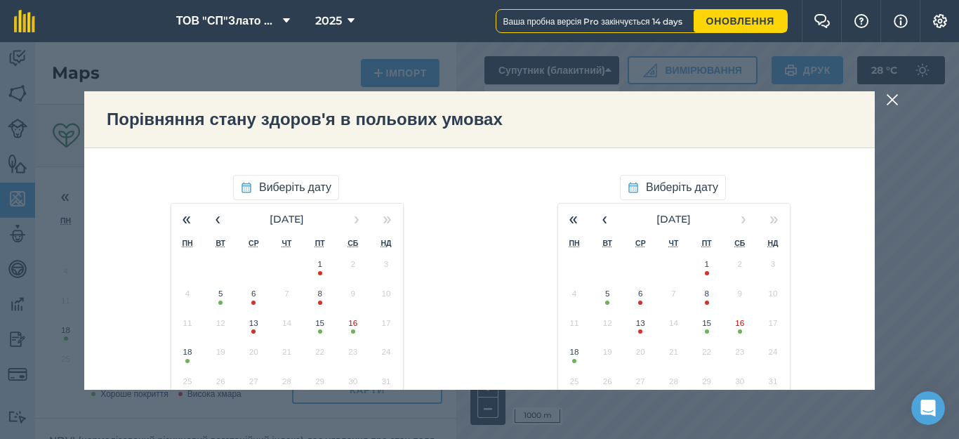
click at [216, 299] on button "5" at bounding box center [220, 296] width 33 height 29
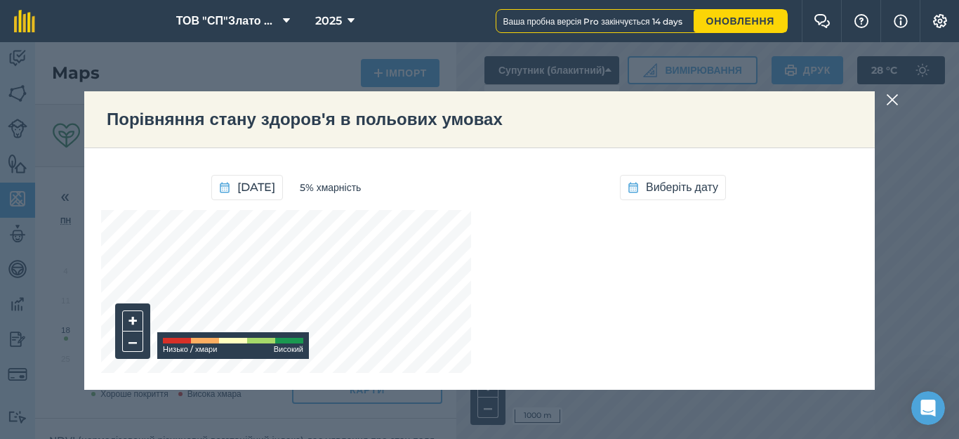
click at [680, 291] on div "Виберіть дату" at bounding box center [673, 269] width 370 height 208
click at [683, 179] on span "Виберіть дату" at bounding box center [682, 187] width 72 height 18
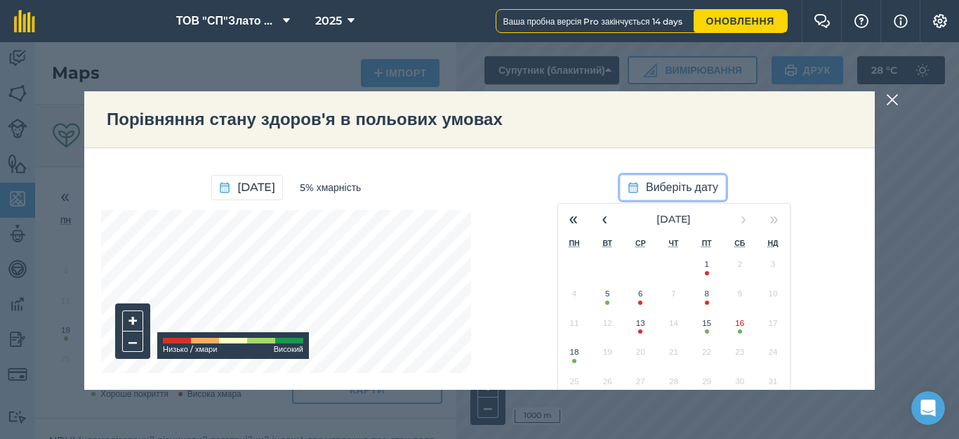
click at [571, 359] on button "18" at bounding box center [574, 355] width 33 height 29
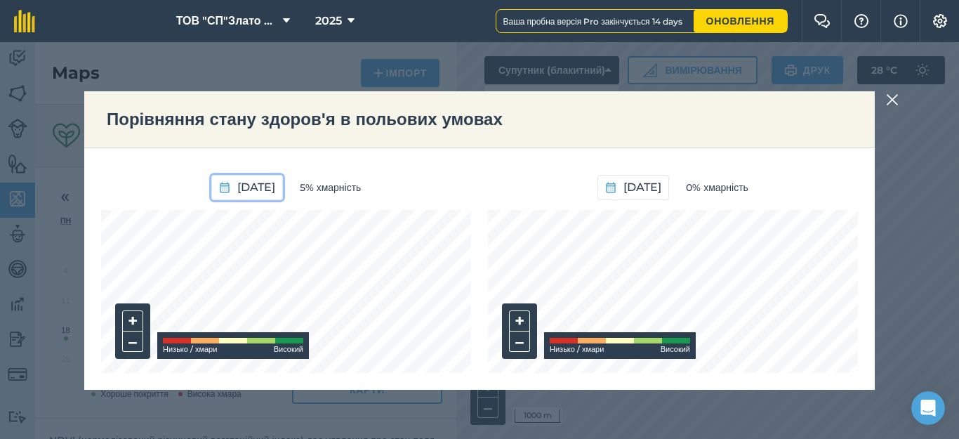
click at [251, 181] on span "[DATE]" at bounding box center [256, 187] width 38 height 18
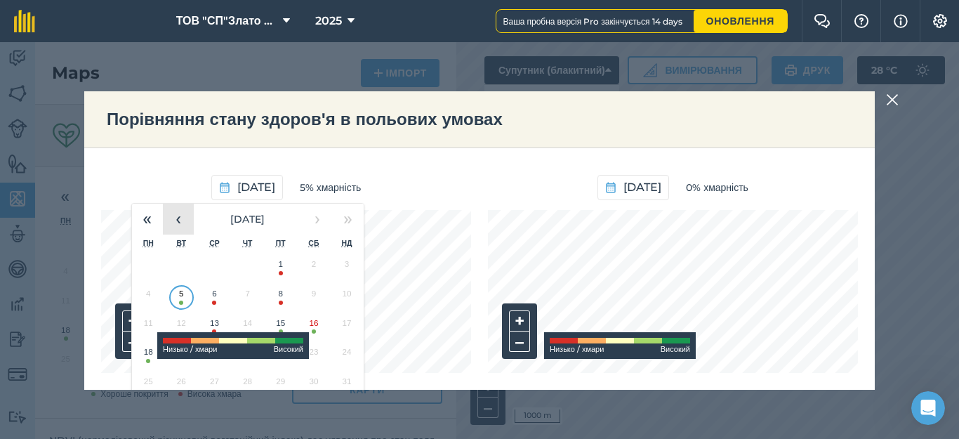
click at [166, 220] on button "‹" at bounding box center [178, 219] width 31 height 31
click at [302, 270] on button "3" at bounding box center [313, 267] width 33 height 29
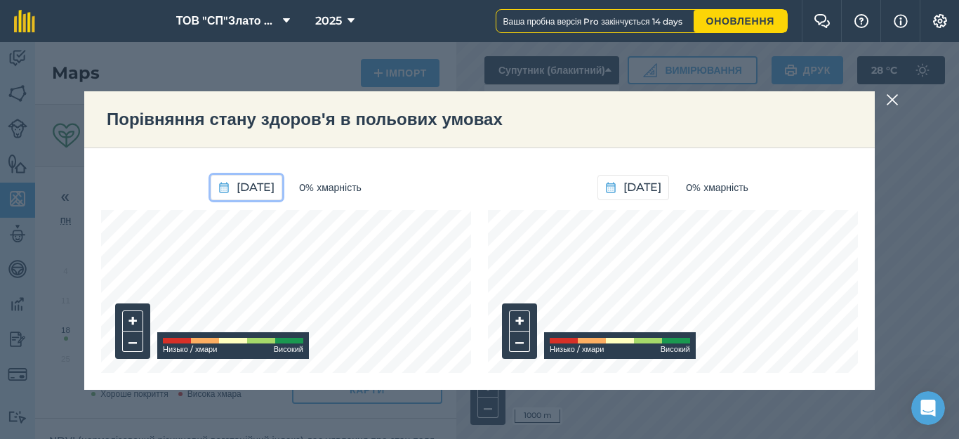
click at [244, 186] on span "[DATE]" at bounding box center [256, 187] width 38 height 18
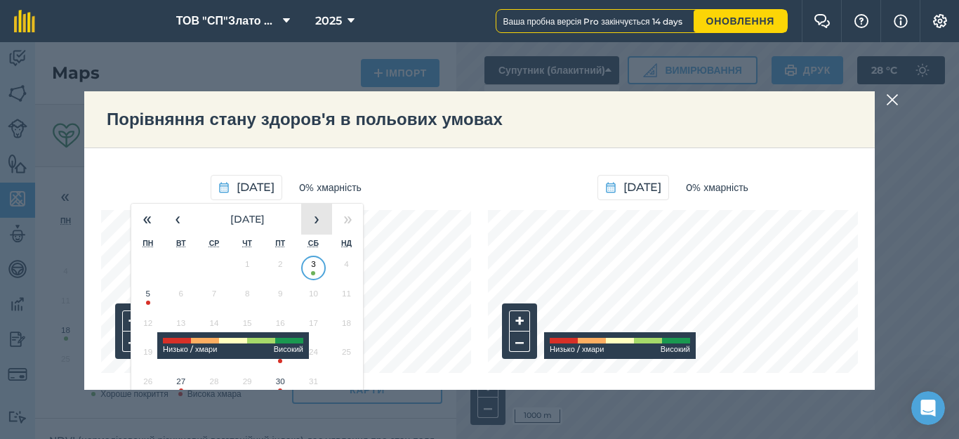
click at [304, 220] on button "›" at bounding box center [316, 219] width 31 height 31
click at [204, 298] on button "9" at bounding box center [213, 296] width 33 height 29
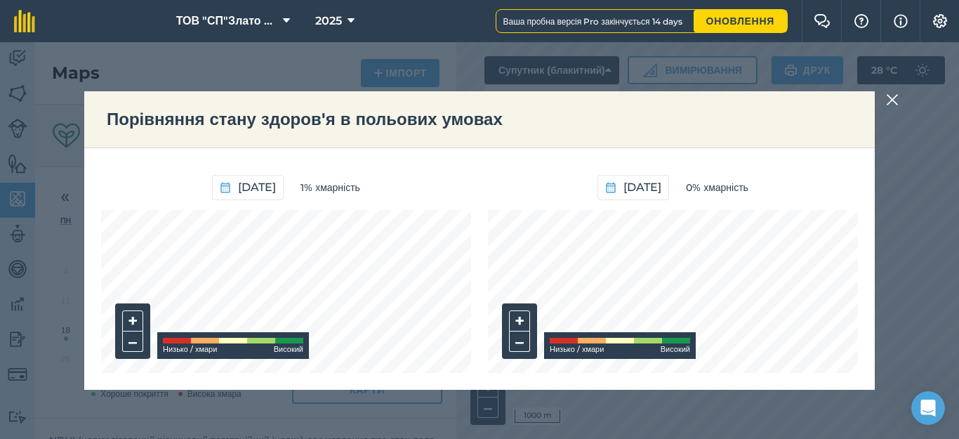
click at [891, 97] on img at bounding box center [892, 99] width 13 height 17
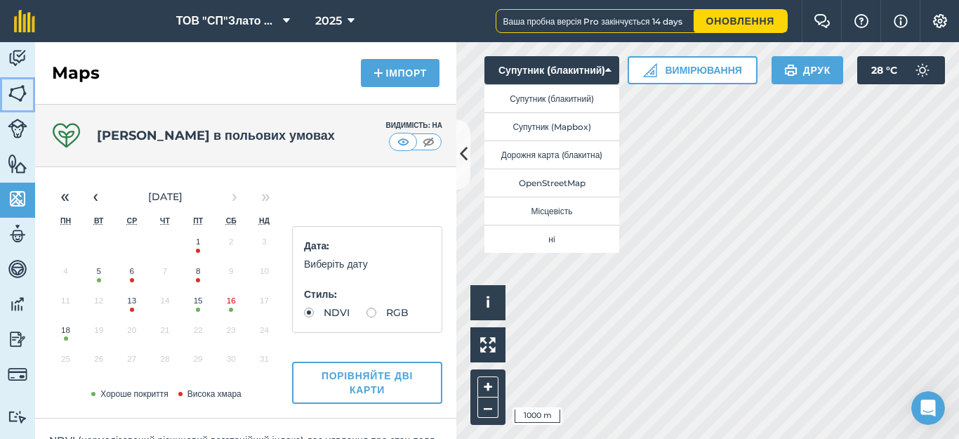
click at [19, 94] on img at bounding box center [18, 93] width 20 height 21
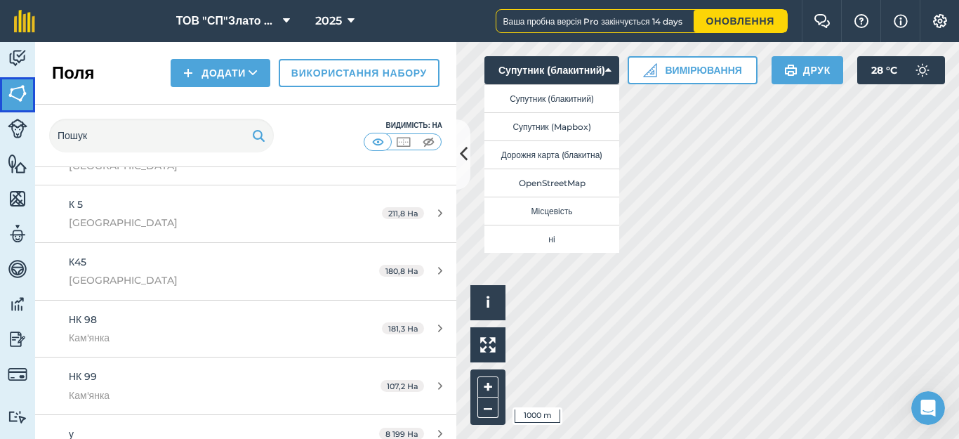
scroll to position [388, 0]
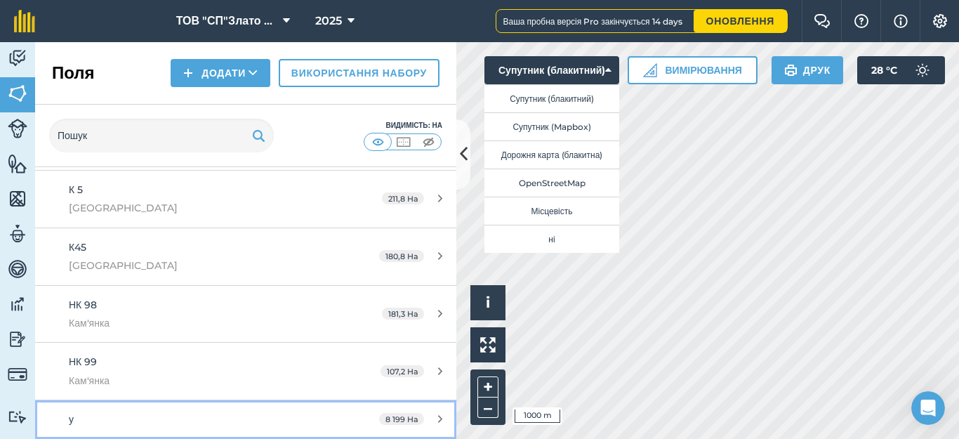
click at [430, 419] on div "8 199 Ha" at bounding box center [410, 419] width 91 height 11
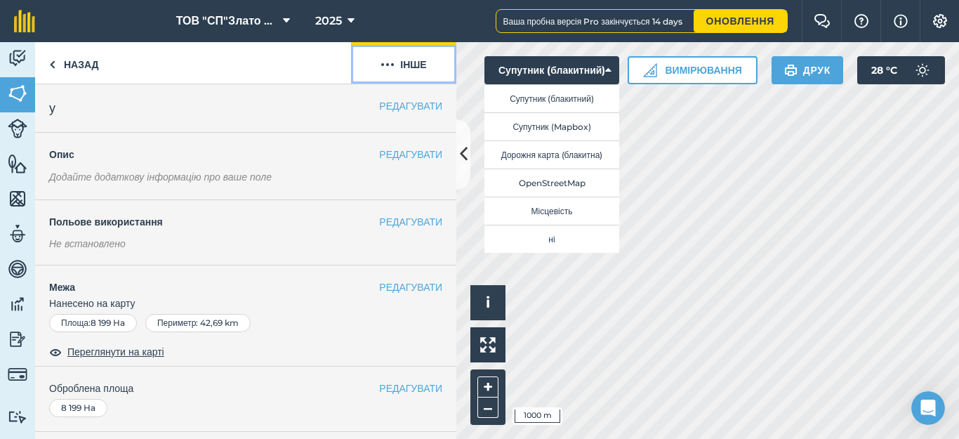
click at [398, 58] on button "Інше" at bounding box center [403, 62] width 105 height 41
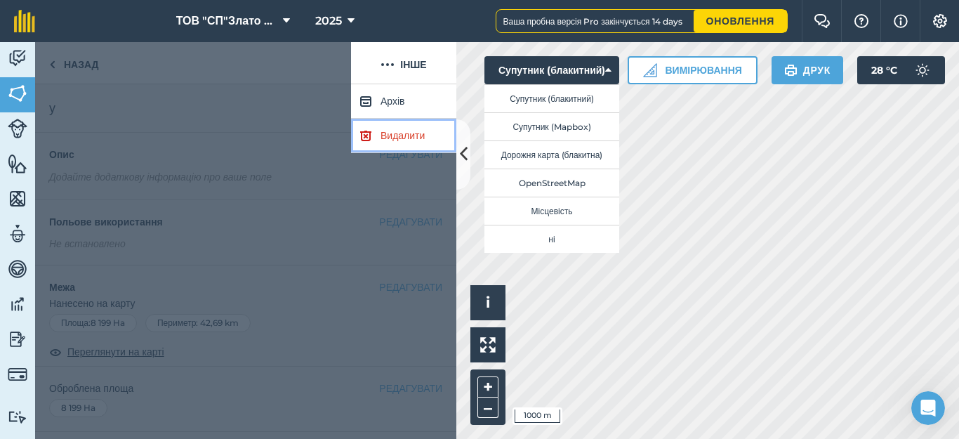
click at [402, 140] on link "Видалити" at bounding box center [403, 136] width 105 height 34
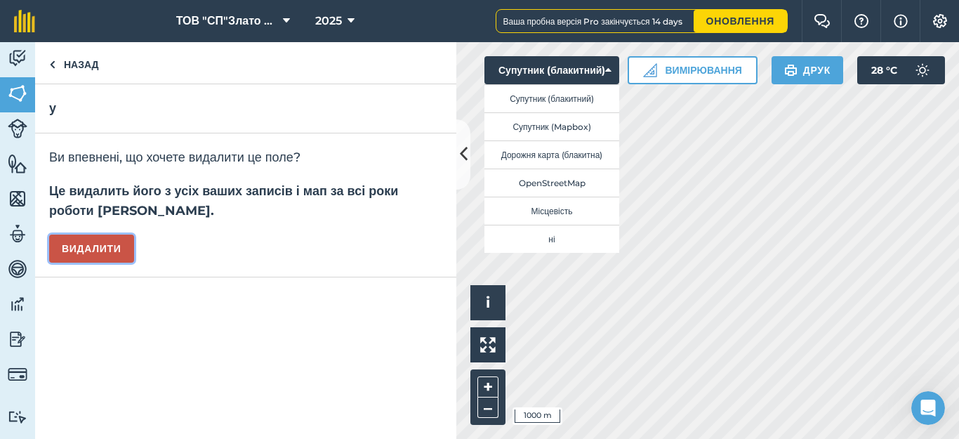
click at [120, 249] on button "Видалити" at bounding box center [91, 249] width 85 height 28
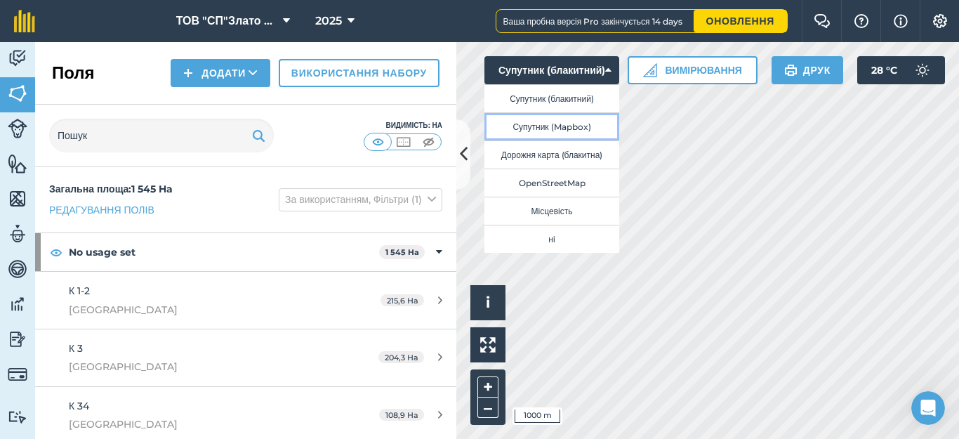
click at [534, 123] on button "Супутник (Mapbox)" at bounding box center [552, 126] width 135 height 28
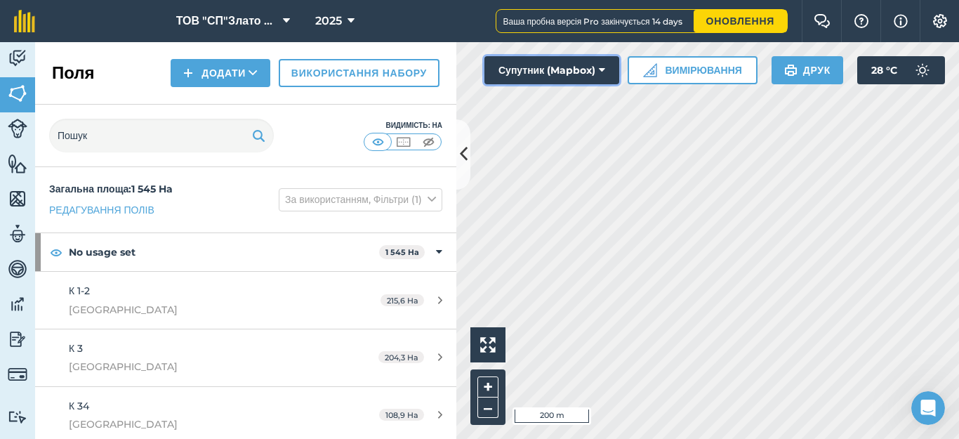
click at [605, 70] on icon at bounding box center [602, 70] width 6 height 14
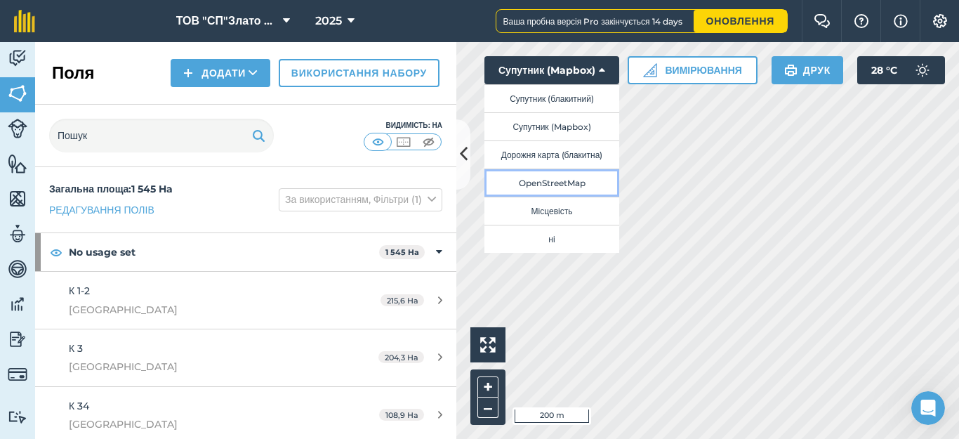
click at [556, 182] on button "OpenStreetMap" at bounding box center [552, 183] width 135 height 28
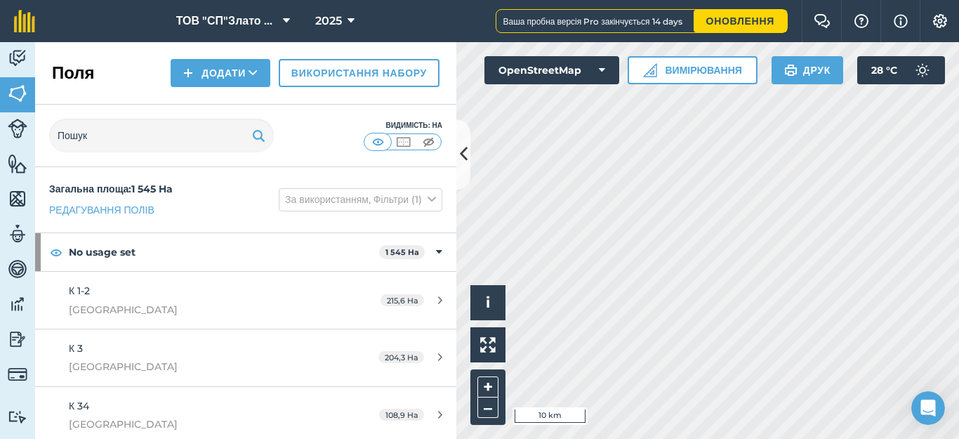
click at [722, 438] on html "ТОВ "СП"Злато Таврії" 2025 Ваша пробна версія Pro закінчується 14 days Оновленн…" at bounding box center [479, 219] width 959 height 439
click at [605, 66] on button "OpenStreetMap" at bounding box center [552, 70] width 135 height 28
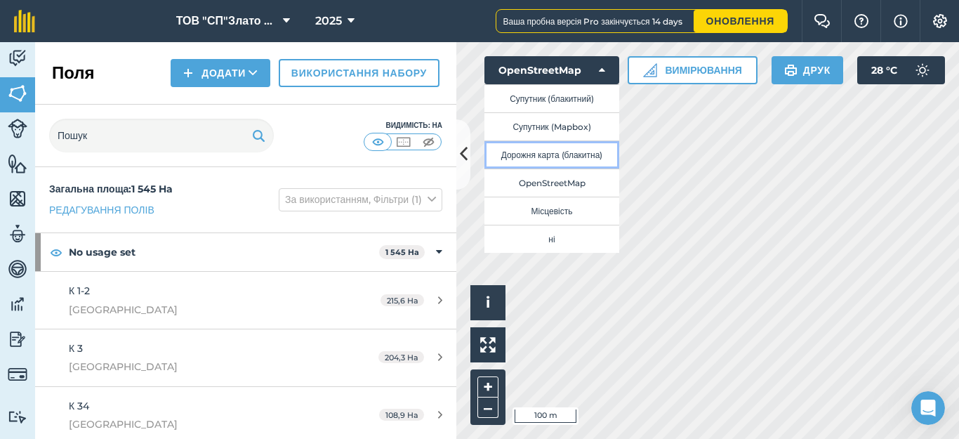
click at [584, 153] on button "Дорожня карта (блакитна)" at bounding box center [552, 154] width 135 height 28
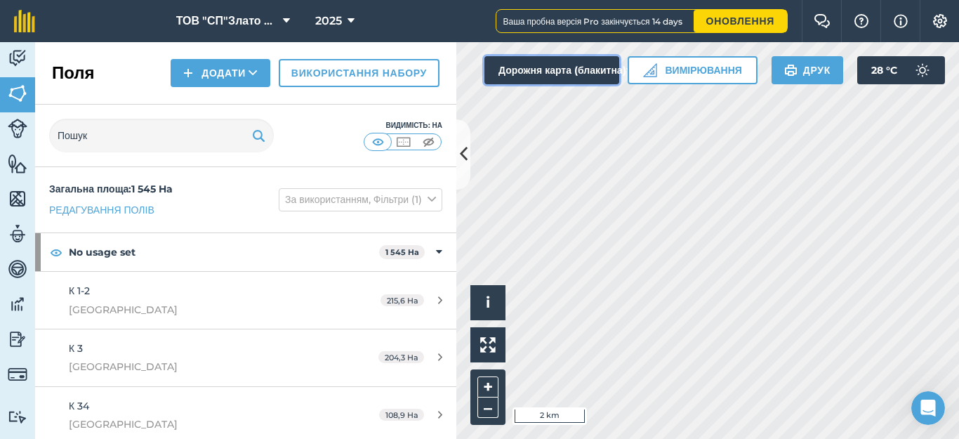
click at [569, 74] on button "Дорожня карта (блакитна)" at bounding box center [552, 70] width 135 height 28
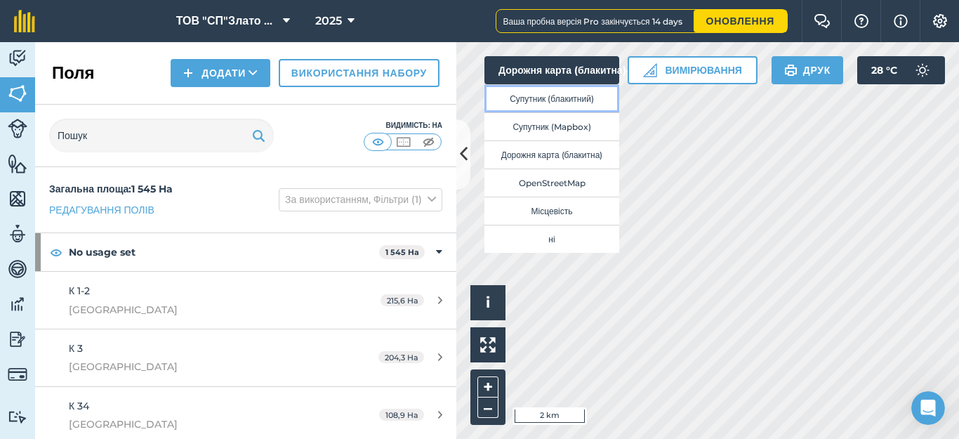
click at [560, 100] on button "Супутник (блакитний)" at bounding box center [552, 98] width 135 height 28
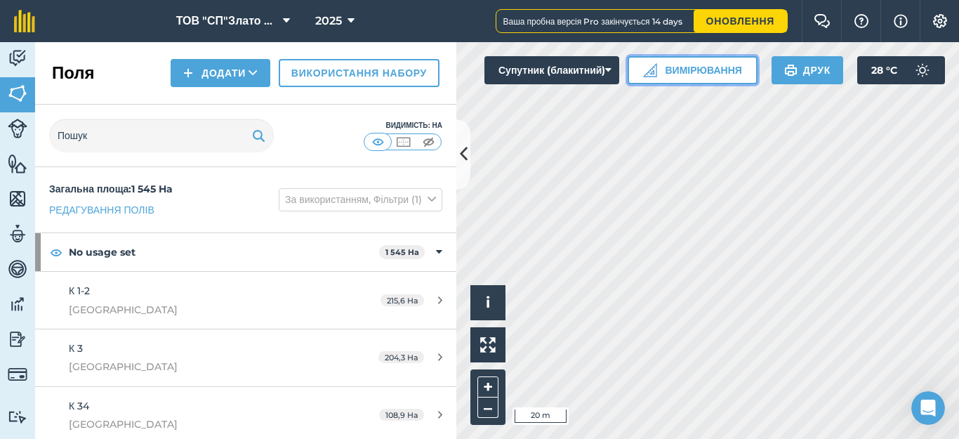
click at [669, 70] on button "Вимірювання" at bounding box center [693, 70] width 130 height 28
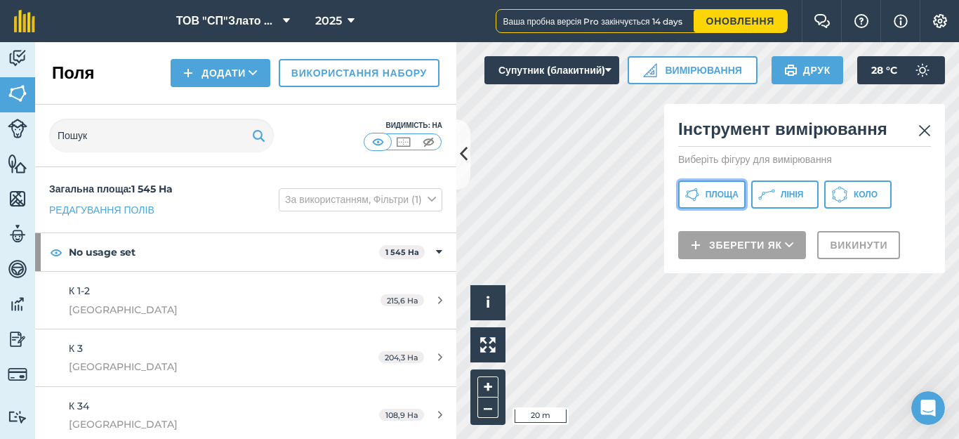
click at [712, 195] on span "Площа" at bounding box center [722, 194] width 33 height 11
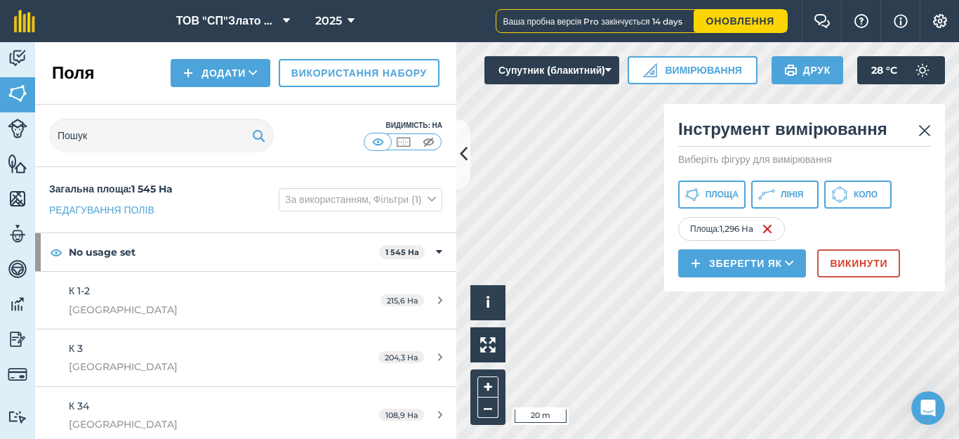
click at [466, 173] on div "Діяльність Поля Худоба Особливості Карти Команда Транспортні засоби Дані Звітні…" at bounding box center [479, 240] width 959 height 397
click at [856, 262] on button "Викинути" at bounding box center [858, 263] width 83 height 28
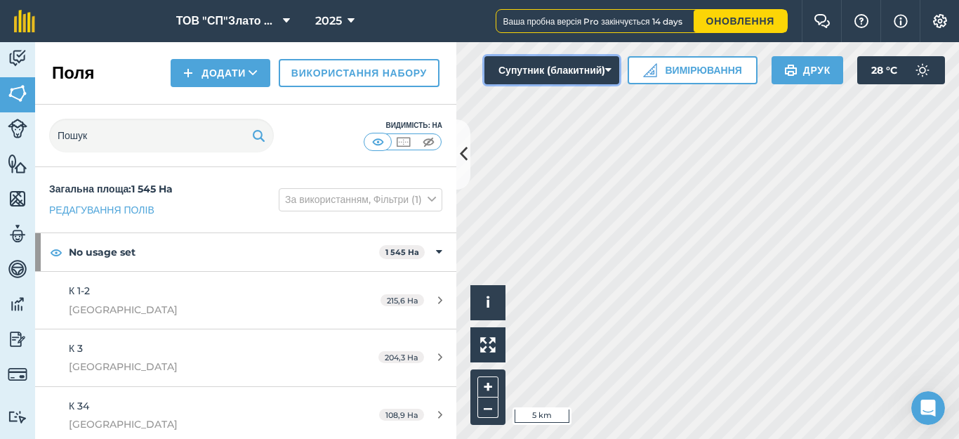
click at [588, 72] on button "Супутник (блакитний)" at bounding box center [552, 70] width 135 height 28
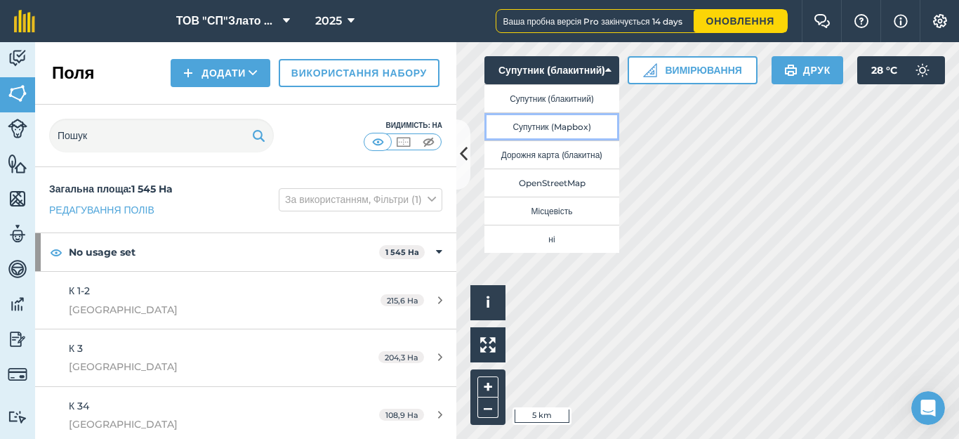
click at [553, 125] on button "Супутник (Mapbox)" at bounding box center [552, 126] width 135 height 28
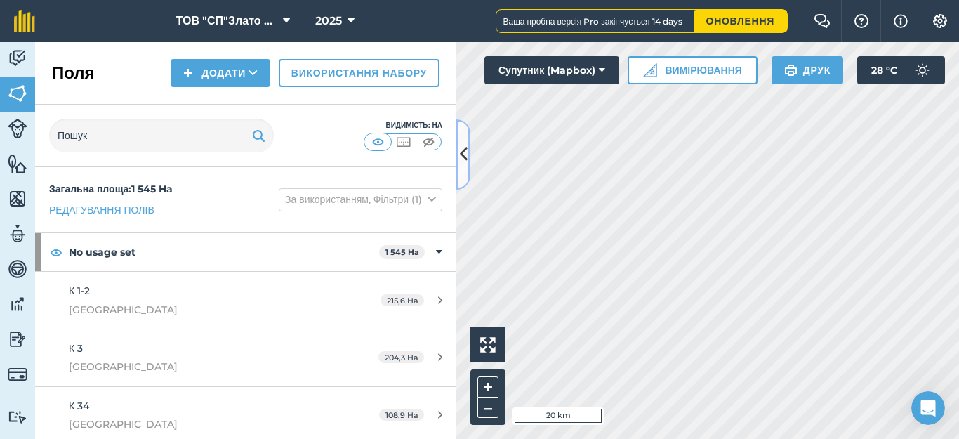
click at [460, 148] on icon at bounding box center [464, 154] width 8 height 25
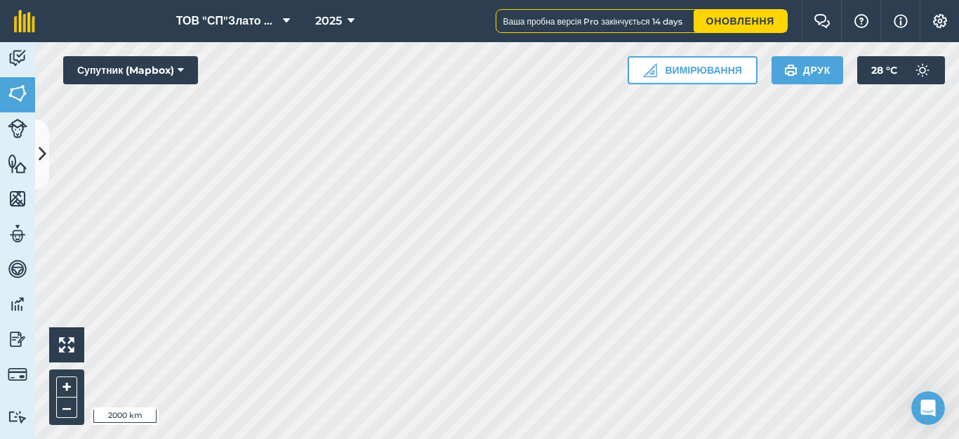
click at [706, 73] on button "Вимірювання" at bounding box center [693, 70] width 130 height 28
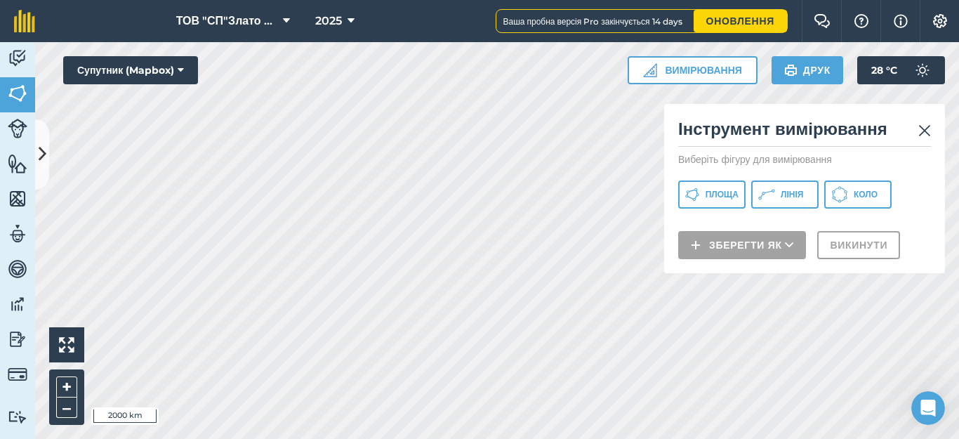
click at [700, 192] on icon at bounding box center [692, 194] width 15 height 15
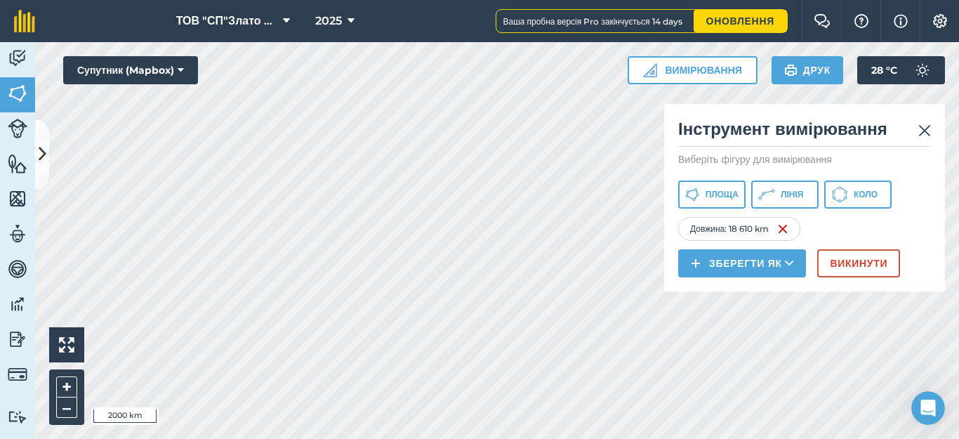
click at [863, 265] on button "Викинути" at bounding box center [858, 263] width 83 height 28
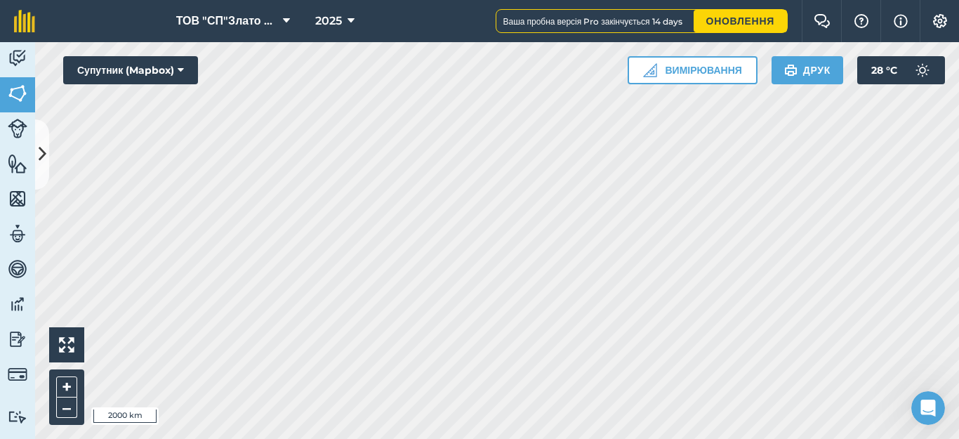
click at [683, 67] on button "Вимірювання" at bounding box center [693, 70] width 130 height 28
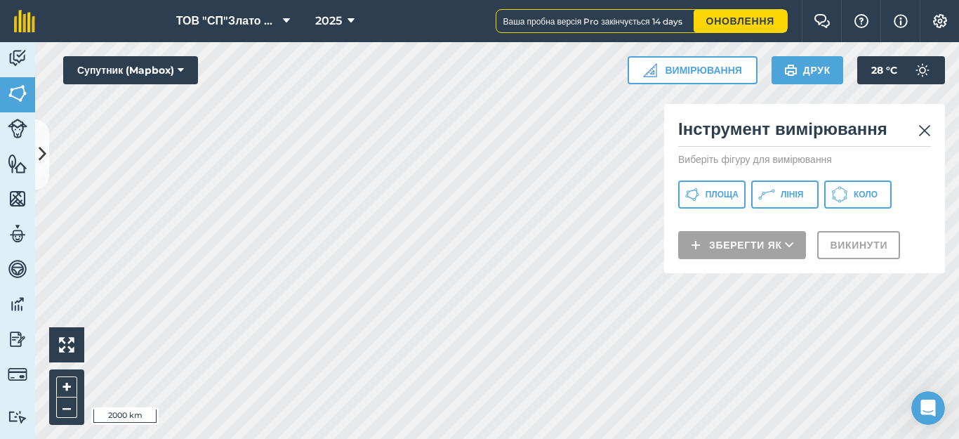
click at [700, 192] on icon at bounding box center [692, 194] width 15 height 15
click at [928, 136] on img at bounding box center [925, 130] width 13 height 17
